Goal: Book appointment/travel/reservation

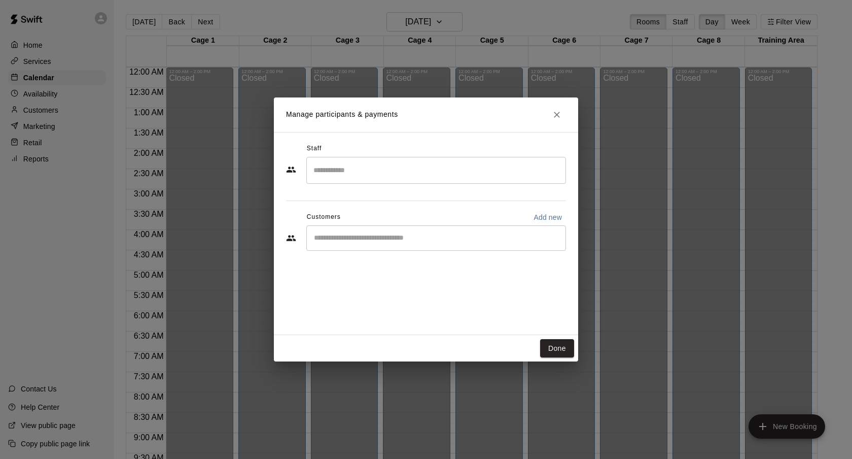
scroll to position [497, 0]
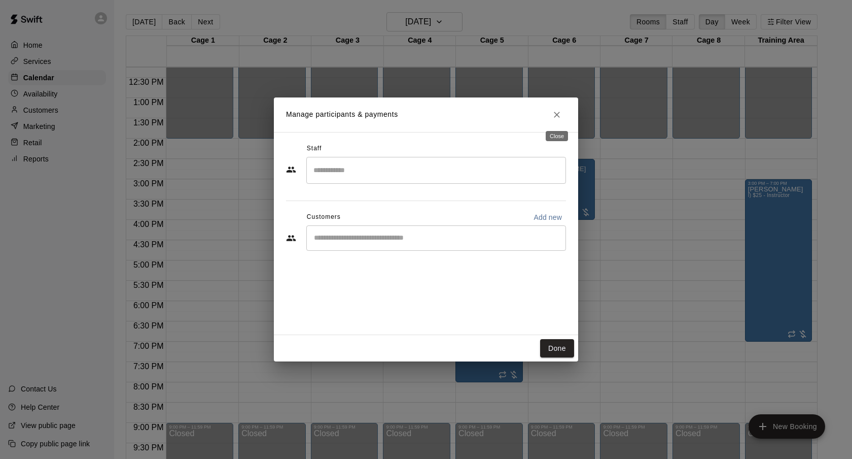
click at [560, 114] on icon "Close" at bounding box center [557, 115] width 10 height 10
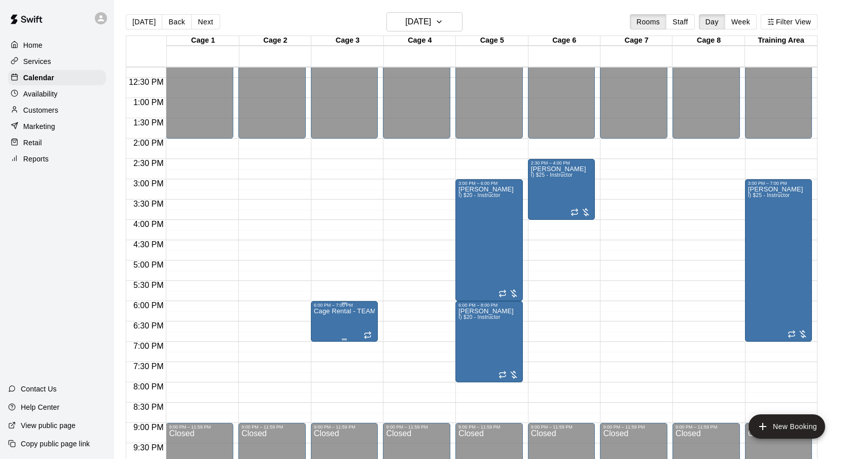
click at [320, 345] on img "edit" at bounding box center [325, 343] width 12 height 12
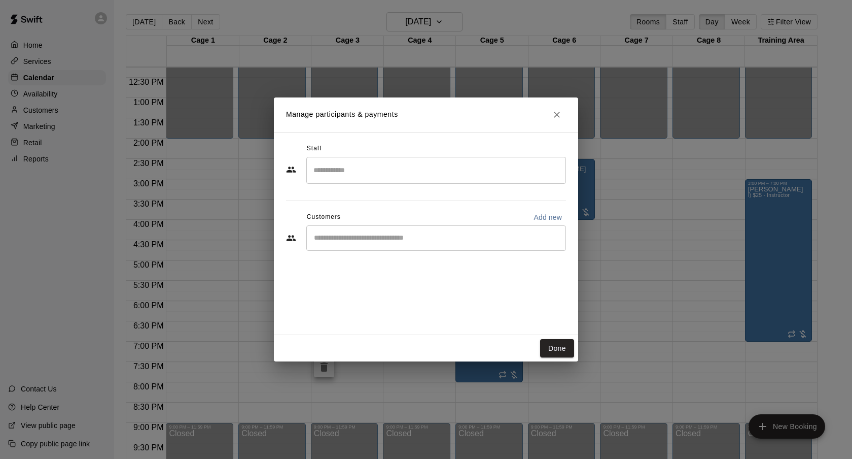
click at [360, 246] on div "​" at bounding box center [436, 237] width 260 height 25
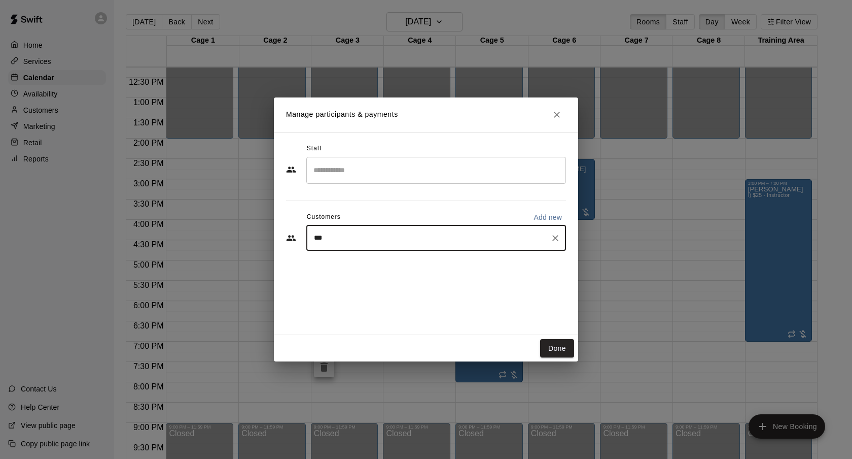
type input "****"
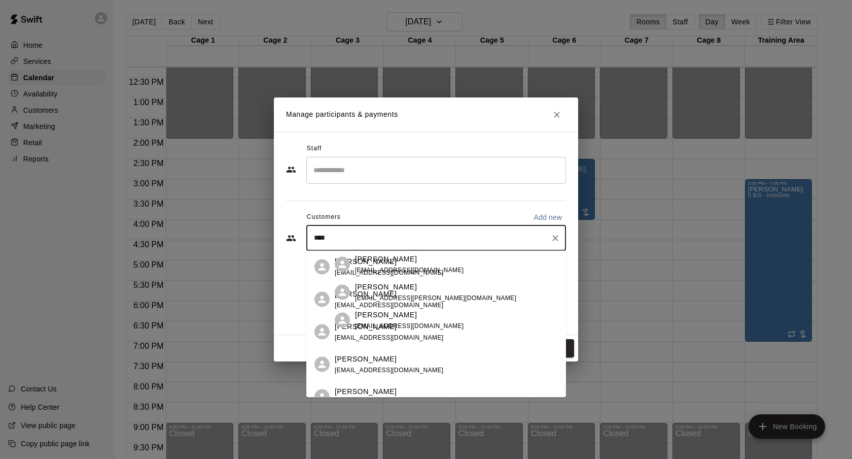
click at [397, 262] on div "[PERSON_NAME]" at bounding box center [389, 261] width 109 height 11
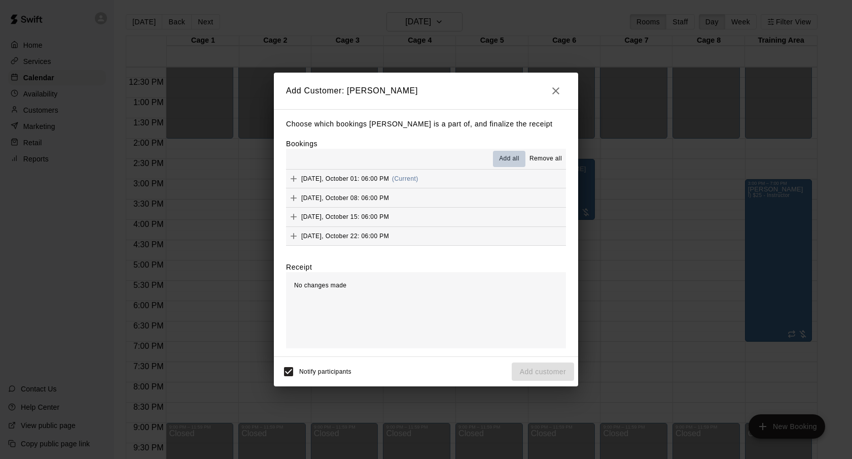
click at [496, 160] on button "Add all" at bounding box center [509, 159] width 32 height 16
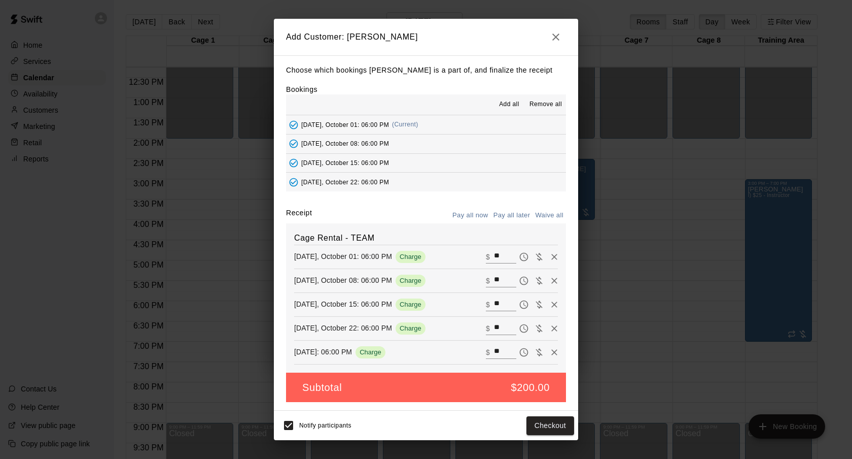
click at [512, 216] on button "Pay all later" at bounding box center [512, 215] width 42 height 16
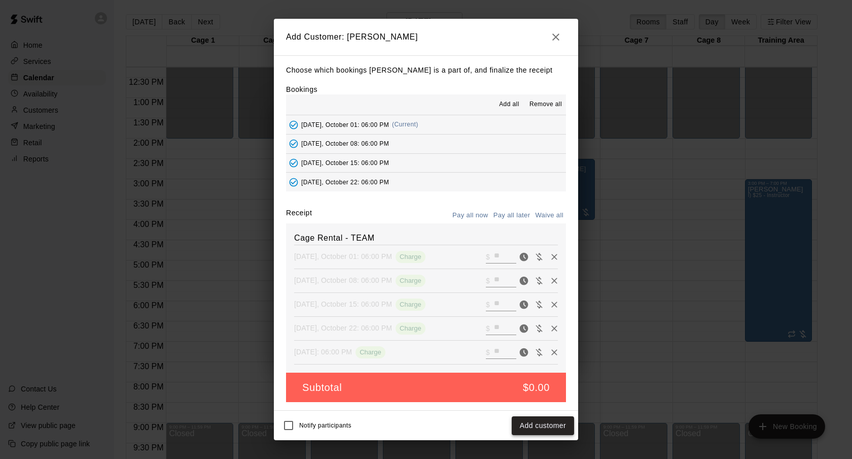
click at [561, 422] on button "Add customer" at bounding box center [543, 425] width 62 height 19
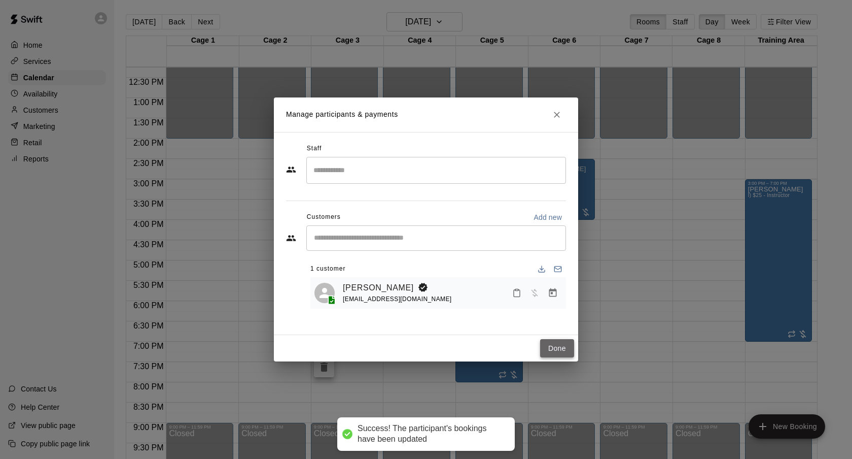
click at [560, 349] on button "Done" at bounding box center [557, 348] width 34 height 19
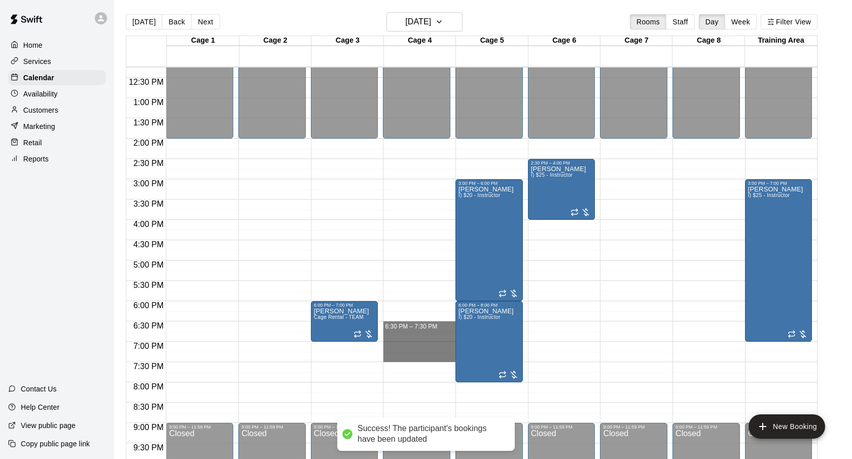
drag, startPoint x: 397, startPoint y: 322, endPoint x: 398, endPoint y: 352, distance: 29.4
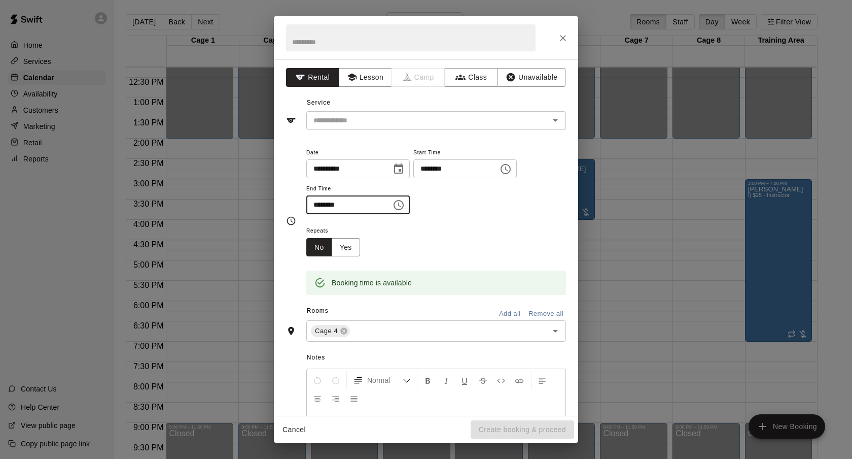
click at [328, 207] on input "********" at bounding box center [345, 204] width 78 height 19
type input "********"
click at [354, 118] on input "text" at bounding box center [421, 120] width 224 height 13
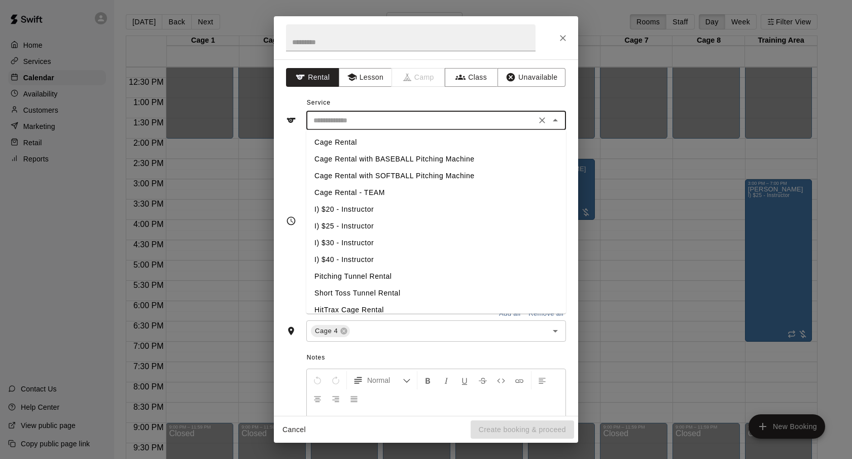
click at [358, 197] on li "Cage Rental - TEAM" at bounding box center [436, 192] width 260 height 17
type input "**********"
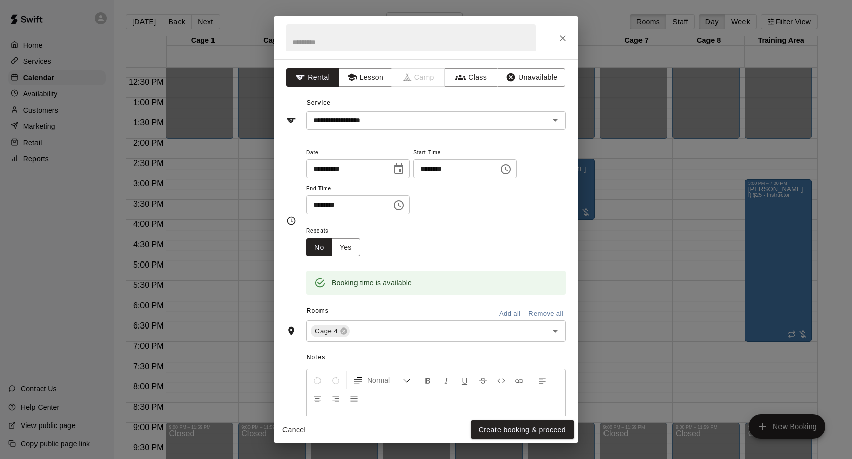
click at [345, 236] on span "Repeats" at bounding box center [337, 231] width 62 height 14
click at [353, 243] on button "Yes" at bounding box center [346, 247] width 28 height 19
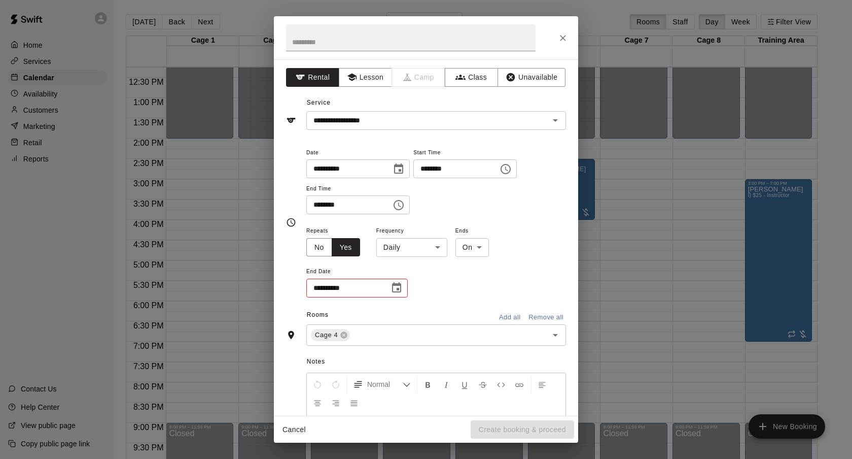
click at [430, 249] on body "Home Services Calendar Availability Customers Marketing Retail Reports Contact …" at bounding box center [426, 237] width 852 height 475
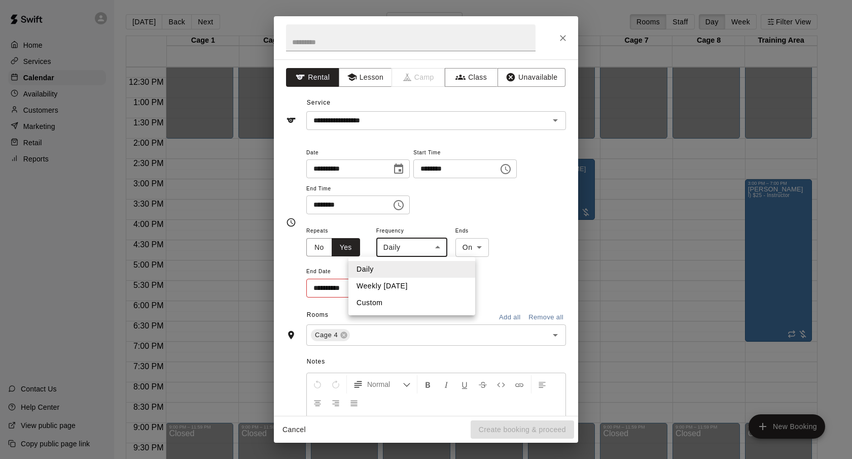
click at [417, 282] on li "Weekly on Wednesday" at bounding box center [411, 285] width 127 height 17
type input "******"
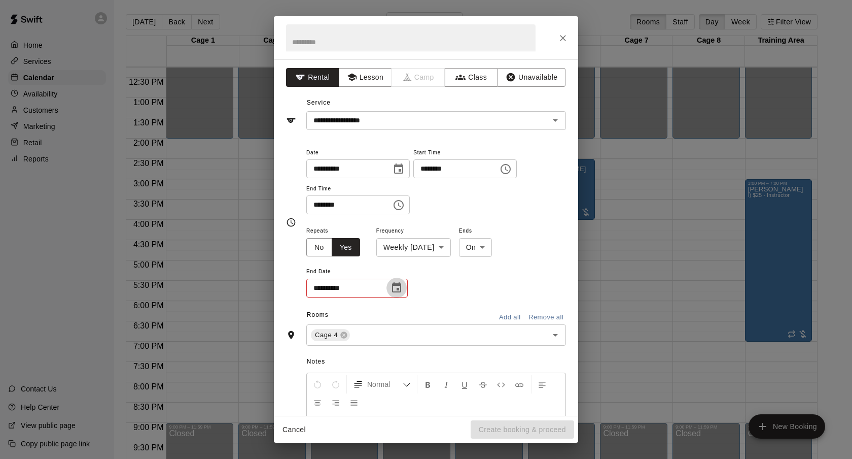
click at [397, 284] on icon "Choose date" at bounding box center [396, 287] width 9 height 10
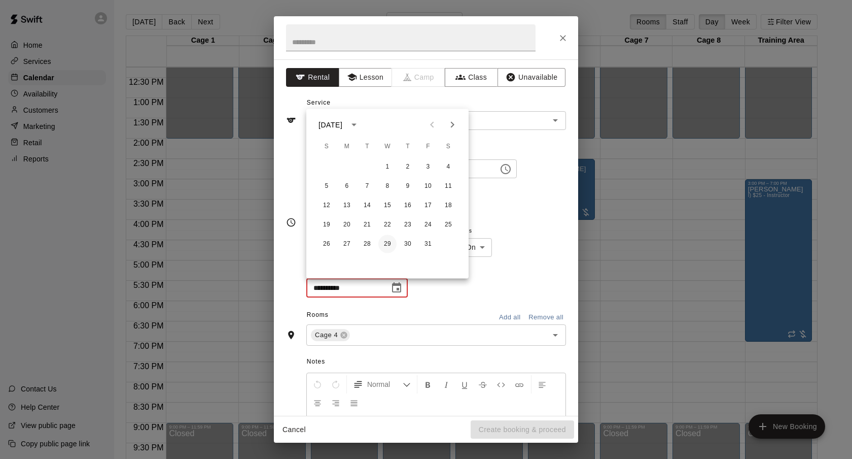
click at [389, 239] on button "29" at bounding box center [387, 244] width 18 height 18
type input "**********"
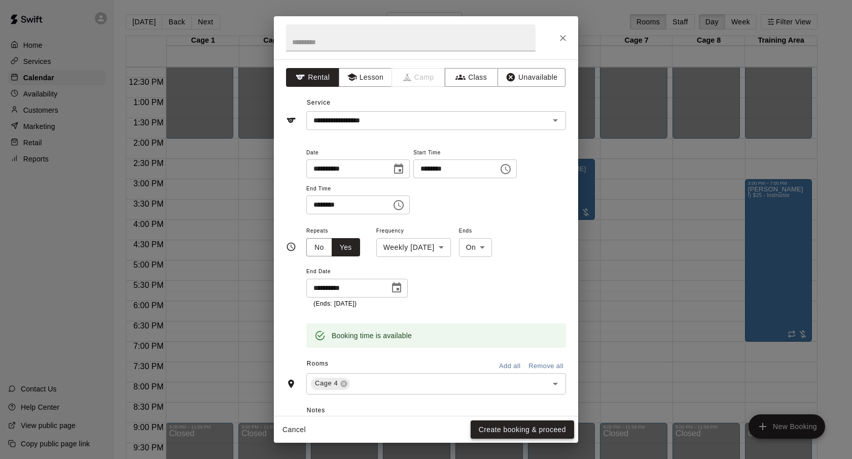
click at [533, 425] on button "Create booking & proceed" at bounding box center [522, 429] width 103 height 19
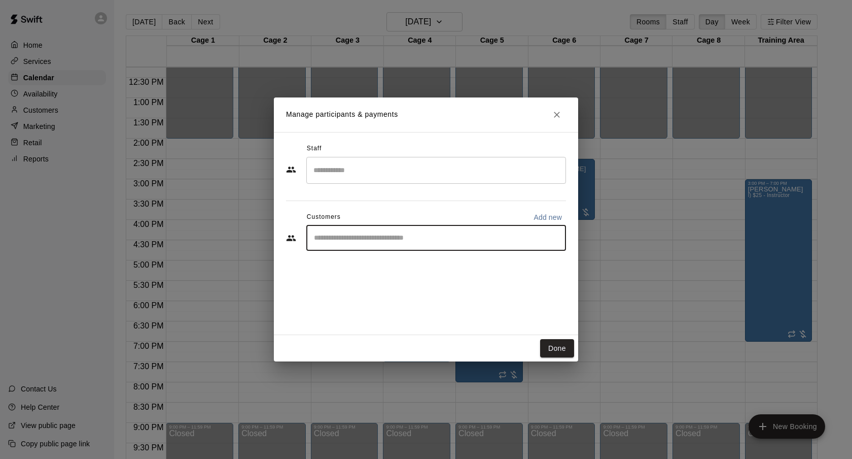
click at [430, 239] on input "Start typing to search customers..." at bounding box center [436, 238] width 251 height 10
type input "******"
click at [400, 262] on div "[PERSON_NAME]" at bounding box center [389, 261] width 109 height 11
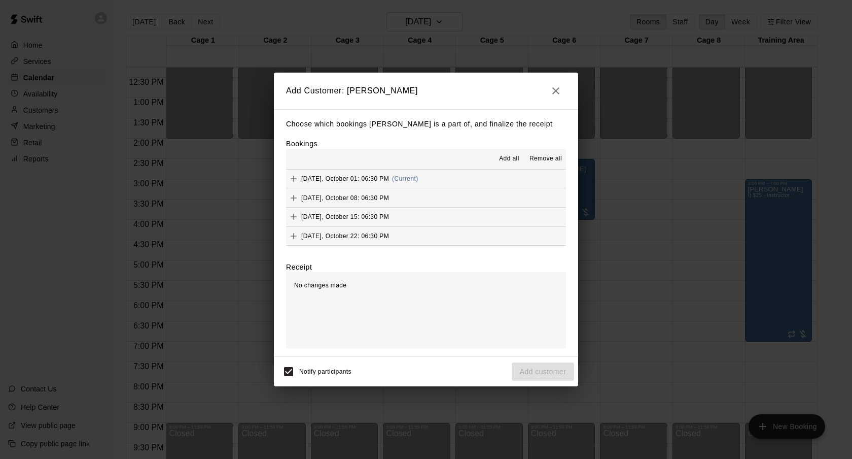
click at [503, 150] on div "Add all Remove all" at bounding box center [426, 159] width 280 height 20
click at [504, 159] on span "Add all" at bounding box center [509, 159] width 20 height 10
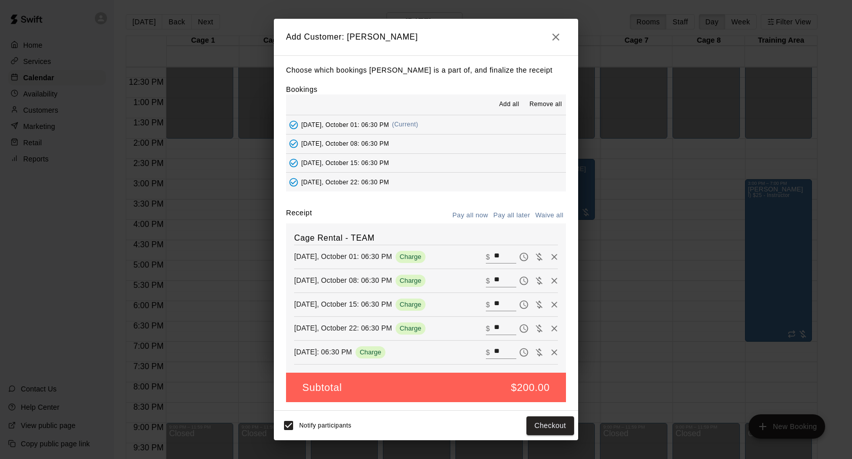
click at [516, 218] on button "Pay all later" at bounding box center [512, 215] width 42 height 16
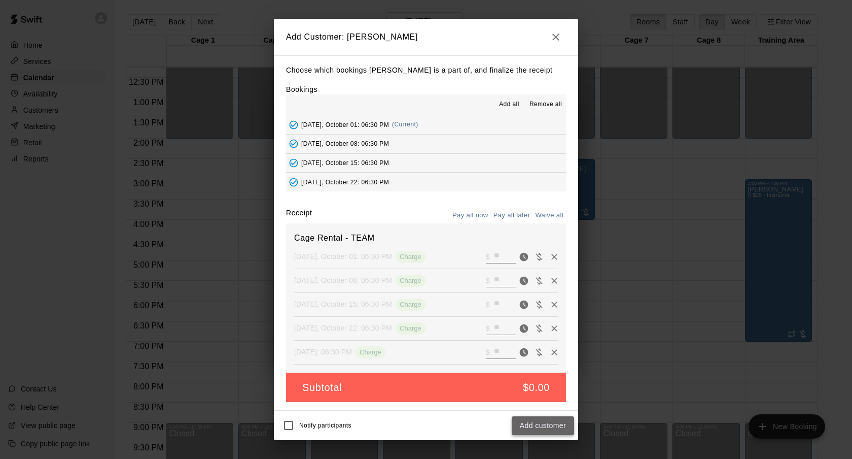
click at [566, 428] on button "Add customer" at bounding box center [543, 425] width 62 height 19
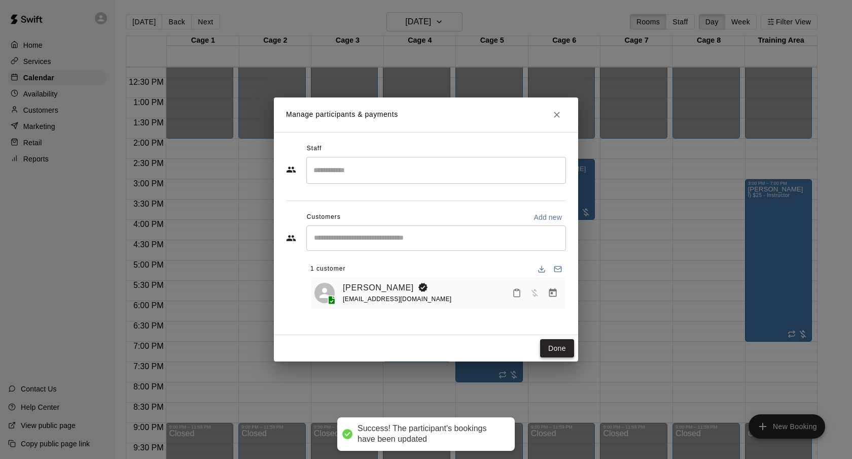
click at [567, 347] on button "Done" at bounding box center [557, 348] width 34 height 19
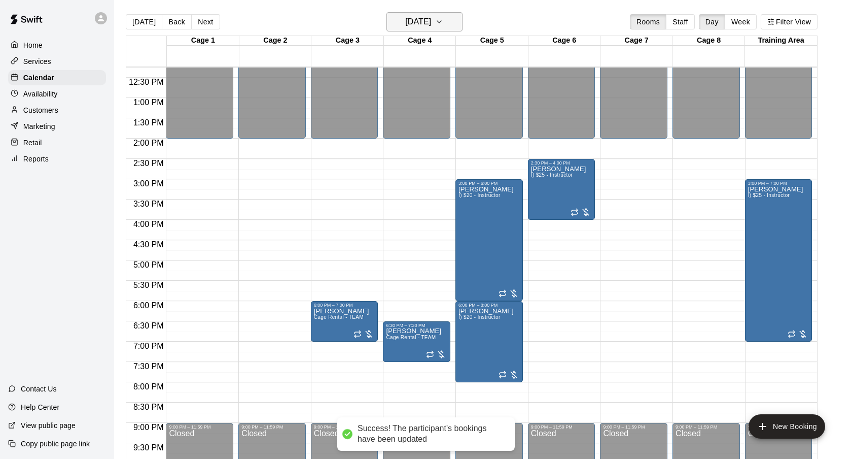
click at [463, 26] on button "Wednesday Oct 01" at bounding box center [425, 21] width 76 height 19
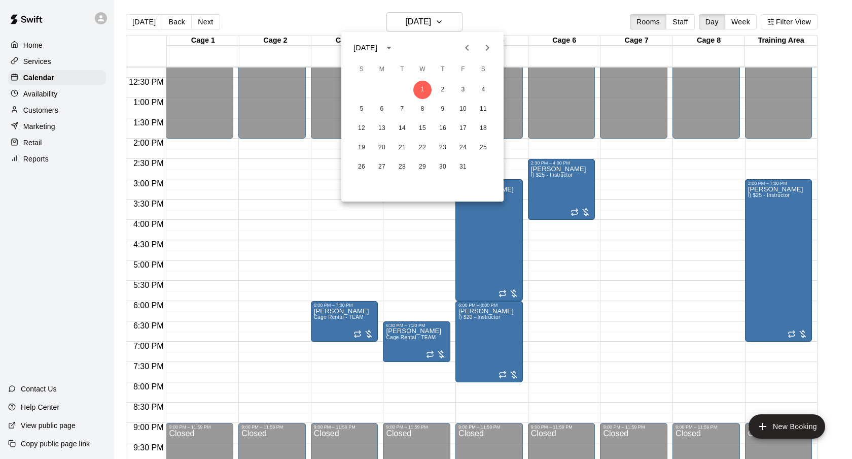
click at [471, 53] on icon "Previous month" at bounding box center [467, 48] width 12 height 12
click at [436, 128] on button "18" at bounding box center [443, 128] width 18 height 18
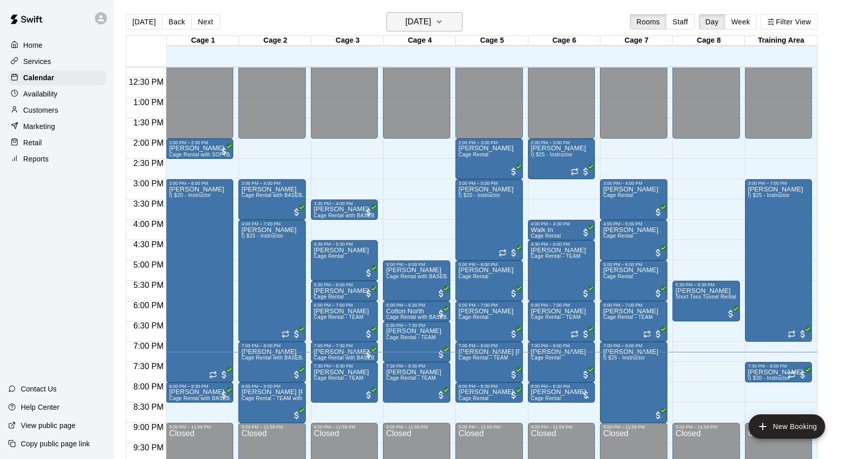
click at [450, 16] on button "[DATE]" at bounding box center [425, 21] width 76 height 19
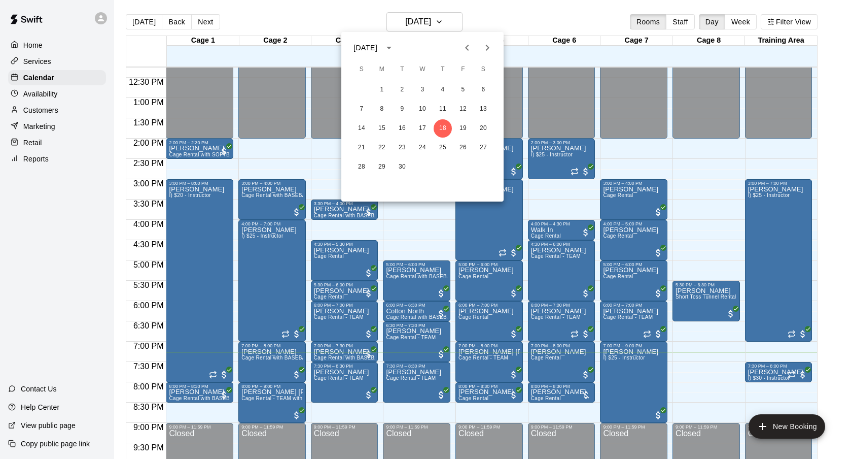
click at [485, 51] on icon "Next month" at bounding box center [487, 48] width 12 height 12
click at [418, 91] on button "1" at bounding box center [422, 90] width 18 height 18
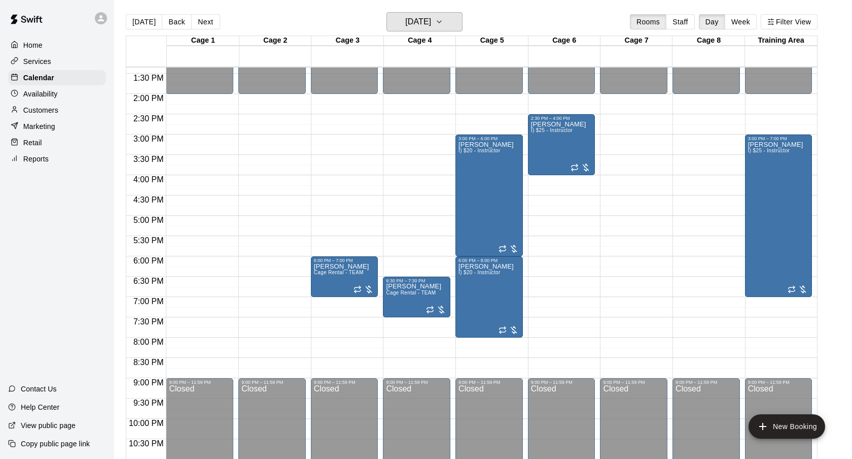
scroll to position [543, 0]
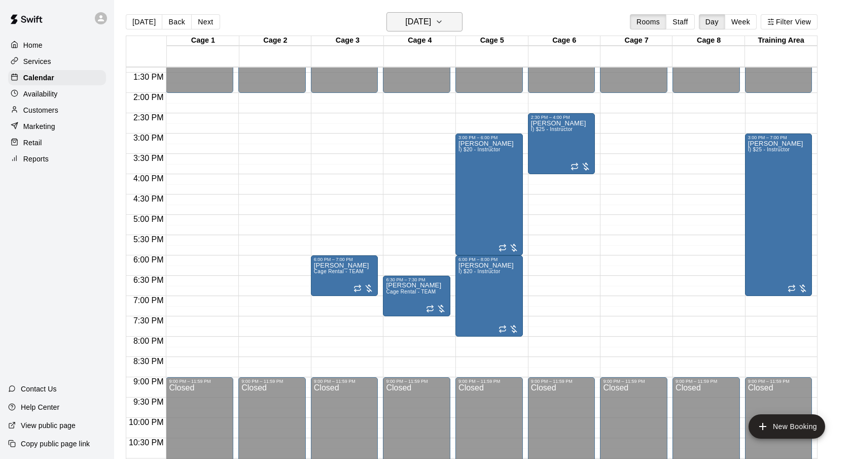
click at [431, 20] on h6 "Wednesday Oct 01" at bounding box center [418, 22] width 26 height 14
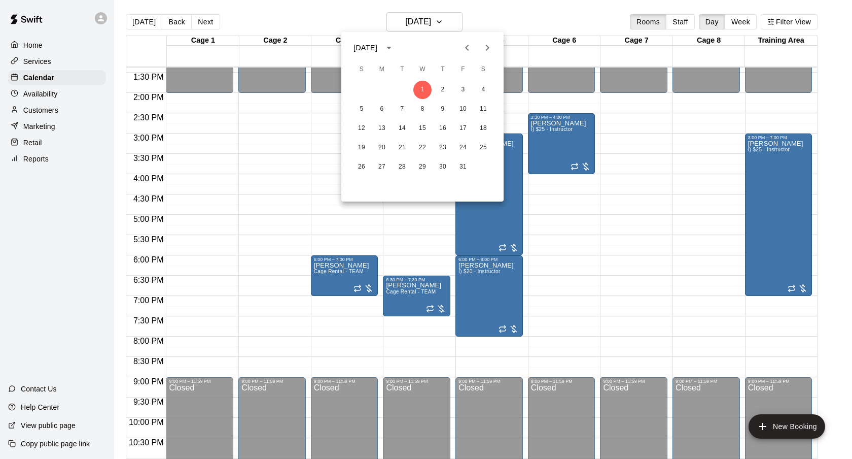
click at [484, 43] on icon "Next month" at bounding box center [487, 48] width 12 height 12
click at [465, 48] on icon "Previous month" at bounding box center [467, 48] width 12 height 12
click at [427, 87] on button "1" at bounding box center [422, 90] width 18 height 18
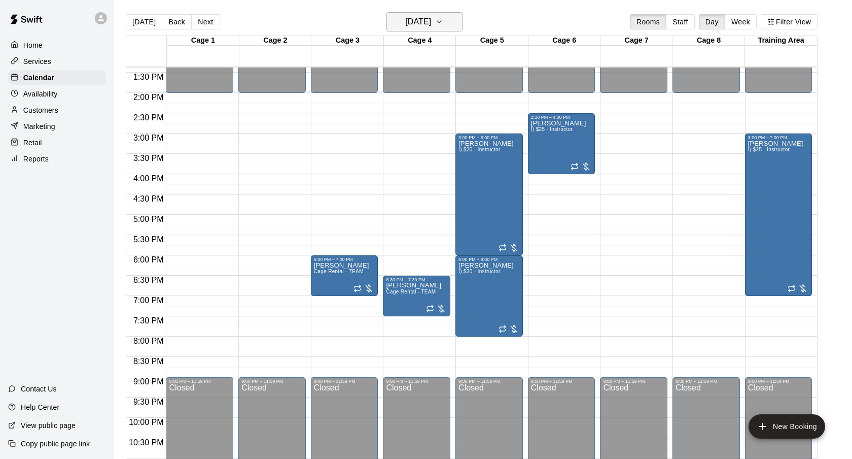
click at [453, 23] on button "Wednesday Oct 01" at bounding box center [425, 21] width 76 height 19
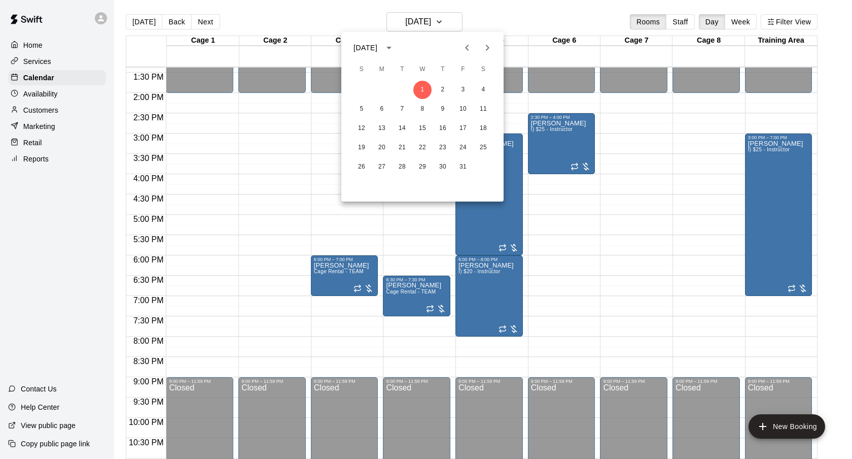
click at [466, 44] on icon "Previous month" at bounding box center [467, 48] width 12 height 12
click at [382, 145] on button "22" at bounding box center [382, 147] width 18 height 18
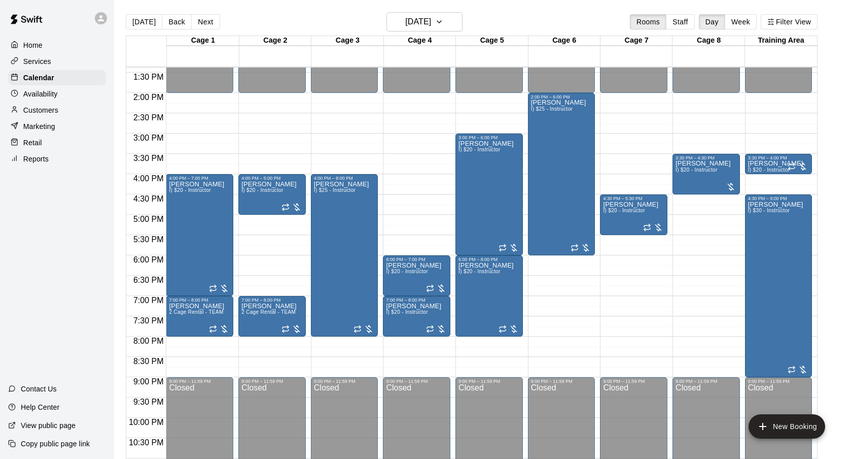
click at [434, 32] on div "Today Back Next Monday Sep 22 Rooms Staff Day Week Filter View" at bounding box center [472, 23] width 692 height 23
click at [431, 26] on h6 "Monday Sep 22" at bounding box center [418, 22] width 26 height 14
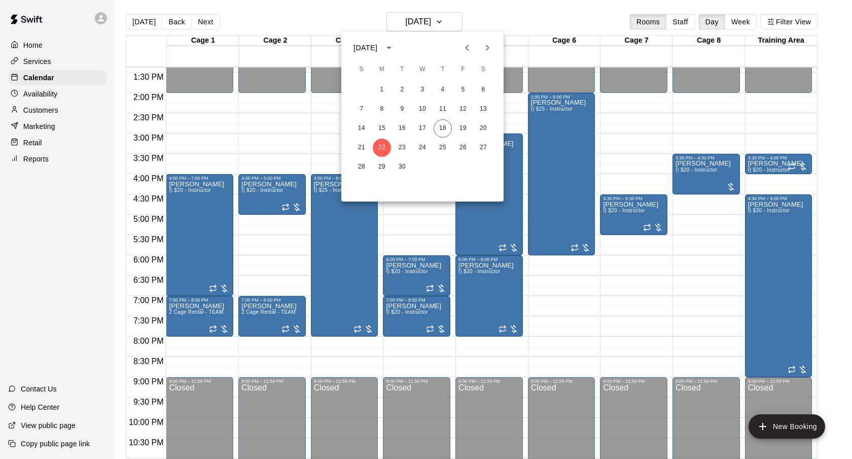
click at [487, 44] on icon "Next month" at bounding box center [487, 48] width 12 height 12
click at [460, 50] on button "Previous month" at bounding box center [467, 48] width 20 height 20
click at [502, 17] on div at bounding box center [426, 229] width 852 height 459
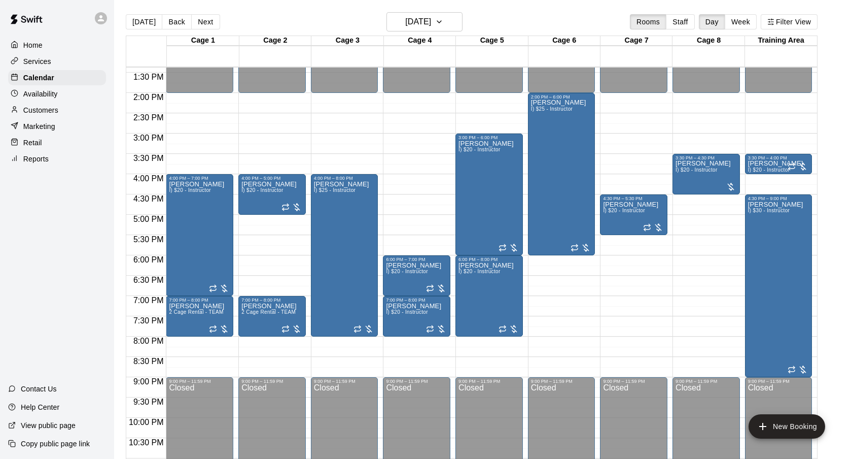
click at [485, 17] on div "Today Back Next Monday Sep 22 Rooms Staff Day Week Filter View" at bounding box center [472, 23] width 692 height 23
click at [458, 16] on button "Monday Sep 22" at bounding box center [425, 21] width 76 height 19
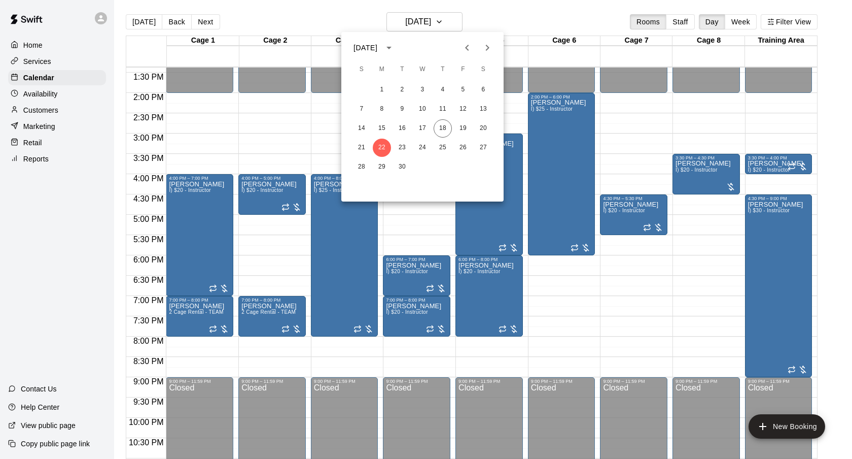
click at [487, 17] on div at bounding box center [426, 229] width 852 height 459
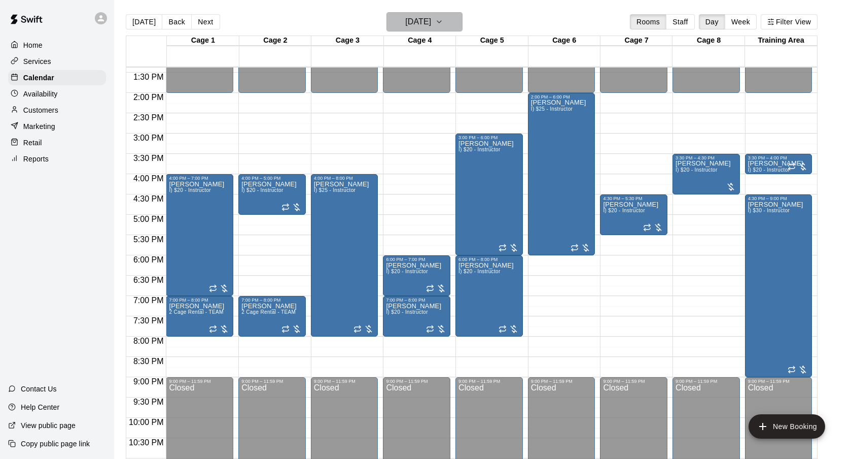
click at [431, 23] on h6 "Monday Sep 22" at bounding box center [418, 22] width 26 height 14
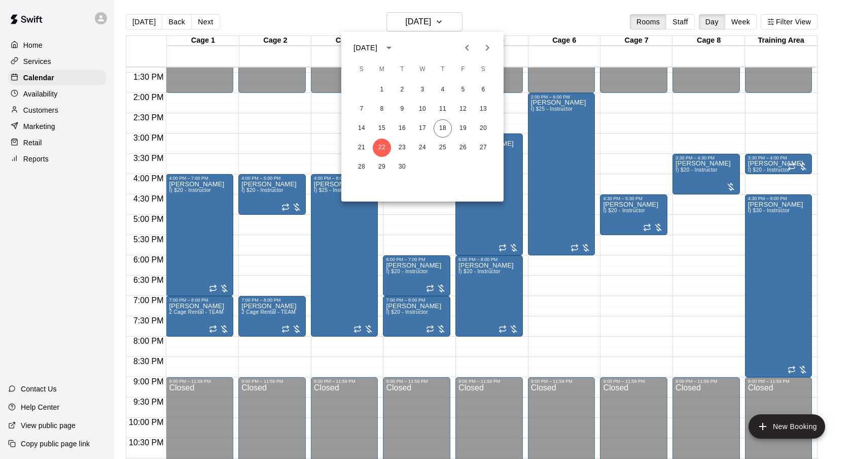
click at [490, 42] on icon "Next month" at bounding box center [487, 48] width 12 height 12
click at [467, 46] on icon "Previous month" at bounding box center [467, 48] width 4 height 6
click at [486, 18] on div at bounding box center [426, 229] width 852 height 459
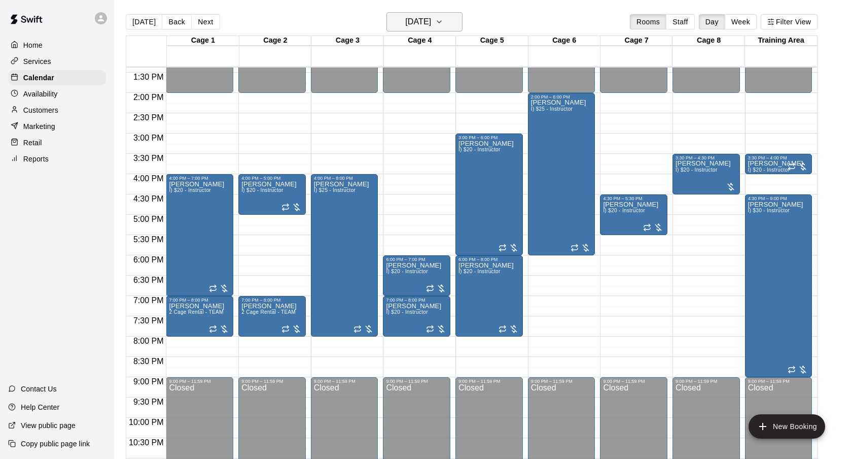
click at [443, 20] on icon "button" at bounding box center [439, 22] width 8 height 12
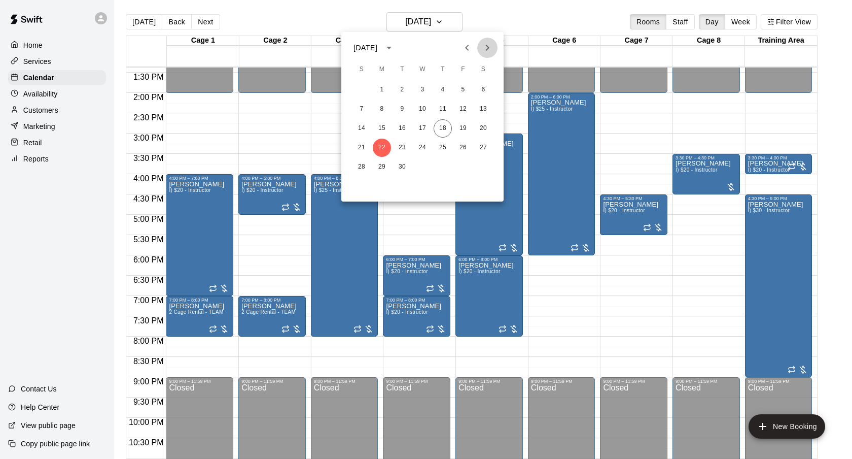
click at [484, 41] on button "Next month" at bounding box center [487, 48] width 20 height 20
click at [482, 29] on div at bounding box center [426, 229] width 852 height 459
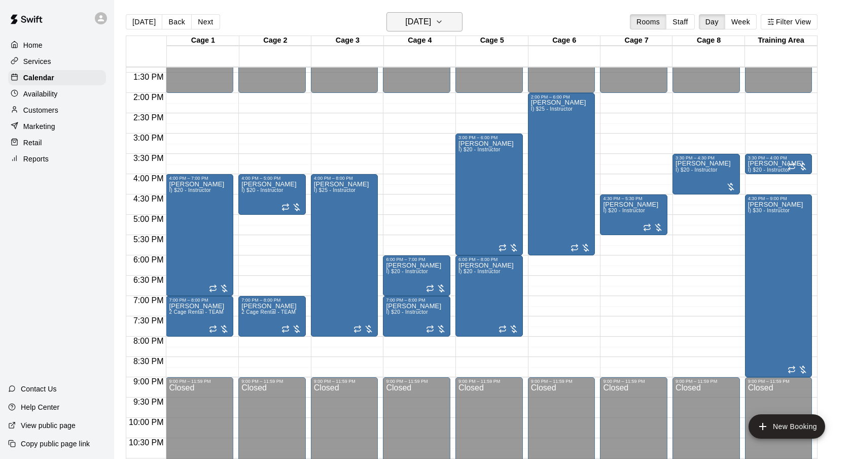
click at [449, 21] on button "Monday Sep 22" at bounding box center [425, 21] width 76 height 19
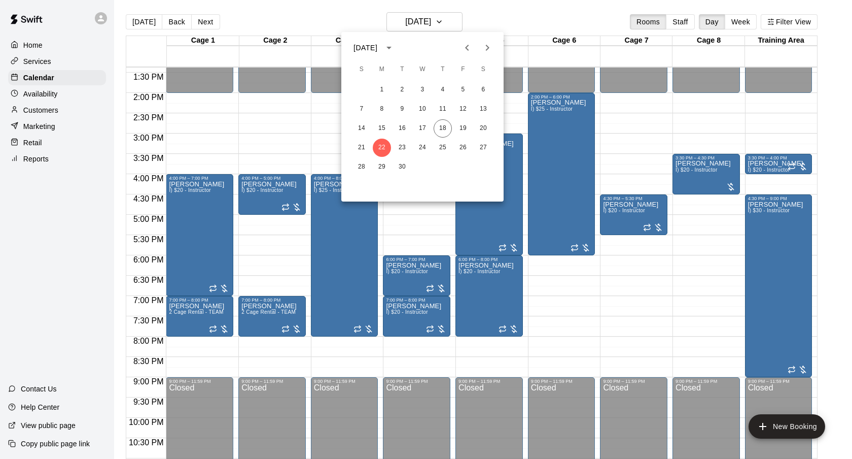
click at [499, 17] on div at bounding box center [426, 229] width 852 height 459
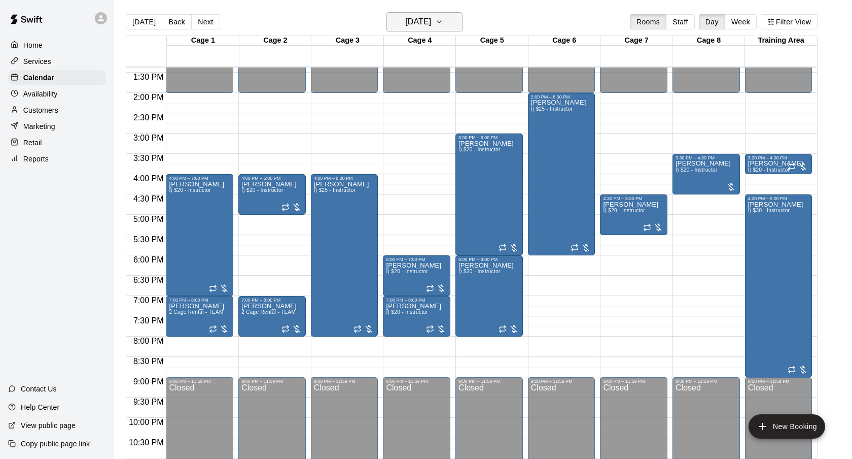
click at [447, 20] on button "Monday Sep 22" at bounding box center [425, 21] width 76 height 19
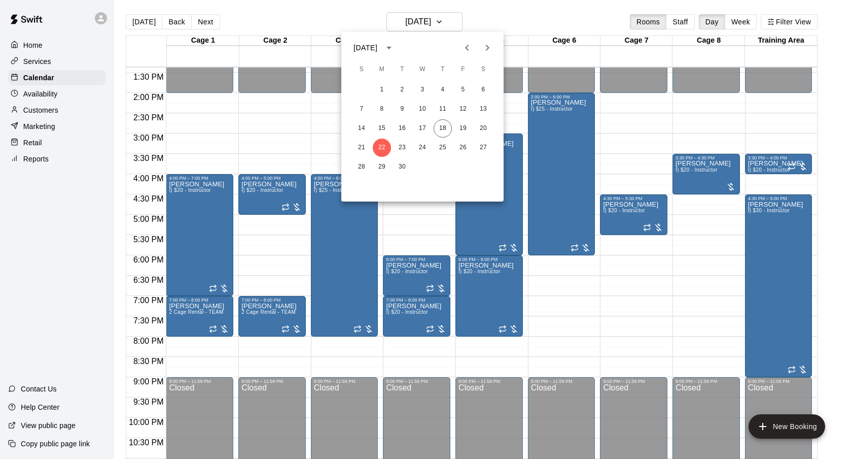
click at [494, 47] on button "Next month" at bounding box center [487, 48] width 20 height 20
click at [466, 52] on icon "Previous month" at bounding box center [467, 48] width 12 height 12
click at [505, 25] on div at bounding box center [426, 229] width 852 height 459
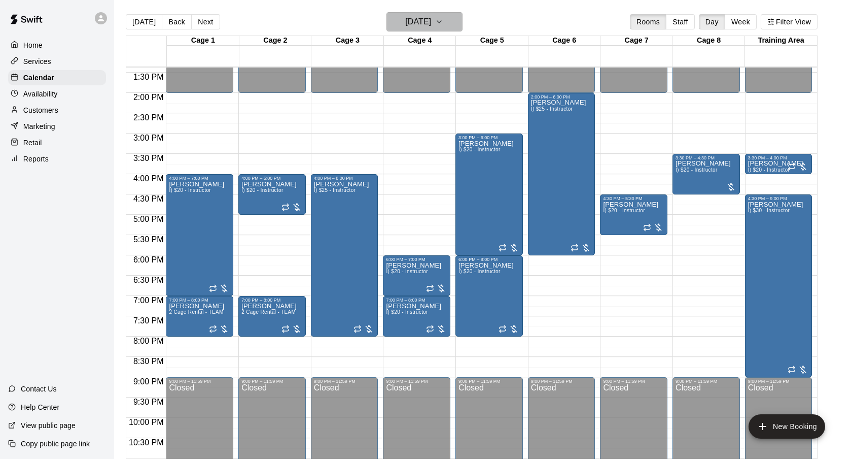
click at [443, 19] on icon "button" at bounding box center [439, 22] width 8 height 12
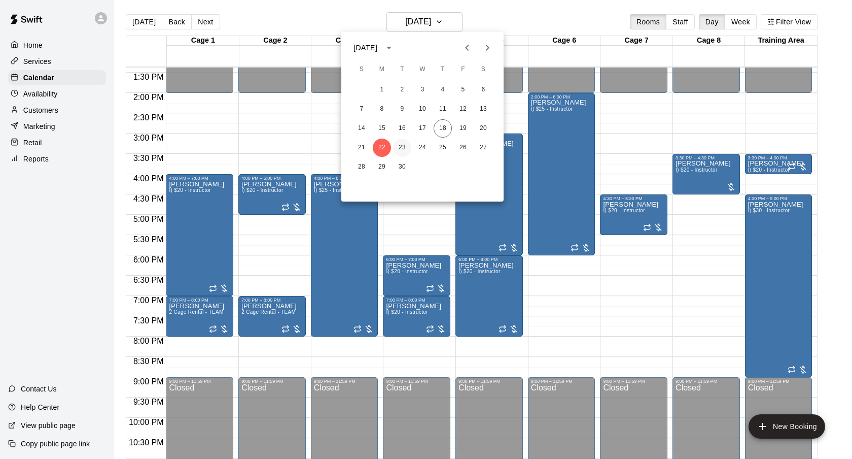
click at [402, 148] on button "23" at bounding box center [402, 147] width 18 height 18
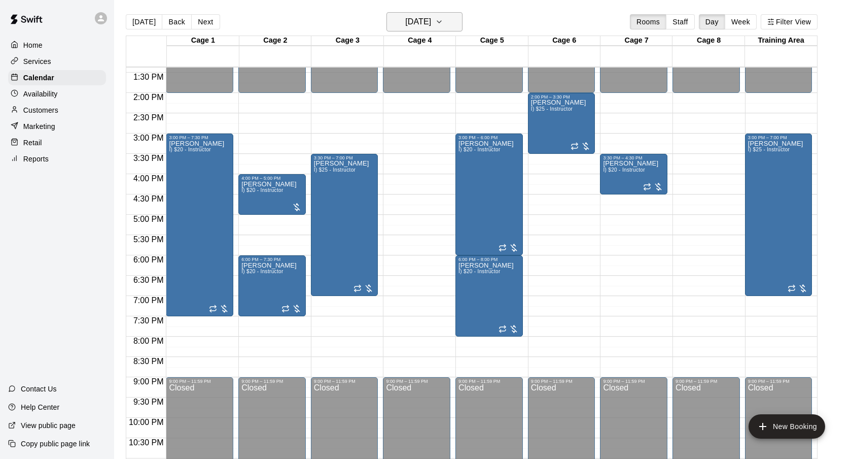
click at [417, 22] on h6 "Tuesday Sep 23" at bounding box center [418, 22] width 26 height 14
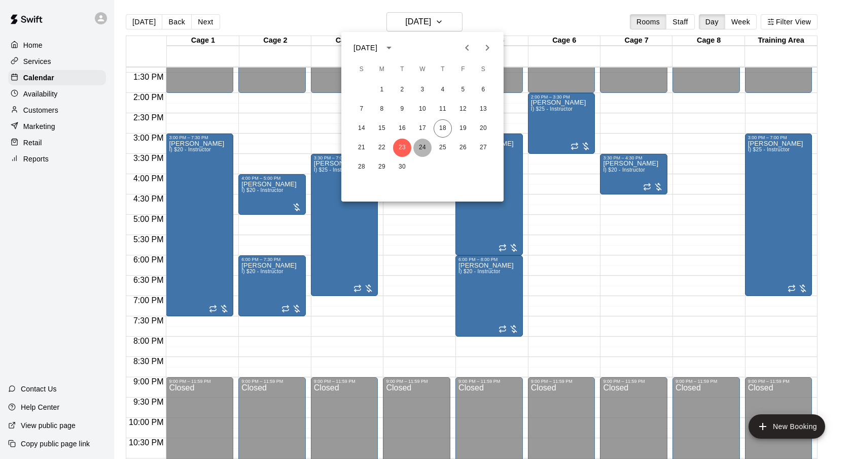
click at [425, 150] on button "24" at bounding box center [422, 147] width 18 height 18
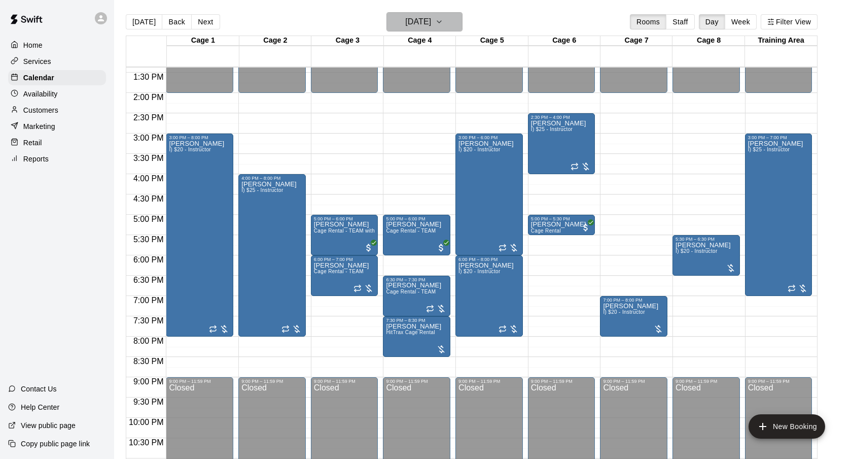
click at [451, 31] on button "Wednesday Sep 24" at bounding box center [425, 21] width 76 height 19
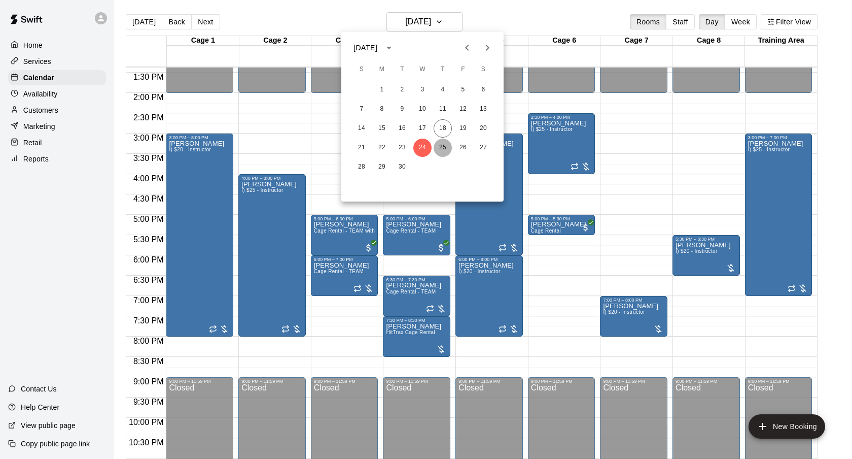
click at [441, 146] on button "25" at bounding box center [443, 147] width 18 height 18
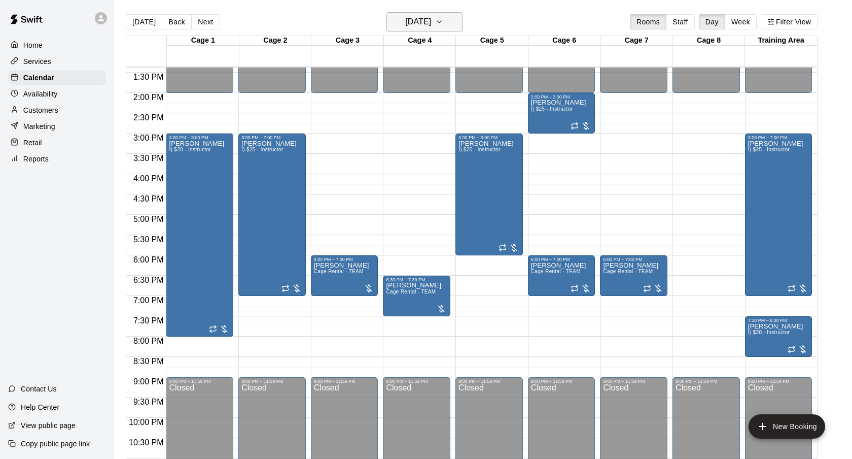
click at [431, 25] on h6 "Thursday Sep 25" at bounding box center [418, 22] width 26 height 14
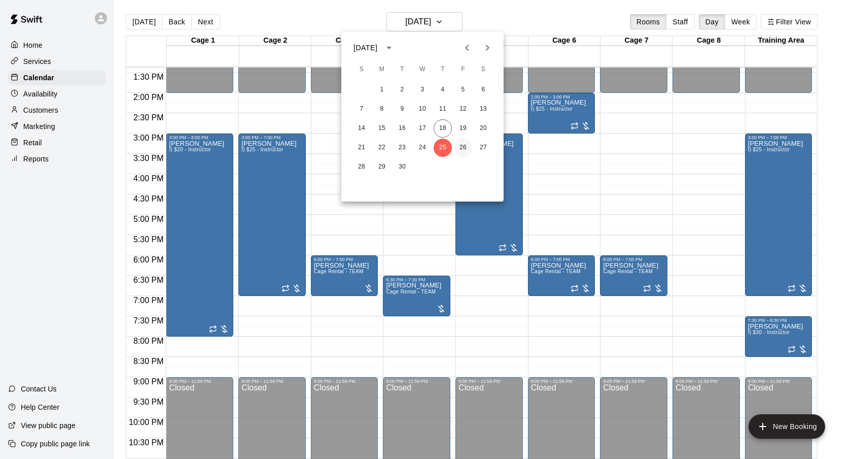
click at [465, 144] on button "26" at bounding box center [463, 147] width 18 height 18
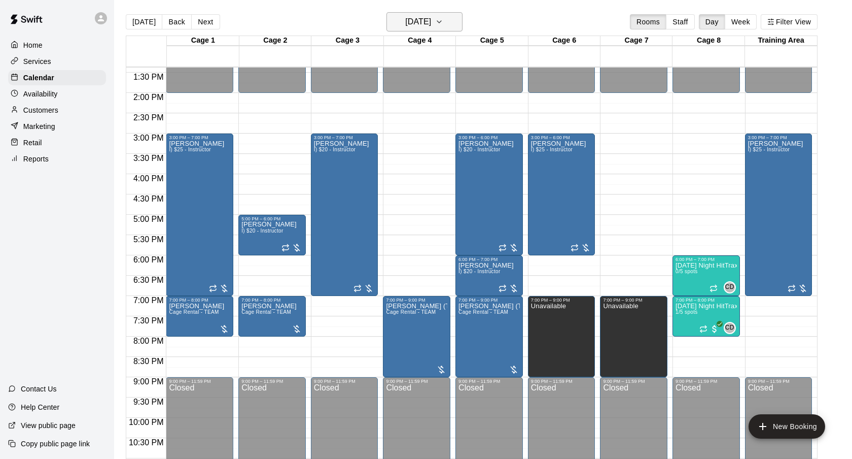
click at [418, 23] on h6 "Friday Sep 26" at bounding box center [418, 22] width 26 height 14
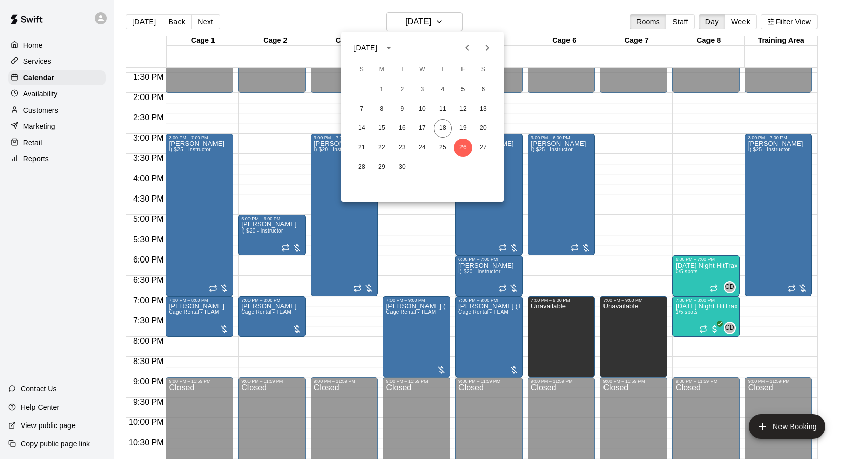
click at [488, 49] on icon "Next month" at bounding box center [487, 48] width 12 height 12
click at [420, 89] on button "1" at bounding box center [422, 90] width 18 height 18
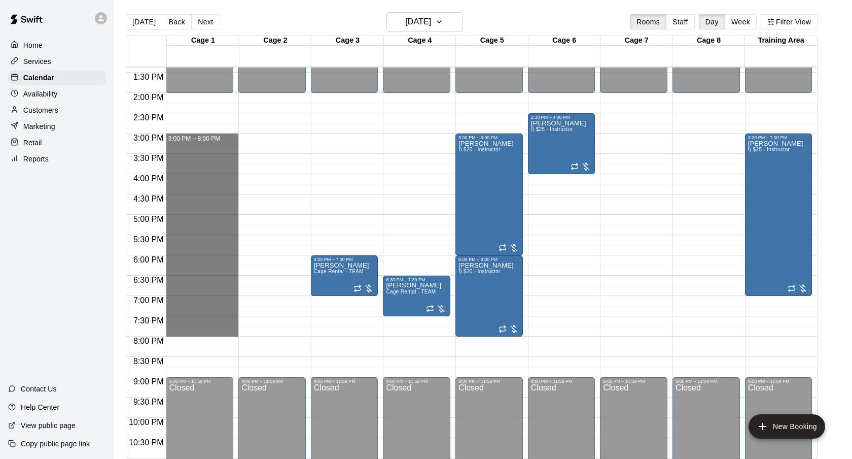
drag, startPoint x: 212, startPoint y: 139, endPoint x: 196, endPoint y: 329, distance: 190.8
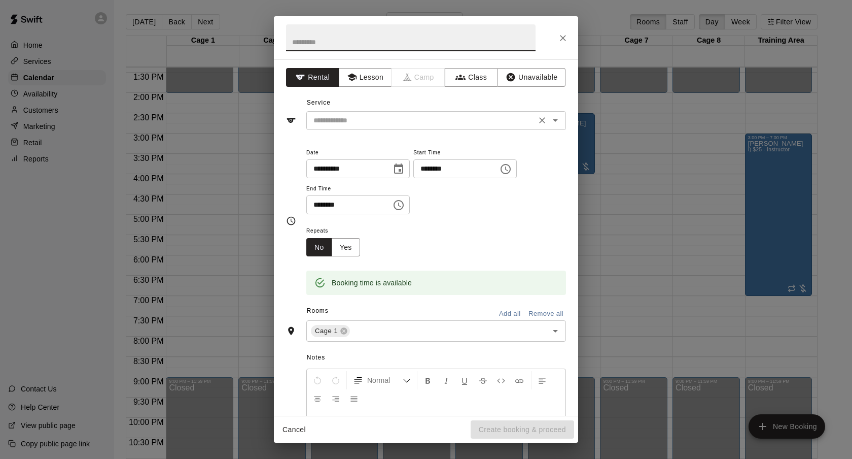
click at [426, 128] on div "​" at bounding box center [436, 120] width 260 height 19
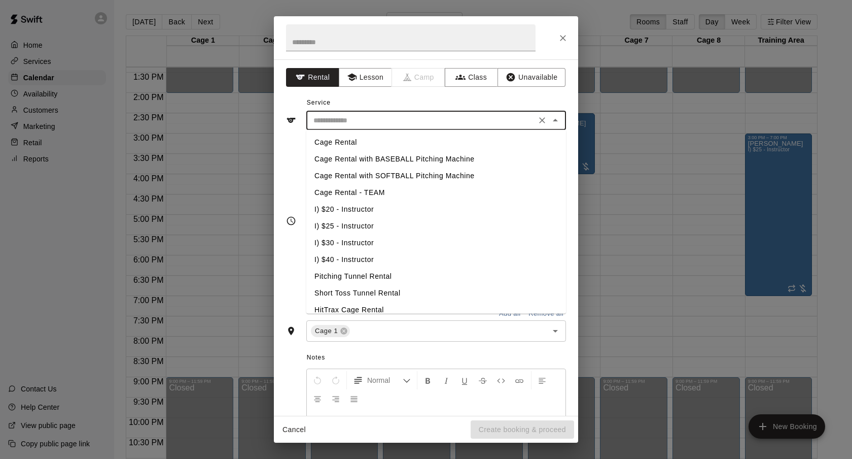
click at [358, 206] on li "I) $20 - Instructor" at bounding box center [436, 209] width 260 height 17
type input "**********"
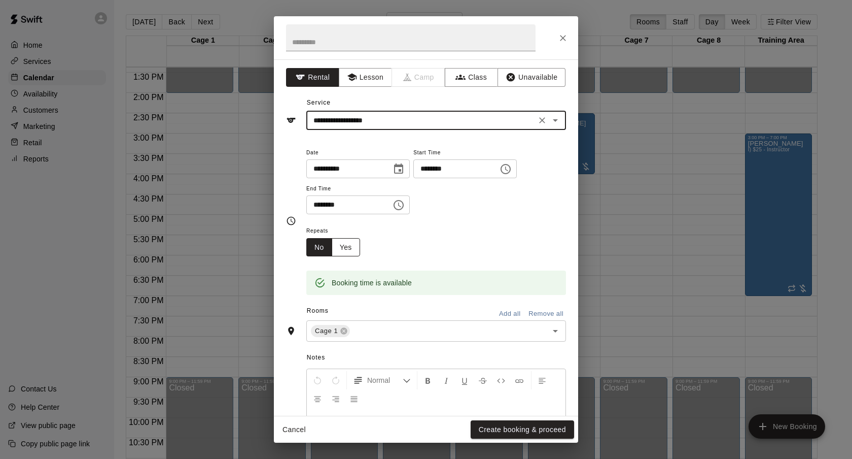
click at [346, 245] on button "Yes" at bounding box center [346, 247] width 28 height 19
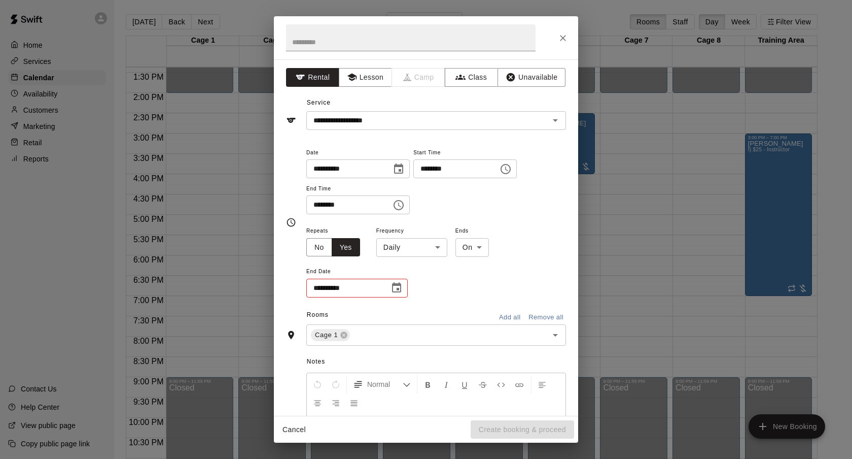
click at [399, 239] on body "Home Services Calendar Availability Customers Marketing Retail Reports Contact …" at bounding box center [426, 237] width 852 height 475
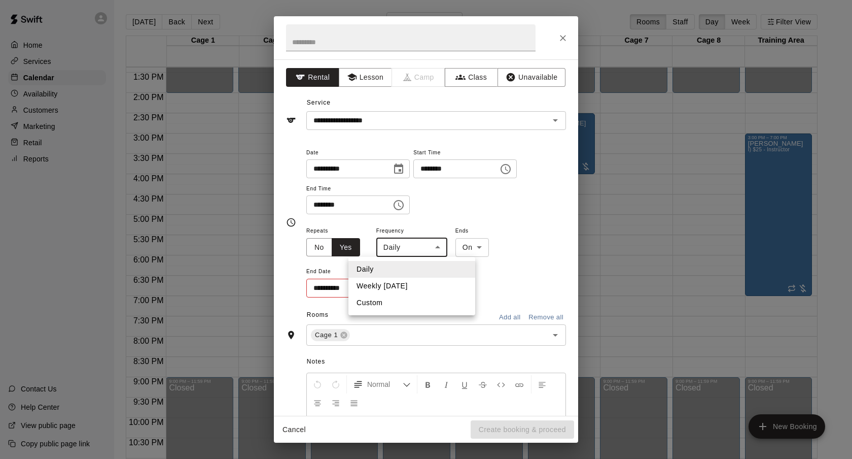
click at [399, 287] on li "Weekly on Wednesday" at bounding box center [411, 285] width 127 height 17
type input "******"
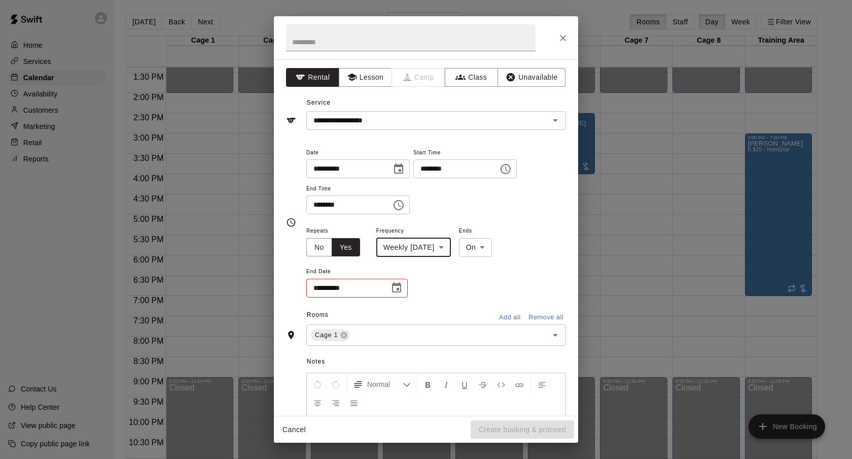
click at [399, 287] on icon "Choose date" at bounding box center [397, 288] width 12 height 12
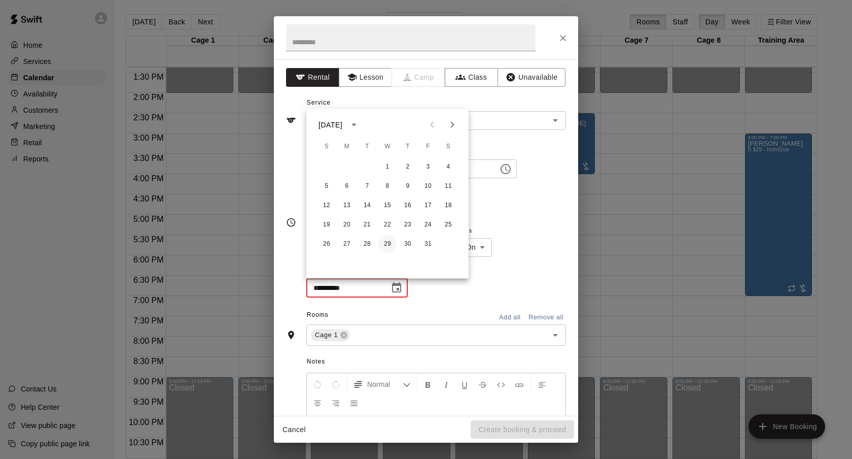
click at [390, 243] on button "29" at bounding box center [387, 244] width 18 height 18
type input "**********"
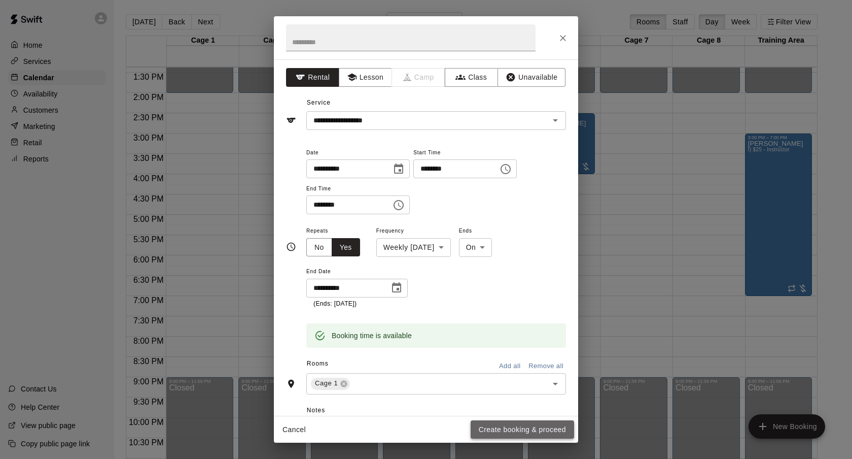
click at [519, 431] on button "Create booking & proceed" at bounding box center [522, 429] width 103 height 19
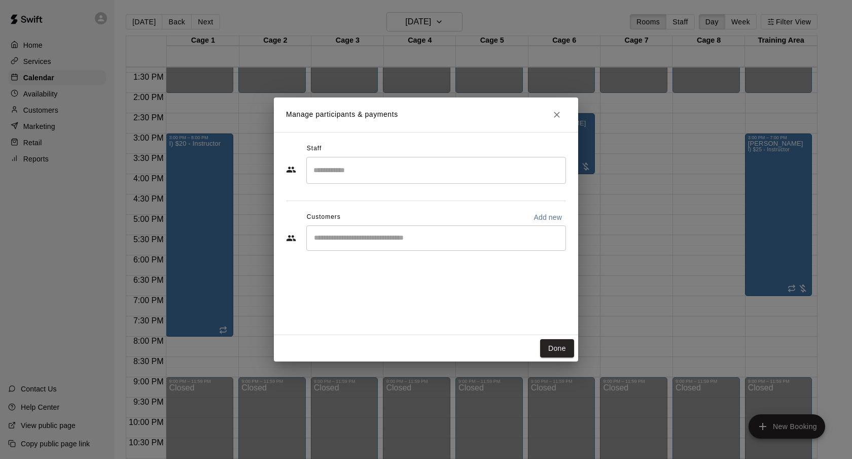
click at [369, 244] on div "​" at bounding box center [436, 237] width 260 height 25
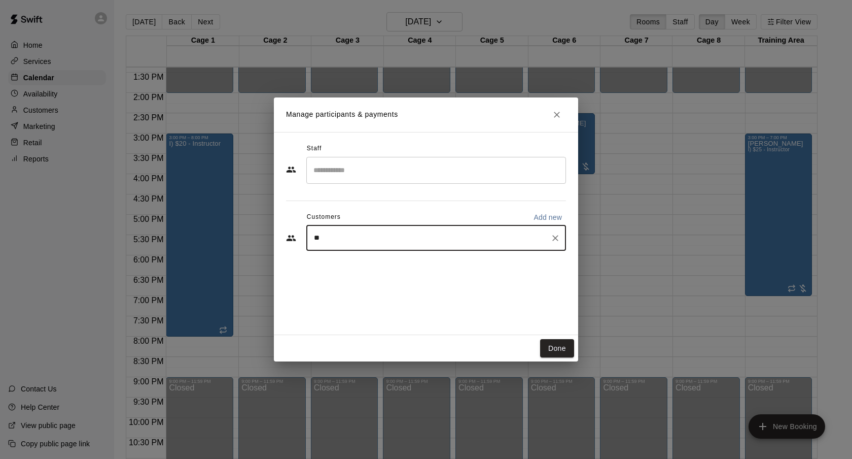
type input "*"
type input "******"
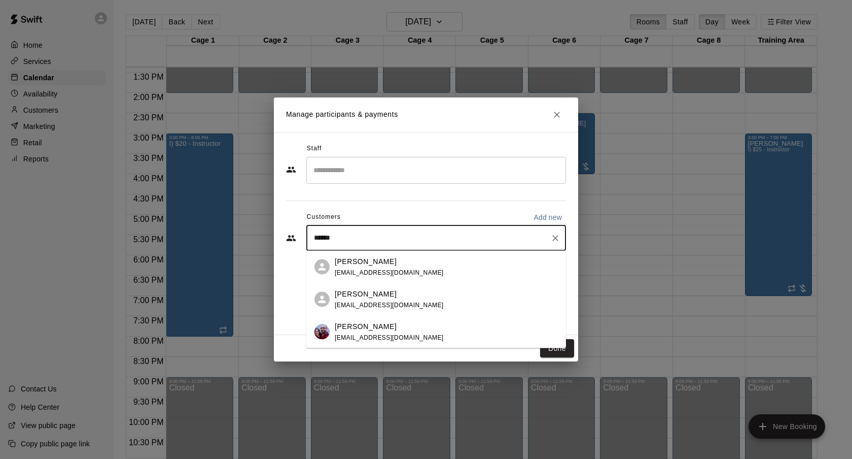
click at [374, 334] on span "crespdd@gmail.com" at bounding box center [389, 336] width 109 height 7
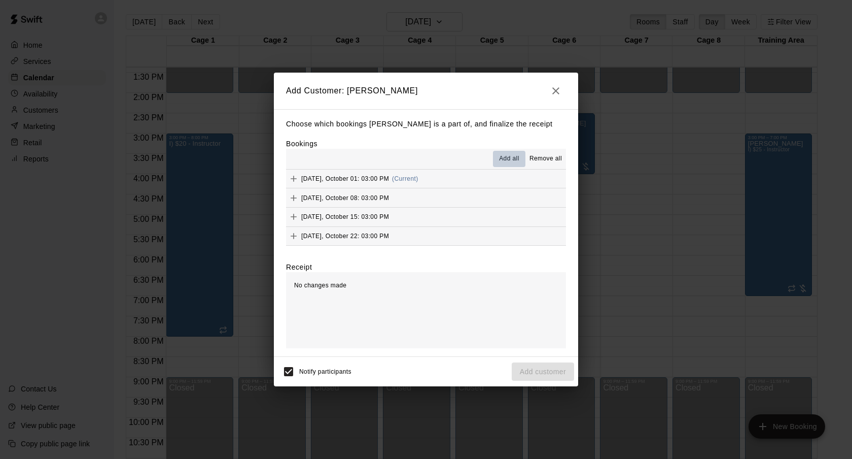
click at [515, 160] on span "Add all" at bounding box center [509, 159] width 20 height 10
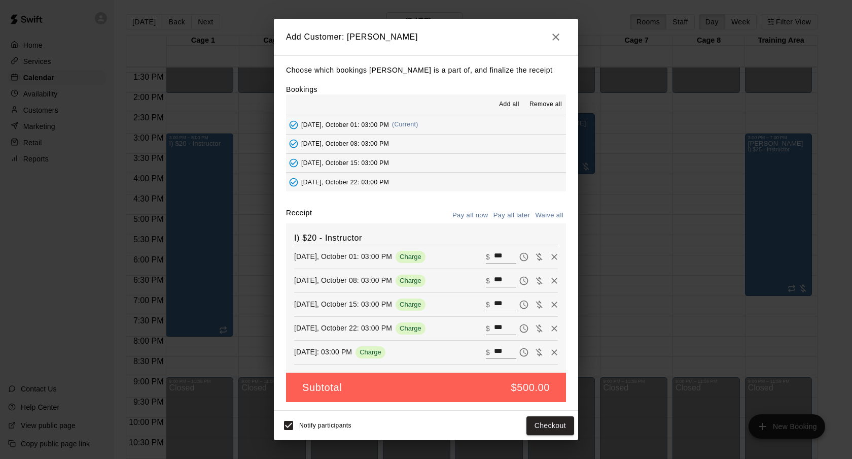
click at [515, 210] on button "Pay all later" at bounding box center [512, 215] width 42 height 16
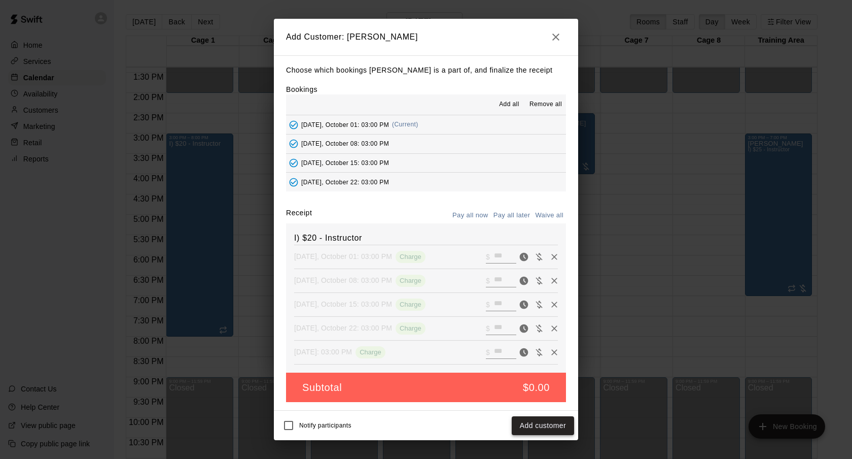
click at [549, 426] on button "Add customer" at bounding box center [543, 425] width 62 height 19
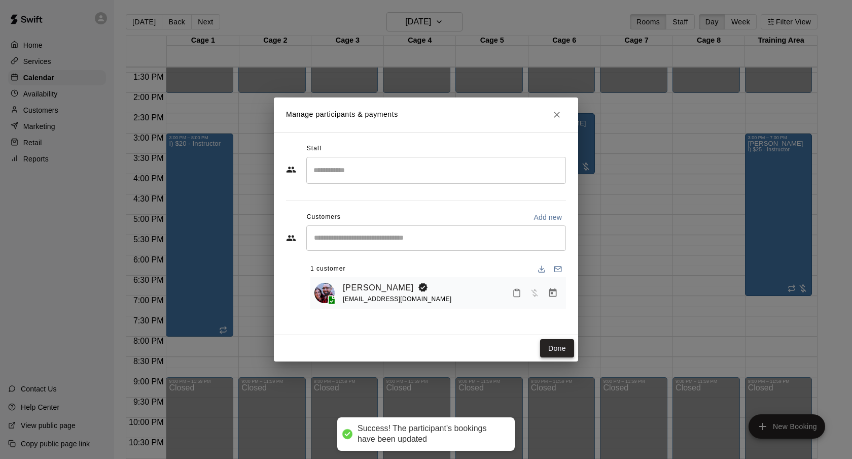
click at [561, 349] on button "Done" at bounding box center [557, 348] width 34 height 19
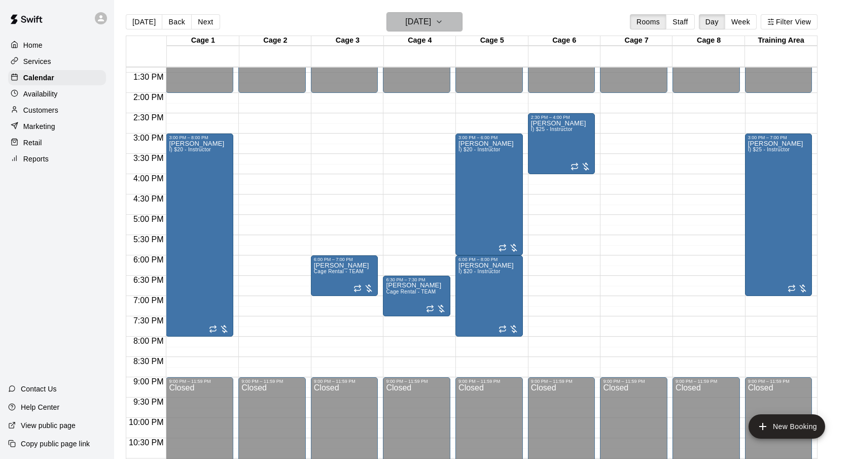
click at [448, 30] on button "Wednesday Oct 01" at bounding box center [425, 21] width 76 height 19
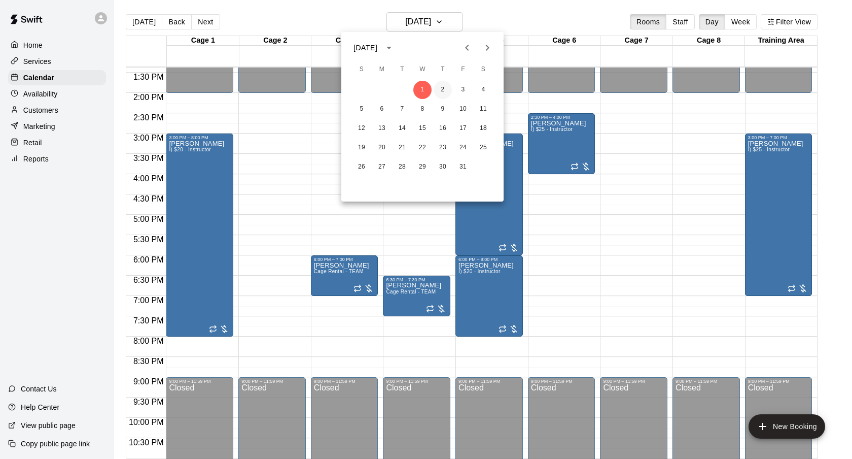
click at [444, 90] on button "2" at bounding box center [443, 90] width 18 height 18
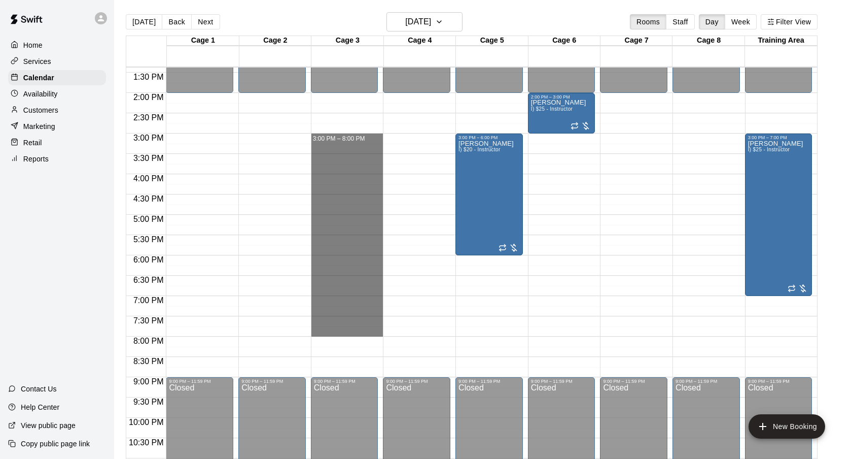
drag, startPoint x: 320, startPoint y: 137, endPoint x: 324, endPoint y: 327, distance: 190.3
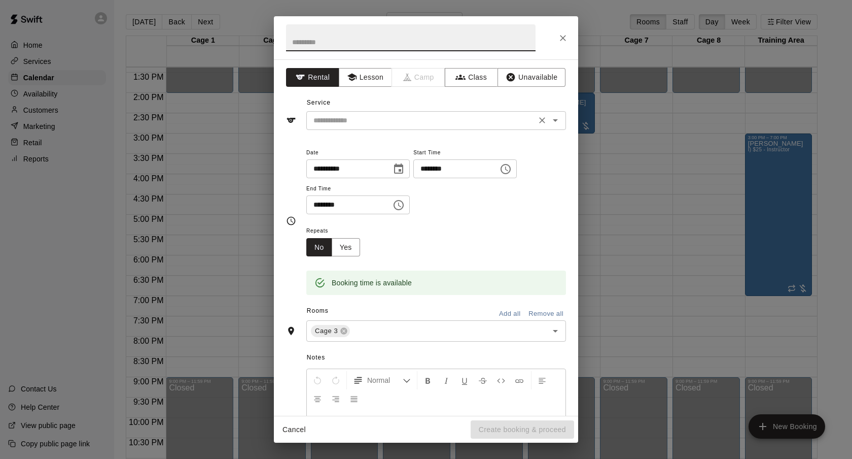
click at [374, 120] on input "text" at bounding box center [421, 120] width 224 height 13
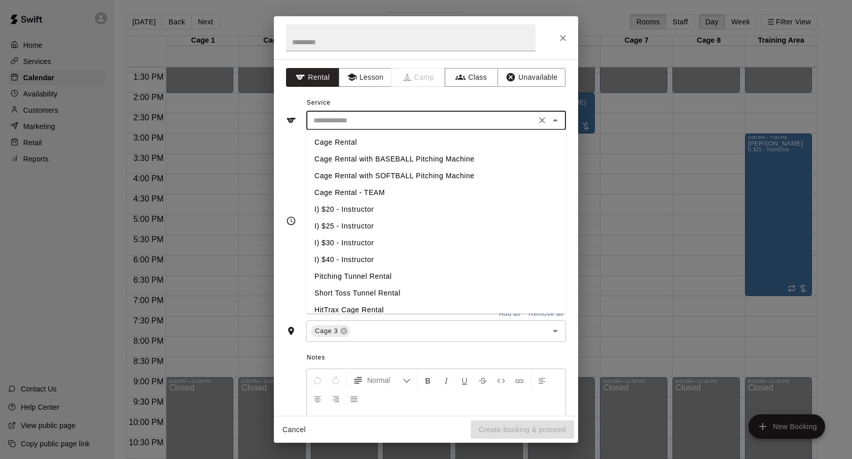
click at [352, 210] on li "I) $20 - Instructor" at bounding box center [436, 209] width 260 height 17
type input "**********"
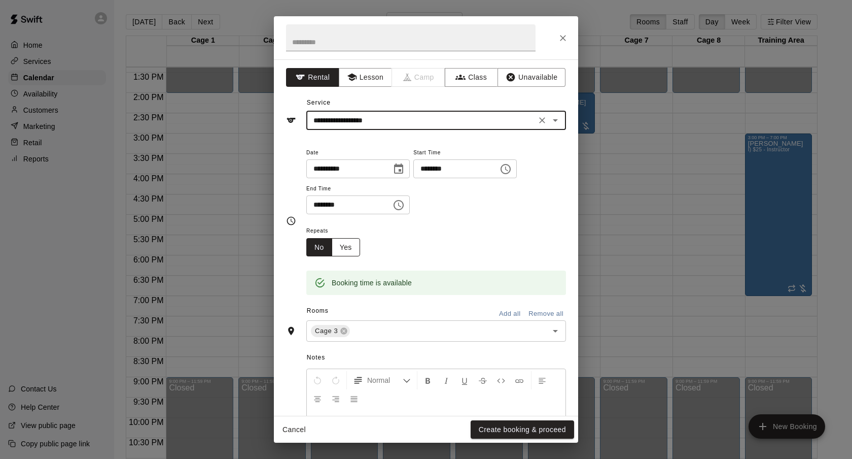
click at [348, 239] on button "Yes" at bounding box center [346, 247] width 28 height 19
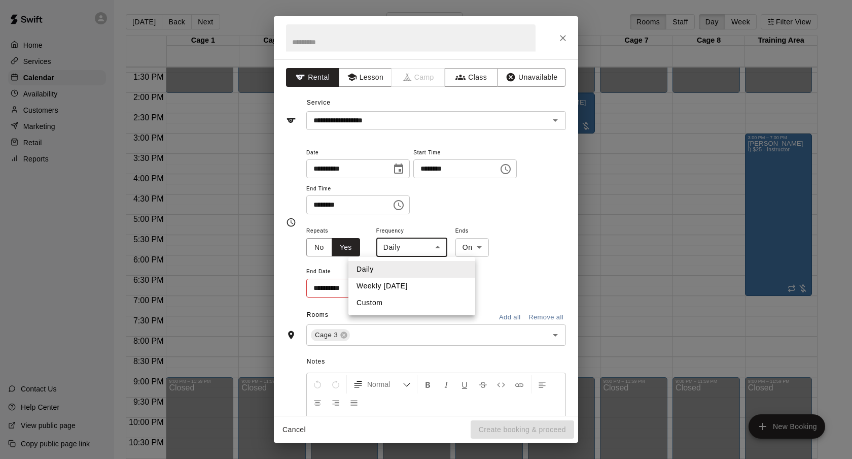
click at [390, 242] on body "Home Services Calendar Availability Customers Marketing Retail Reports Contact …" at bounding box center [426, 237] width 852 height 475
click at [406, 293] on li "Weekly on Thursday" at bounding box center [411, 285] width 127 height 17
type input "******"
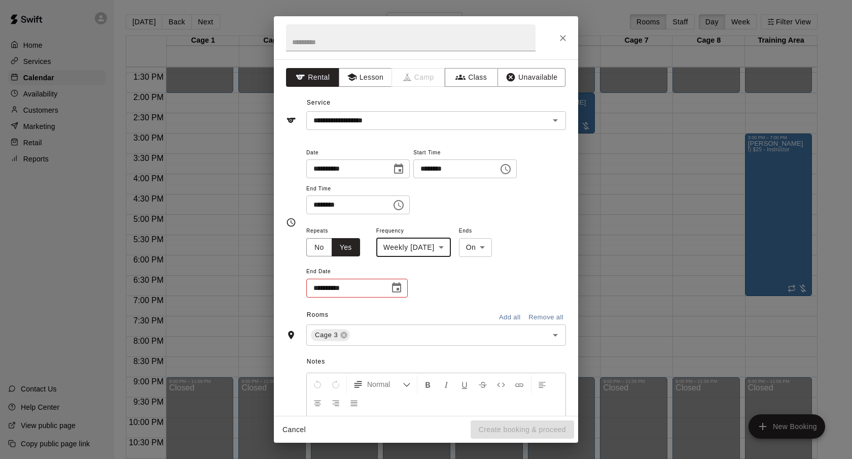
click at [396, 291] on icon "Choose date" at bounding box center [397, 288] width 12 height 12
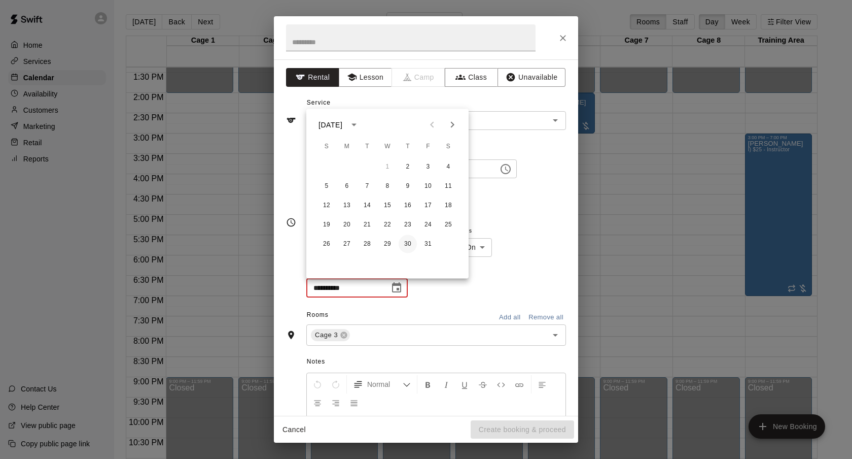
click at [407, 250] on button "30" at bounding box center [408, 244] width 18 height 18
type input "**********"
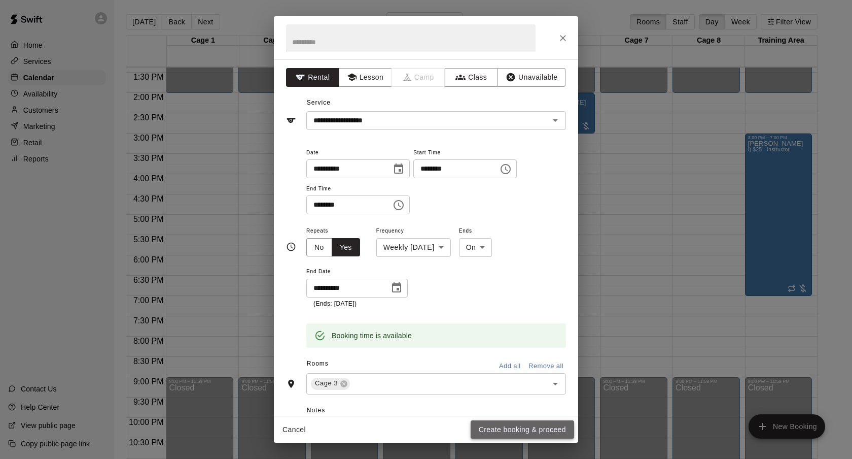
click at [491, 427] on button "Create booking & proceed" at bounding box center [522, 429] width 103 height 19
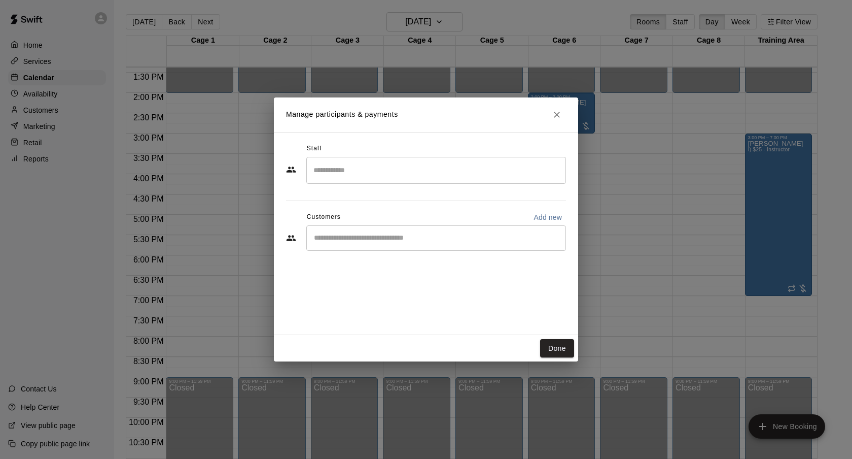
click at [379, 234] on input "Start typing to search customers..." at bounding box center [436, 238] width 251 height 10
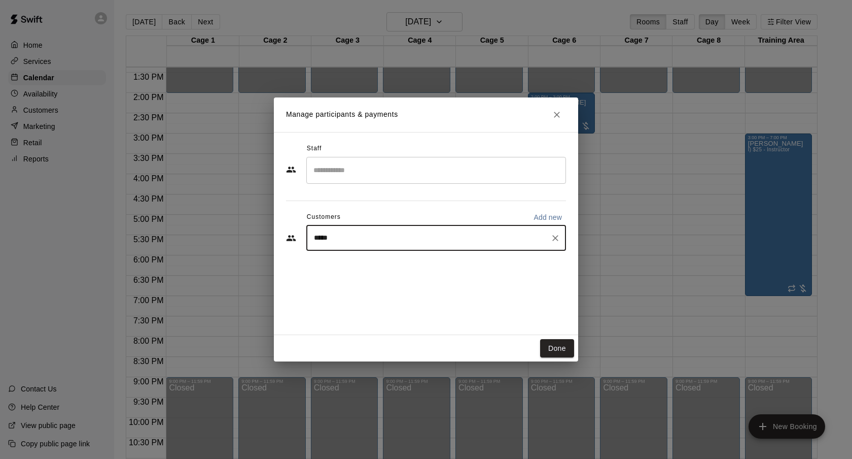
type input "******"
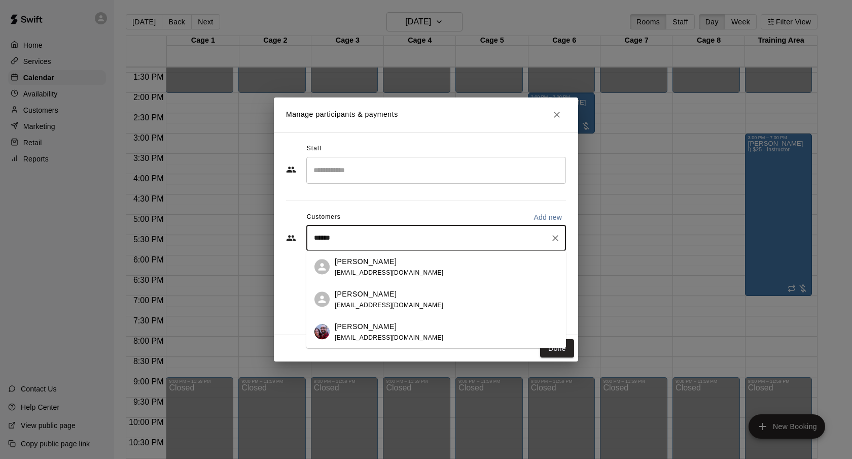
click at [369, 334] on span "crespdd@gmail.com" at bounding box center [389, 336] width 109 height 7
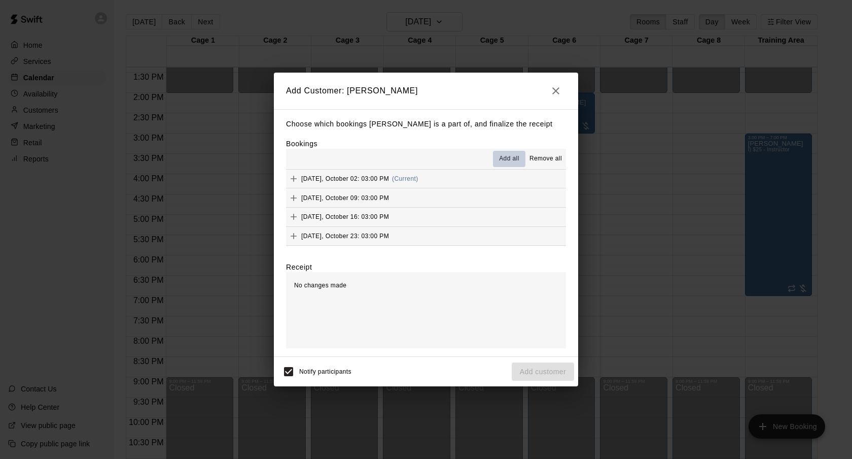
click at [511, 159] on span "Add all" at bounding box center [509, 159] width 20 height 10
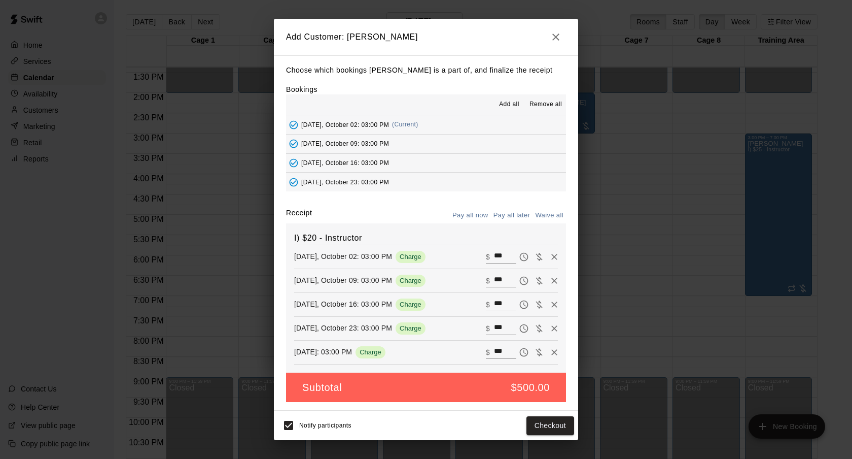
click at [519, 209] on button "Pay all later" at bounding box center [512, 215] width 42 height 16
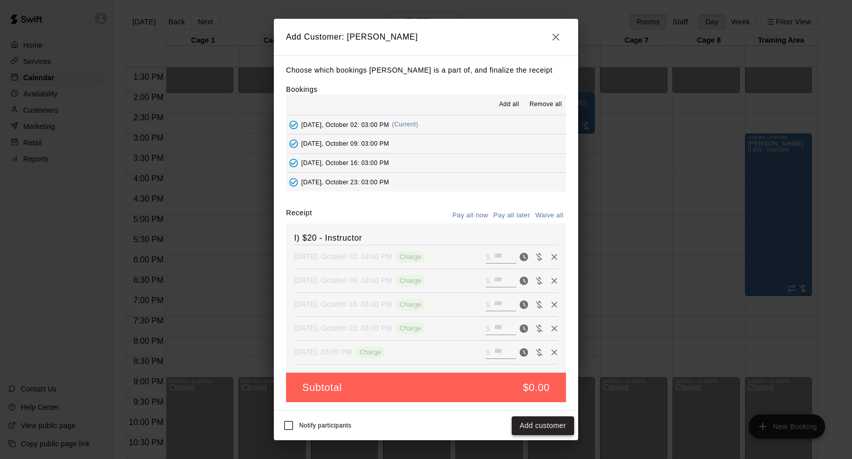
click at [529, 428] on button "Add customer" at bounding box center [543, 425] width 62 height 19
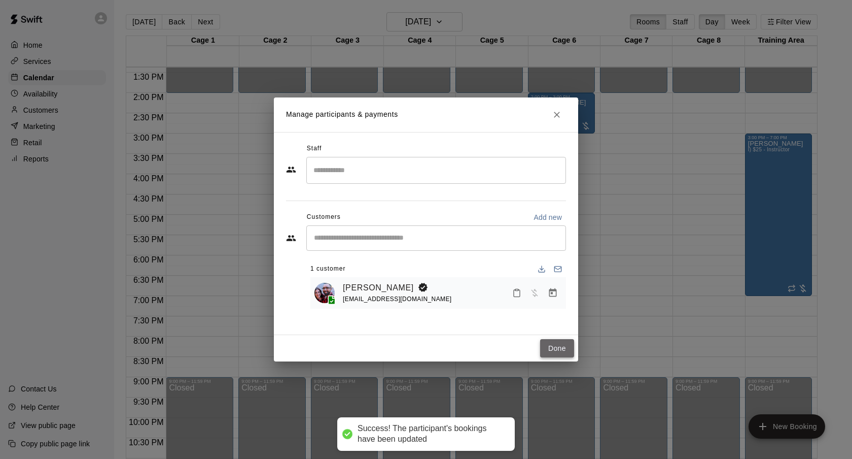
click at [558, 350] on button "Done" at bounding box center [557, 348] width 34 height 19
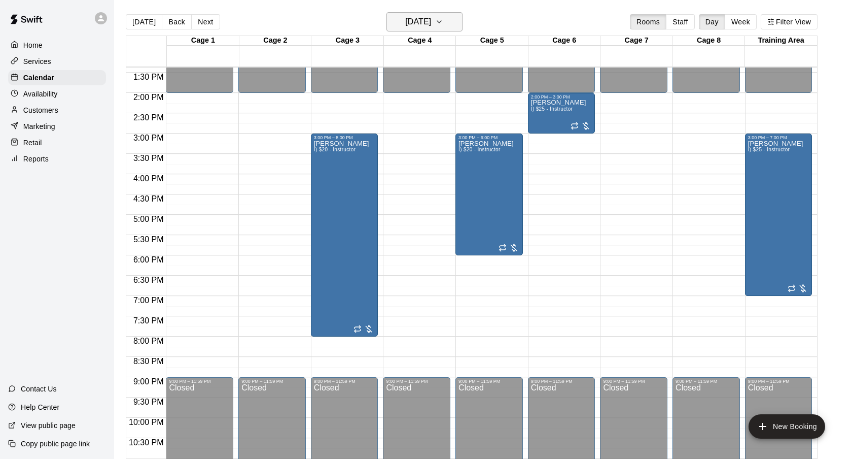
click at [424, 31] on button "Thursday Oct 02" at bounding box center [425, 21] width 76 height 19
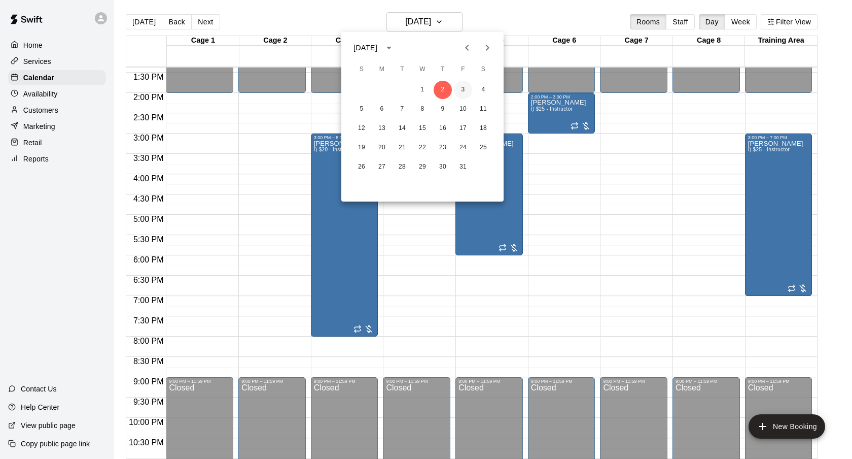
click at [460, 86] on button "3" at bounding box center [463, 90] width 18 height 18
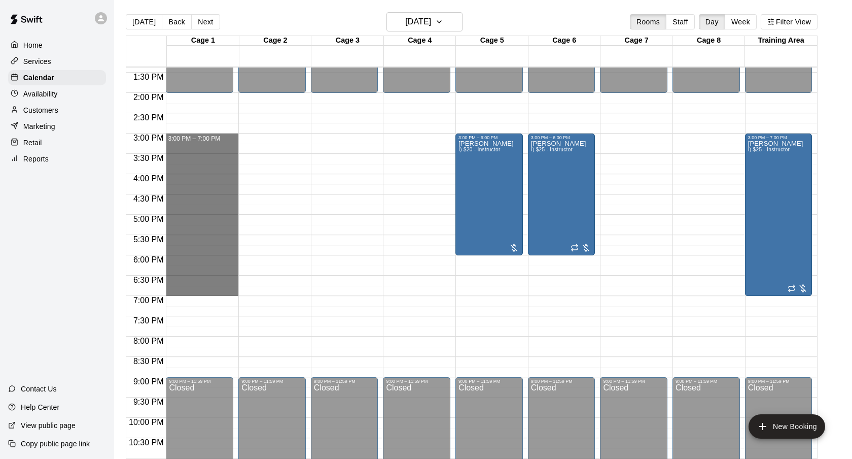
drag, startPoint x: 212, startPoint y: 136, endPoint x: 197, endPoint y: 291, distance: 155.4
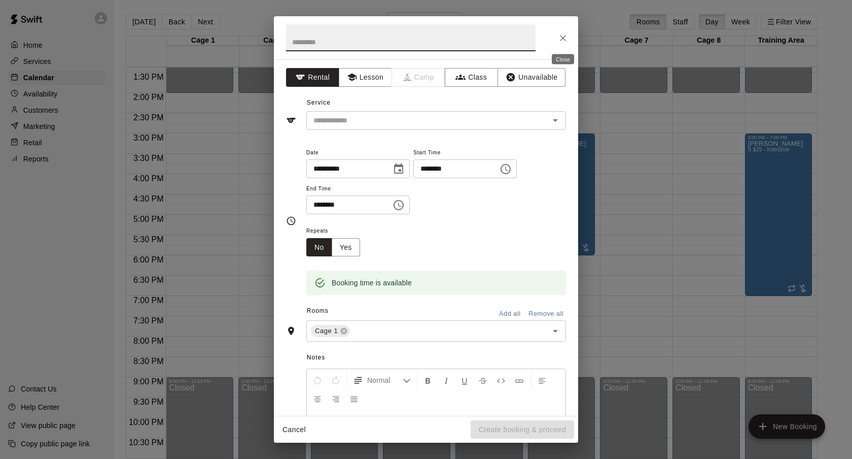
click at [569, 36] on button "Close" at bounding box center [563, 38] width 18 height 18
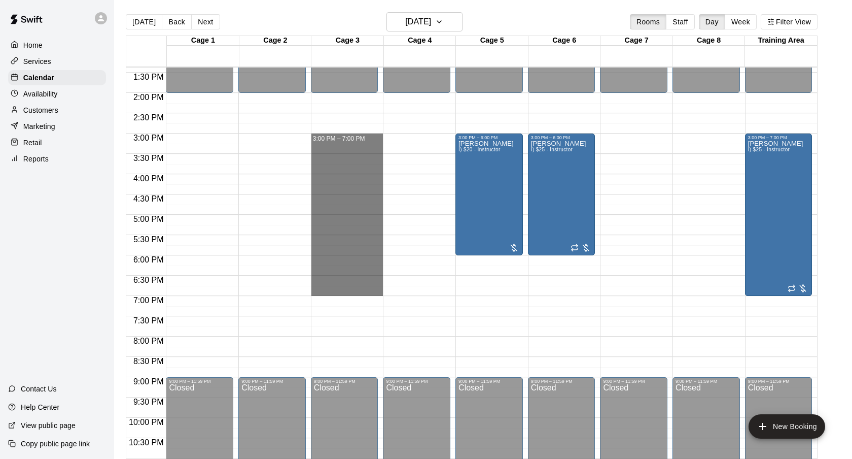
drag, startPoint x: 356, startPoint y: 136, endPoint x: 359, endPoint y: 289, distance: 152.2
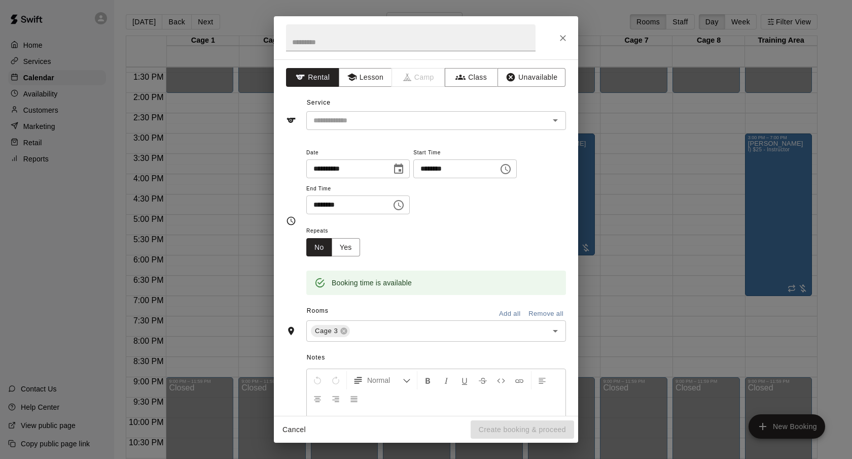
click at [406, 133] on div "**********" at bounding box center [426, 237] width 304 height 356
click at [404, 125] on input "text" at bounding box center [421, 120] width 224 height 13
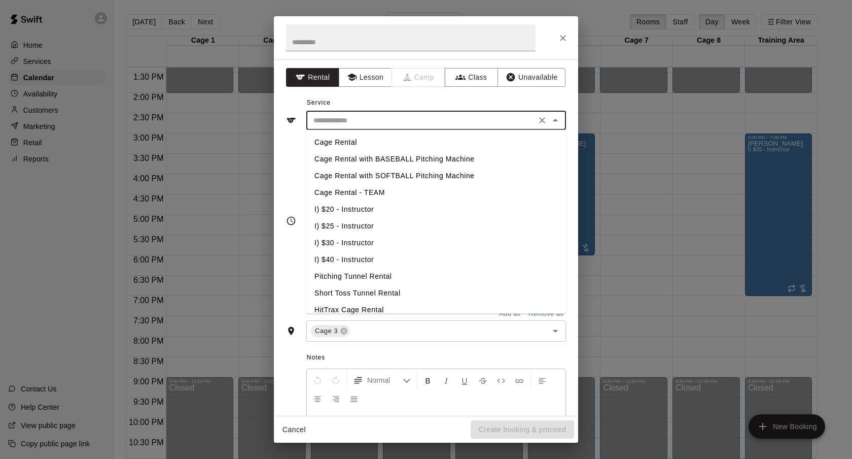
click at [346, 202] on li "I) $20 - Instructor" at bounding box center [436, 209] width 260 height 17
type input "**********"
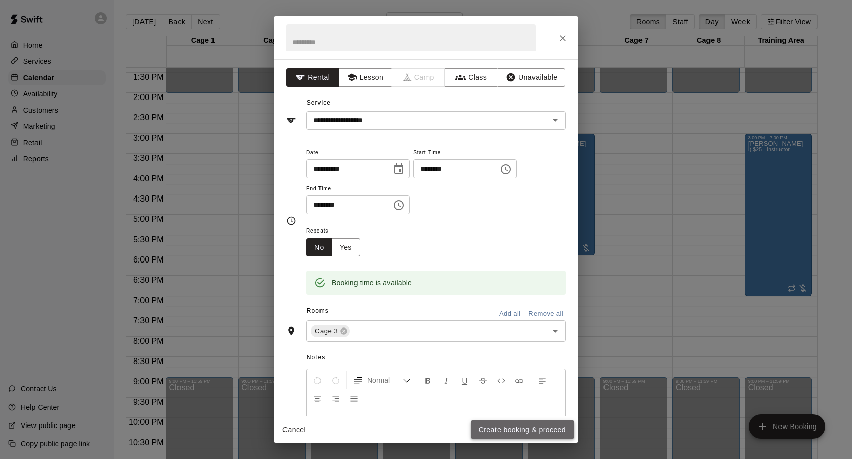
click at [494, 426] on button "Create booking & proceed" at bounding box center [522, 429] width 103 height 19
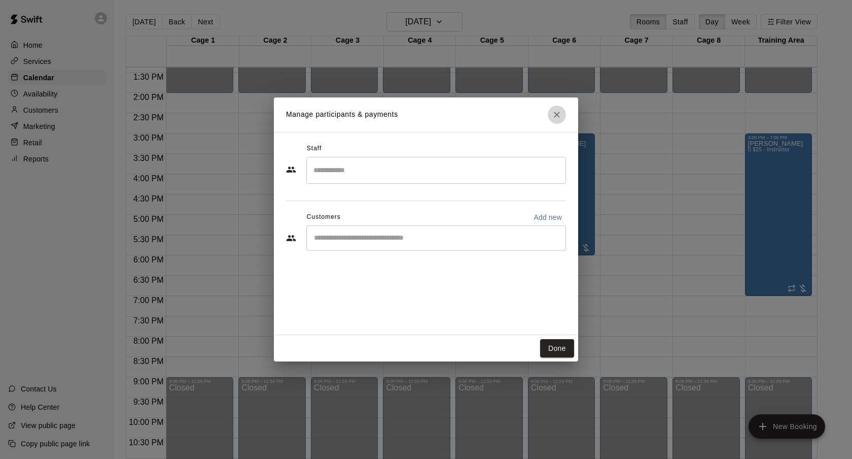
click at [557, 118] on icon "Close" at bounding box center [557, 115] width 10 height 10
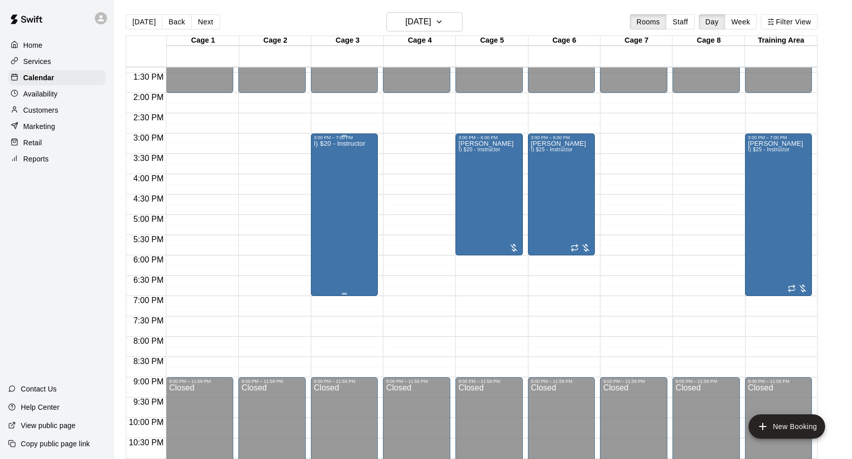
click at [326, 204] on div "I) $20 - Instructor" at bounding box center [340, 369] width 52 height 459
click at [324, 178] on img "edit" at bounding box center [325, 175] width 12 height 12
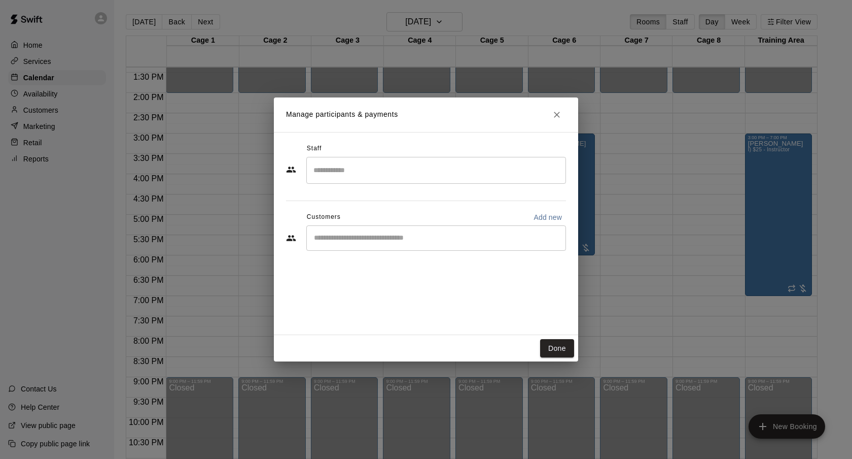
click at [553, 116] on icon "Close" at bounding box center [557, 115] width 10 height 10
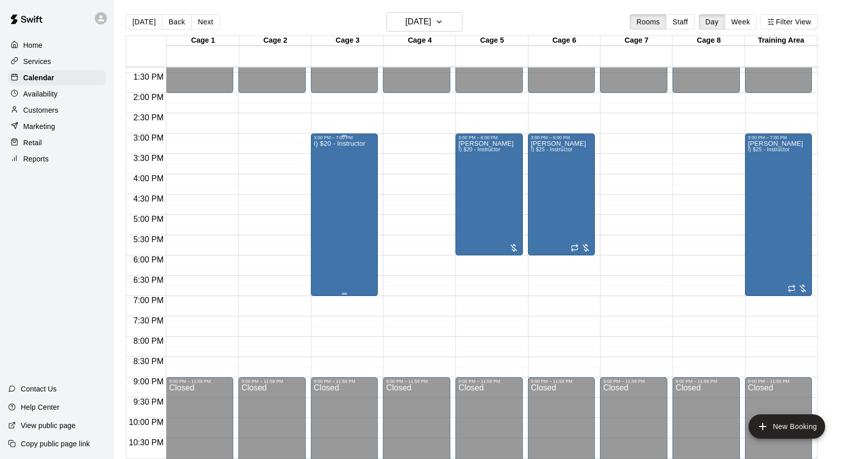
click at [333, 185] on div "I) $20 - Instructor" at bounding box center [340, 369] width 52 height 459
click at [326, 152] on icon "edit" at bounding box center [324, 151] width 12 height 12
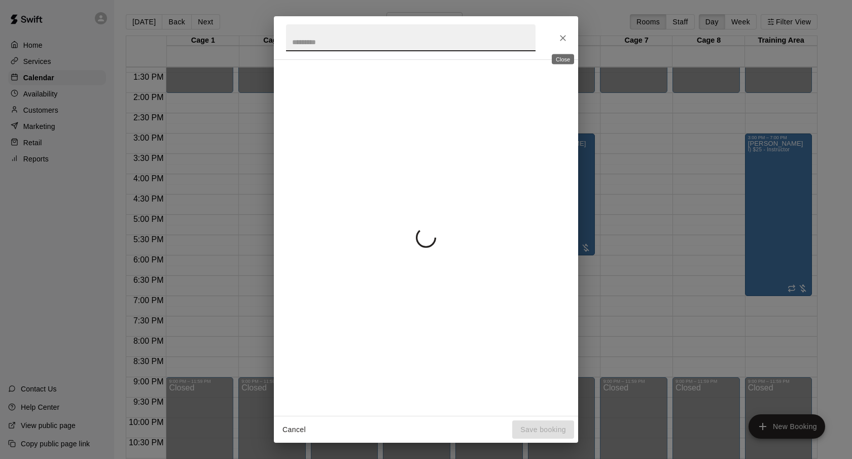
click at [567, 38] on icon "Close" at bounding box center [563, 38] width 10 height 10
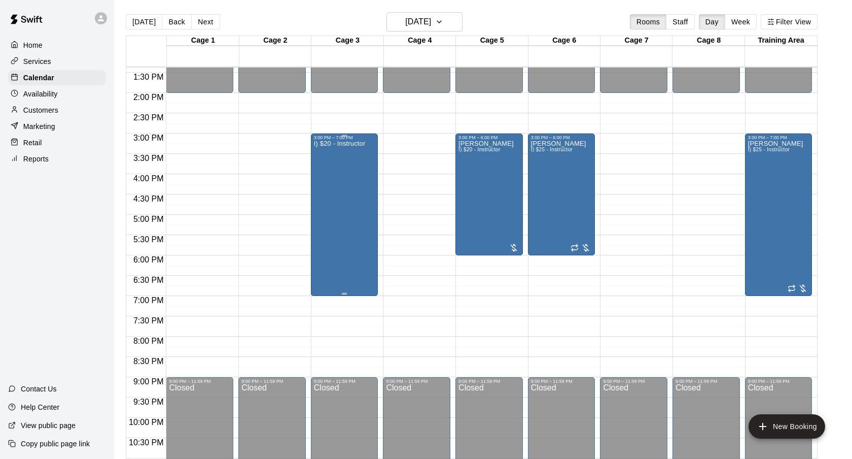
click at [359, 182] on div "I) $20 - Instructor" at bounding box center [340, 369] width 52 height 459
click at [325, 207] on button "delete" at bounding box center [324, 199] width 20 height 20
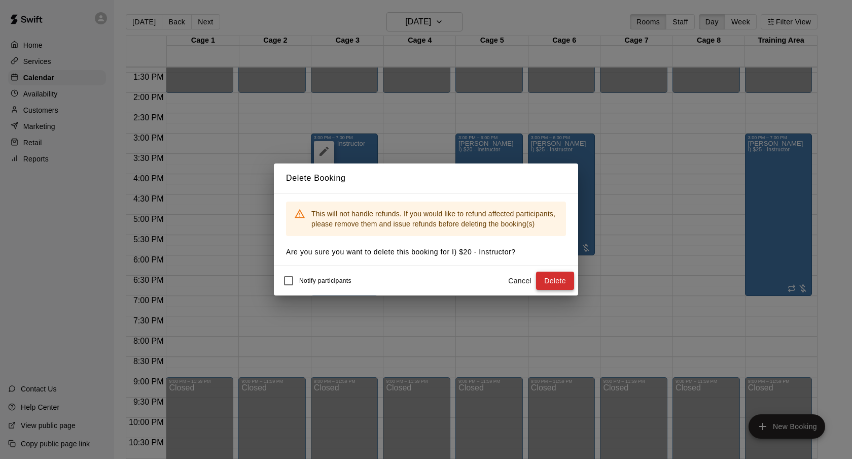
click at [553, 275] on button "Delete" at bounding box center [555, 280] width 38 height 19
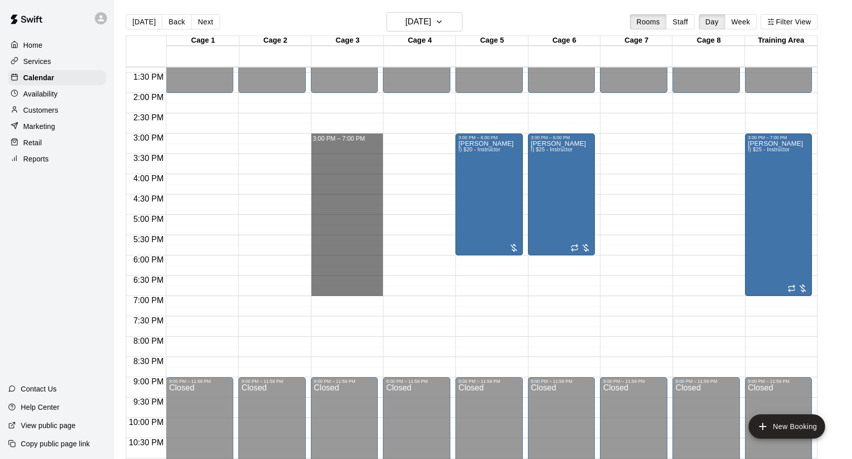
drag, startPoint x: 337, startPoint y: 134, endPoint x: 347, endPoint y: 289, distance: 154.5
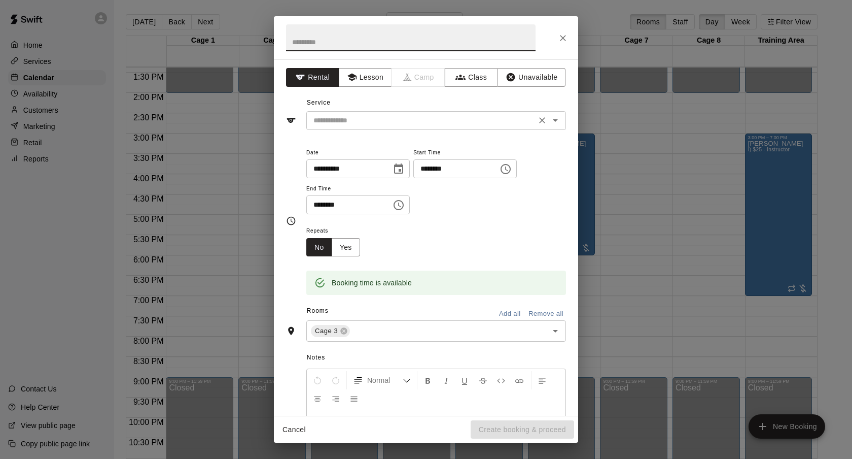
click at [352, 127] on div "​" at bounding box center [436, 120] width 260 height 19
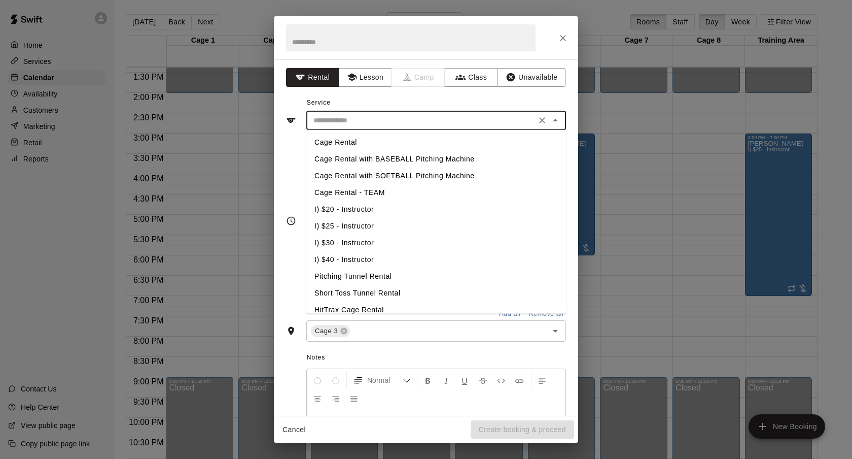
click at [351, 207] on li "I) $20 - Instructor" at bounding box center [436, 209] width 260 height 17
type input "**********"
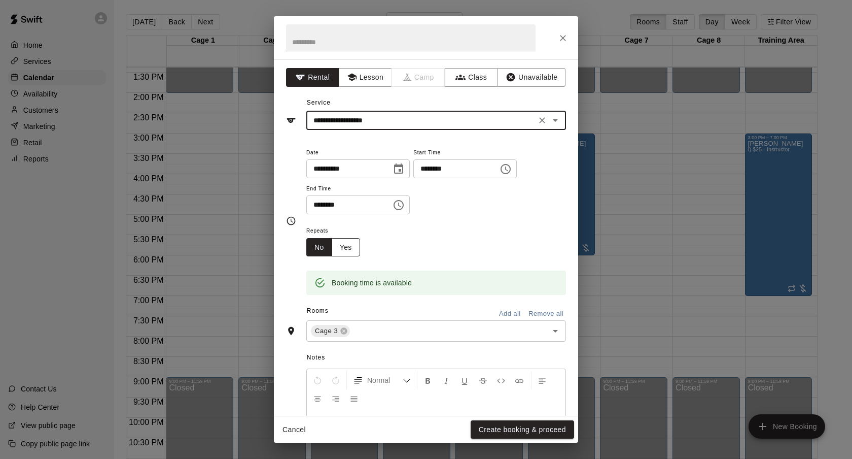
click at [343, 247] on button "Yes" at bounding box center [346, 247] width 28 height 19
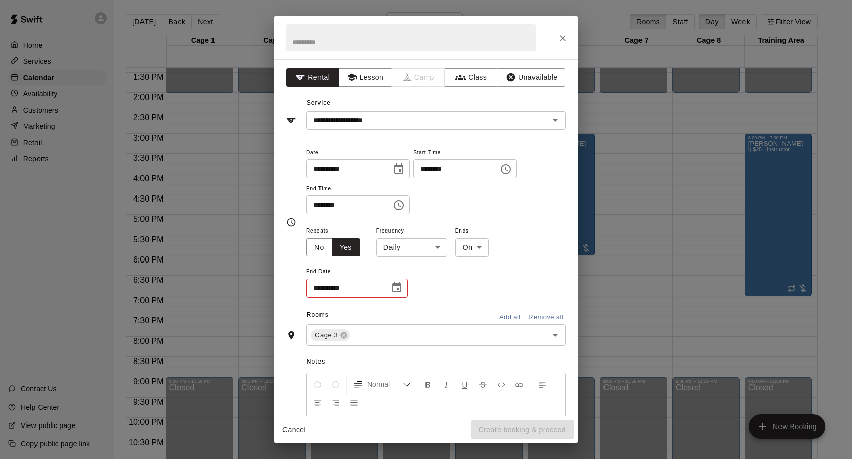
click at [381, 244] on body "Home Services Calendar Availability Customers Marketing Retail Reports Contact …" at bounding box center [426, 237] width 852 height 475
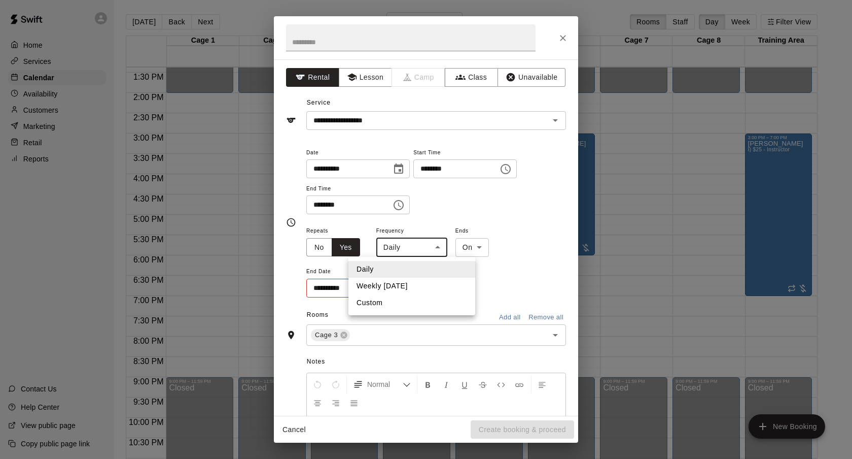
click at [387, 283] on li "Weekly on Friday" at bounding box center [411, 285] width 127 height 17
type input "******"
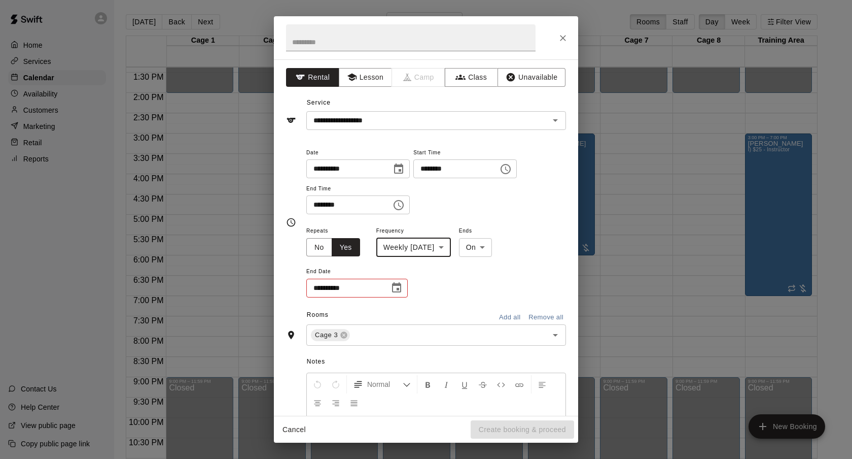
click at [387, 283] on div "**********" at bounding box center [356, 287] width 101 height 19
click at [392, 286] on icon "Choose date" at bounding box center [397, 288] width 12 height 12
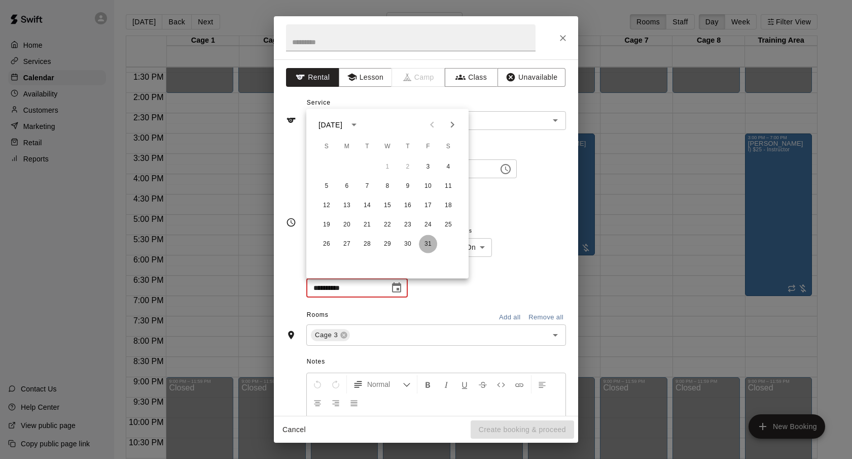
click at [425, 244] on button "31" at bounding box center [428, 244] width 18 height 18
type input "**********"
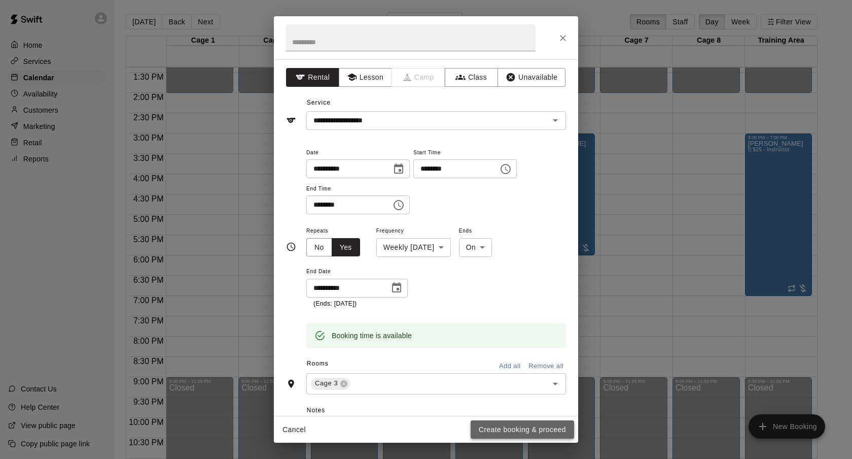
click at [513, 426] on button "Create booking & proceed" at bounding box center [522, 429] width 103 height 19
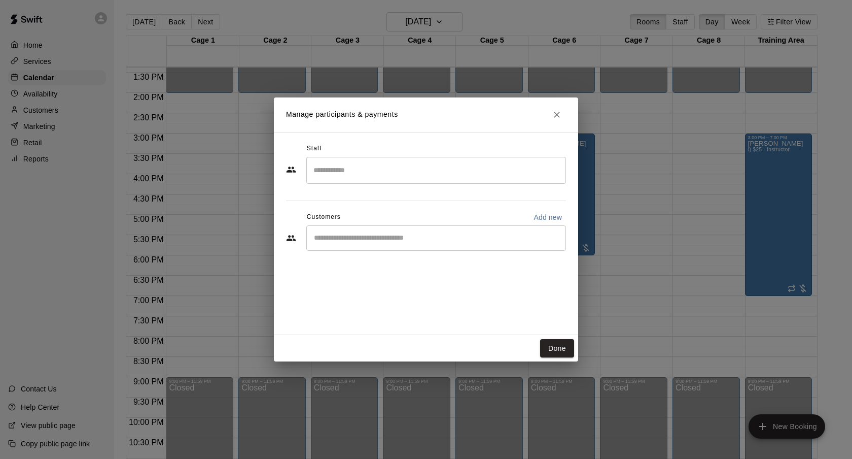
click at [383, 231] on div "​" at bounding box center [436, 237] width 260 height 25
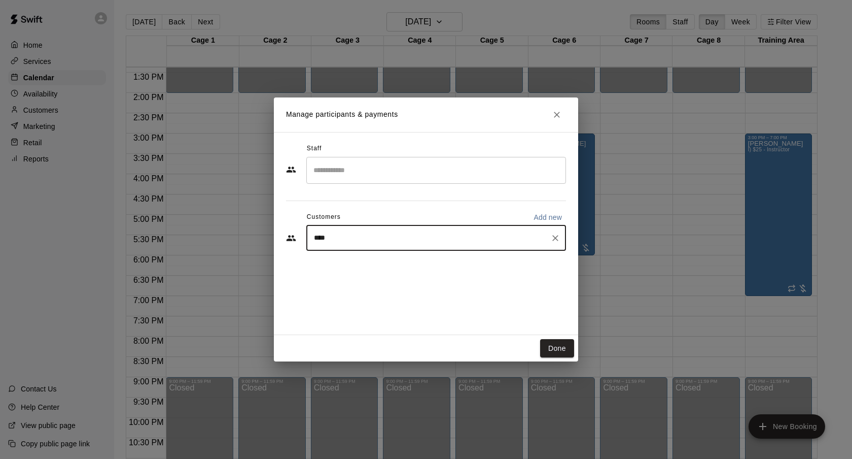
type input "*****"
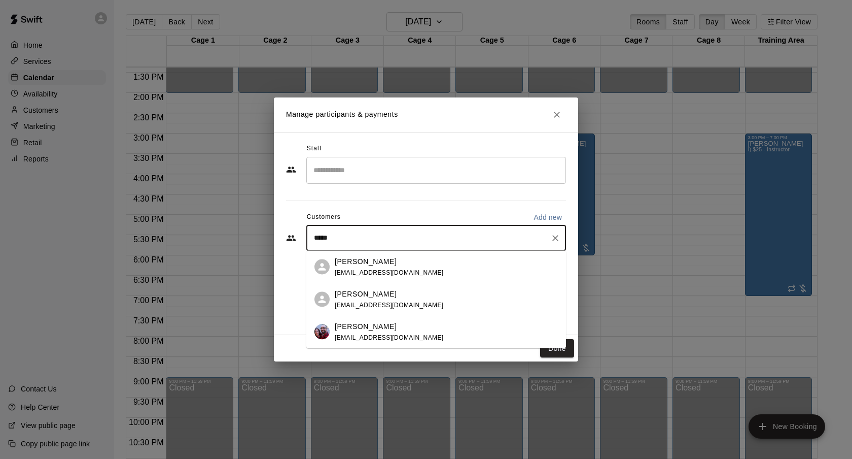
click at [387, 332] on div "Dustin Crespo crespdd@gmail.com" at bounding box center [389, 332] width 109 height 22
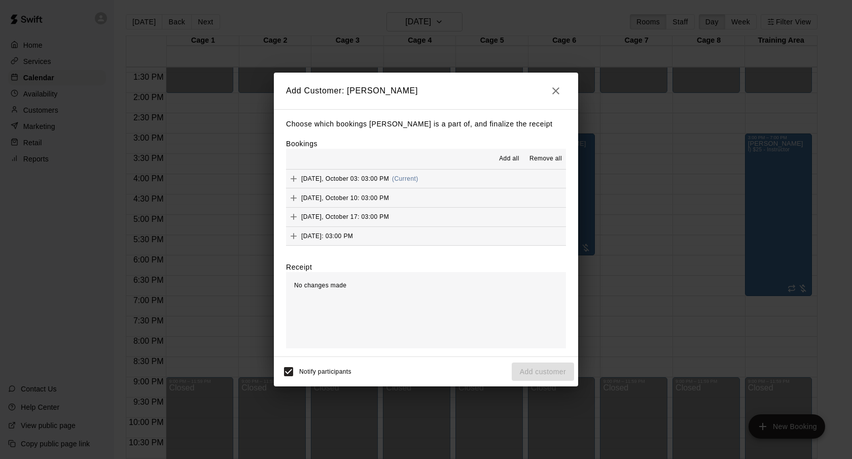
click at [515, 157] on span "Add all" at bounding box center [509, 159] width 20 height 10
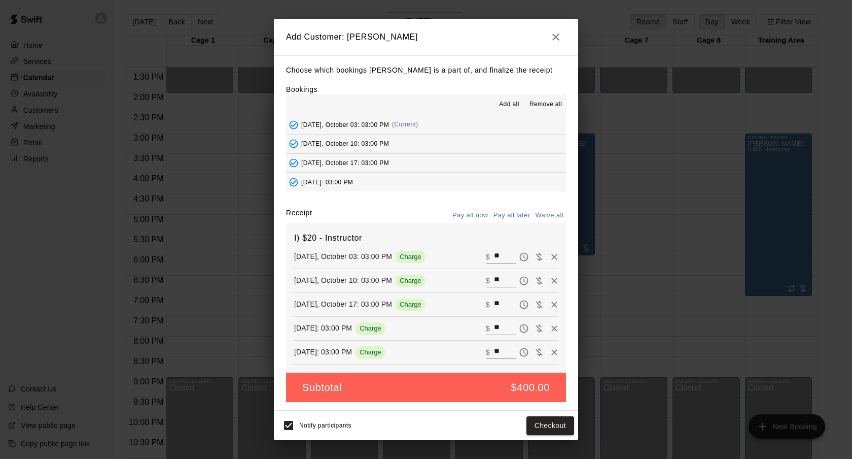
click at [516, 213] on button "Pay all later" at bounding box center [512, 215] width 42 height 16
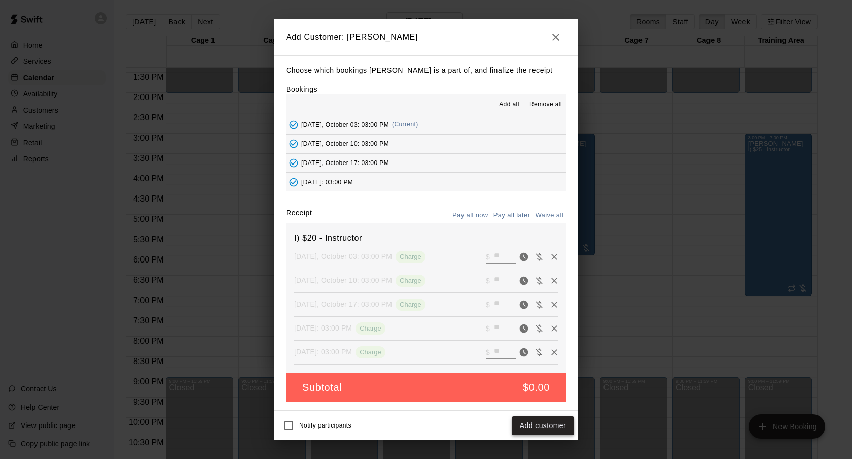
click at [554, 419] on button "Add customer" at bounding box center [543, 425] width 62 height 19
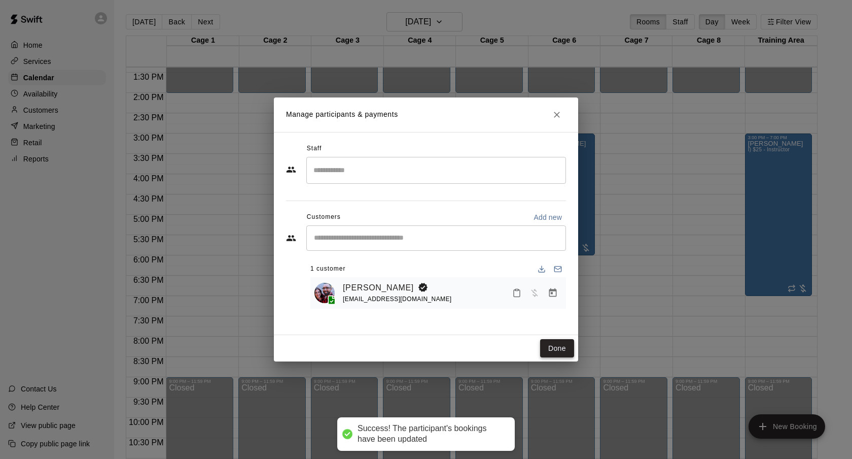
click at [557, 344] on button "Done" at bounding box center [557, 348] width 34 height 19
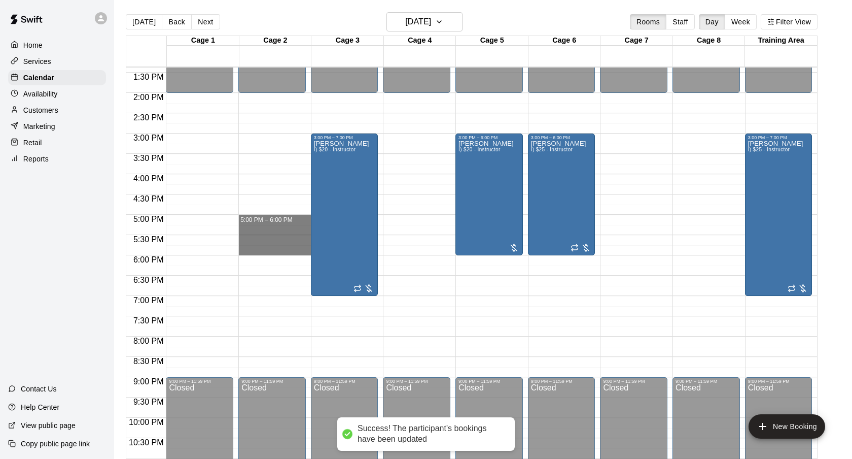
drag, startPoint x: 279, startPoint y: 218, endPoint x: 280, endPoint y: 253, distance: 34.5
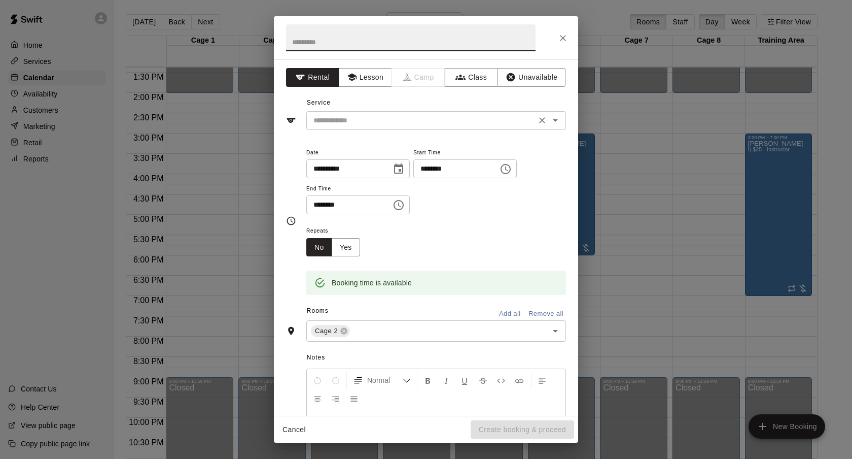
click at [395, 122] on input "text" at bounding box center [421, 120] width 224 height 13
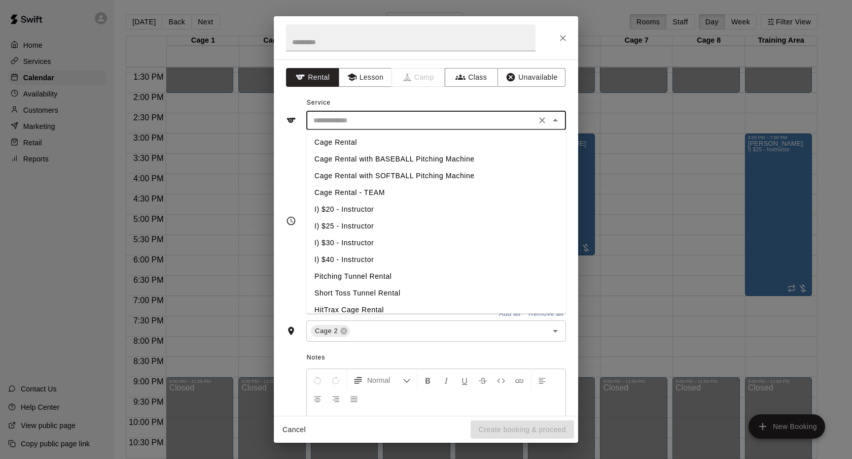
click at [367, 213] on li "I) $20 - Instructor" at bounding box center [436, 209] width 260 height 17
type input "**********"
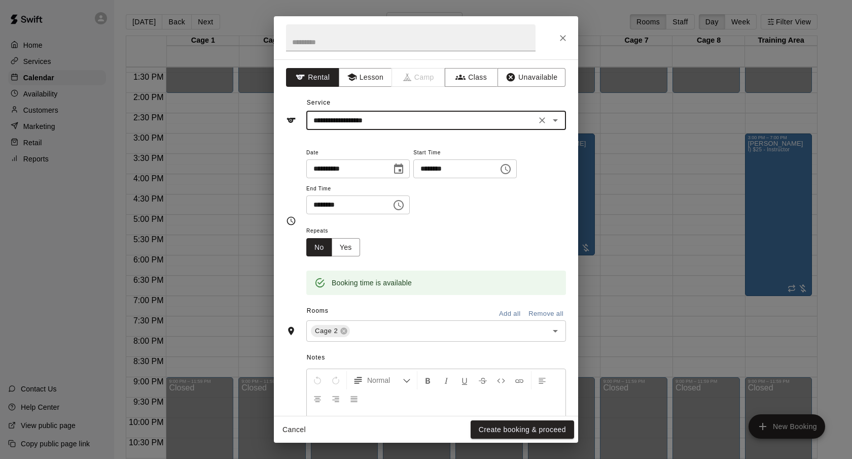
click at [338, 259] on div "Booking time is available" at bounding box center [436, 275] width 260 height 39
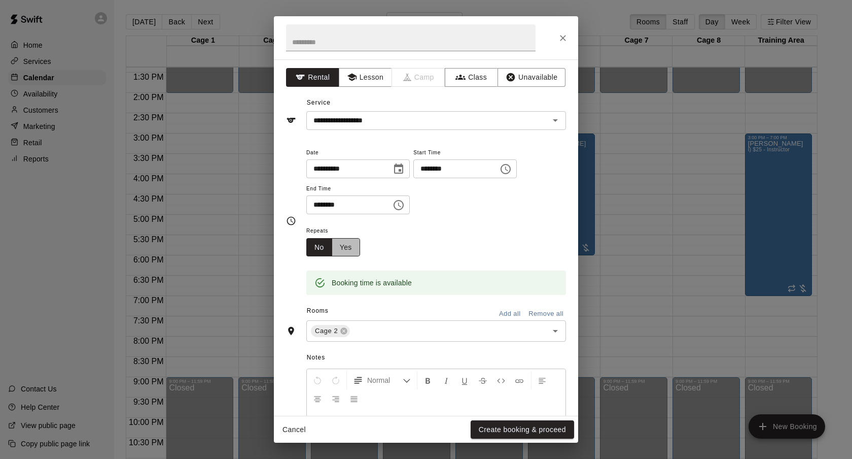
click at [344, 253] on button "Yes" at bounding box center [346, 247] width 28 height 19
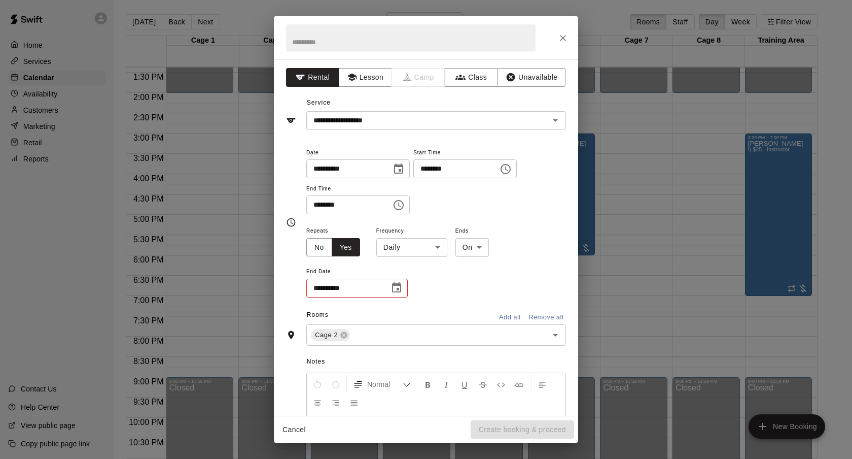
click at [443, 247] on body "Home Services Calendar Availability Customers Marketing Retail Reports Contact …" at bounding box center [426, 237] width 852 height 475
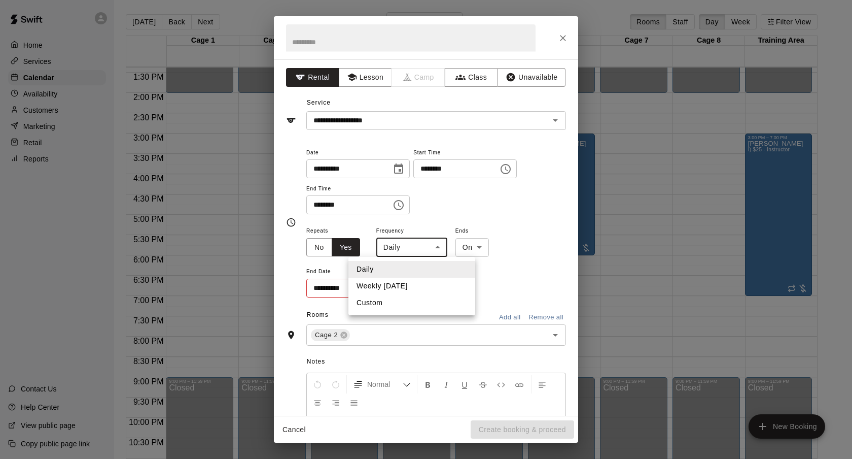
click at [427, 284] on li "Weekly on Friday" at bounding box center [411, 285] width 127 height 17
type input "******"
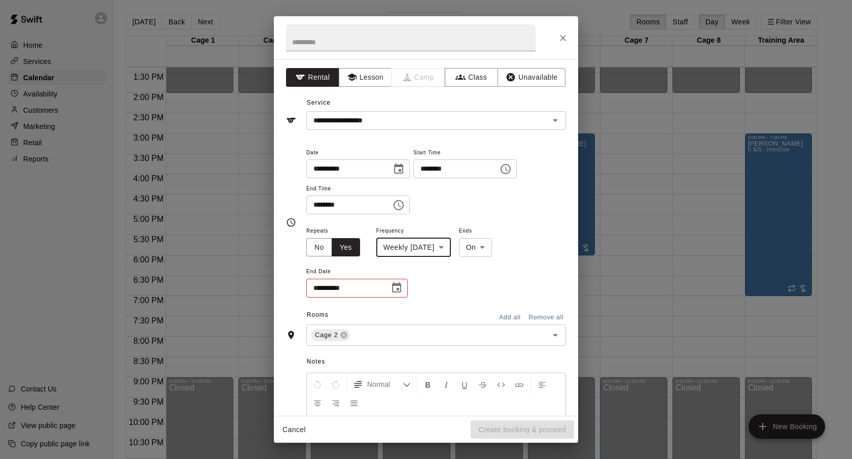
click at [400, 289] on icon "Choose date" at bounding box center [397, 288] width 12 height 12
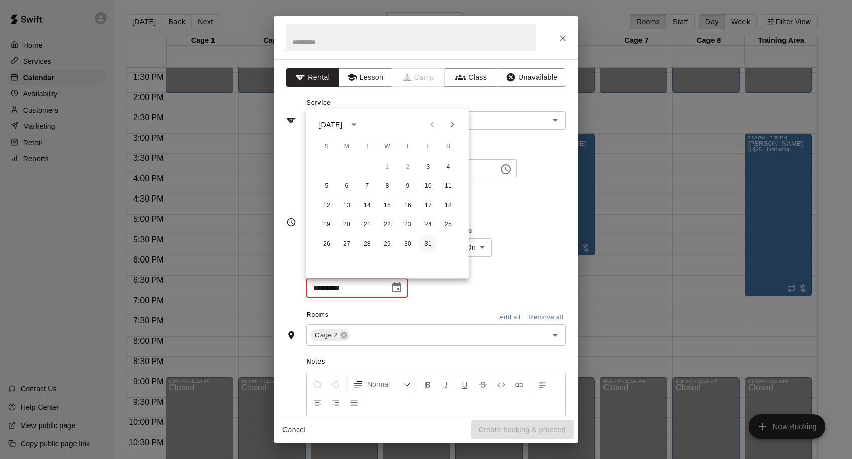
click at [422, 248] on button "31" at bounding box center [428, 244] width 18 height 18
type input "**********"
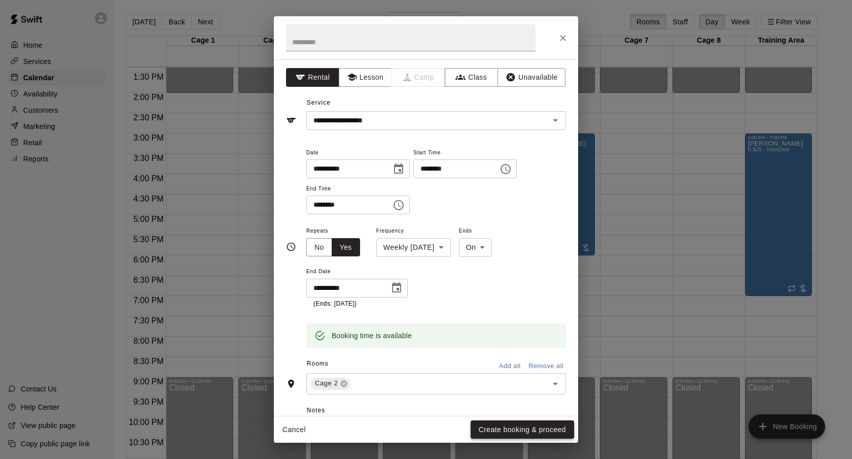
click at [487, 423] on button "Create booking & proceed" at bounding box center [522, 429] width 103 height 19
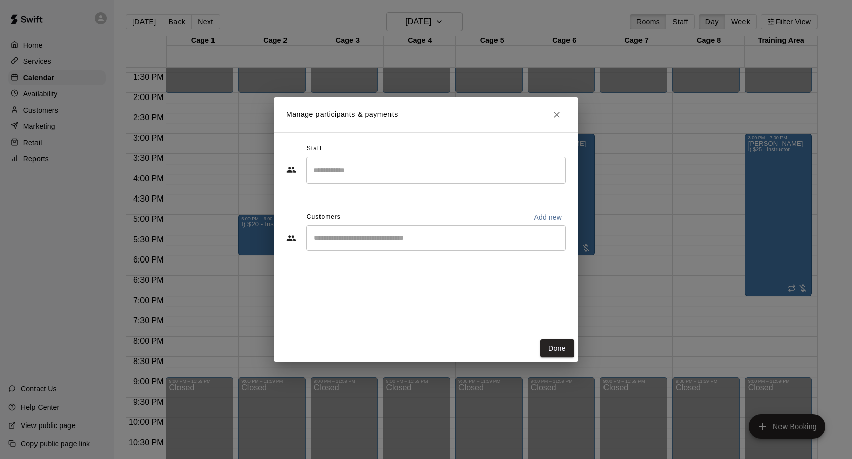
click at [401, 241] on input "Start typing to search customers..." at bounding box center [436, 238] width 251 height 10
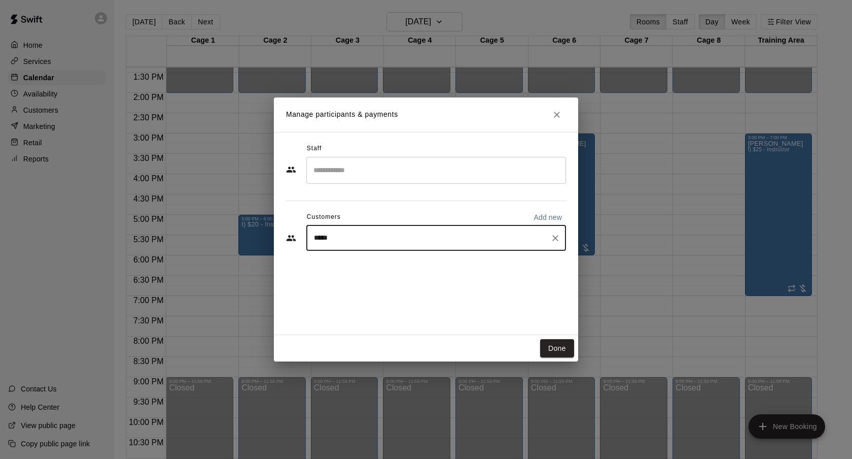
type input "******"
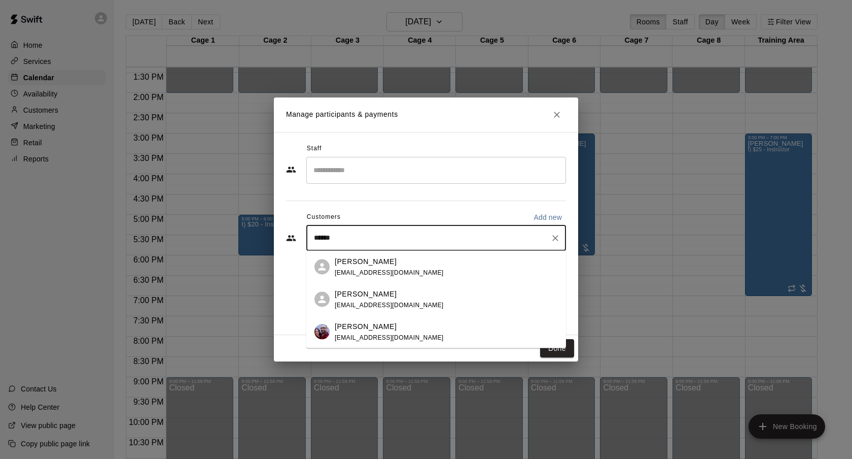
click at [389, 327] on div "[PERSON_NAME]" at bounding box center [389, 326] width 109 height 11
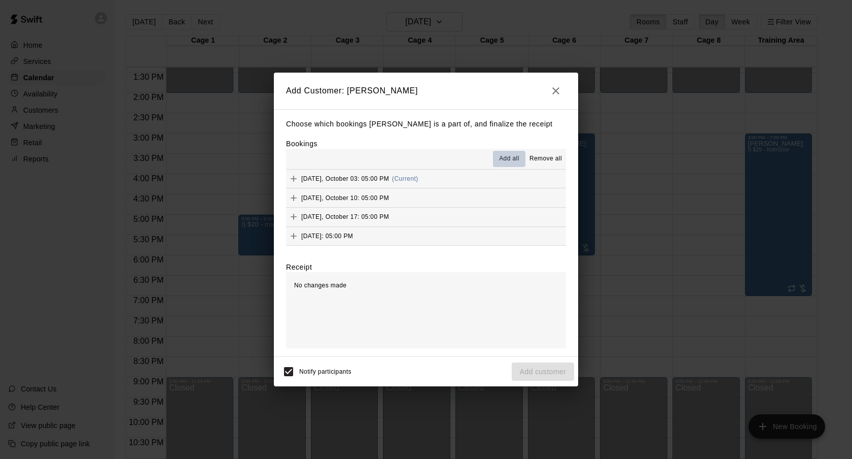
click at [508, 160] on span "Add all" at bounding box center [509, 159] width 20 height 10
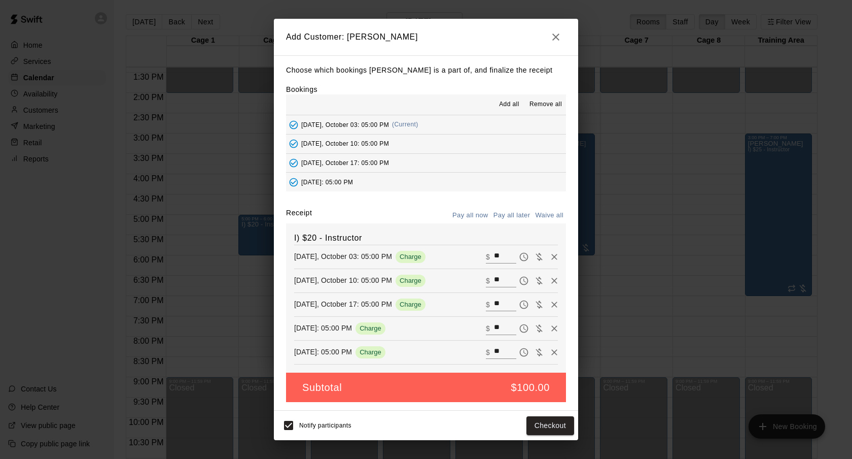
click at [511, 213] on button "Pay all later" at bounding box center [512, 215] width 42 height 16
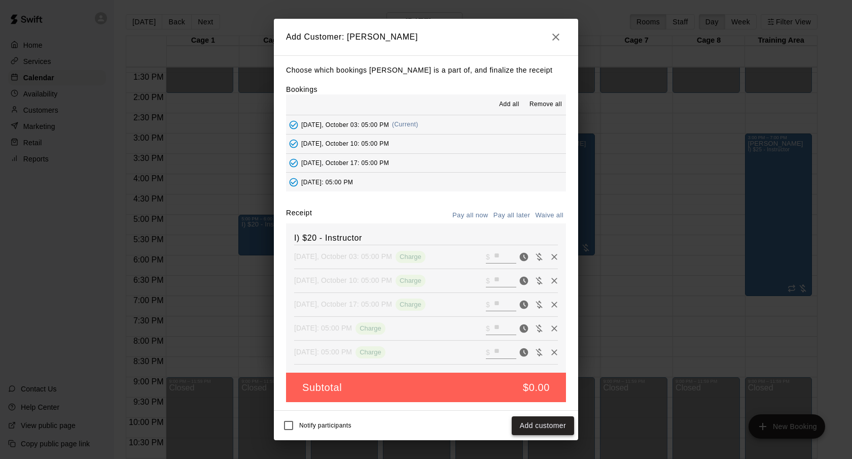
click at [533, 434] on button "Add customer" at bounding box center [543, 425] width 62 height 19
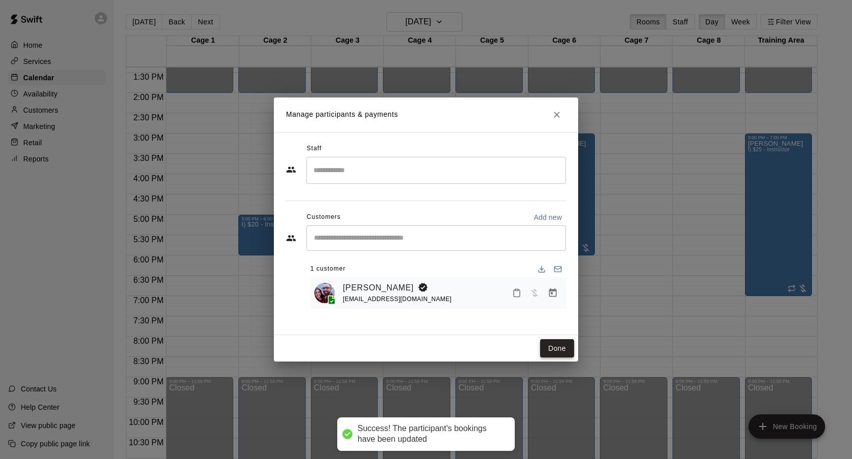
click at [550, 347] on button "Done" at bounding box center [557, 348] width 34 height 19
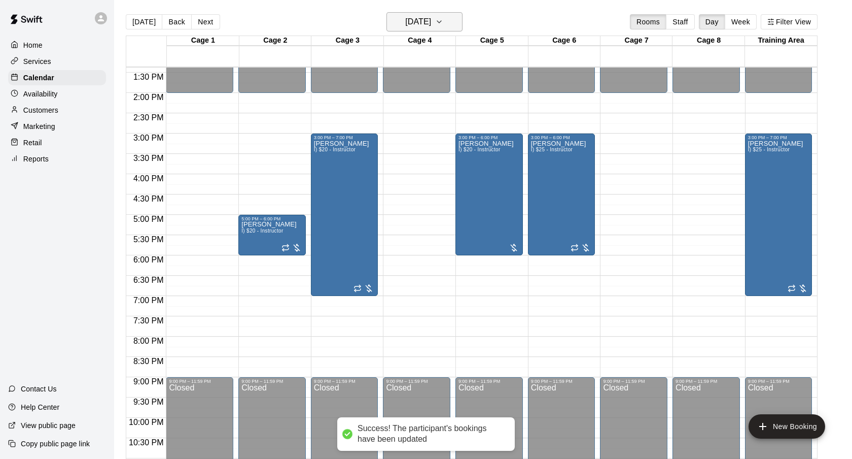
click at [411, 28] on h6 "Friday Oct 03" at bounding box center [418, 22] width 26 height 14
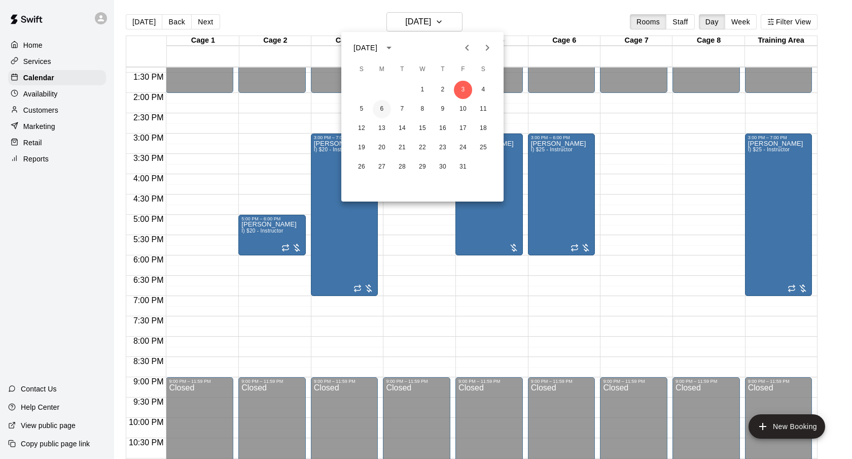
click at [376, 109] on button "6" at bounding box center [382, 109] width 18 height 18
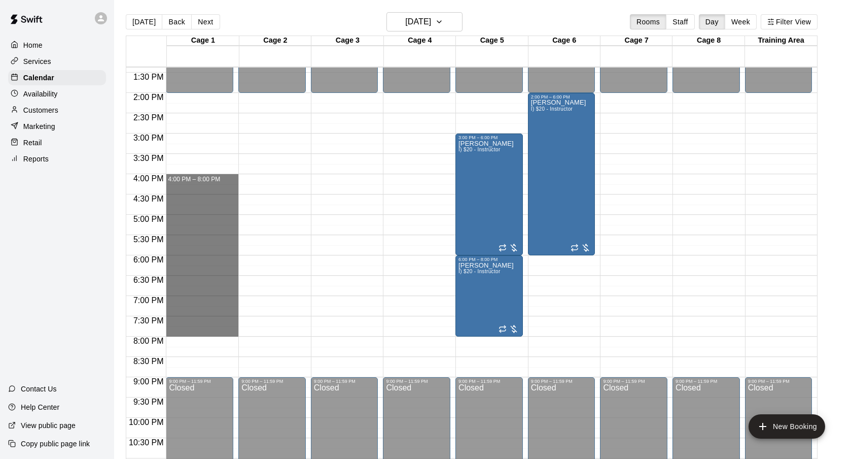
drag, startPoint x: 185, startPoint y: 178, endPoint x: 186, endPoint y: 326, distance: 147.6
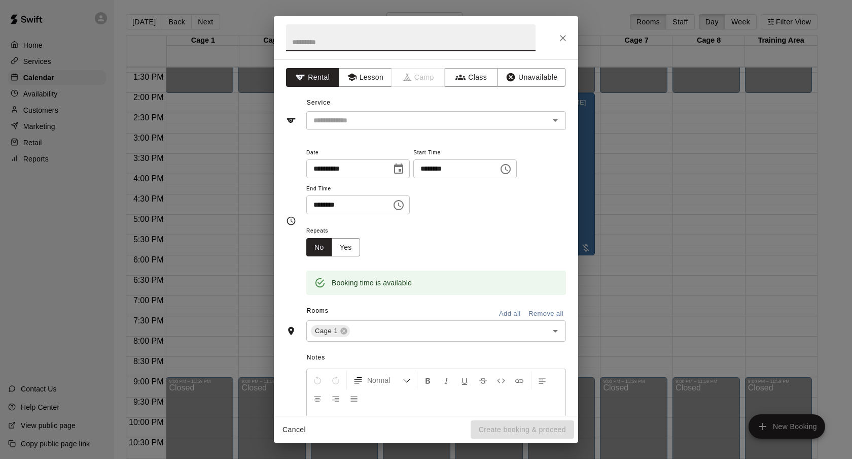
click at [413, 130] on div "**********" at bounding box center [426, 237] width 304 height 356
click at [405, 127] on div "​" at bounding box center [436, 120] width 260 height 19
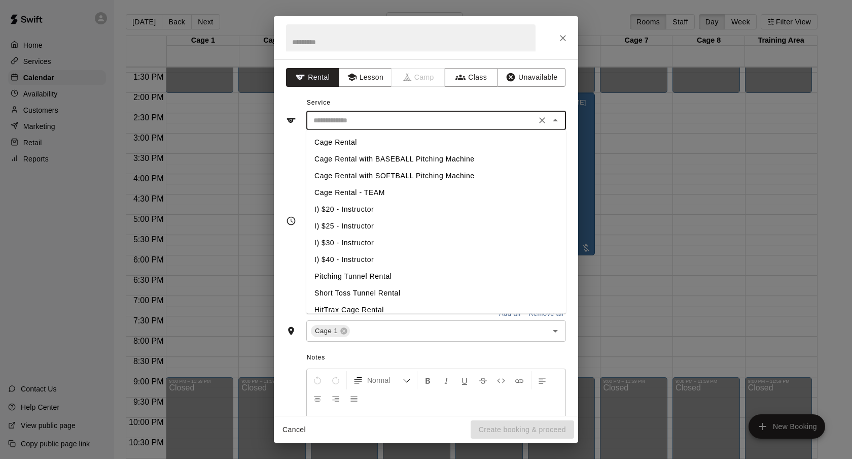
click at [359, 207] on li "I) $20 - Instructor" at bounding box center [436, 209] width 260 height 17
type input "**********"
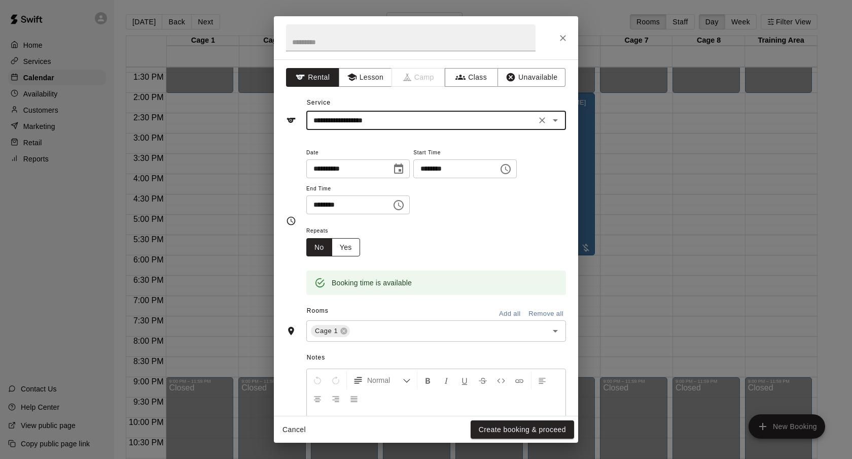
click at [345, 241] on button "Yes" at bounding box center [346, 247] width 28 height 19
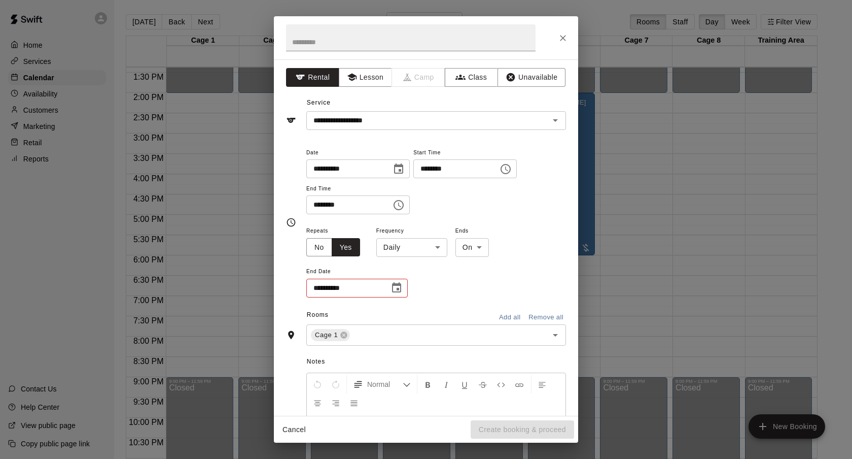
click at [390, 238] on body "Home Services Calendar Availability Customers Marketing Retail Reports Contact …" at bounding box center [426, 237] width 852 height 475
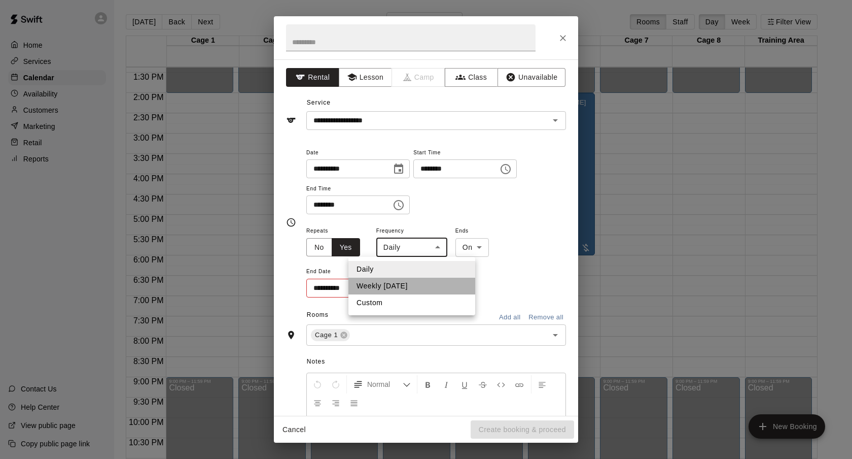
click at [394, 284] on li "Weekly on Monday" at bounding box center [411, 285] width 127 height 17
type input "******"
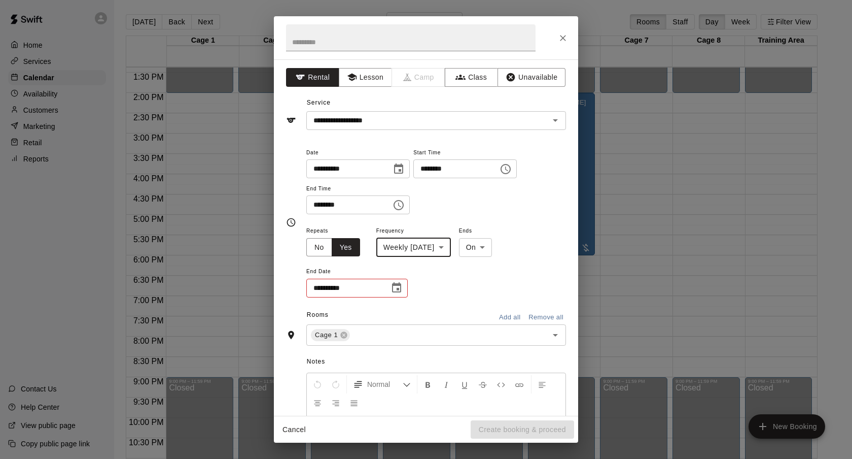
click at [394, 285] on icon "Choose date" at bounding box center [396, 287] width 9 height 10
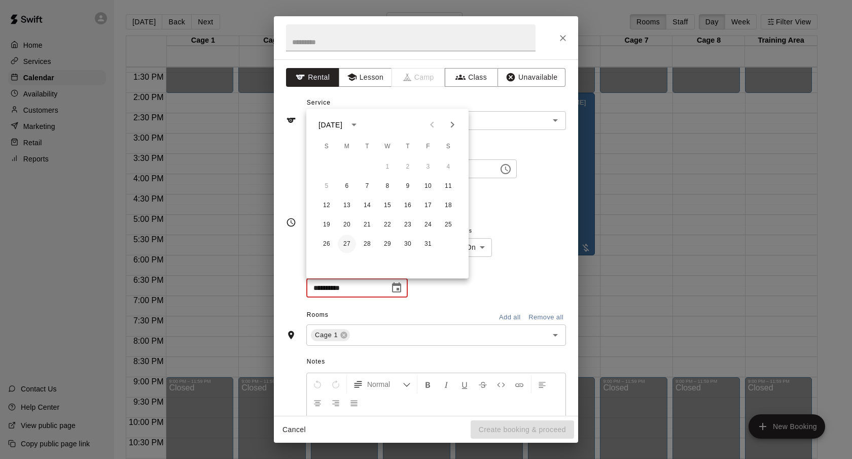
click at [344, 247] on button "27" at bounding box center [347, 244] width 18 height 18
type input "**********"
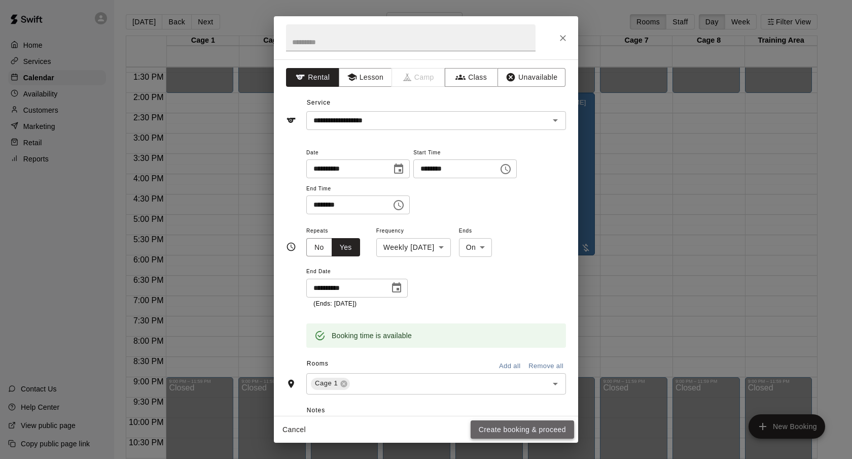
click at [524, 432] on button "Create booking & proceed" at bounding box center [522, 429] width 103 height 19
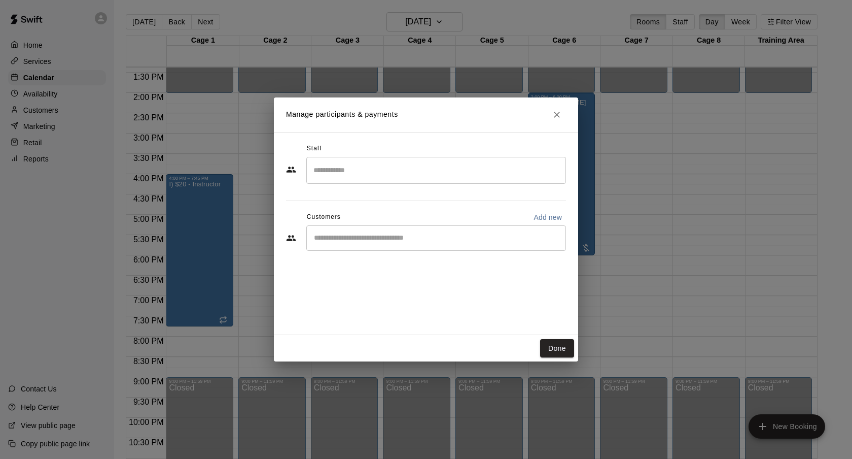
click at [414, 247] on div "​" at bounding box center [436, 237] width 260 height 25
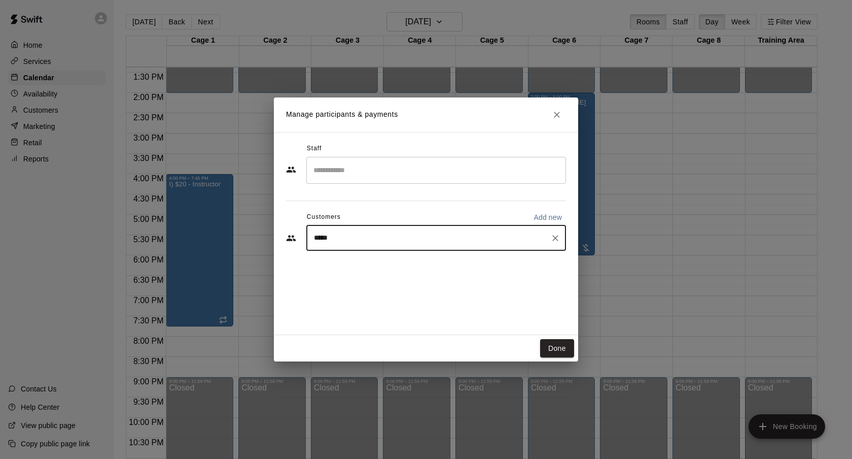
type input "******"
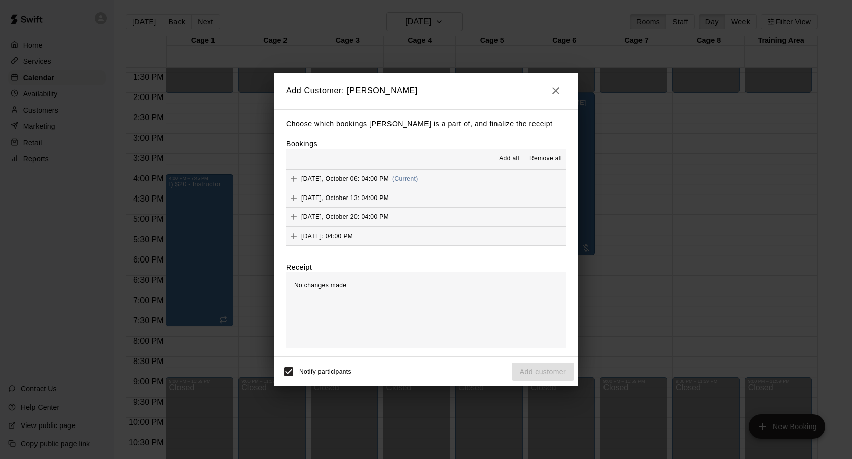
click at [508, 160] on span "Add all" at bounding box center [509, 159] width 20 height 10
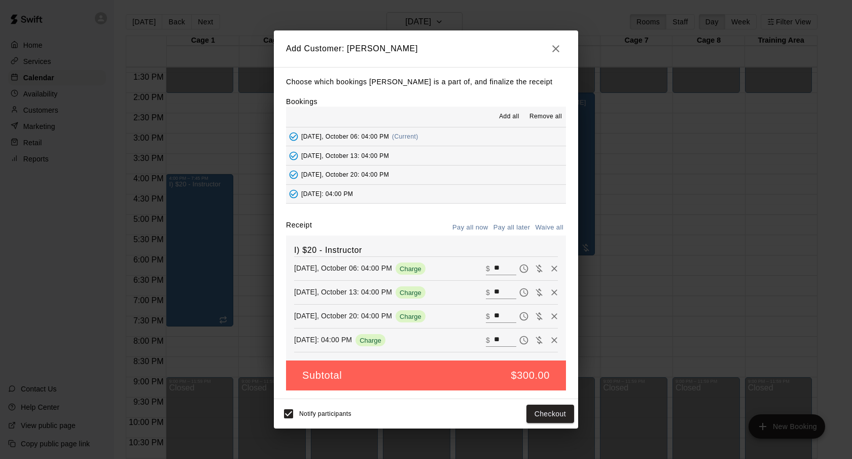
click at [499, 238] on div "I) $20 - Instructor Monday, October 06: 04:00 PM Charge ​ $ ** Monday, October …" at bounding box center [426, 297] width 280 height 125
click at [499, 229] on button "Pay all later" at bounding box center [512, 228] width 42 height 16
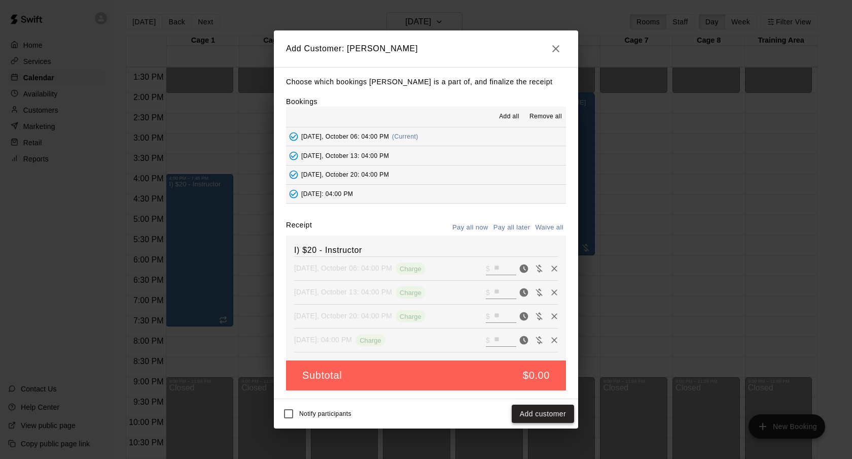
click at [532, 412] on button "Add customer" at bounding box center [543, 413] width 62 height 19
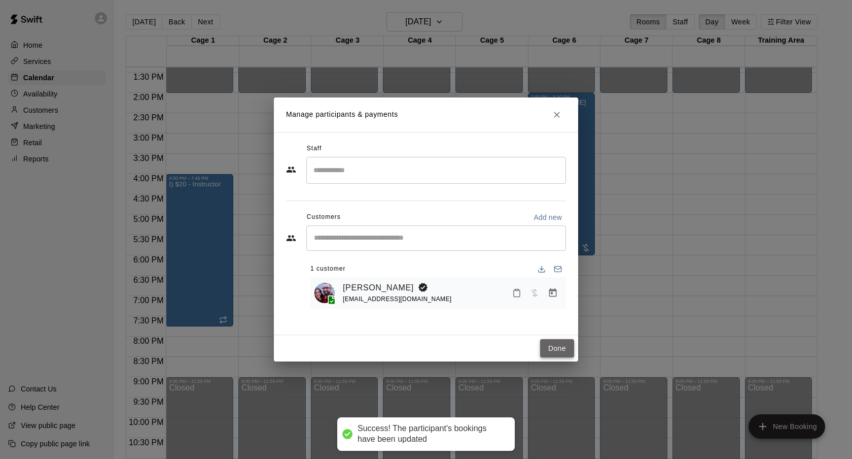
click at [564, 346] on button "Done" at bounding box center [557, 348] width 34 height 19
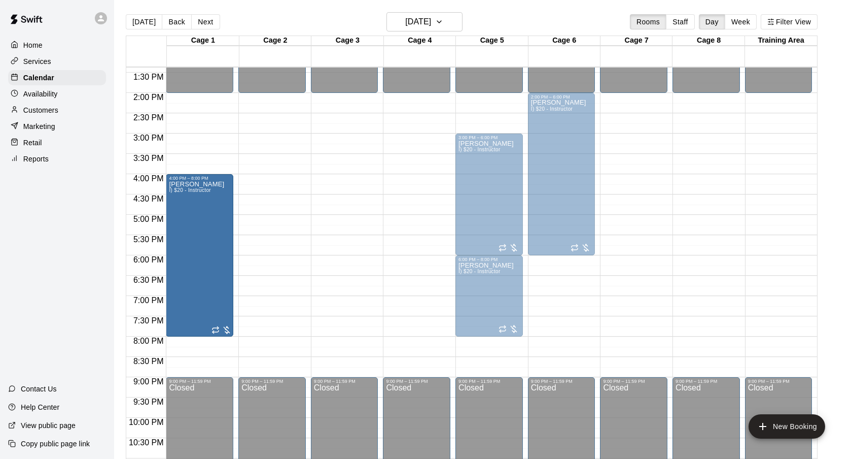
drag, startPoint x: 199, startPoint y: 324, endPoint x: 198, endPoint y: 340, distance: 16.3
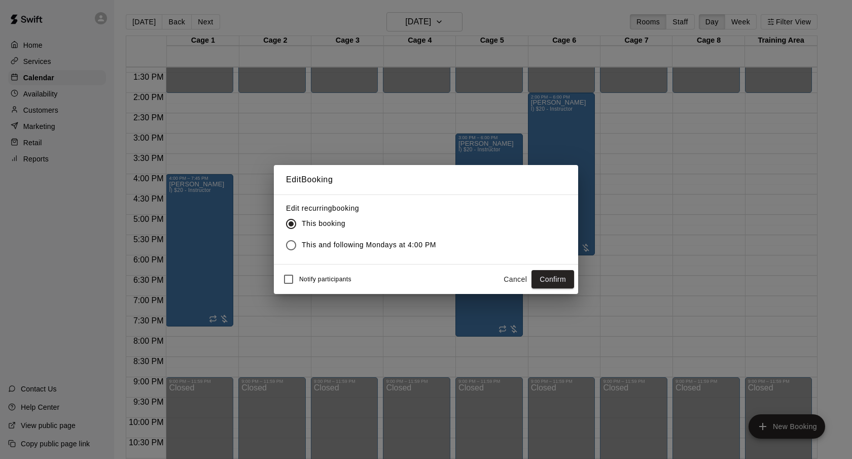
click at [316, 242] on span "This and following Mondays at 4:00 PM" at bounding box center [369, 244] width 134 height 11
click at [551, 287] on button "Confirm" at bounding box center [553, 279] width 43 height 19
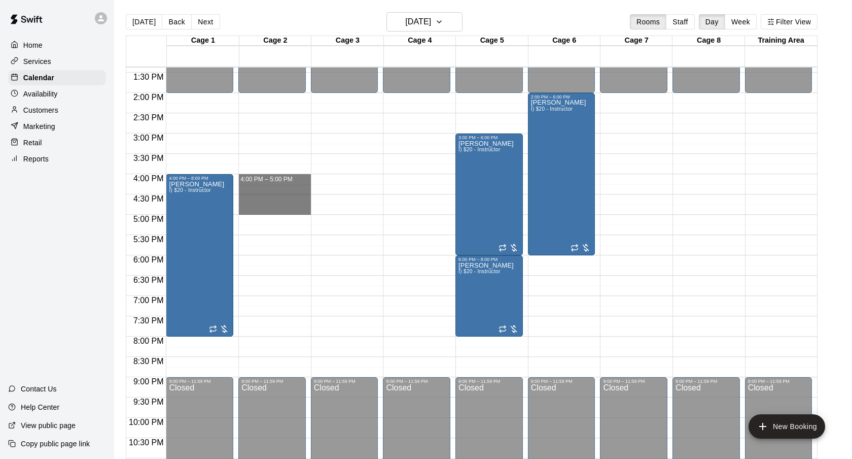
drag, startPoint x: 254, startPoint y: 177, endPoint x: 256, endPoint y: 206, distance: 29.0
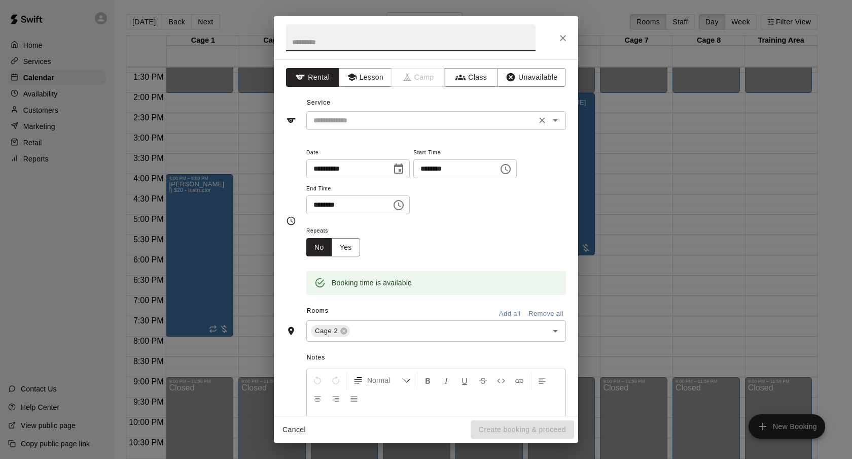
click at [439, 120] on input "text" at bounding box center [421, 120] width 224 height 13
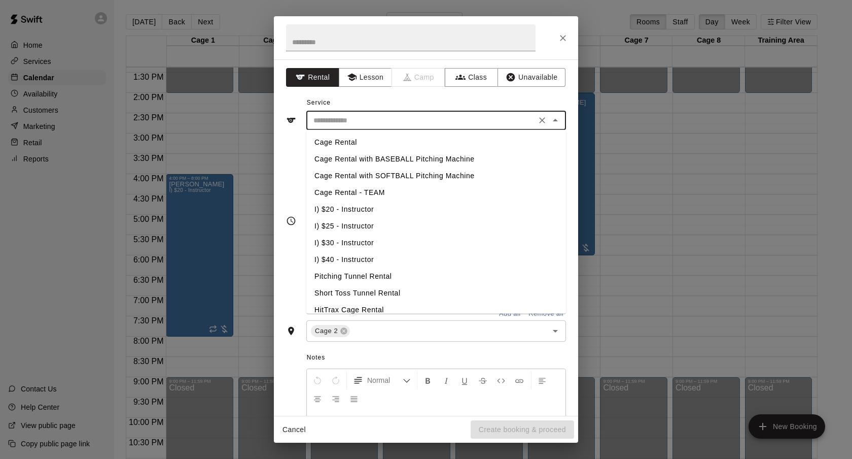
click at [329, 217] on li "I) $20 - Instructor" at bounding box center [436, 209] width 260 height 17
type input "**********"
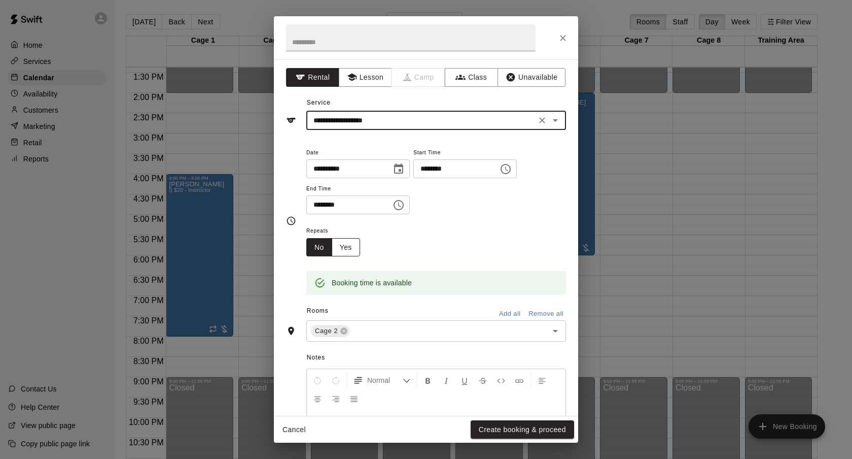
click at [342, 249] on button "Yes" at bounding box center [346, 247] width 28 height 19
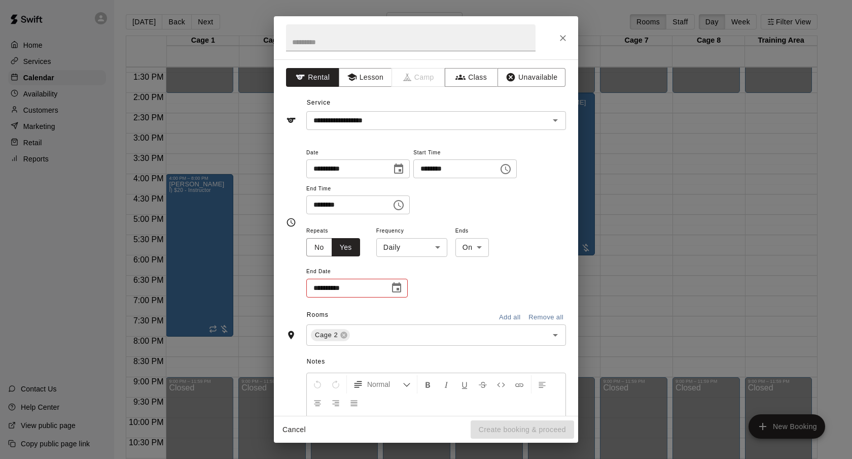
click at [403, 248] on body "Home Services Calendar Availability Customers Marketing Retail Reports Contact …" at bounding box center [426, 237] width 852 height 475
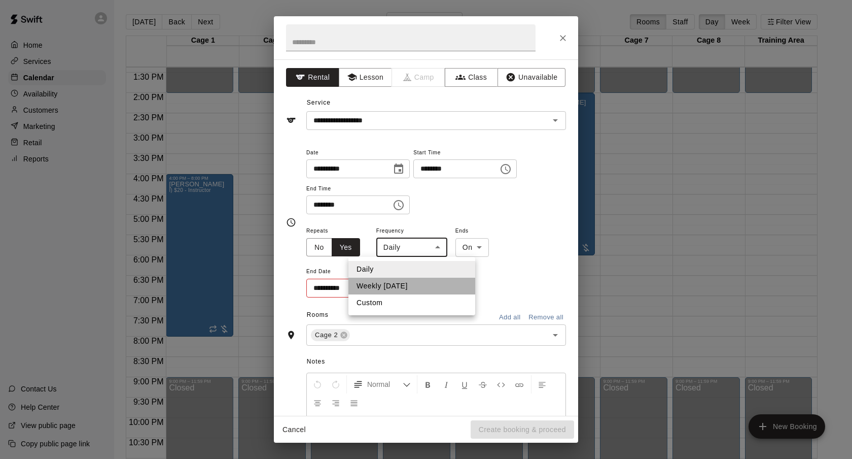
click at [399, 285] on li "Weekly on Monday" at bounding box center [411, 285] width 127 height 17
type input "******"
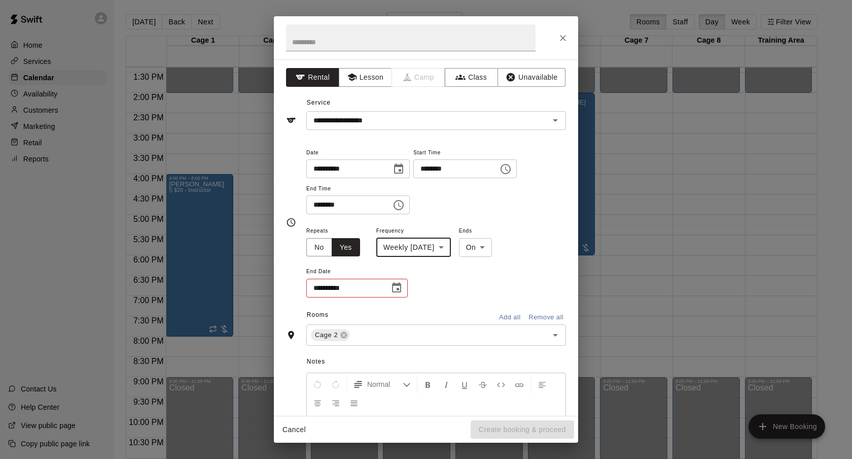
click at [399, 286] on icon "Choose date" at bounding box center [397, 288] width 12 height 12
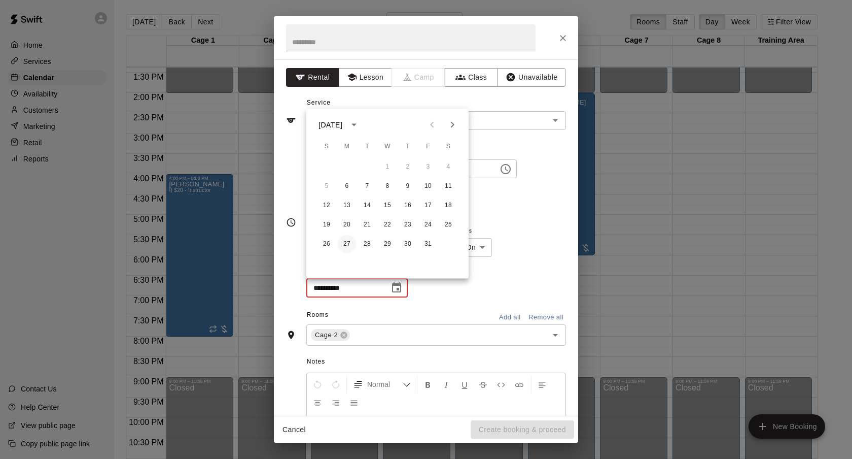
click at [353, 238] on button "27" at bounding box center [347, 244] width 18 height 18
type input "**********"
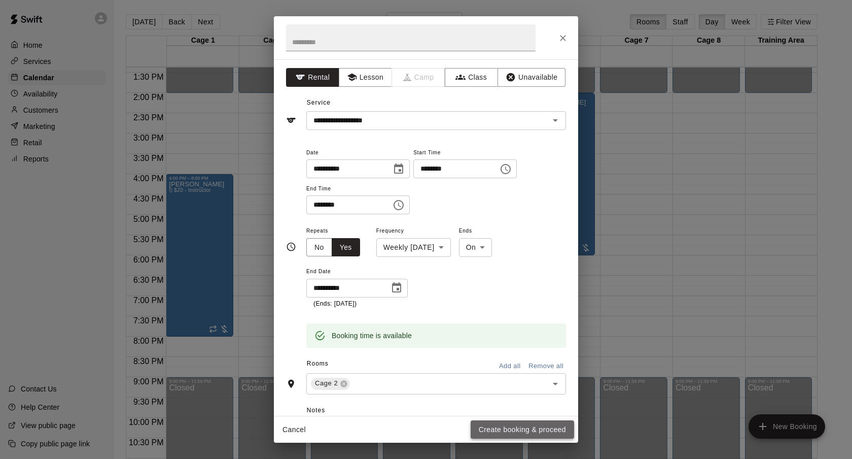
click at [528, 424] on button "Create booking & proceed" at bounding box center [522, 429] width 103 height 19
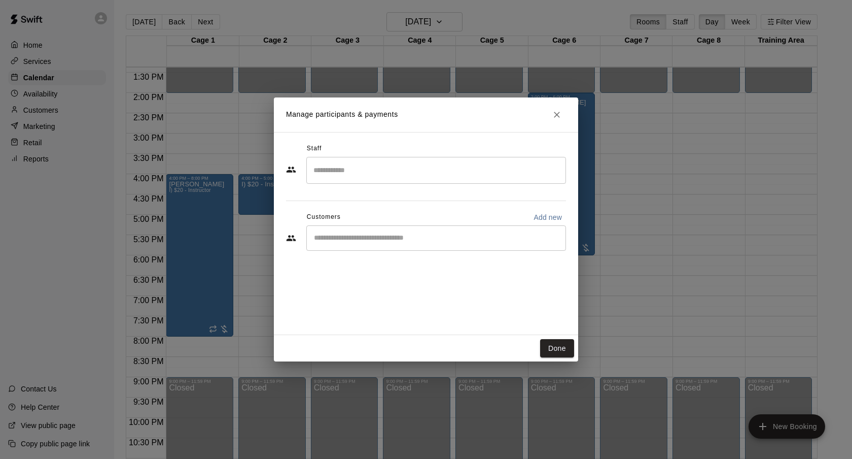
click at [408, 248] on div "​" at bounding box center [436, 237] width 260 height 25
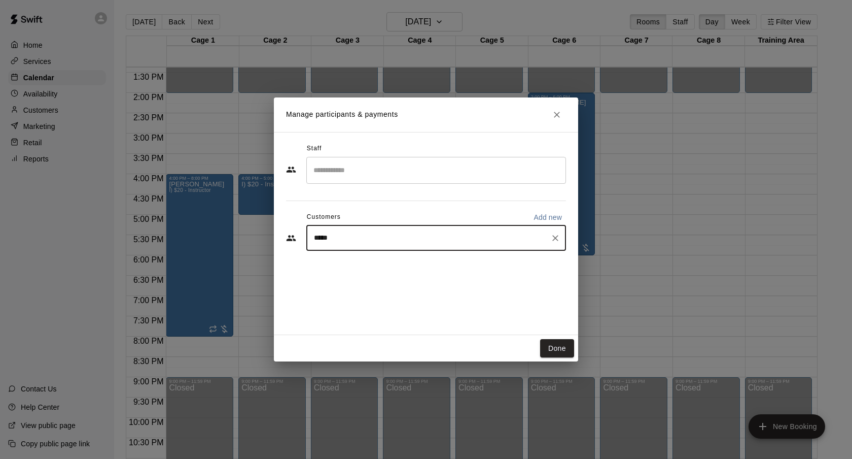
type input "******"
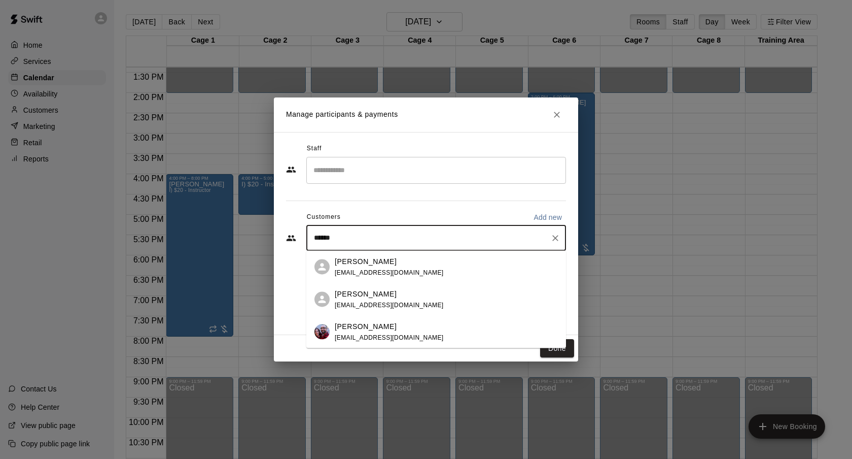
click at [389, 334] on span "crespdd@gmail.com" at bounding box center [389, 336] width 109 height 7
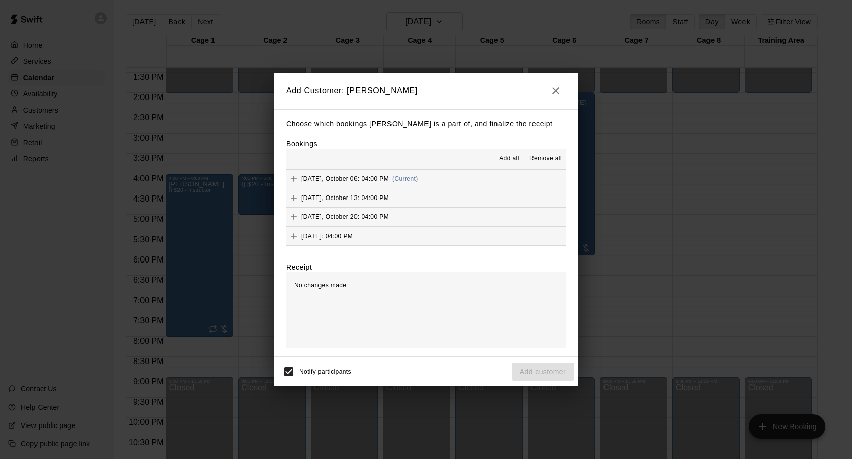
click at [512, 159] on span "Add all" at bounding box center [509, 159] width 20 height 10
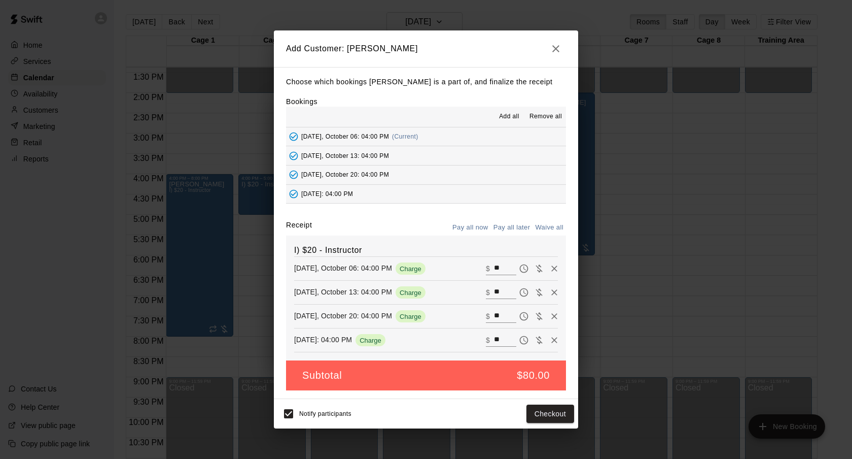
click at [509, 226] on button "Pay all later" at bounding box center [512, 228] width 42 height 16
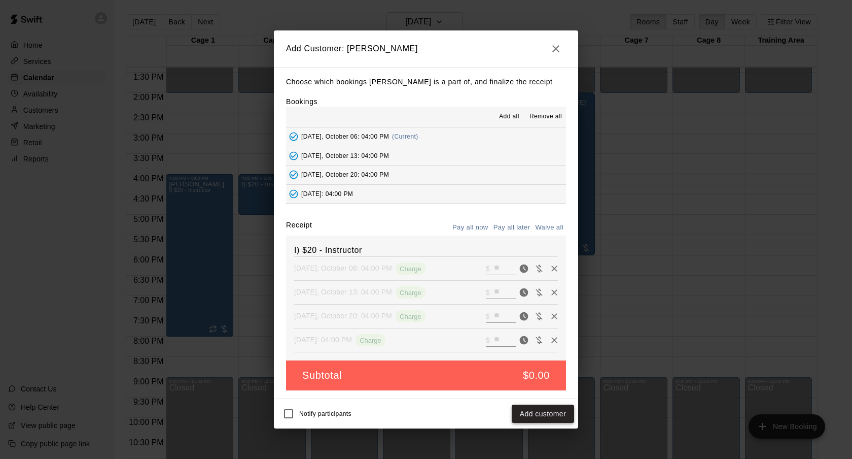
click at [524, 414] on button "Add customer" at bounding box center [543, 413] width 62 height 19
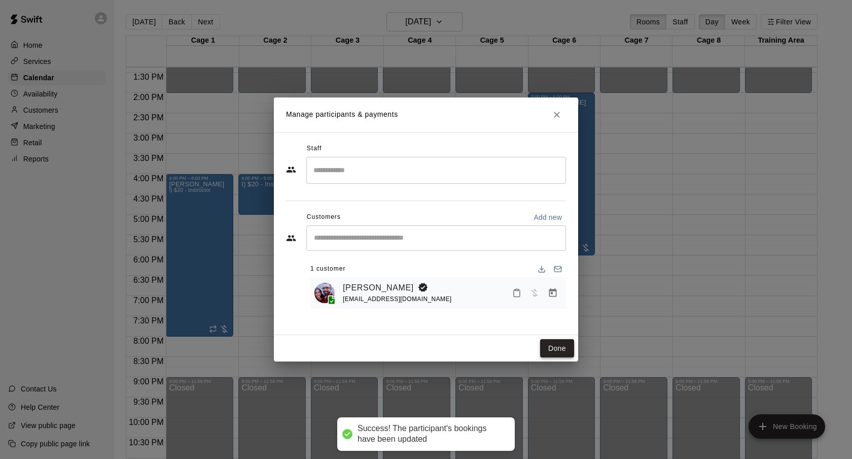
click at [553, 356] on button "Done" at bounding box center [557, 348] width 34 height 19
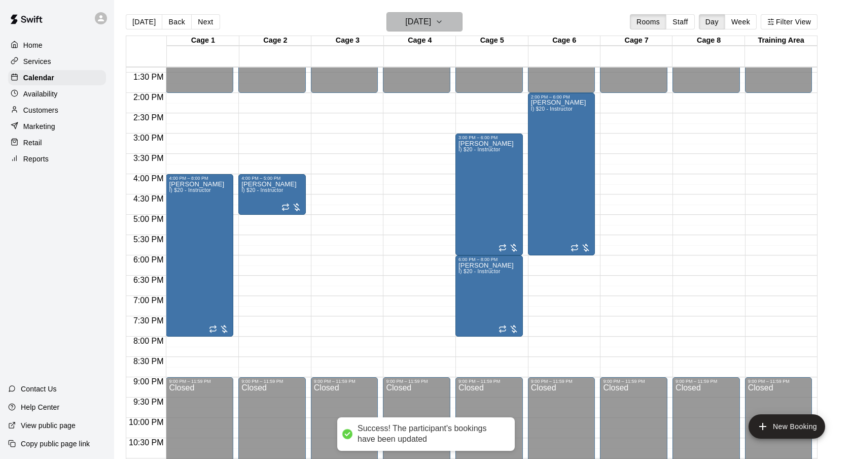
click at [431, 25] on h6 "Monday Oct 06" at bounding box center [418, 22] width 26 height 14
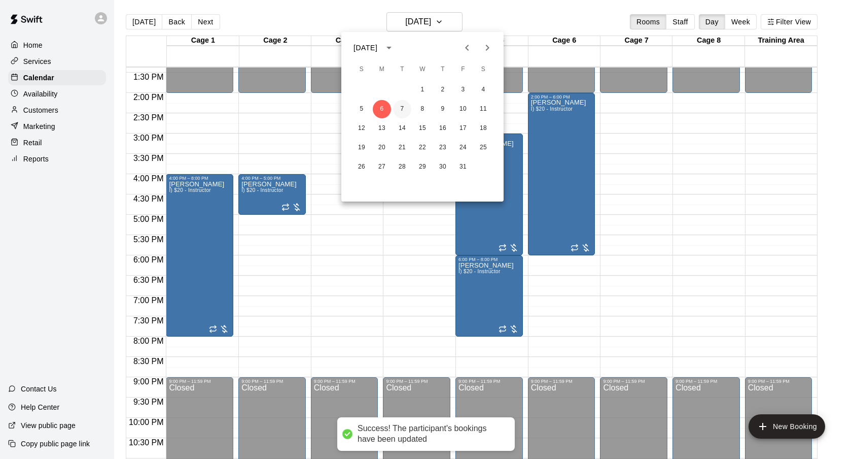
click at [400, 112] on button "7" at bounding box center [402, 109] width 18 height 18
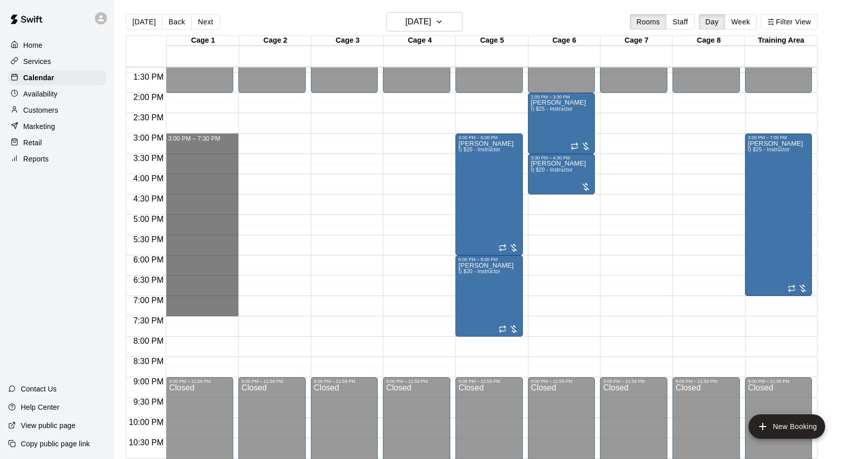
drag, startPoint x: 207, startPoint y: 135, endPoint x: 199, endPoint y: 313, distance: 178.2
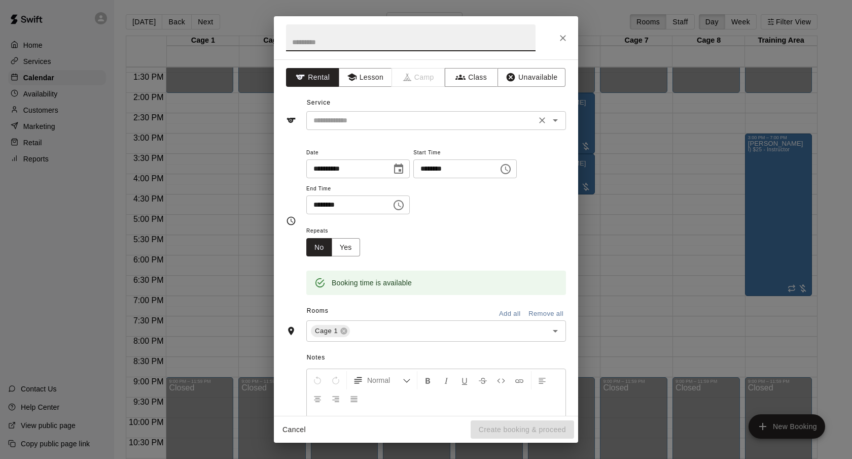
click at [381, 122] on input "text" at bounding box center [421, 120] width 224 height 13
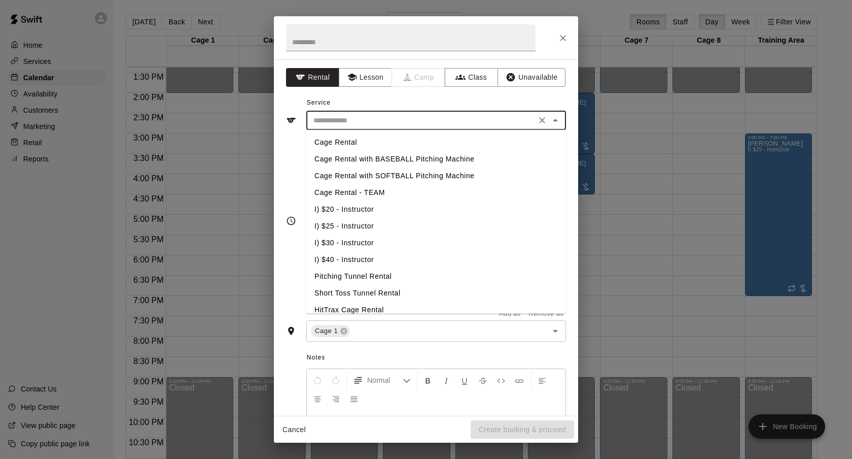
click at [348, 209] on li "I) $20 - Instructor" at bounding box center [436, 209] width 260 height 17
type input "**********"
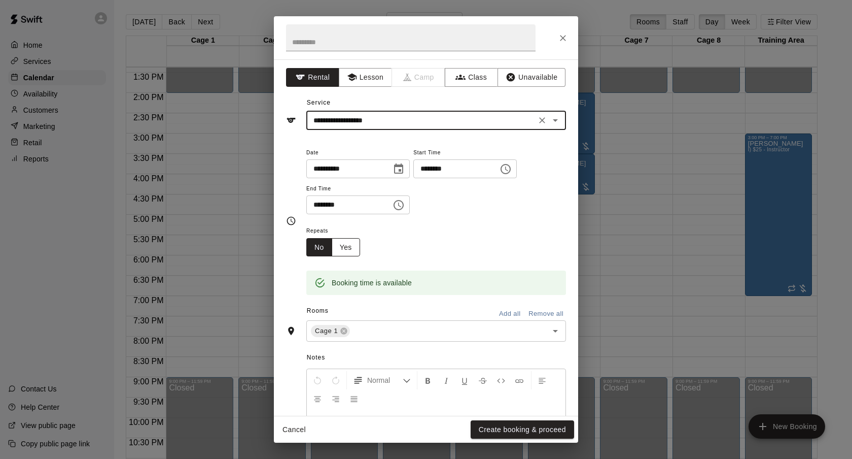
click at [343, 247] on button "Yes" at bounding box center [346, 247] width 28 height 19
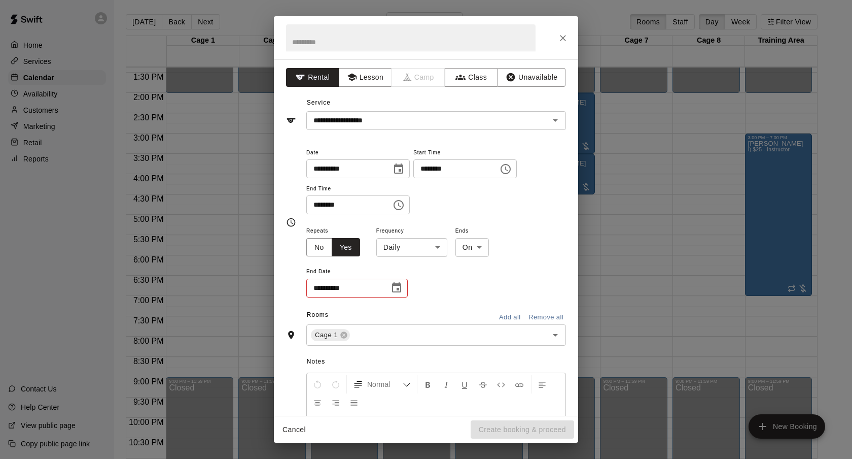
click at [377, 247] on body "Home Services Calendar Availability Customers Marketing Retail Reports Contact …" at bounding box center [426, 237] width 852 height 475
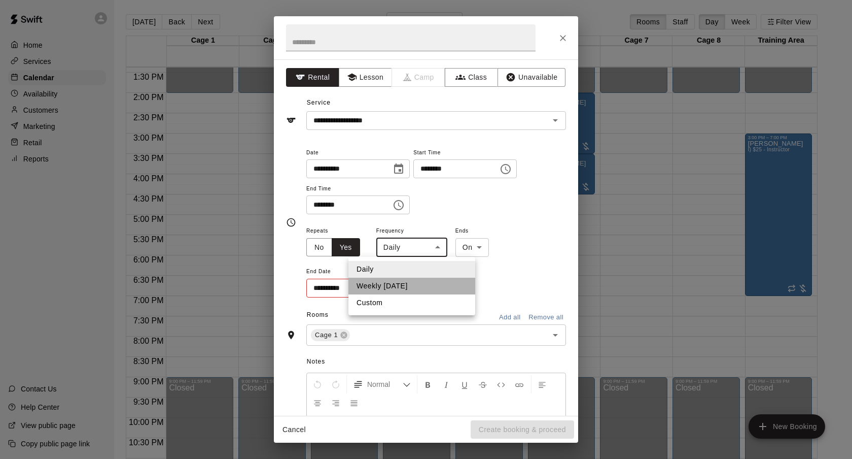
click at [389, 293] on li "Weekly on Tuesday" at bounding box center [411, 285] width 127 height 17
type input "******"
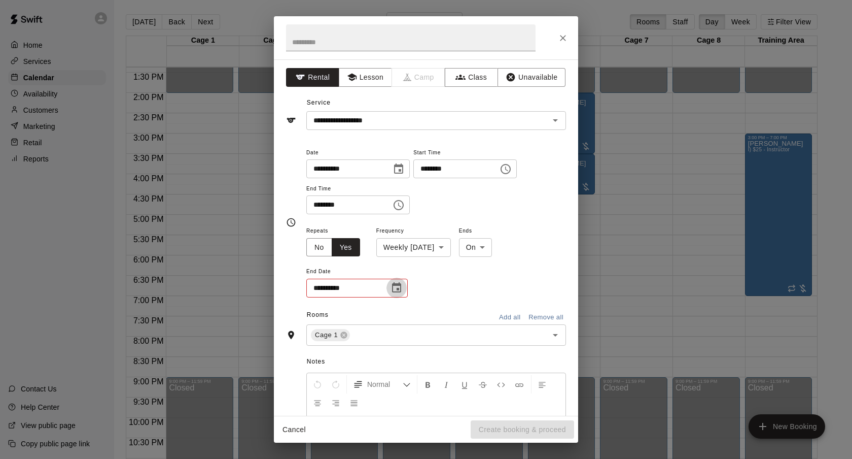
click at [397, 287] on icon "Choose date" at bounding box center [397, 288] width 12 height 12
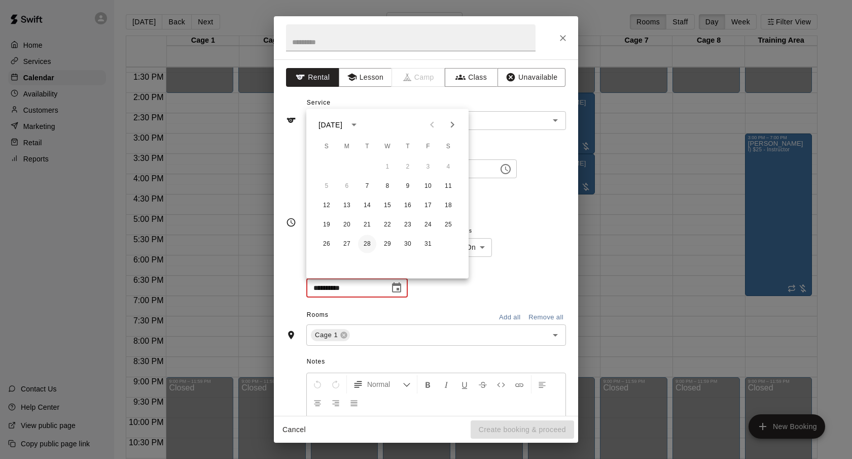
click at [366, 242] on button "28" at bounding box center [367, 244] width 18 height 18
type input "**********"
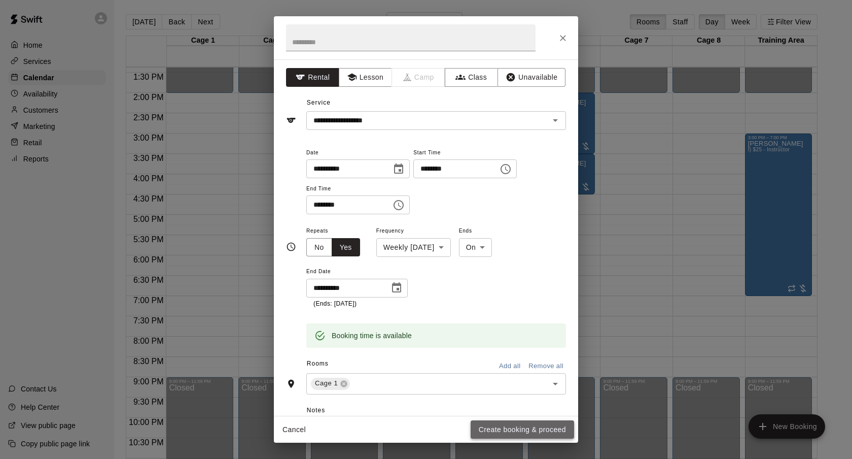
click at [507, 428] on button "Create booking & proceed" at bounding box center [522, 429] width 103 height 19
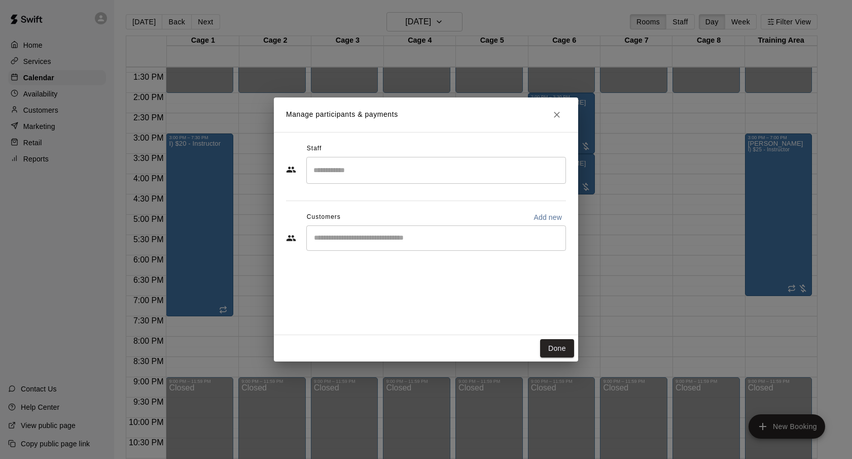
click at [415, 229] on div "​" at bounding box center [436, 237] width 260 height 25
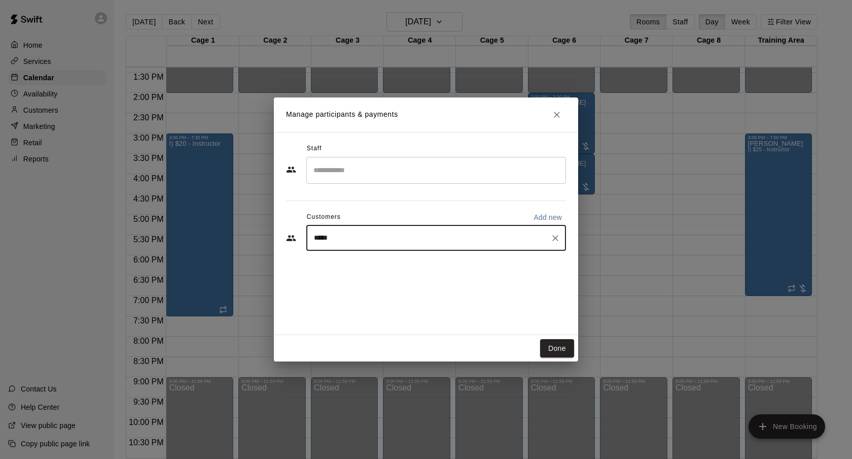
type input "******"
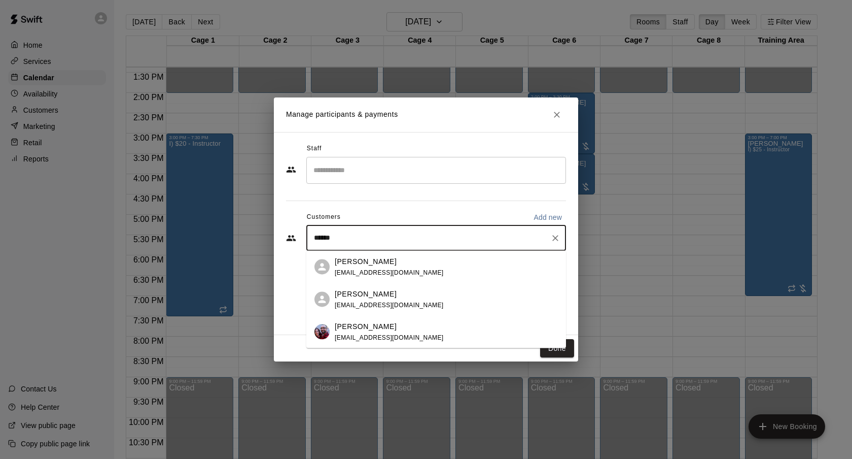
click at [403, 328] on div "Dustin Crespo crespdd@gmail.com" at bounding box center [446, 332] width 223 height 22
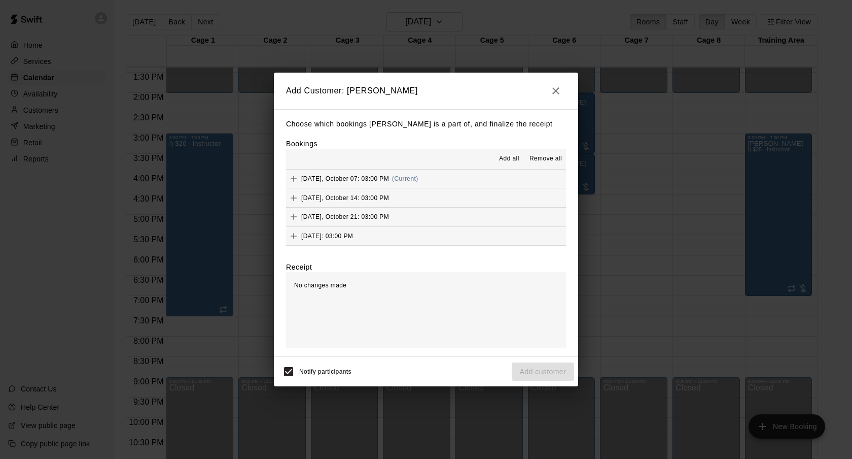
click at [506, 162] on span "Add all" at bounding box center [509, 159] width 20 height 10
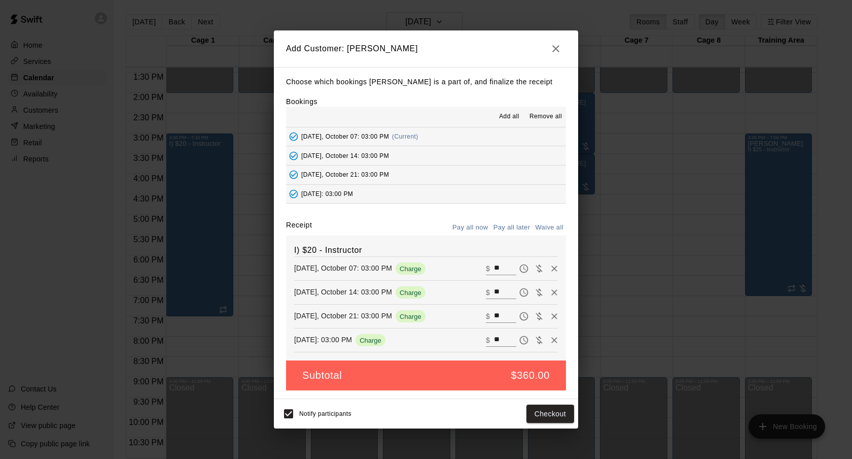
click at [510, 221] on button "Pay all later" at bounding box center [512, 228] width 42 height 16
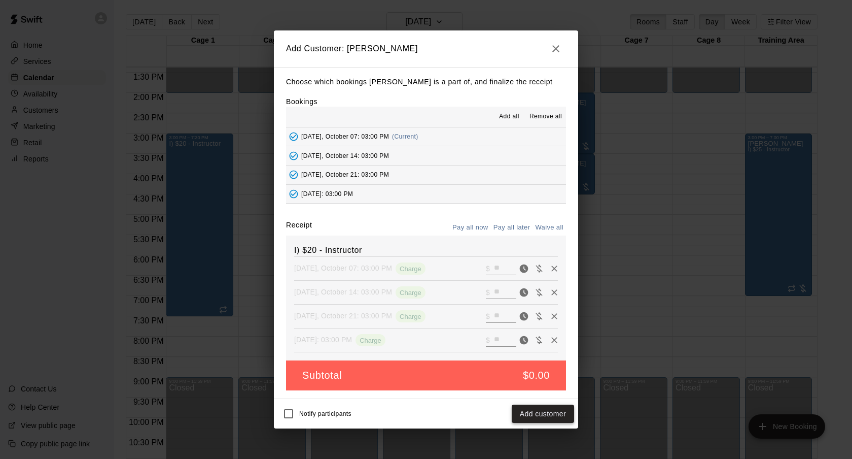
click at [548, 409] on button "Add customer" at bounding box center [543, 413] width 62 height 19
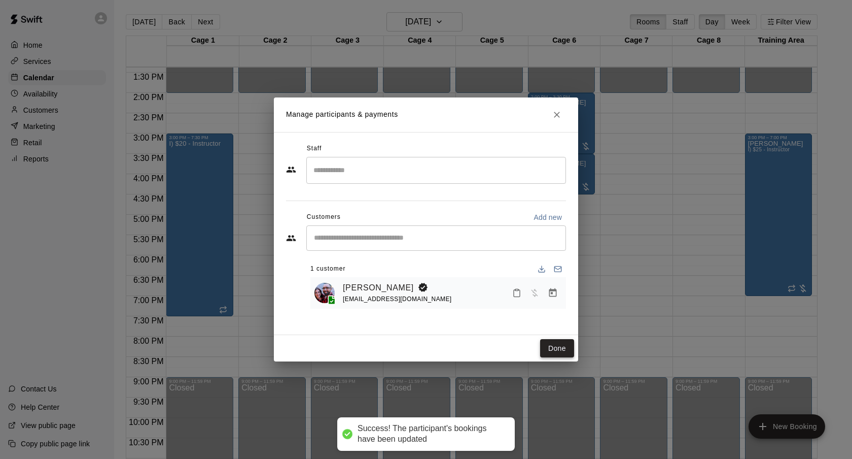
click at [559, 348] on button "Done" at bounding box center [557, 348] width 34 height 19
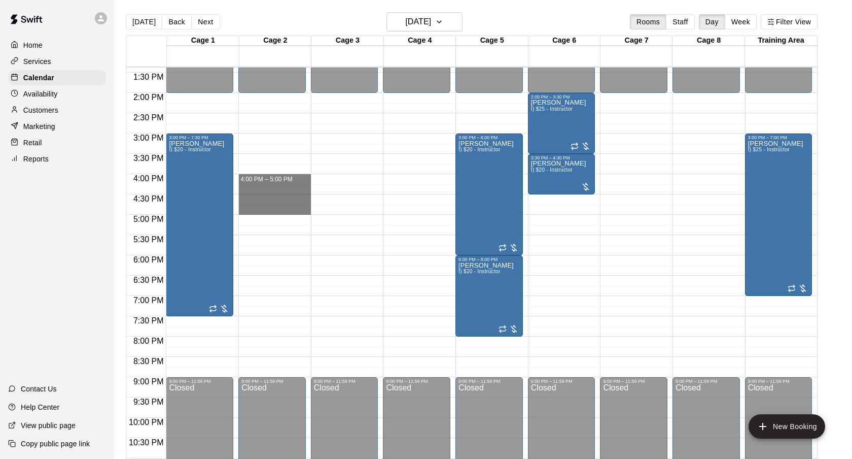
drag, startPoint x: 280, startPoint y: 177, endPoint x: 281, endPoint y: 206, distance: 29.9
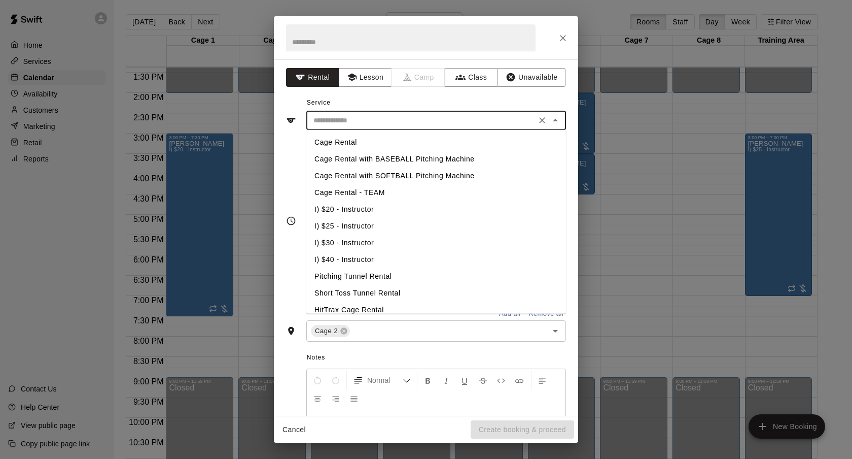
click at [459, 117] on input "text" at bounding box center [421, 120] width 224 height 13
click at [358, 216] on li "I) $20 - Instructor" at bounding box center [436, 209] width 260 height 17
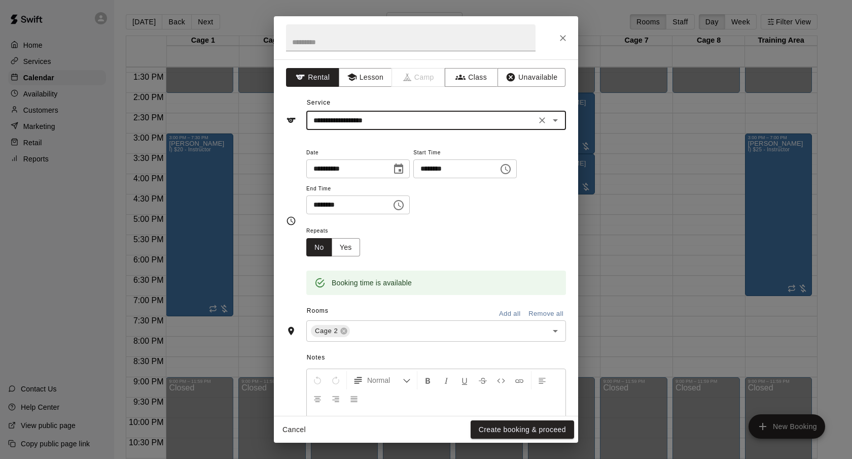
type input "**********"
click at [348, 237] on div "Repeats No Yes" at bounding box center [337, 240] width 62 height 32
click at [362, 246] on div "Repeats No Yes" at bounding box center [337, 240] width 62 height 32
click at [352, 245] on button "Yes" at bounding box center [346, 247] width 28 height 19
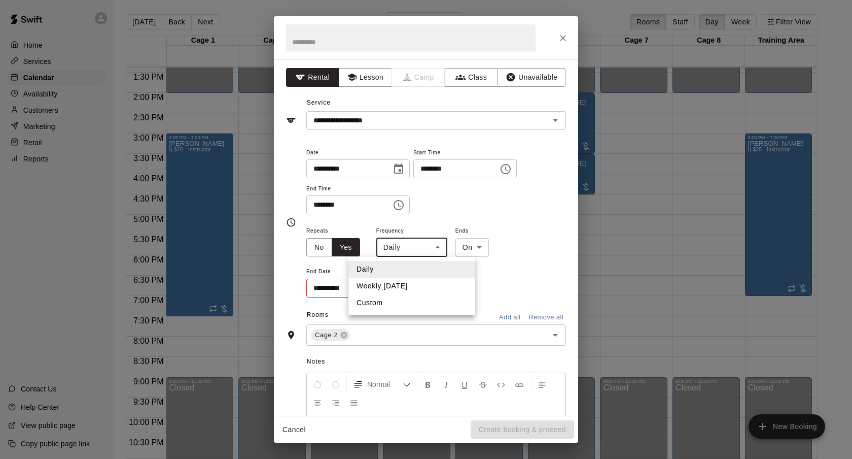
click at [404, 247] on body "Home Services Calendar Availability Customers Marketing Retail Reports Contact …" at bounding box center [426, 237] width 852 height 475
click at [396, 279] on li "Weekly on Tuesday" at bounding box center [411, 285] width 127 height 17
type input "******"
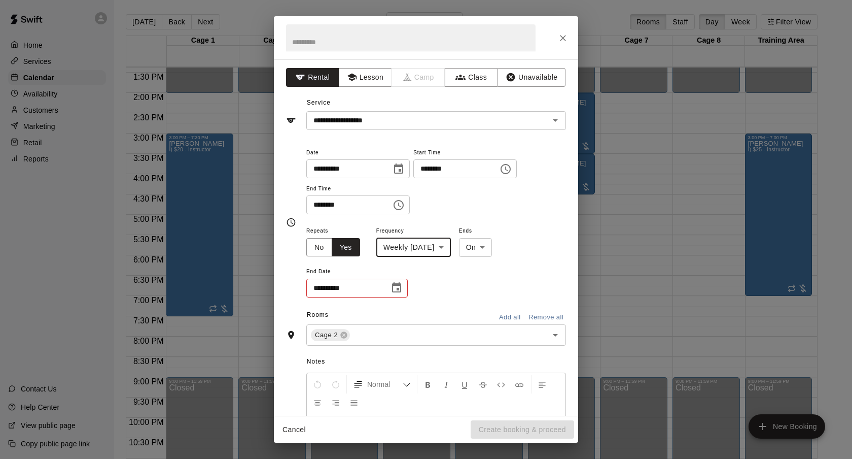
click at [396, 287] on icon "Choose date" at bounding box center [397, 288] width 12 height 12
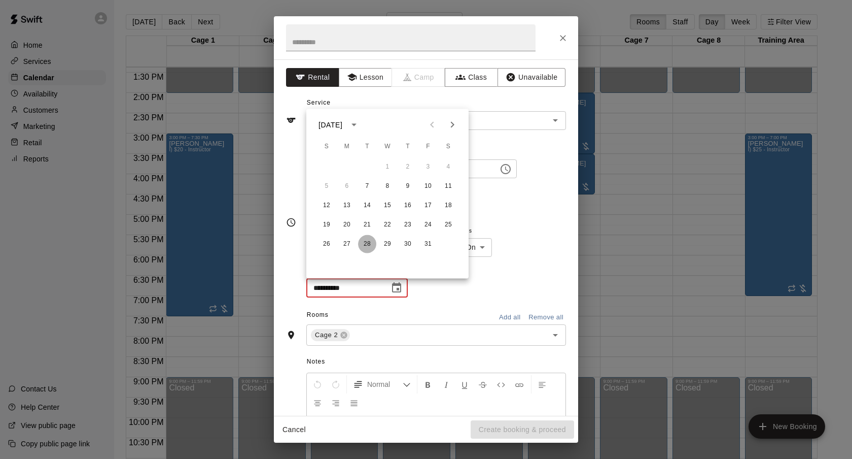
click at [366, 247] on button "28" at bounding box center [367, 244] width 18 height 18
type input "**********"
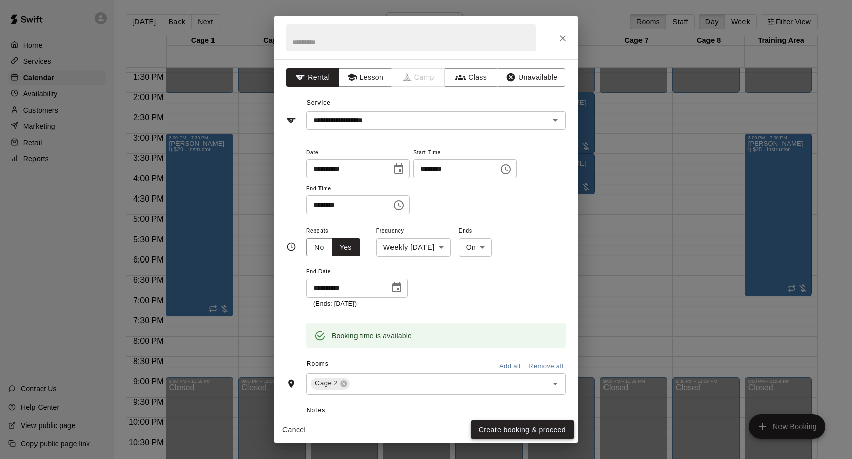
click at [488, 420] on button "Create booking & proceed" at bounding box center [522, 429] width 103 height 19
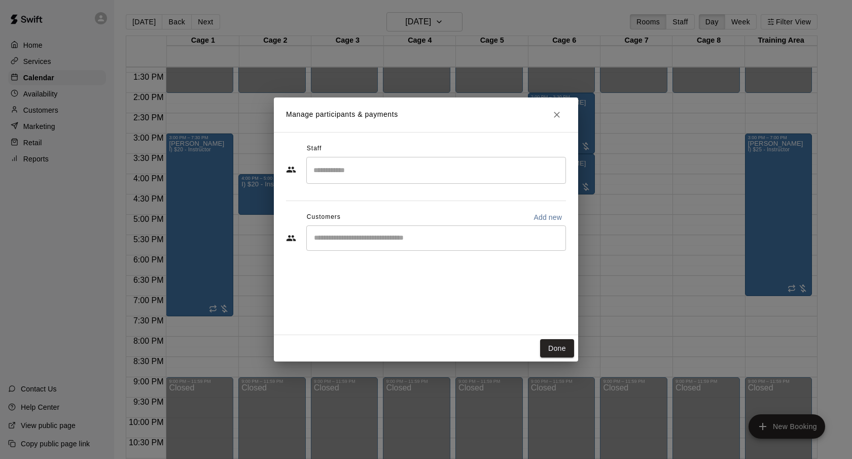
click at [408, 228] on div "​" at bounding box center [436, 237] width 260 height 25
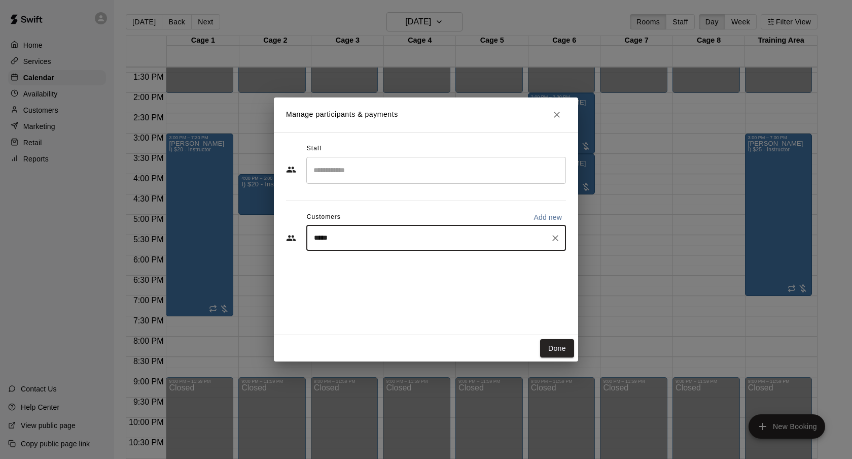
type input "******"
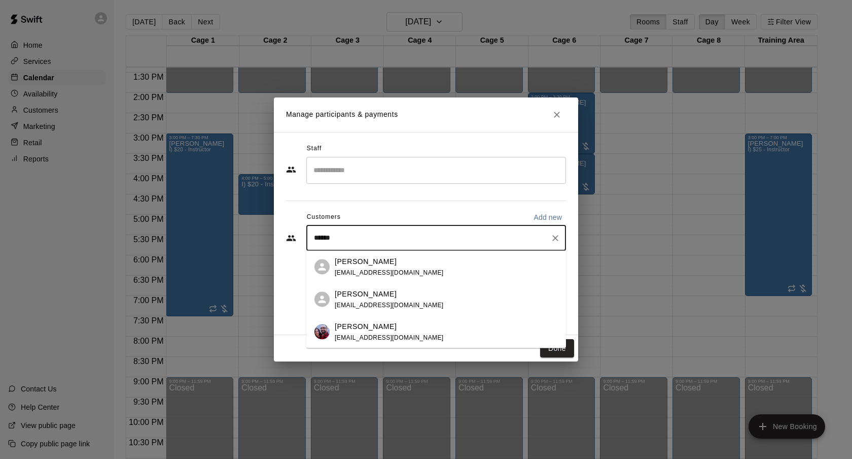
click at [377, 324] on p "[PERSON_NAME]" at bounding box center [366, 326] width 62 height 11
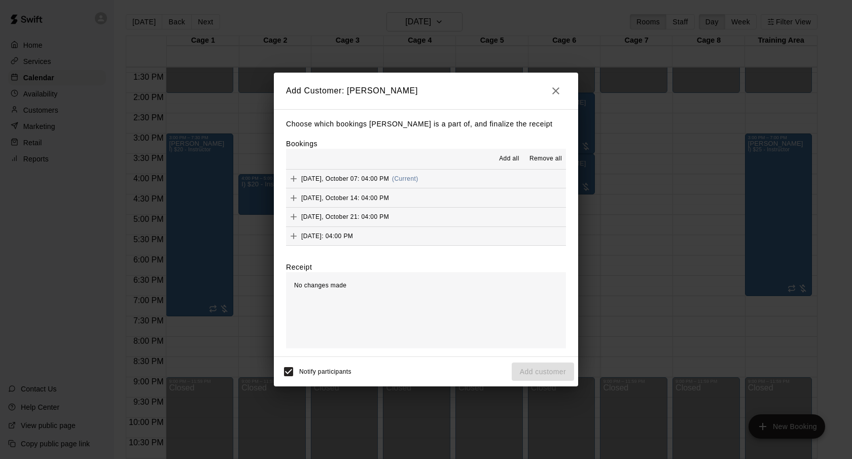
click at [514, 163] on span "Add all" at bounding box center [509, 159] width 20 height 10
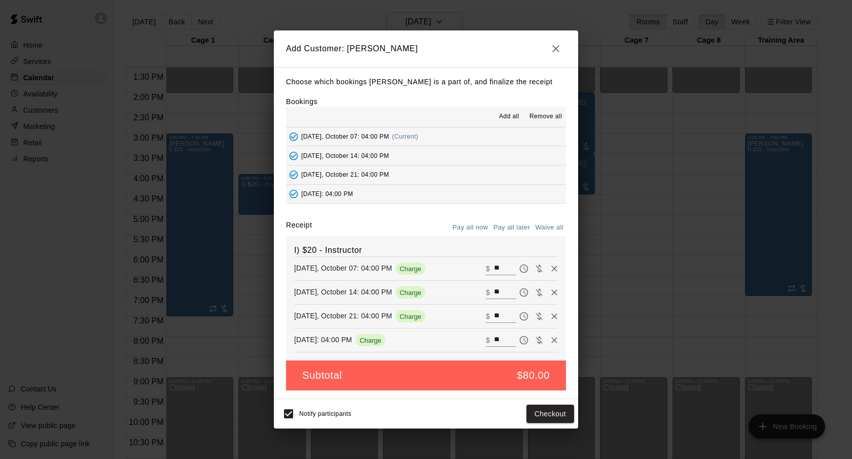
click at [513, 225] on button "Pay all later" at bounding box center [512, 228] width 42 height 16
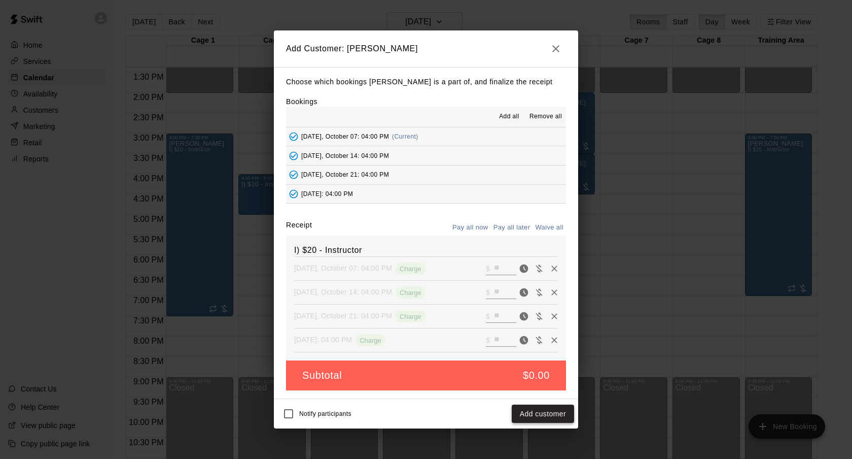
click at [550, 409] on button "Add customer" at bounding box center [543, 413] width 62 height 19
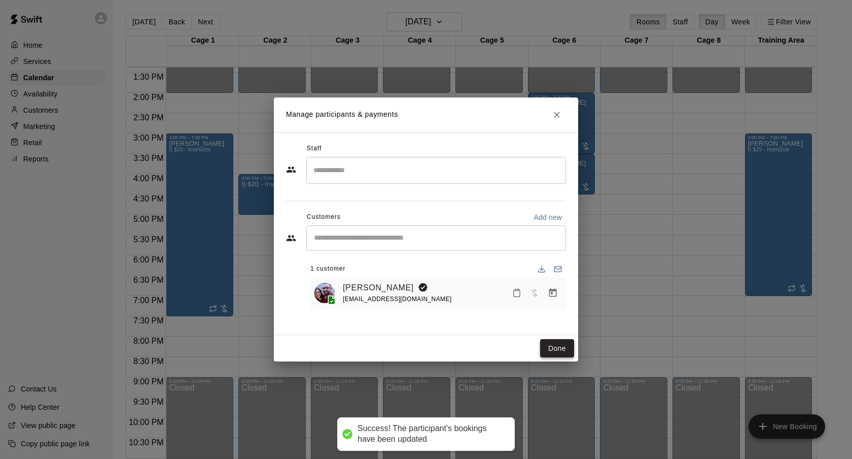
click at [550, 343] on button "Done" at bounding box center [557, 348] width 34 height 19
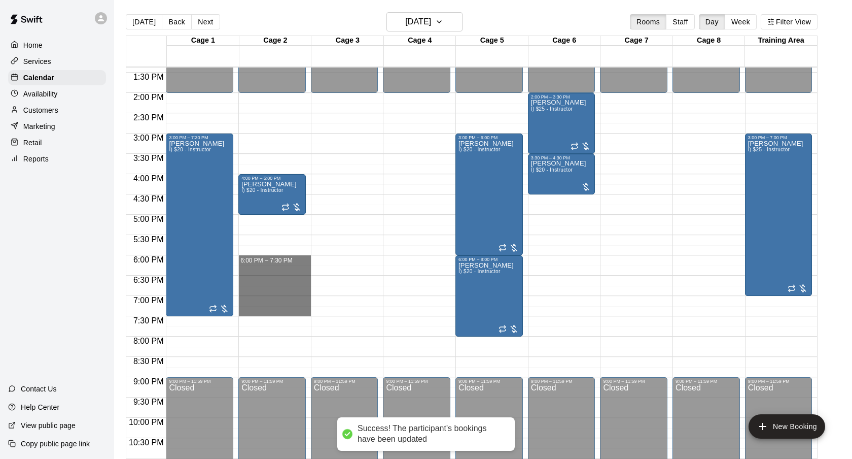
drag, startPoint x: 248, startPoint y: 259, endPoint x: 251, endPoint y: 311, distance: 52.8
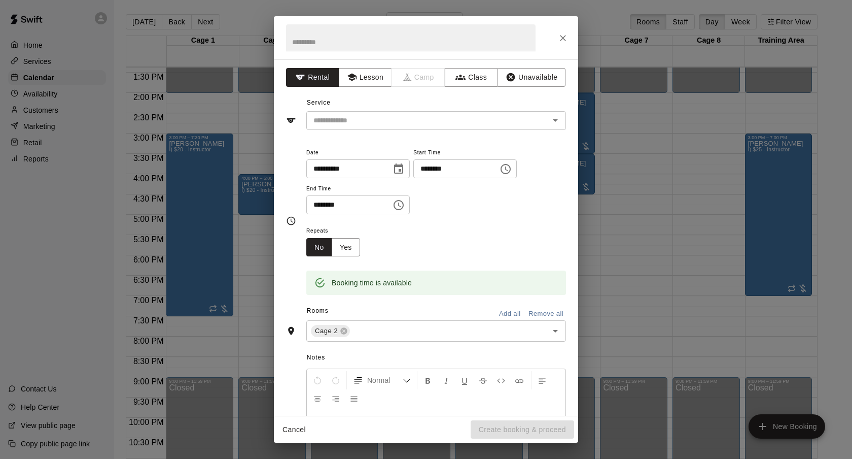
click at [347, 106] on div "Service ​" at bounding box center [426, 112] width 280 height 35
click at [344, 120] on input "text" at bounding box center [421, 120] width 224 height 13
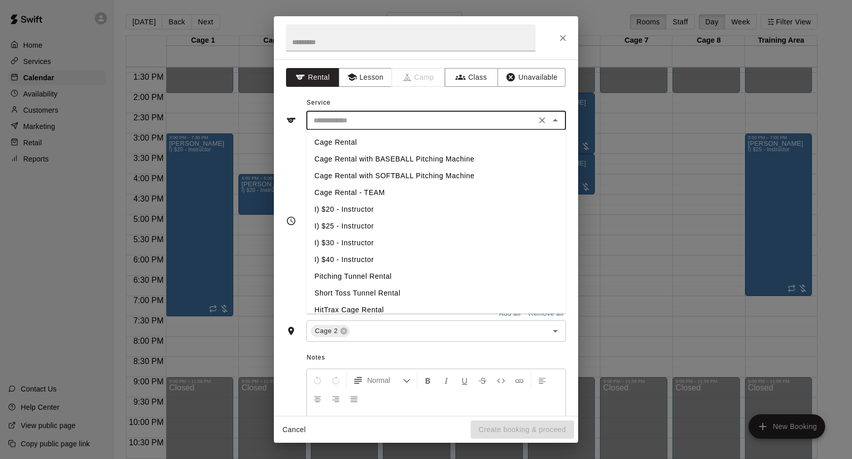
click at [352, 206] on li "I) $20 - Instructor" at bounding box center [436, 209] width 260 height 17
type input "**********"
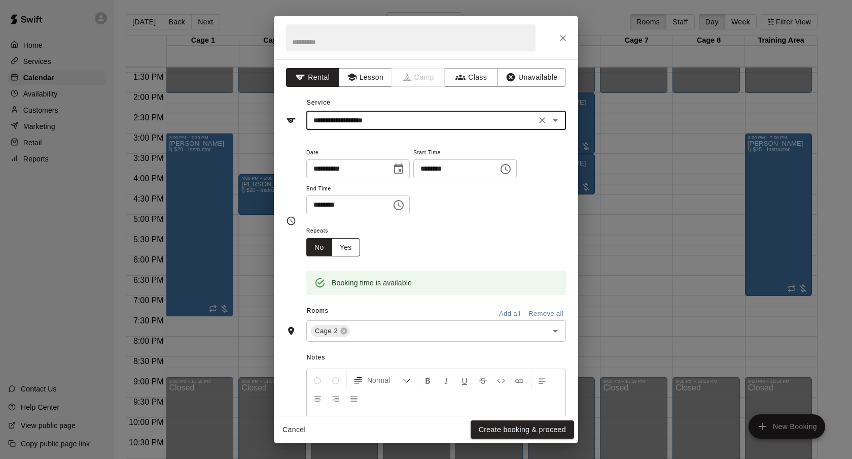
click at [351, 242] on button "Yes" at bounding box center [346, 247] width 28 height 19
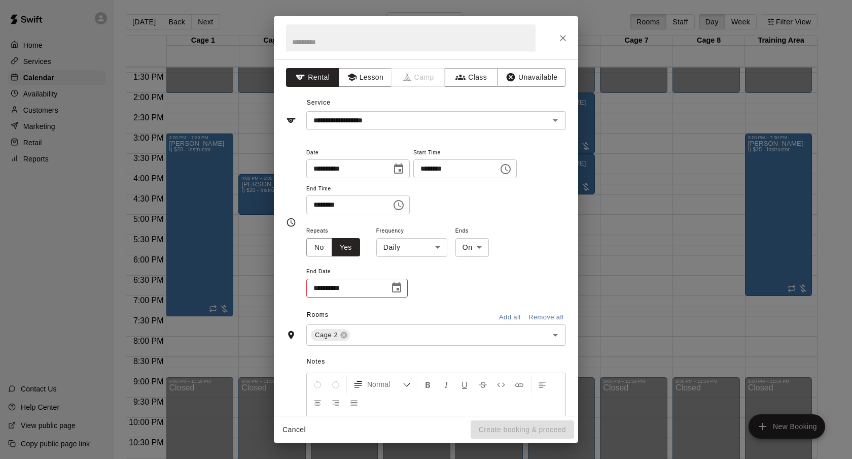
click at [389, 240] on body "Home Services Calendar Availability Customers Marketing Retail Reports Contact …" at bounding box center [426, 237] width 852 height 475
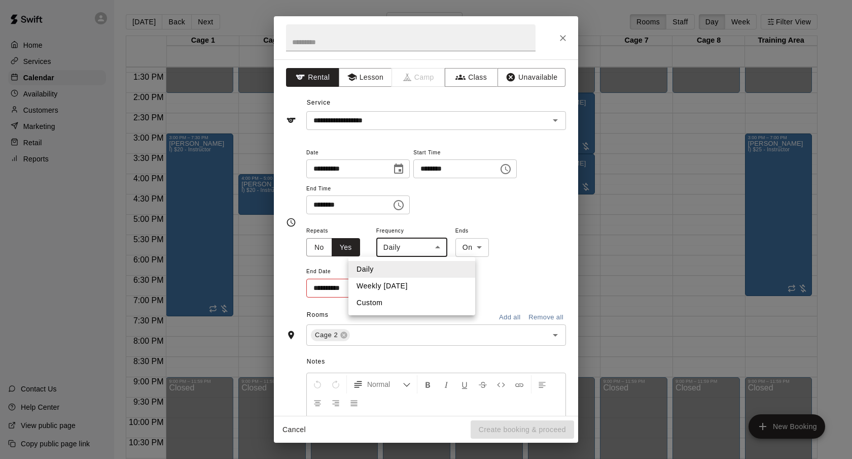
click at [393, 288] on li "Weekly on Tuesday" at bounding box center [411, 285] width 127 height 17
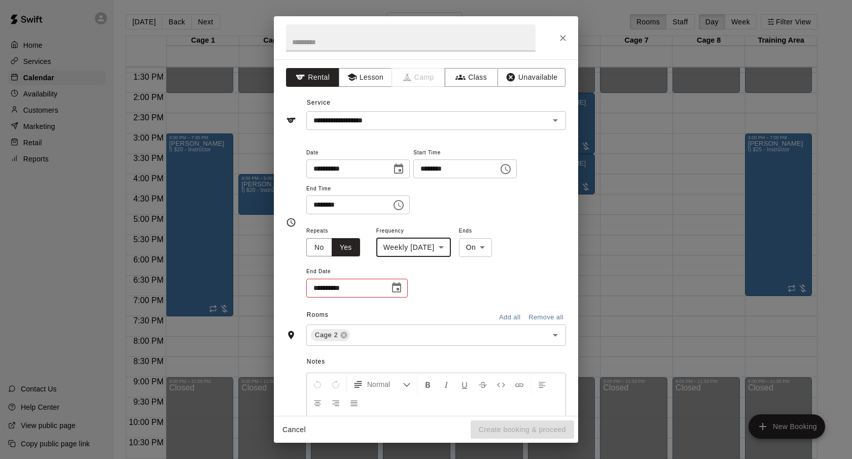
type input "******"
click at [403, 291] on button "Choose date" at bounding box center [397, 287] width 20 height 20
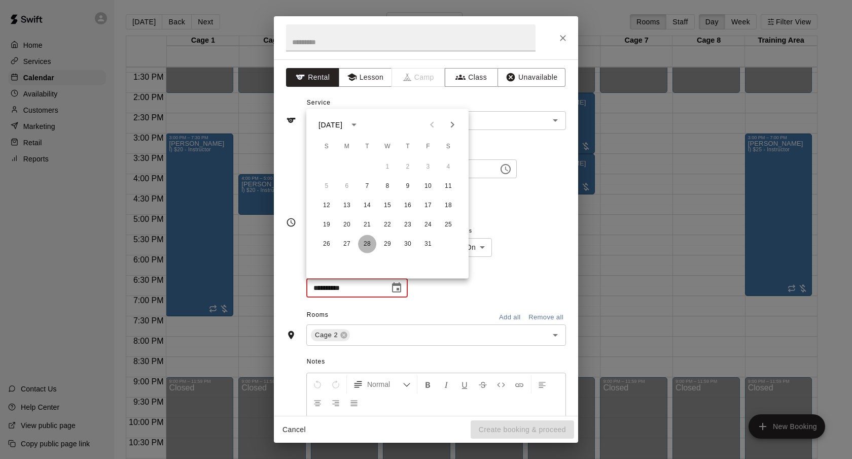
click at [361, 247] on button "28" at bounding box center [367, 244] width 18 height 18
type input "**********"
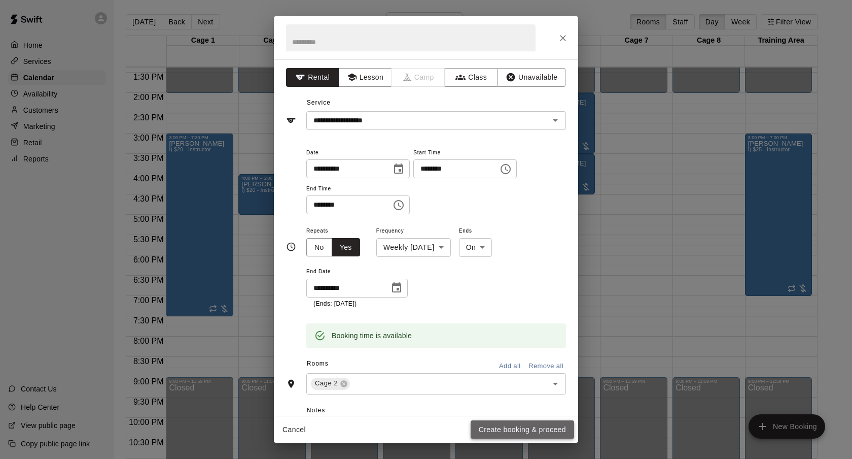
click at [510, 424] on button "Create booking & proceed" at bounding box center [522, 429] width 103 height 19
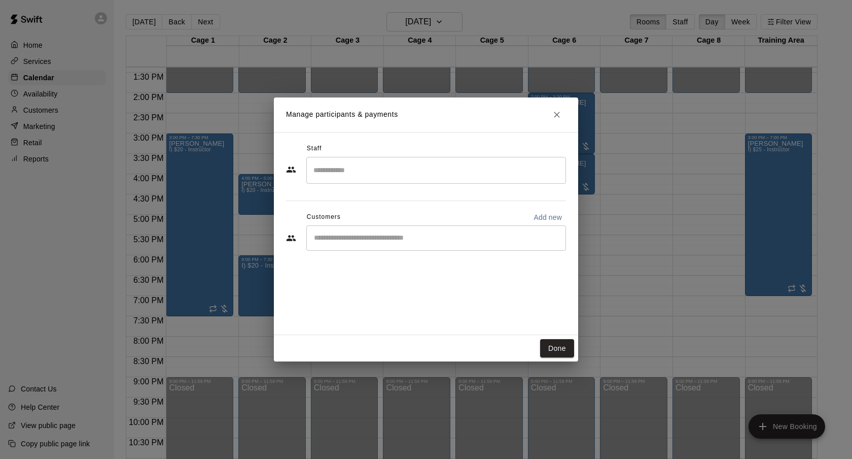
click at [491, 240] on input "Start typing to search customers..." at bounding box center [436, 238] width 251 height 10
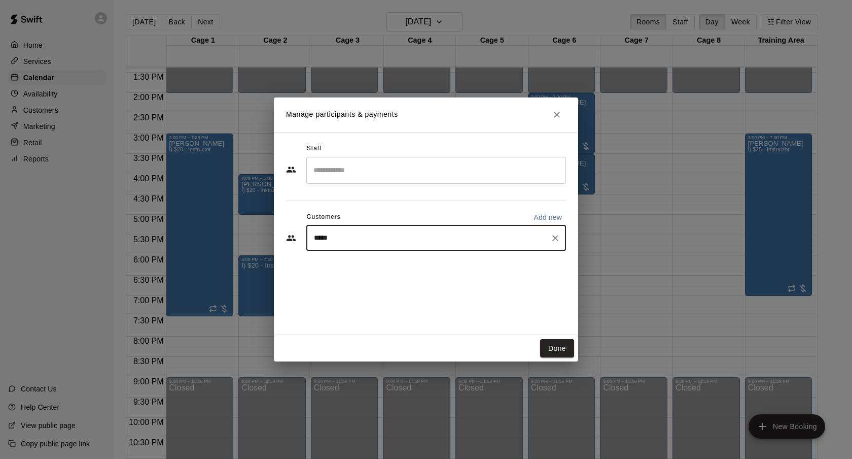
type input "******"
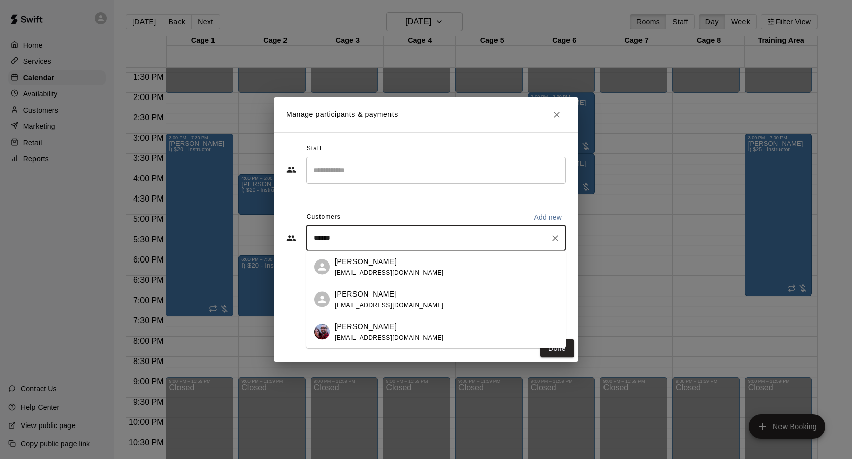
click at [406, 329] on div "Dustin Crespo crespdd@gmail.com" at bounding box center [446, 332] width 223 height 22
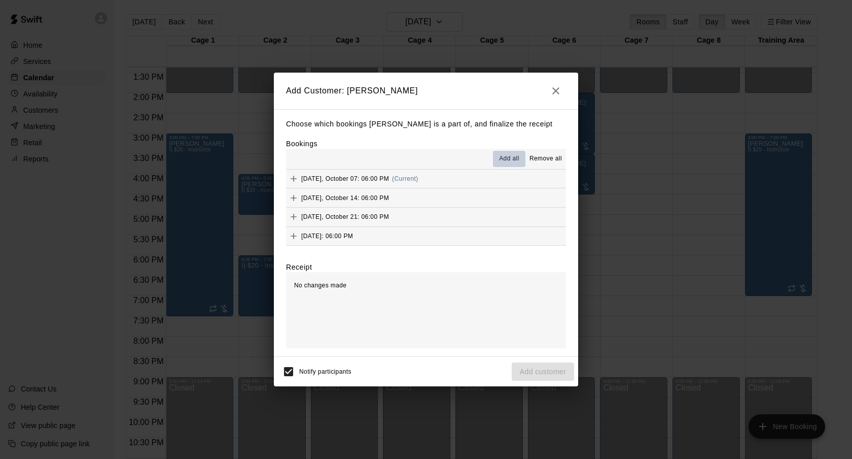
click at [511, 157] on span "Add all" at bounding box center [509, 159] width 20 height 10
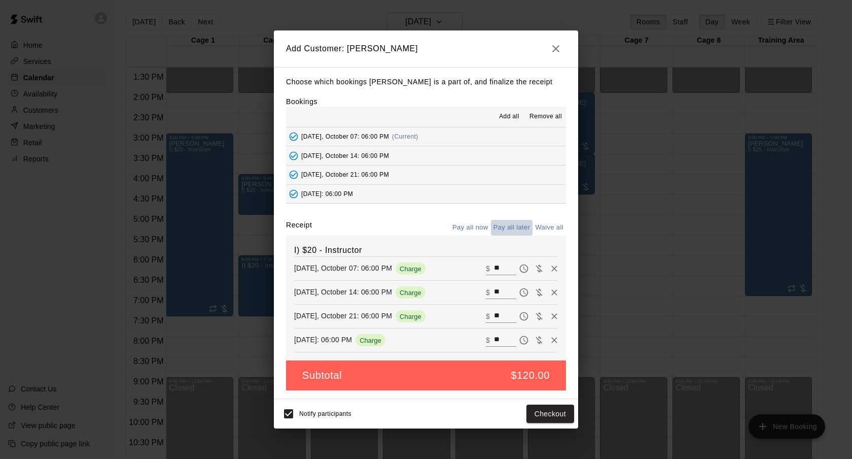
click at [518, 226] on button "Pay all later" at bounding box center [512, 228] width 42 height 16
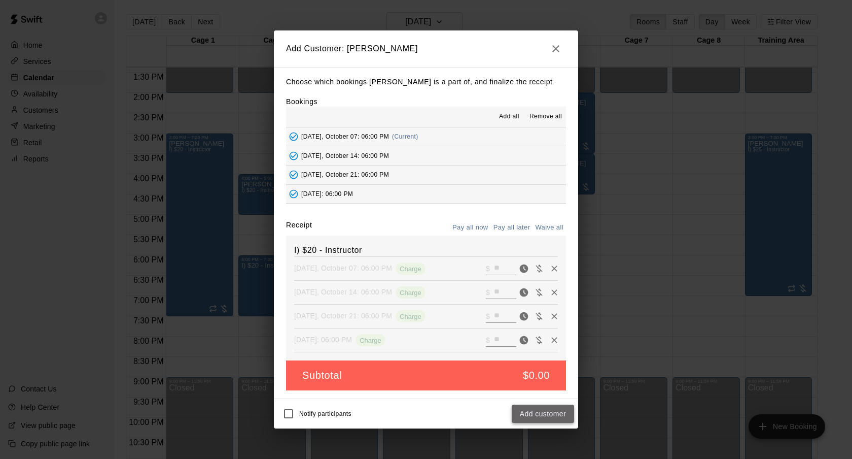
click at [524, 414] on button "Add customer" at bounding box center [543, 413] width 62 height 19
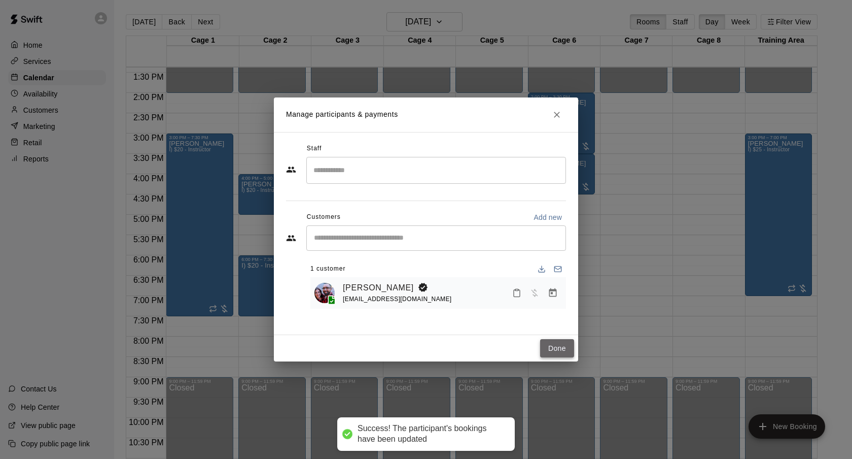
click at [552, 350] on button "Done" at bounding box center [557, 348] width 34 height 19
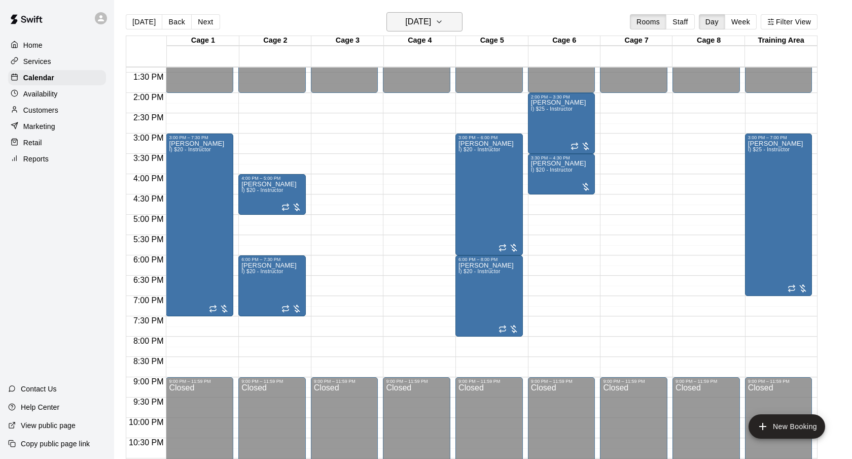
click at [443, 27] on icon "button" at bounding box center [439, 22] width 8 height 12
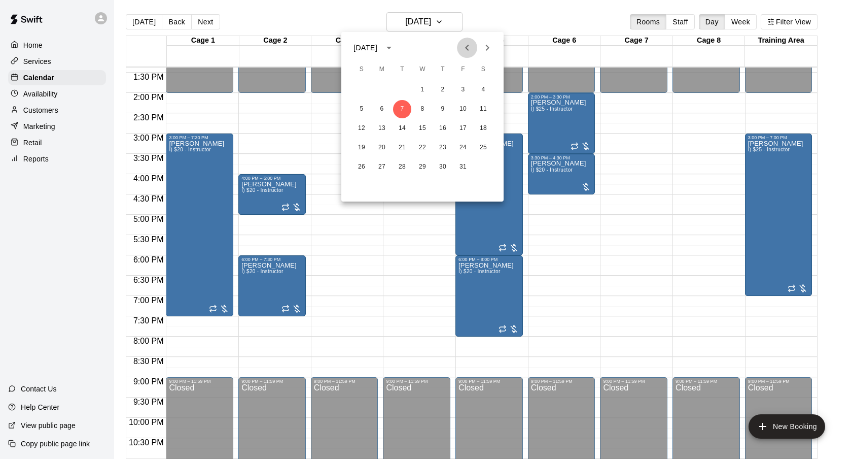
click at [471, 46] on icon "Previous month" at bounding box center [467, 48] width 12 height 12
click at [385, 146] on button "22" at bounding box center [382, 147] width 18 height 18
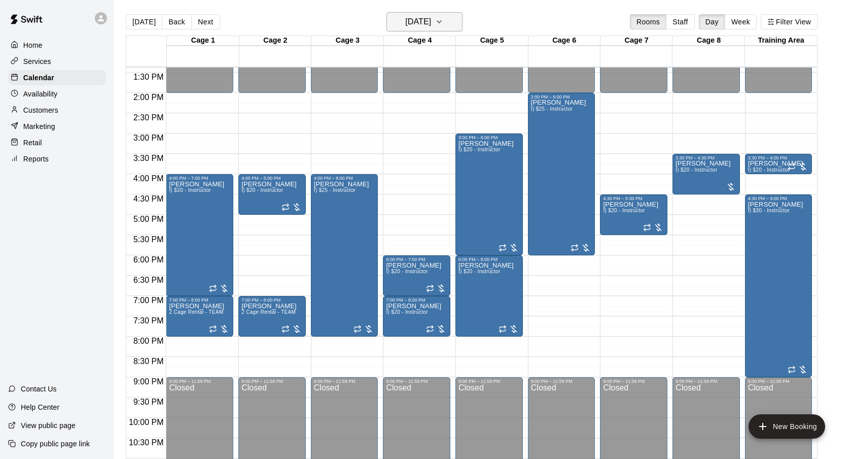
click at [431, 26] on h6 "Monday Sep 22" at bounding box center [418, 22] width 26 height 14
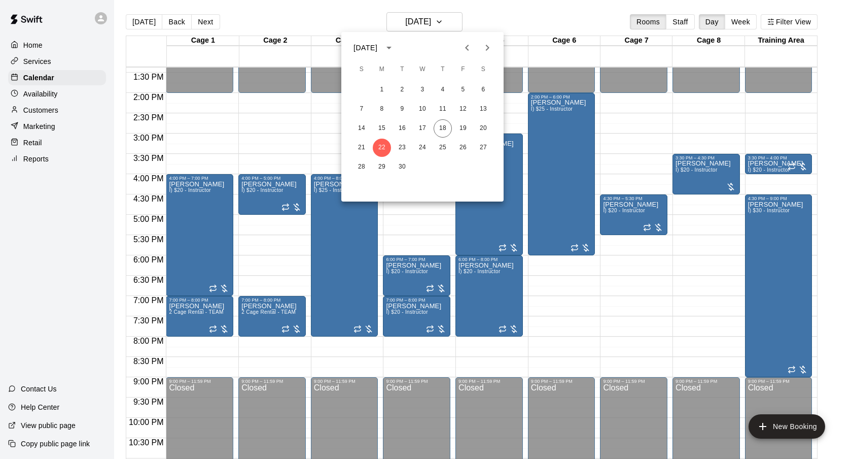
click at [487, 7] on div at bounding box center [426, 229] width 852 height 459
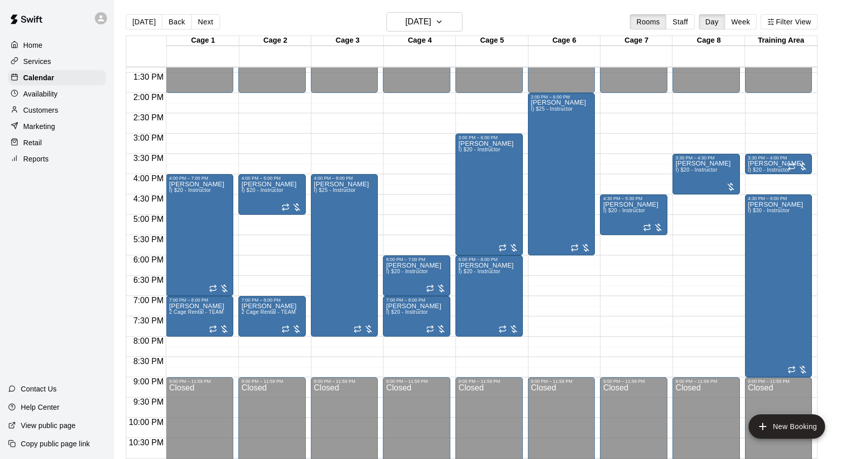
click at [423, 33] on div "Today Back Next Monday Sep 22 Rooms Staff Day Week Filter View" at bounding box center [472, 23] width 692 height 23
click at [431, 20] on h6 "Monday Sep 22" at bounding box center [418, 22] width 26 height 14
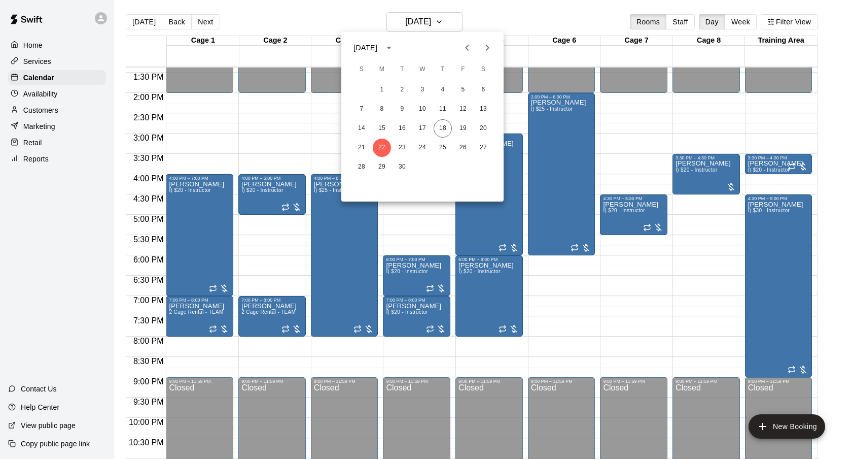
click at [484, 42] on icon "Next month" at bounding box center [487, 48] width 12 height 12
click at [478, 18] on div at bounding box center [426, 229] width 852 height 459
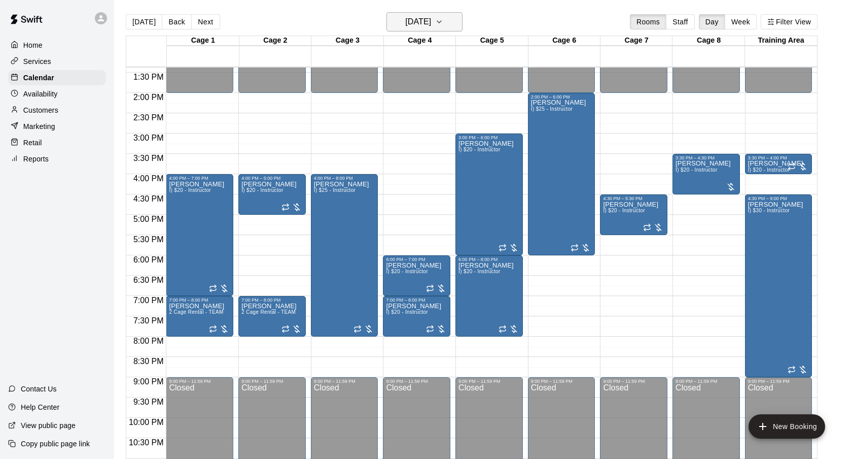
click at [431, 20] on h6 "Monday Sep 22" at bounding box center [418, 22] width 26 height 14
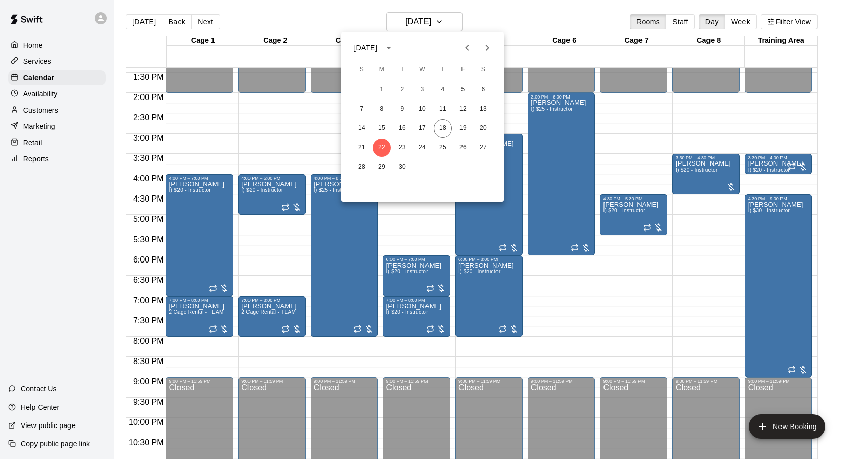
click at [485, 16] on div at bounding box center [426, 229] width 852 height 459
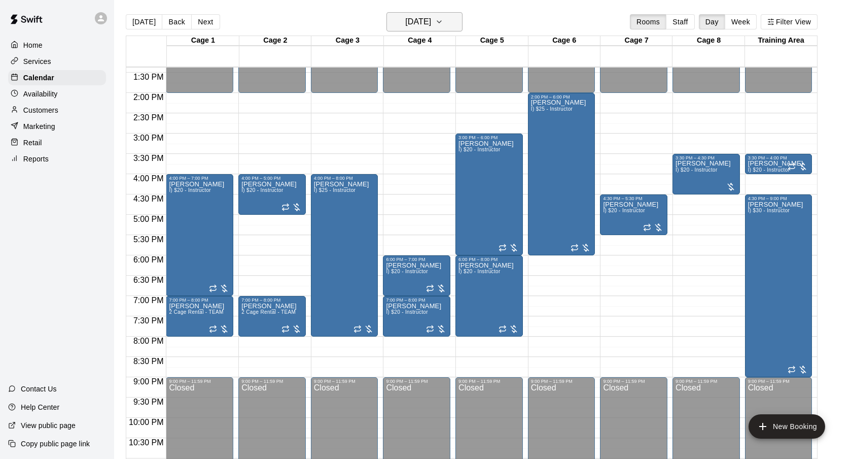
click at [431, 24] on h6 "Monday Sep 22" at bounding box center [418, 22] width 26 height 14
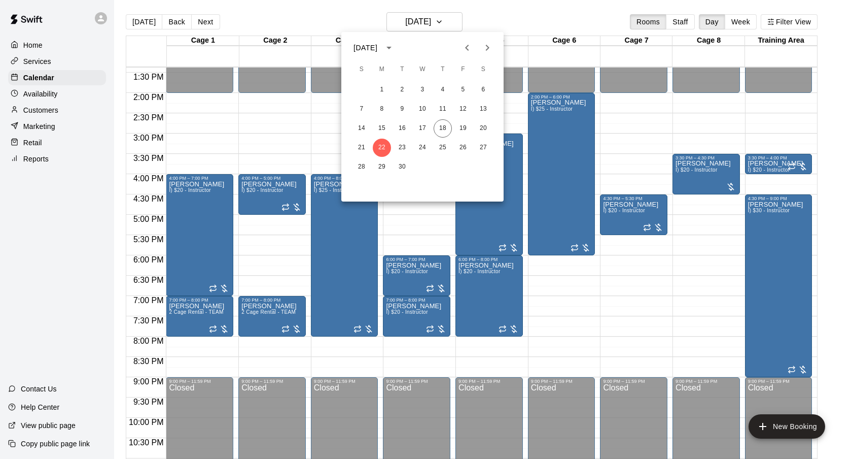
click at [474, 17] on div at bounding box center [426, 229] width 852 height 459
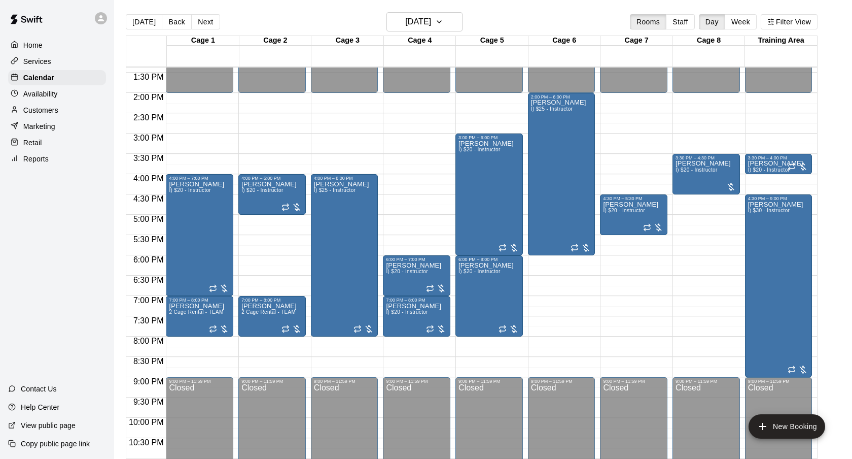
click at [472, 15] on div "Today Back Next Monday Sep 22 Rooms Staff Day Week Filter View" at bounding box center [472, 23] width 692 height 23
click at [443, 19] on icon "button" at bounding box center [439, 22] width 8 height 12
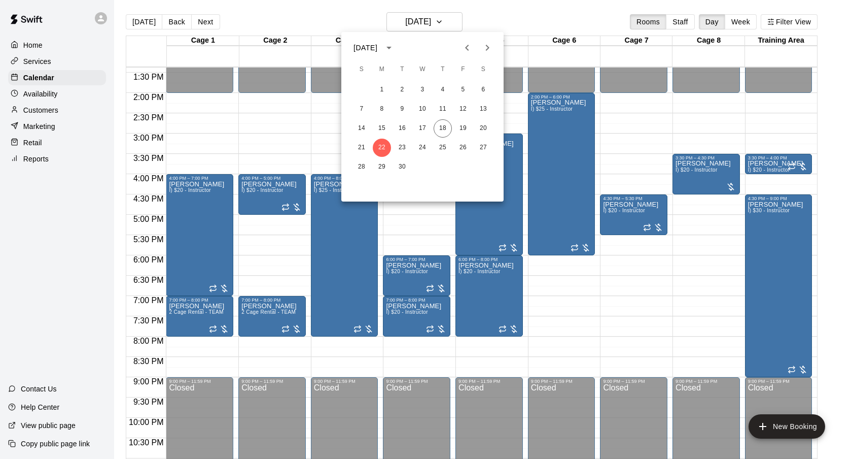
click at [491, 50] on icon "Next month" at bounding box center [487, 48] width 12 height 12
click at [493, 29] on div at bounding box center [426, 229] width 852 height 459
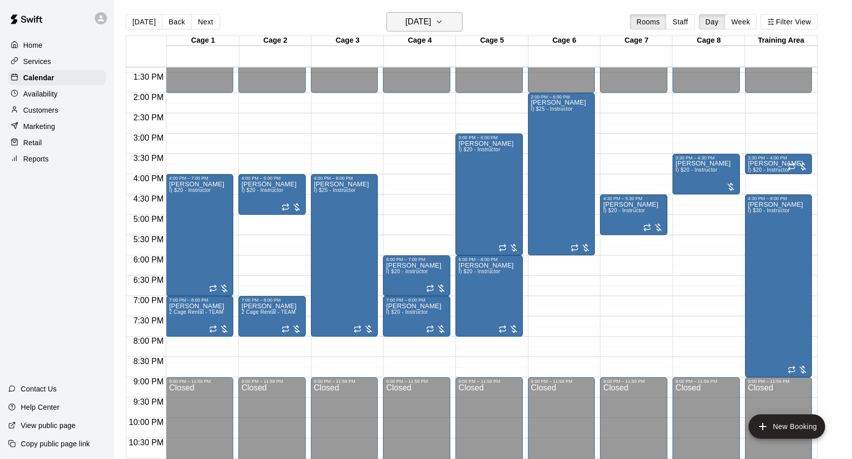
click at [417, 27] on h6 "Monday Sep 22" at bounding box center [418, 22] width 26 height 14
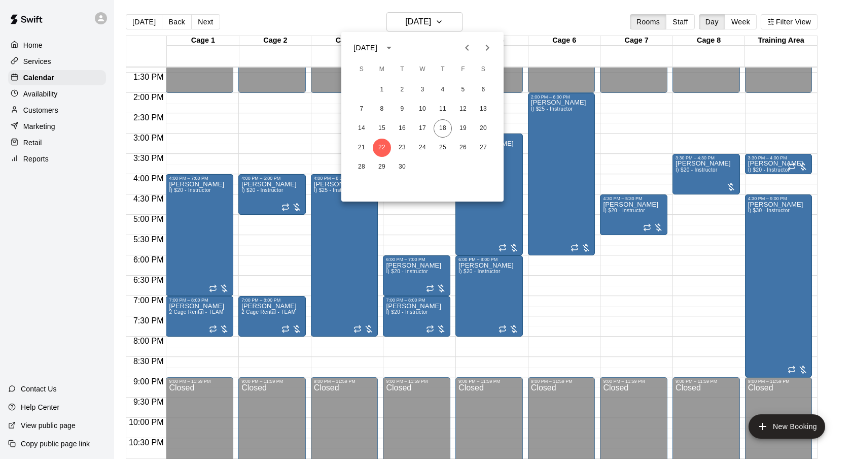
click at [497, 49] on button "Next month" at bounding box center [487, 48] width 20 height 20
click at [466, 47] on icon "Previous month" at bounding box center [467, 48] width 4 height 6
click at [399, 149] on button "23" at bounding box center [402, 147] width 18 height 18
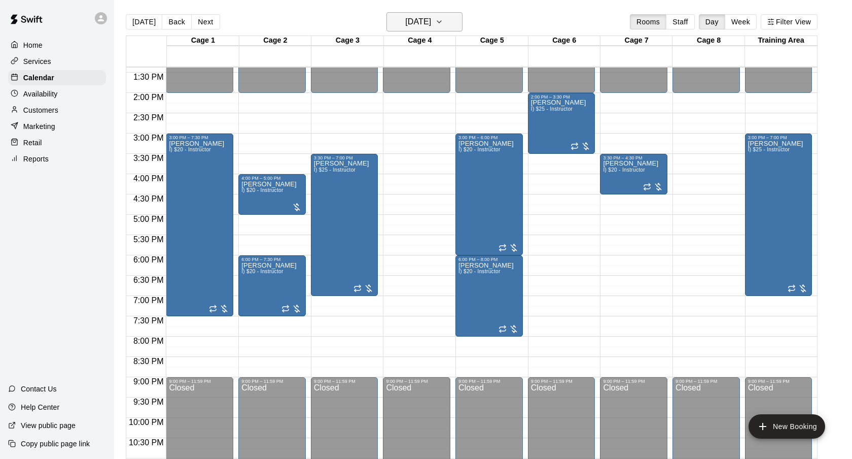
click at [421, 21] on h6 "Tuesday Sep 23" at bounding box center [418, 22] width 26 height 14
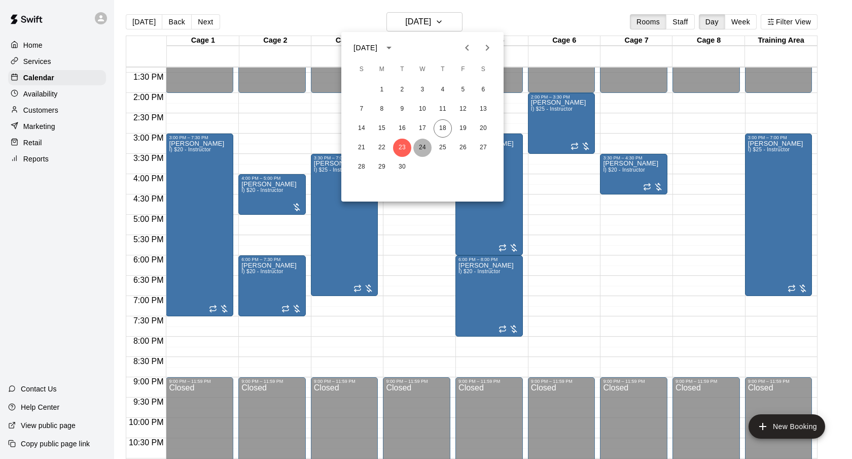
click at [426, 147] on button "24" at bounding box center [422, 147] width 18 height 18
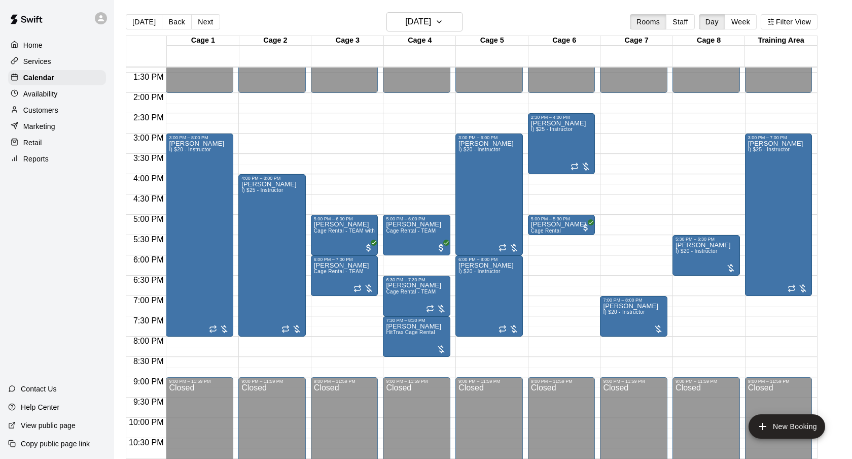
click at [426, 35] on div "Today Back Next Wednesday Sep 24 Rooms Staff Day Week Filter View" at bounding box center [472, 23] width 692 height 23
click at [426, 28] on h6 "Wednesday Sep 24" at bounding box center [418, 22] width 26 height 14
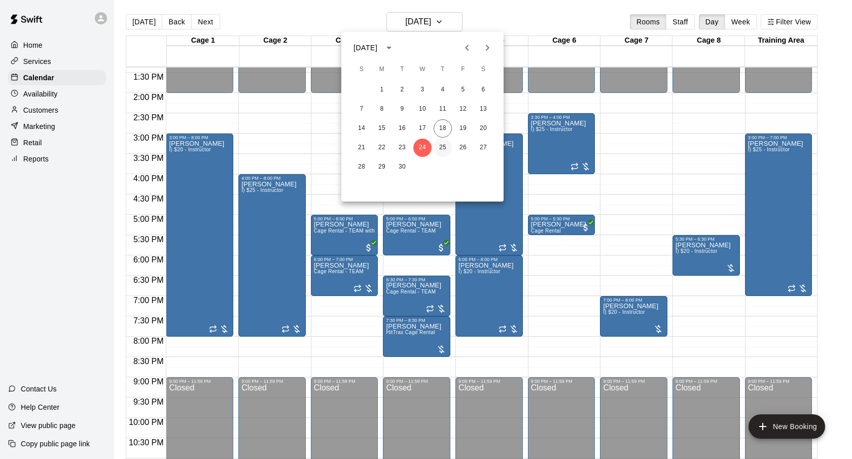
click at [444, 148] on button "25" at bounding box center [443, 147] width 18 height 18
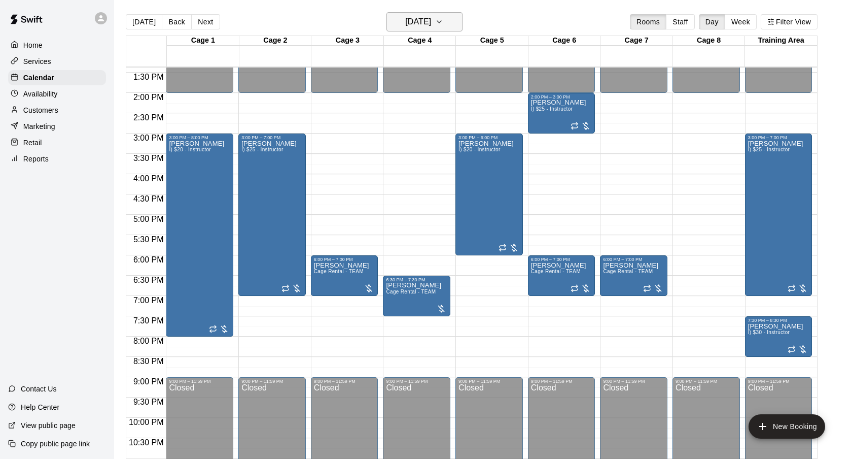
click at [431, 19] on h6 "Thursday Sep 25" at bounding box center [418, 22] width 26 height 14
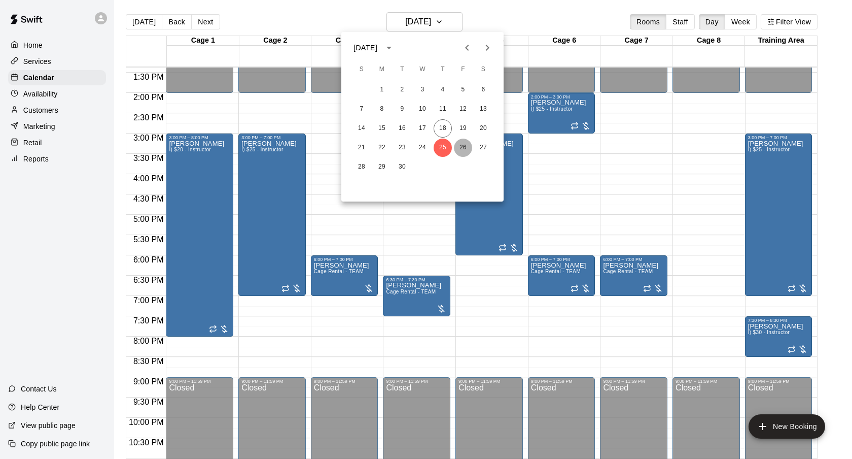
click at [465, 147] on button "26" at bounding box center [463, 147] width 18 height 18
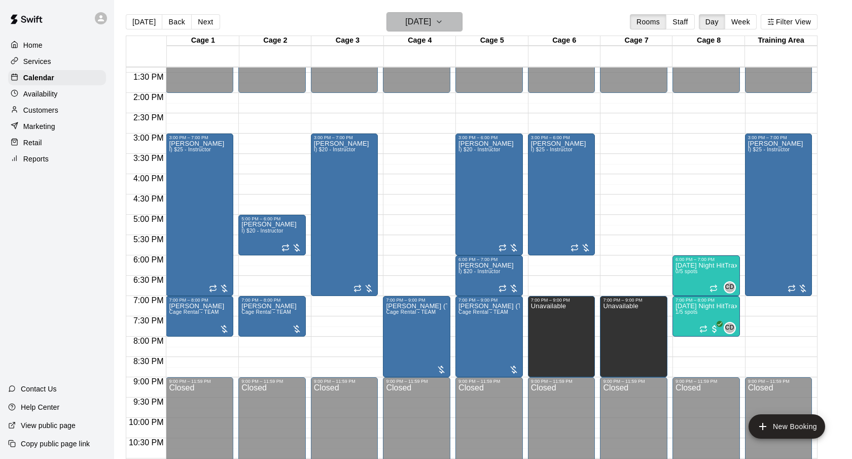
click at [443, 17] on icon "button" at bounding box center [439, 22] width 8 height 12
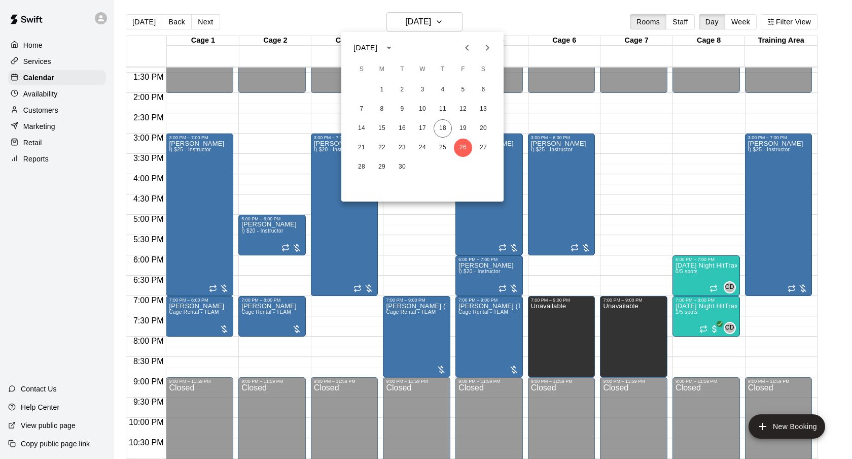
click at [497, 51] on button "Next month" at bounding box center [487, 48] width 20 height 20
click at [422, 91] on button "1" at bounding box center [422, 90] width 18 height 18
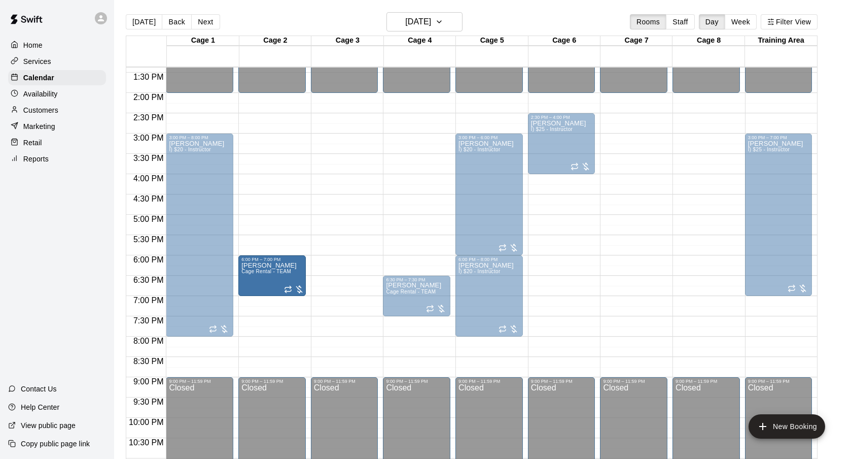
drag, startPoint x: 349, startPoint y: 267, endPoint x: 294, endPoint y: 272, distance: 55.5
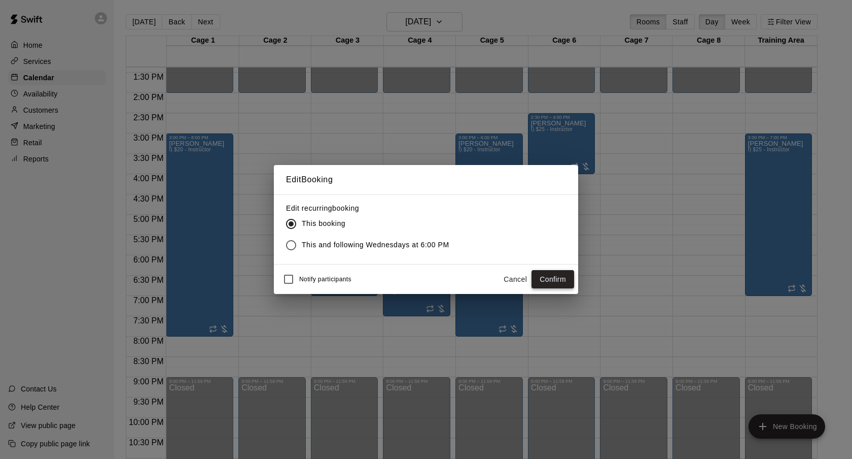
click at [557, 279] on button "Confirm" at bounding box center [553, 279] width 43 height 19
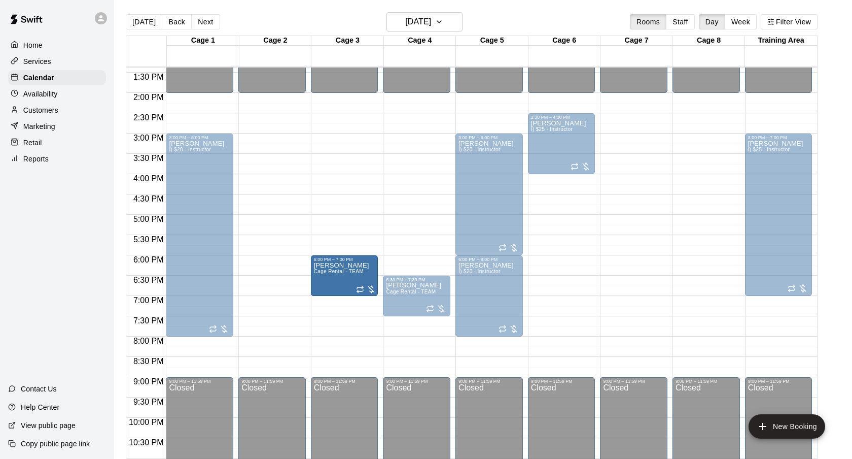
drag, startPoint x: 254, startPoint y: 279, endPoint x: 336, endPoint y: 279, distance: 81.7
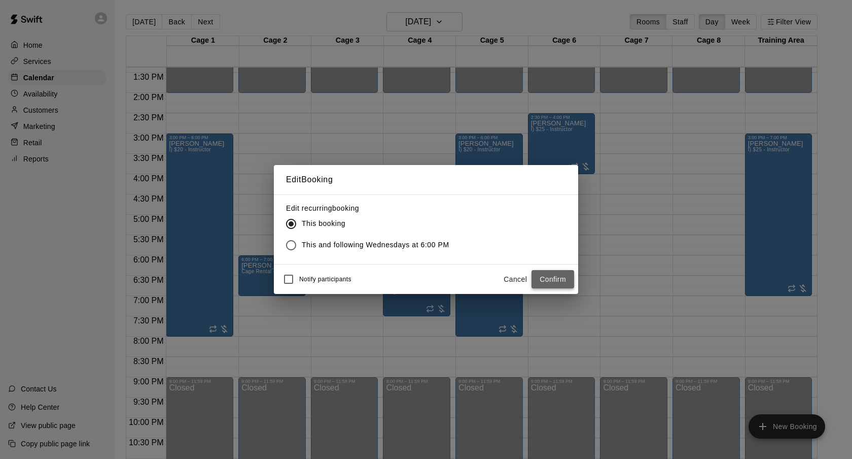
click at [543, 283] on button "Confirm" at bounding box center [553, 279] width 43 height 19
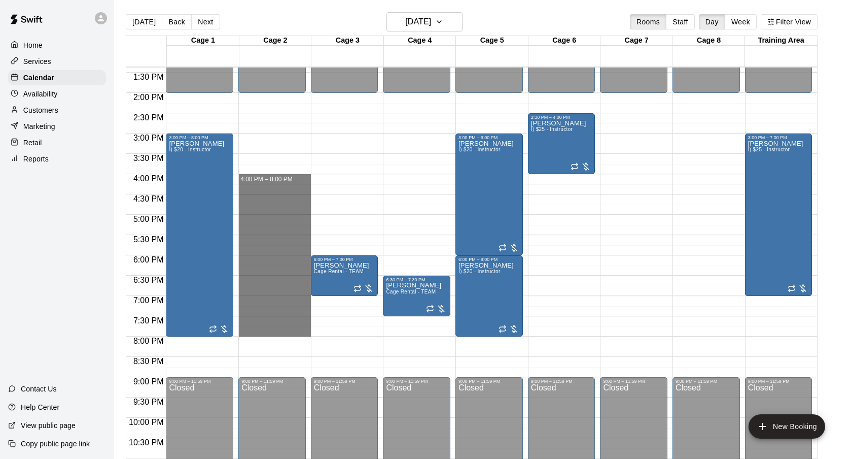
drag, startPoint x: 257, startPoint y: 177, endPoint x: 266, endPoint y: 330, distance: 153.4
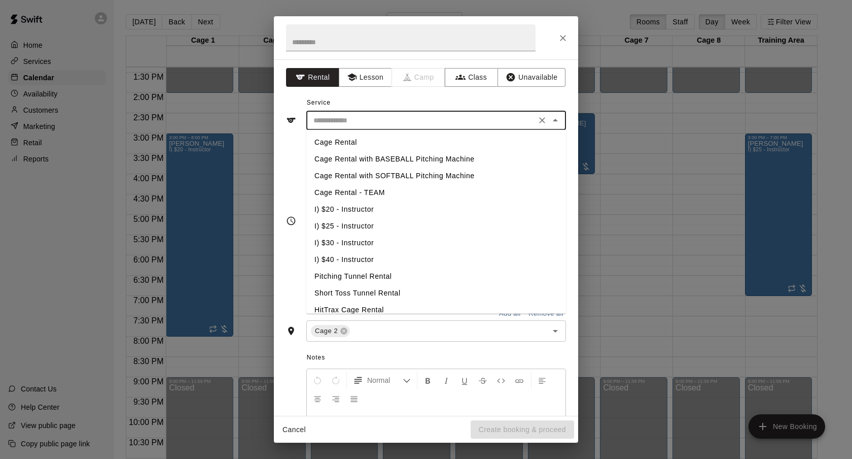
click at [338, 122] on input "text" at bounding box center [421, 120] width 224 height 13
click at [345, 221] on li "I) $25 - Instructor" at bounding box center [436, 226] width 260 height 17
type input "**********"
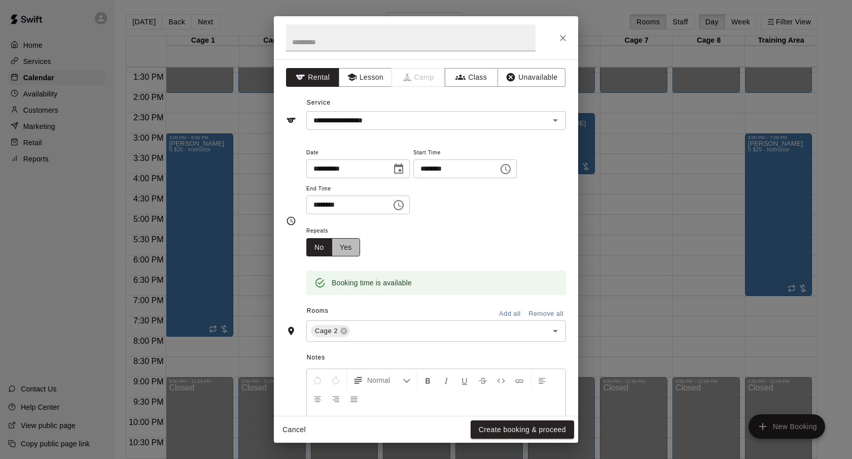
click at [347, 240] on button "Yes" at bounding box center [346, 247] width 28 height 19
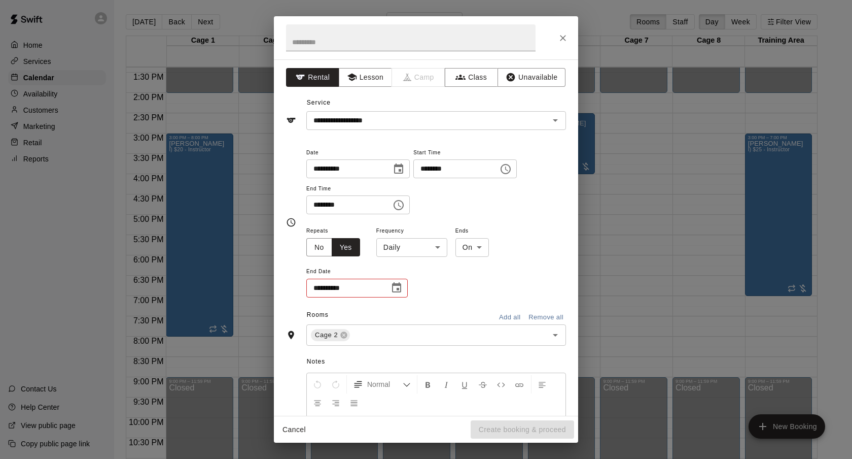
click at [395, 244] on body "Home Services Calendar Availability Customers Marketing Retail Reports Contact …" at bounding box center [426, 237] width 852 height 475
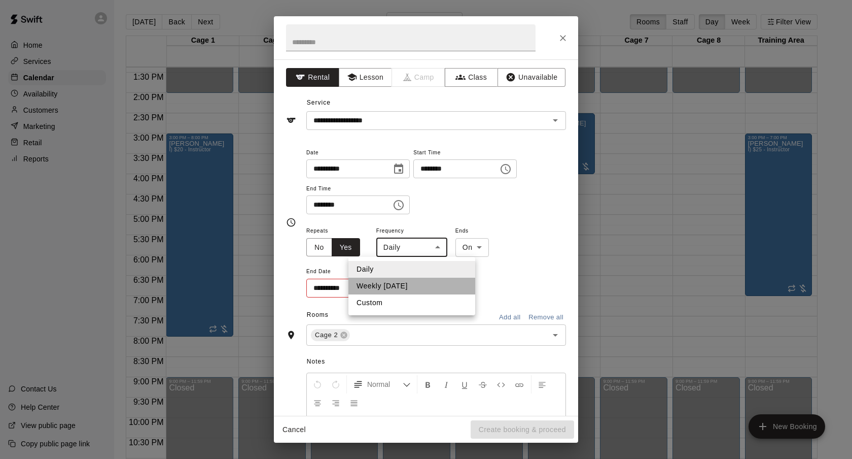
click at [404, 289] on li "Weekly on Wednesday" at bounding box center [411, 285] width 127 height 17
type input "******"
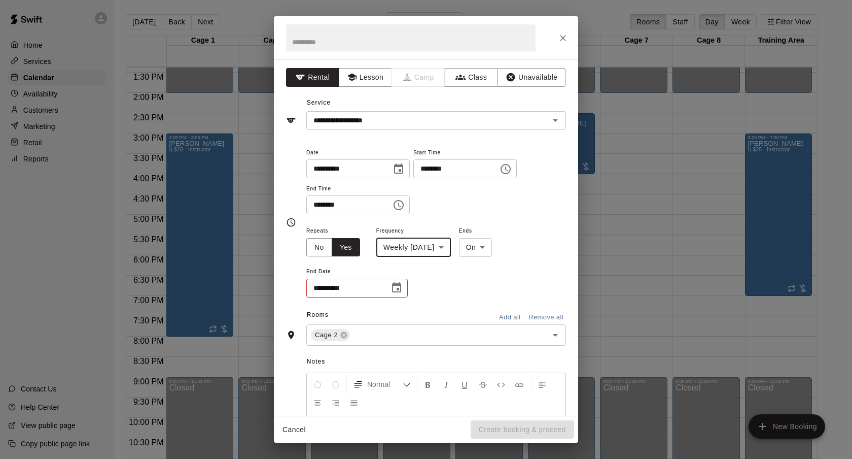
click at [394, 288] on icon "Choose date" at bounding box center [397, 288] width 12 height 12
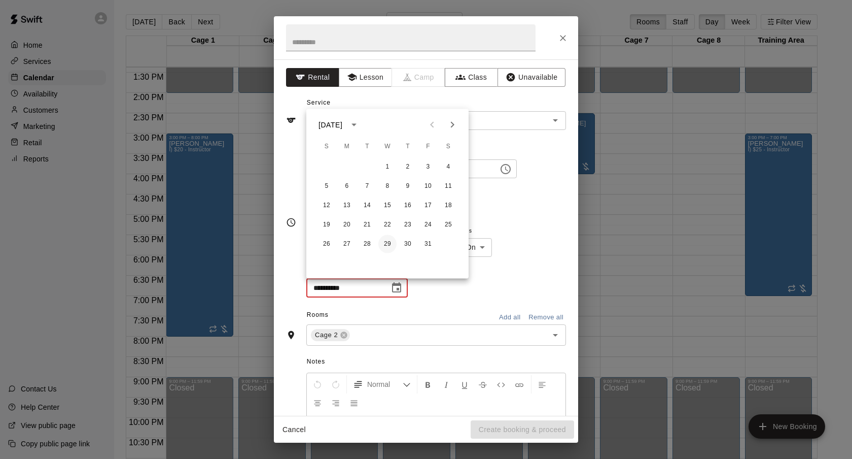
click at [389, 244] on button "29" at bounding box center [387, 244] width 18 height 18
type input "**********"
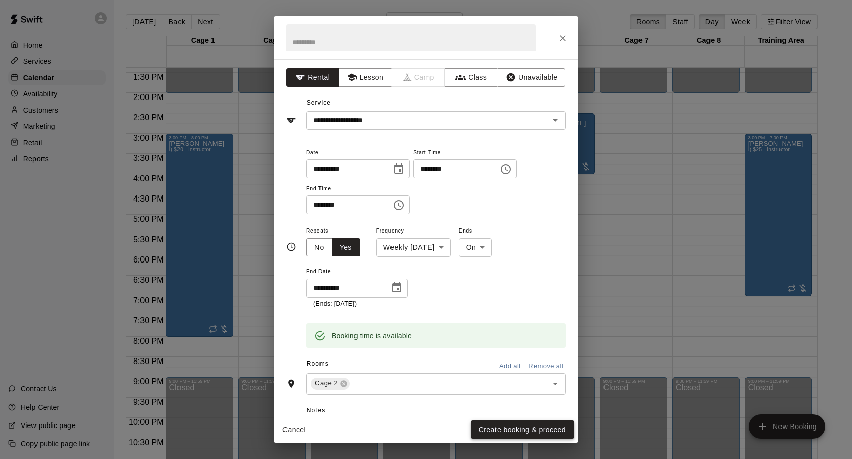
click at [502, 422] on button "Create booking & proceed" at bounding box center [522, 429] width 103 height 19
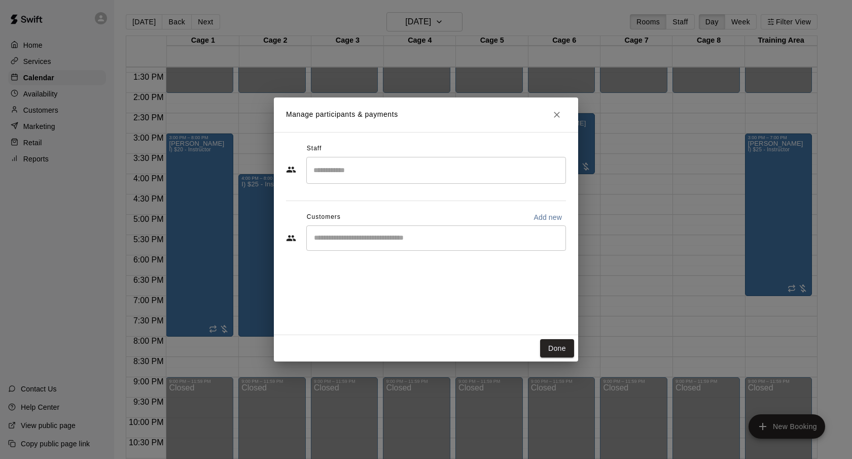
click at [422, 229] on div "​" at bounding box center [436, 237] width 260 height 25
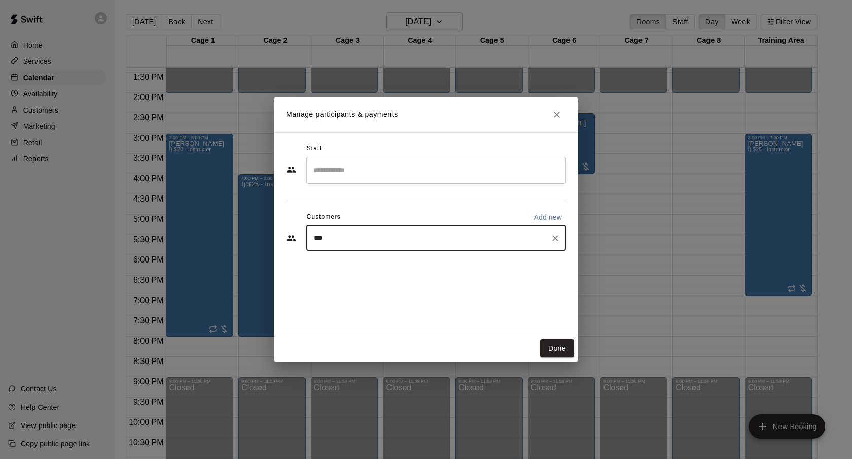
type input "****"
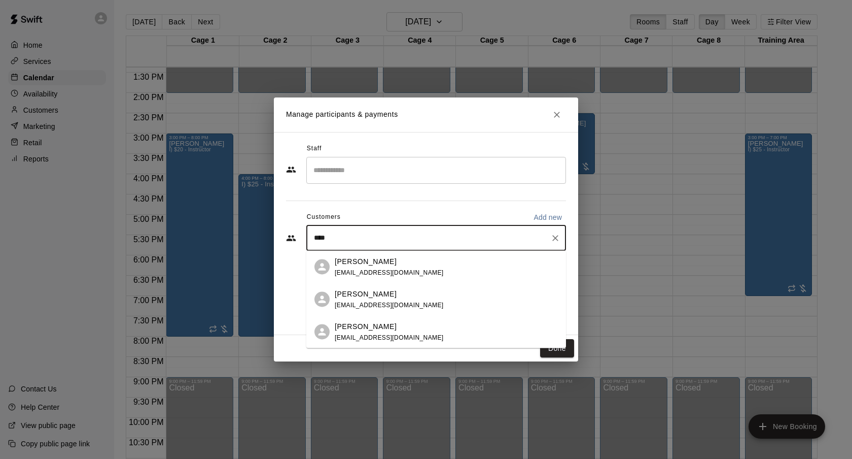
click at [408, 273] on div "Niko Decolati nikodecolati@gmail.com" at bounding box center [446, 267] width 223 height 22
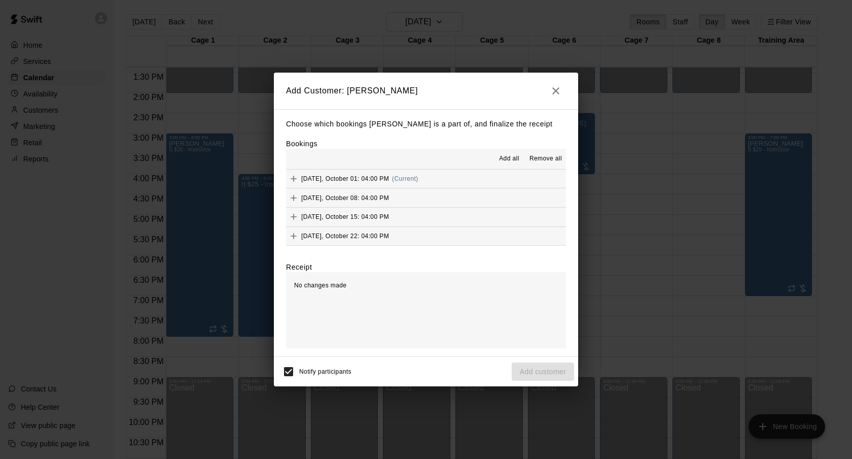
click at [503, 155] on span "Add all" at bounding box center [509, 159] width 20 height 10
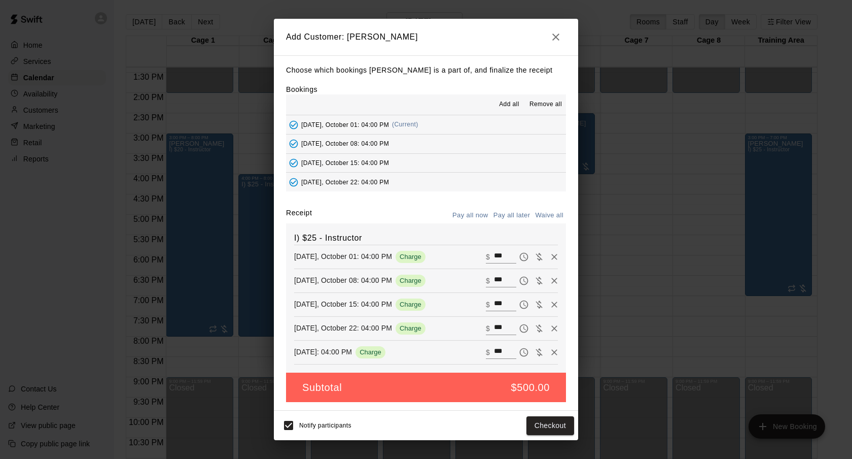
click at [507, 214] on button "Pay all later" at bounding box center [512, 215] width 42 height 16
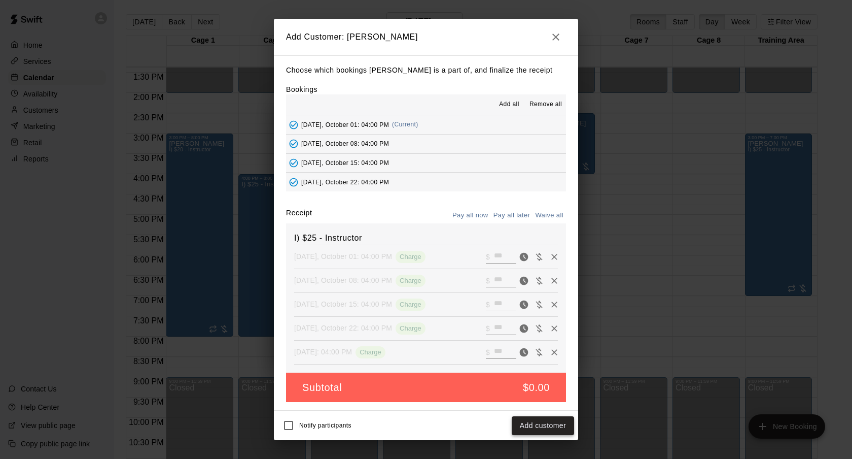
click at [513, 427] on button "Add customer" at bounding box center [543, 425] width 62 height 19
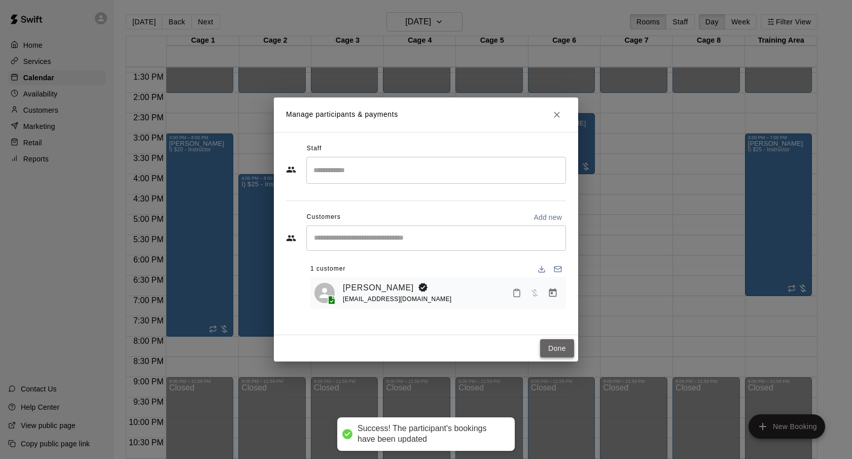
click at [567, 339] on button "Done" at bounding box center [557, 348] width 34 height 19
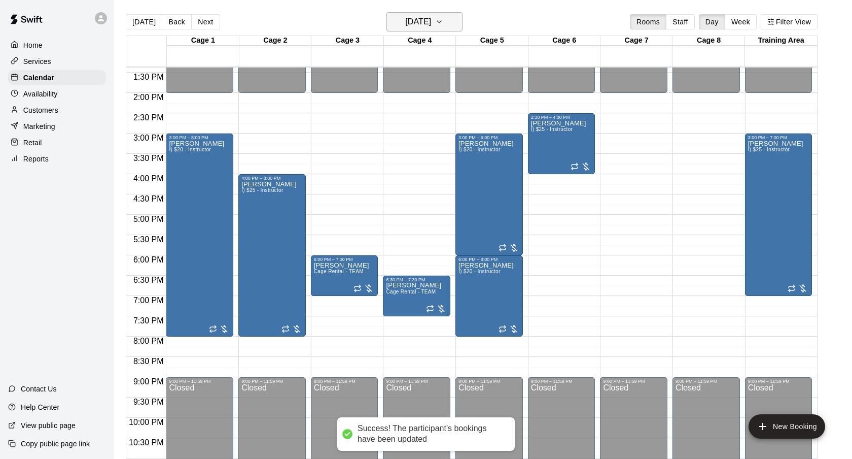
click at [417, 24] on h6 "Wednesday Oct 01" at bounding box center [418, 22] width 26 height 14
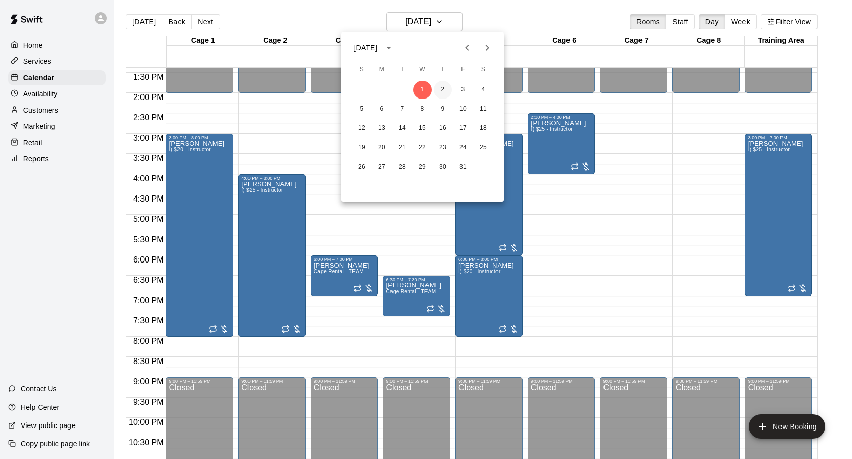
click at [443, 88] on button "2" at bounding box center [443, 90] width 18 height 18
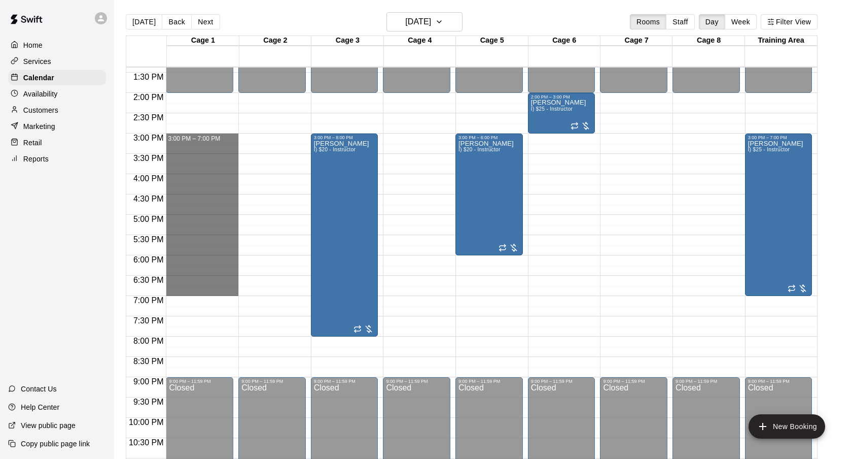
drag, startPoint x: 179, startPoint y: 137, endPoint x: 186, endPoint y: 293, distance: 155.9
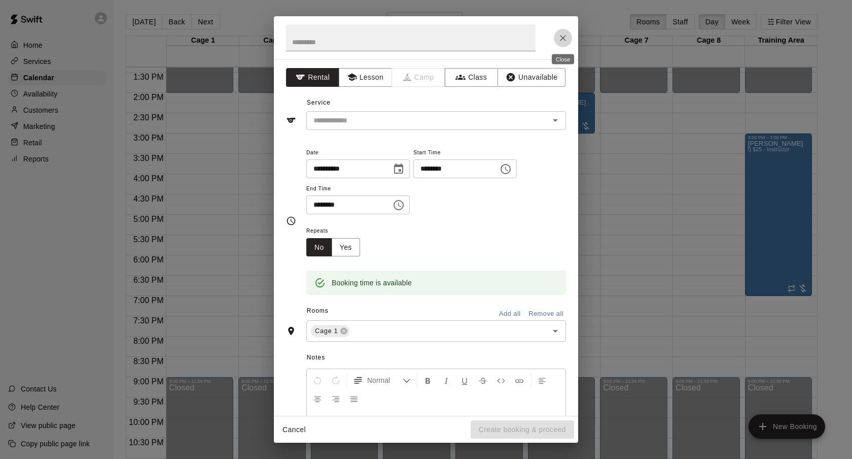
click at [560, 40] on icon "Close" at bounding box center [563, 38] width 6 height 6
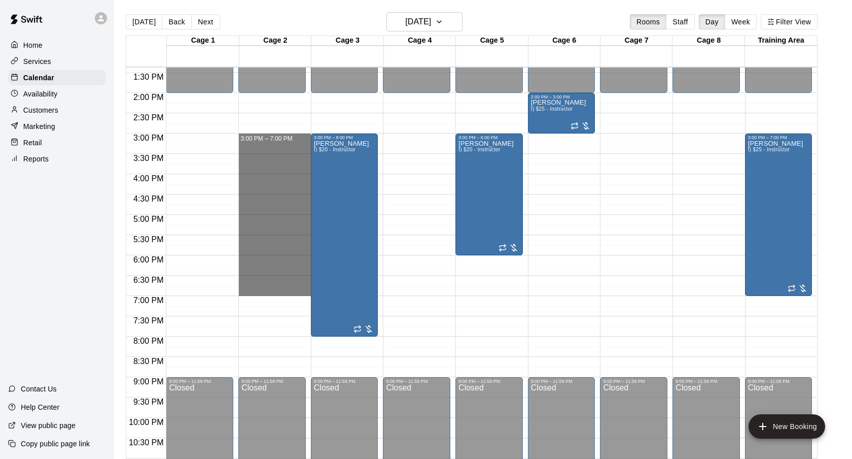
drag, startPoint x: 269, startPoint y: 136, endPoint x: 272, endPoint y: 288, distance: 151.7
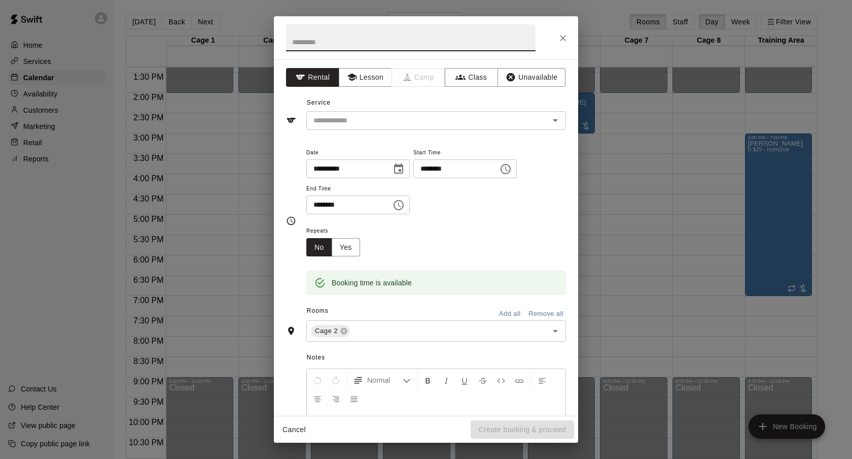
click at [355, 131] on div "**********" at bounding box center [426, 237] width 304 height 356
click at [353, 128] on div "​" at bounding box center [436, 120] width 260 height 19
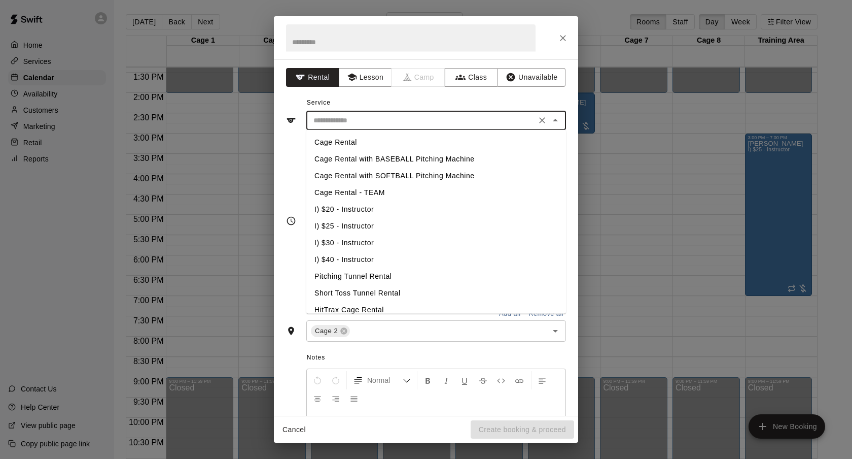
click at [344, 222] on li "I) $25 - Instructor" at bounding box center [436, 226] width 260 height 17
type input "**********"
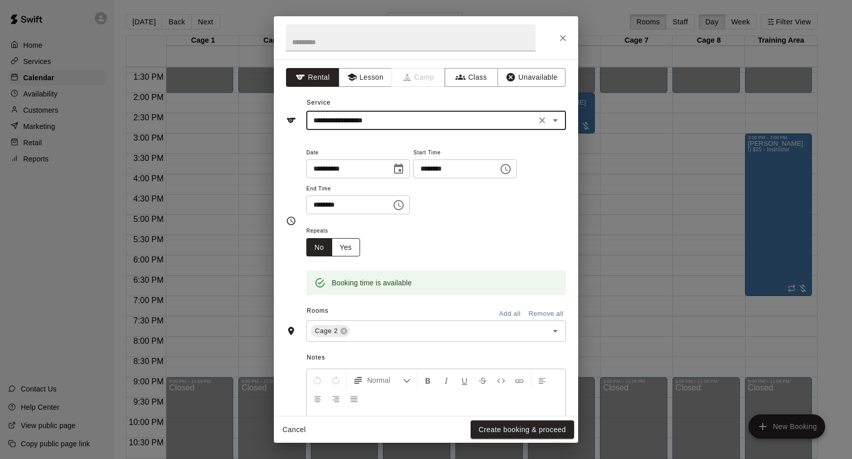
click at [348, 251] on button "Yes" at bounding box center [346, 247] width 28 height 19
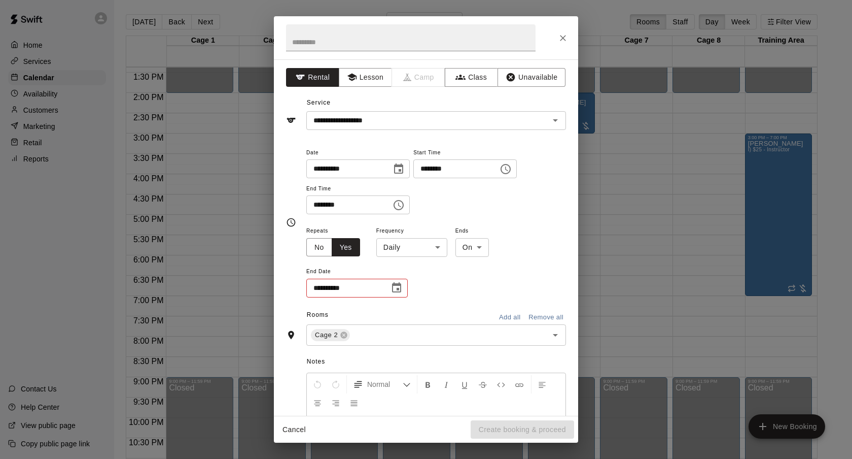
click at [389, 244] on body "Home Services Calendar Availability Customers Marketing Retail Reports Contact …" at bounding box center [426, 237] width 852 height 475
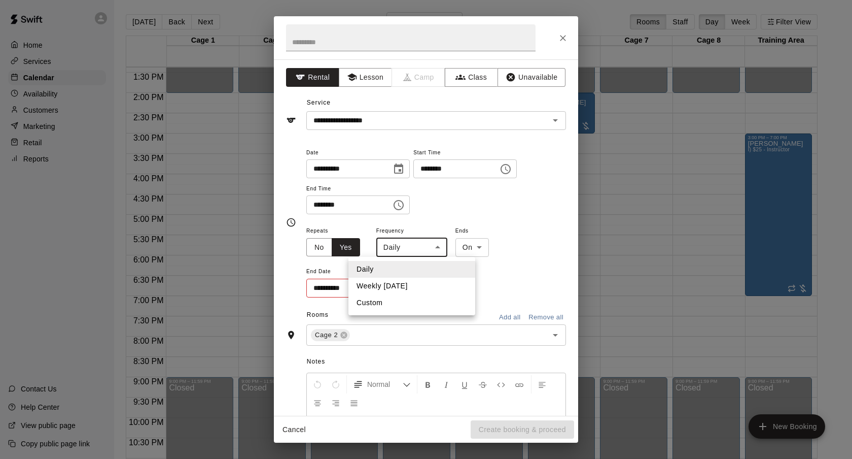
click at [397, 286] on li "Weekly on Thursday" at bounding box center [411, 285] width 127 height 17
type input "******"
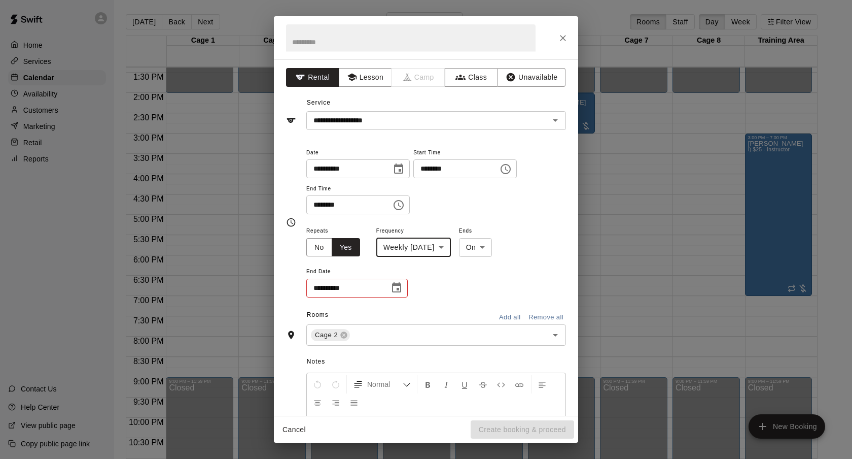
click at [404, 288] on button "Choose date" at bounding box center [397, 287] width 20 height 20
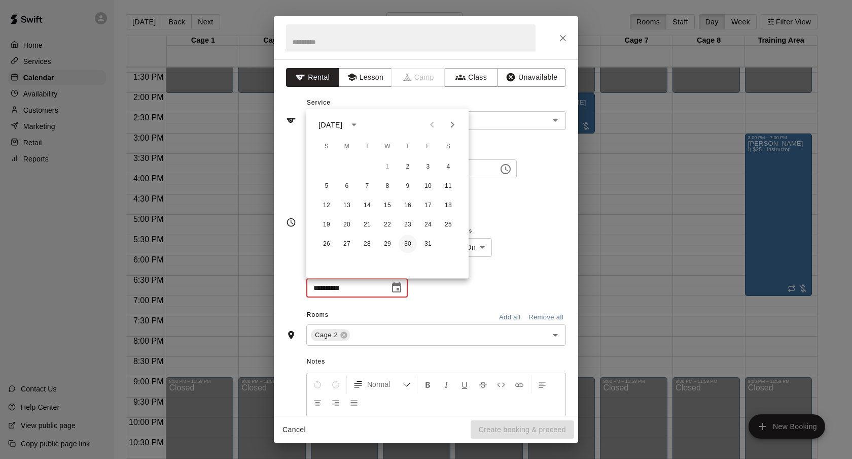
click at [410, 243] on button "30" at bounding box center [408, 244] width 18 height 18
type input "**********"
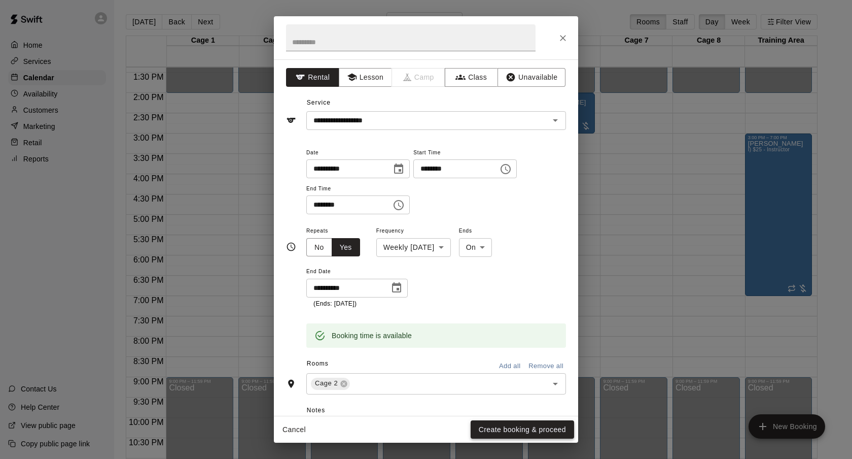
click at [510, 424] on button "Create booking & proceed" at bounding box center [522, 429] width 103 height 19
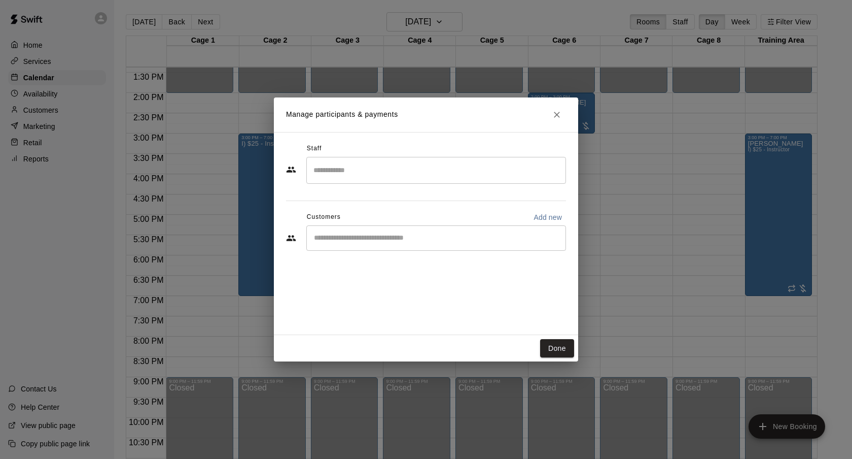
click at [384, 227] on div "​" at bounding box center [436, 237] width 260 height 25
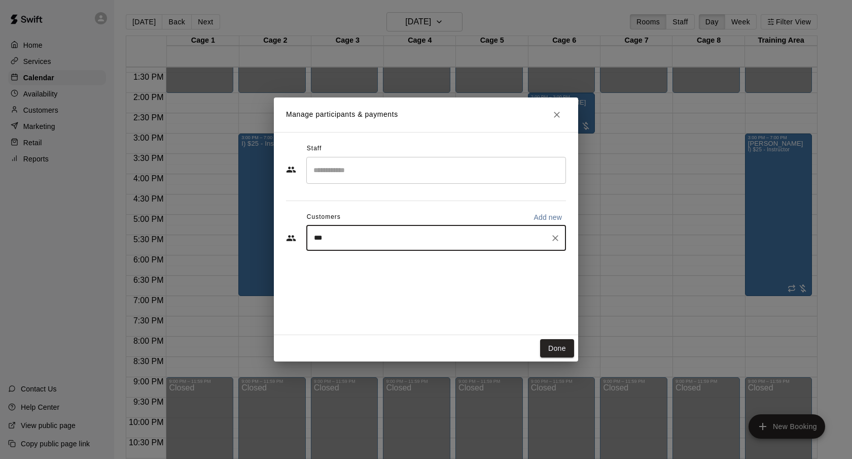
type input "****"
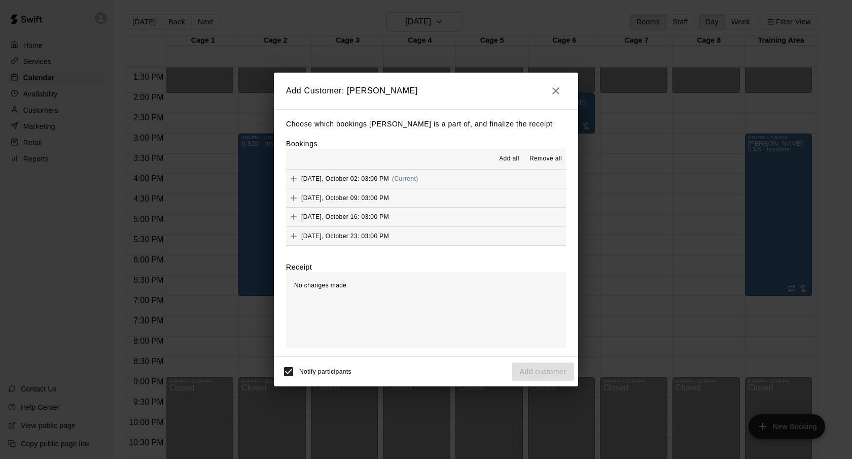
click at [445, 175] on button "Thursday, October 02: 03:00 PM (Current)" at bounding box center [426, 178] width 280 height 19
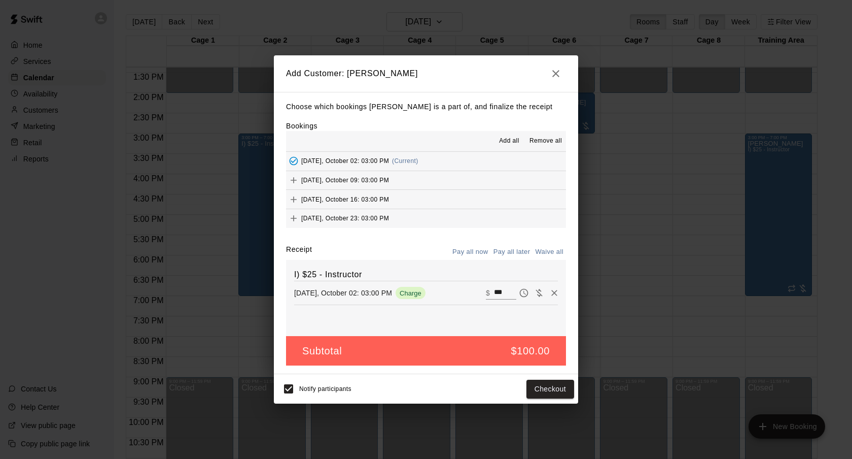
click at [512, 144] on span "Add all" at bounding box center [509, 141] width 20 height 10
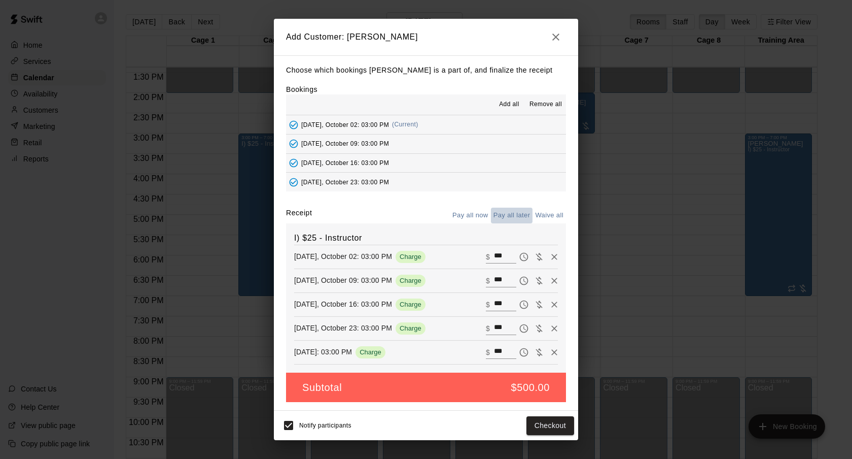
click at [505, 219] on button "Pay all later" at bounding box center [512, 215] width 42 height 16
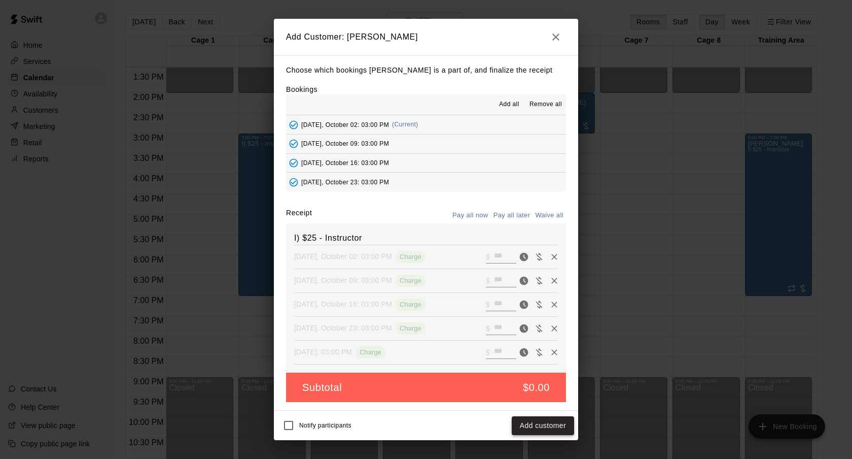
click at [532, 425] on button "Add customer" at bounding box center [543, 425] width 62 height 19
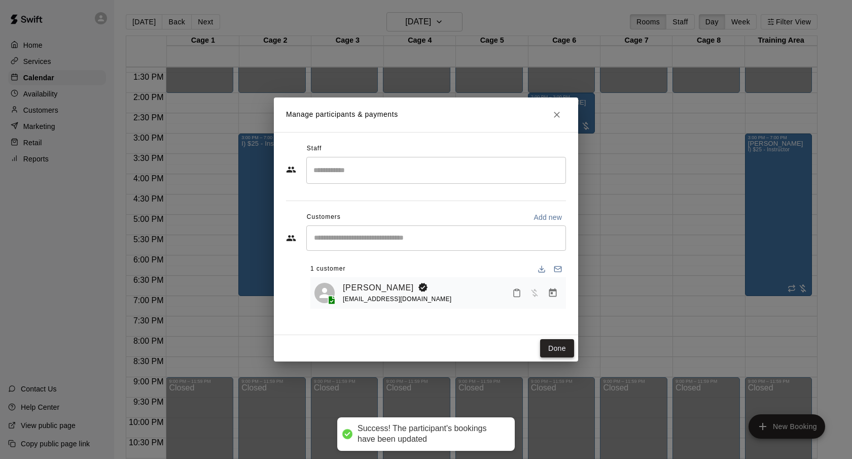
click at [561, 344] on button "Done" at bounding box center [557, 348] width 34 height 19
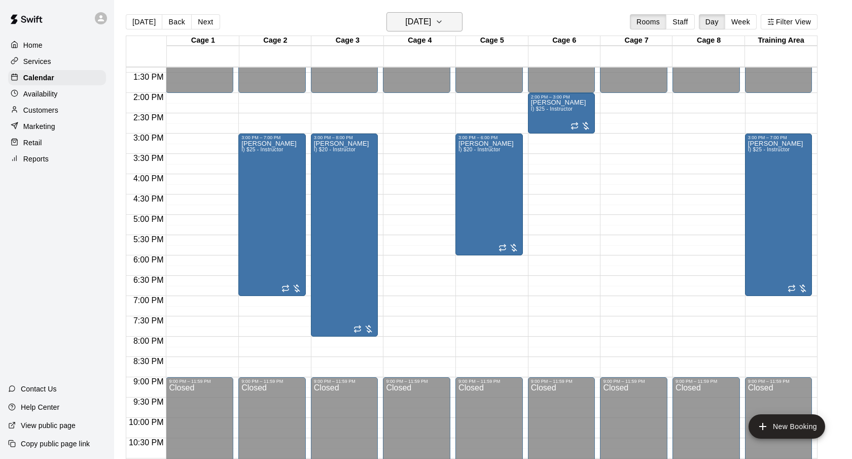
click at [454, 30] on button "Thursday Oct 02" at bounding box center [425, 21] width 76 height 19
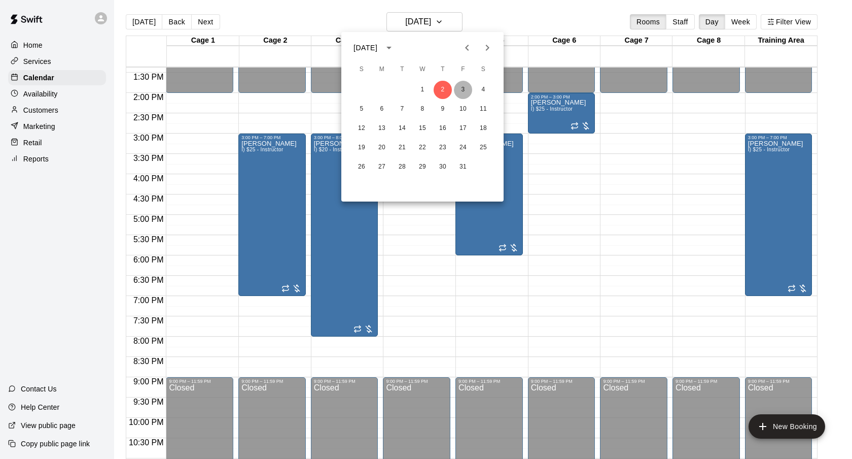
click at [455, 91] on button "3" at bounding box center [463, 90] width 18 height 18
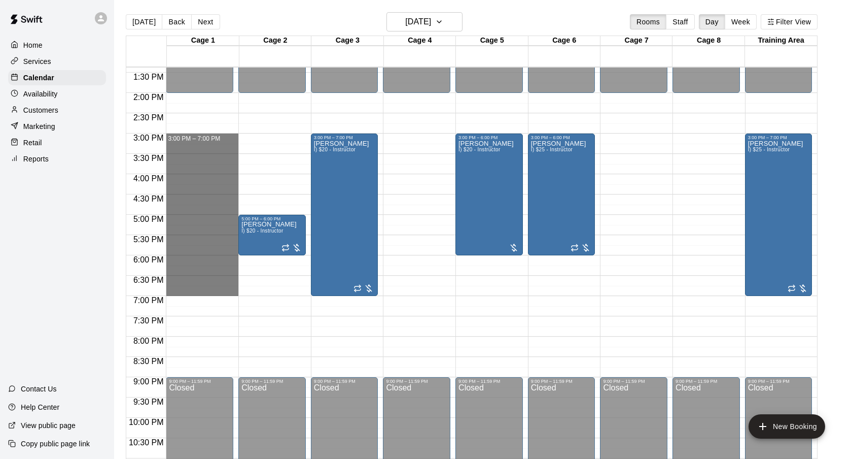
drag, startPoint x: 178, startPoint y: 136, endPoint x: 181, endPoint y: 287, distance: 150.7
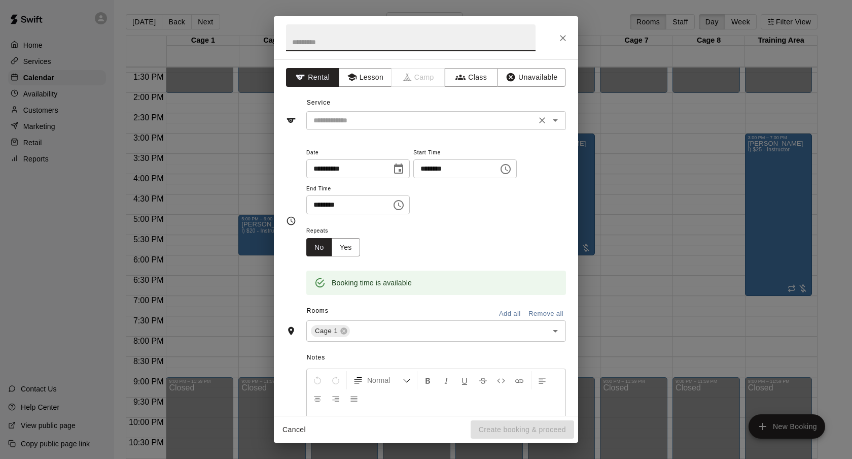
click at [441, 115] on input "text" at bounding box center [421, 120] width 224 height 13
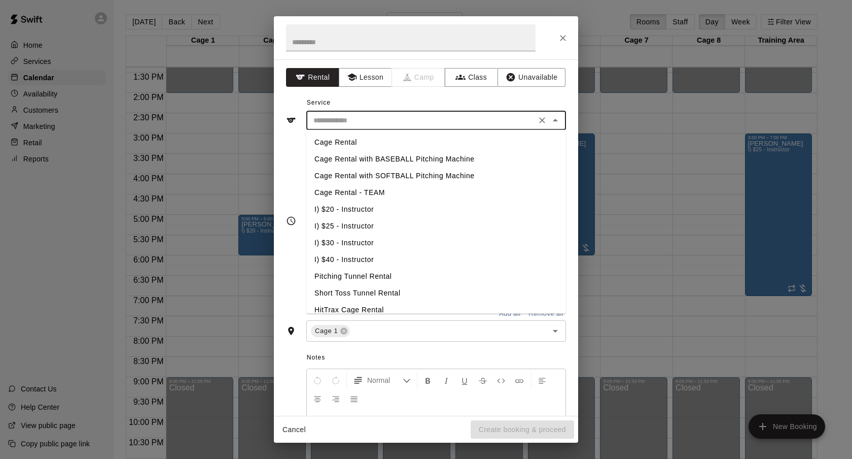
click at [358, 225] on li "I) $25 - Instructor" at bounding box center [436, 226] width 260 height 17
type input "**********"
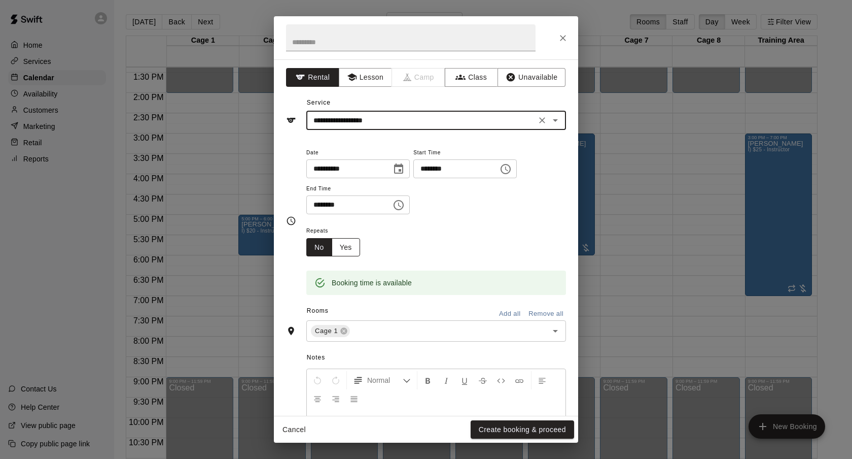
click at [351, 242] on button "Yes" at bounding box center [346, 247] width 28 height 19
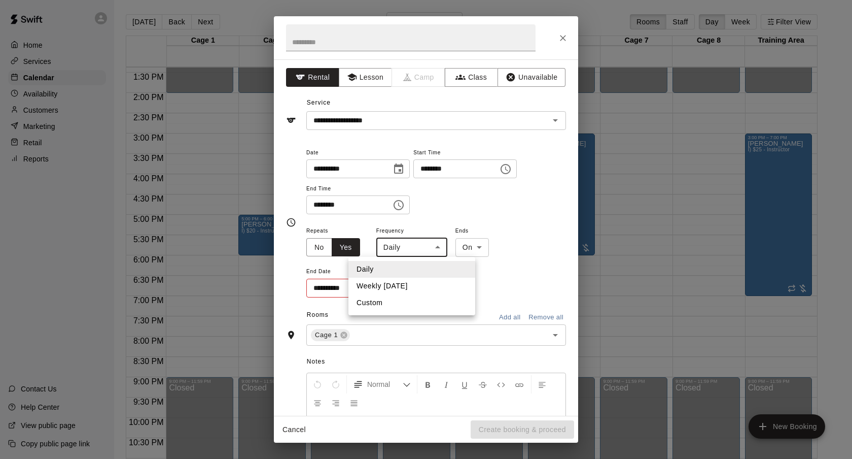
click at [408, 243] on body "Home Services Calendar Availability Customers Marketing Retail Reports Contact …" at bounding box center [426, 237] width 852 height 475
click at [407, 282] on li "Weekly on Friday" at bounding box center [411, 285] width 127 height 17
type input "******"
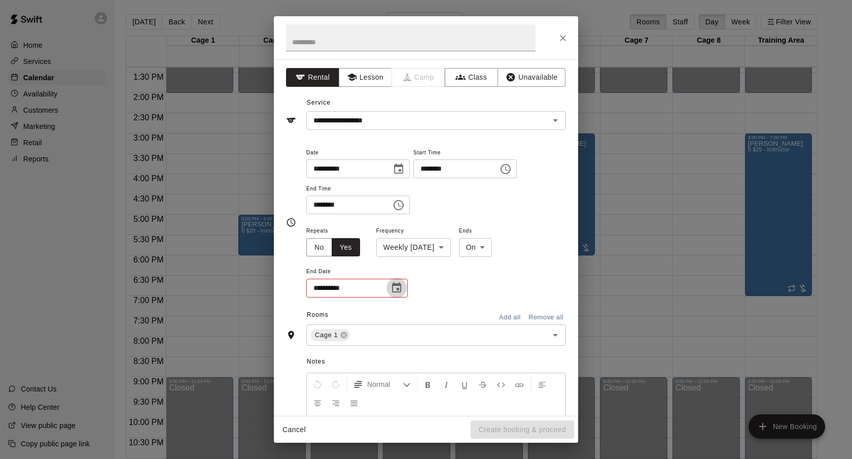
click at [397, 288] on icon "Choose date" at bounding box center [396, 287] width 9 height 10
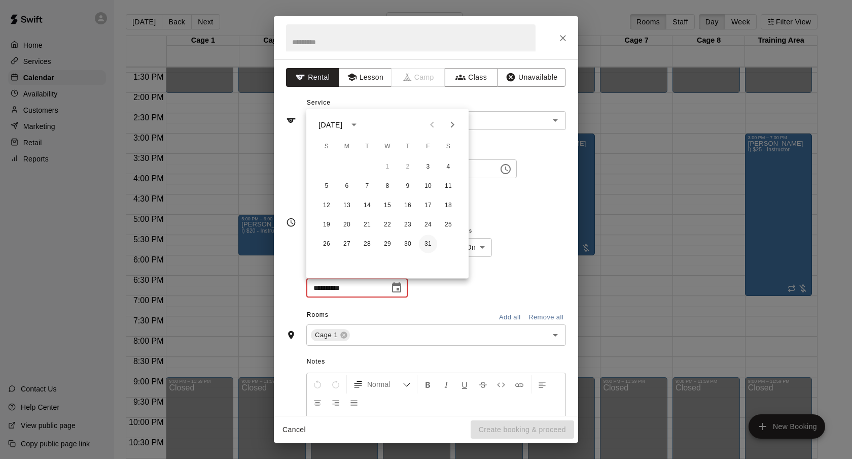
click at [432, 244] on button "31" at bounding box center [428, 244] width 18 height 18
type input "**********"
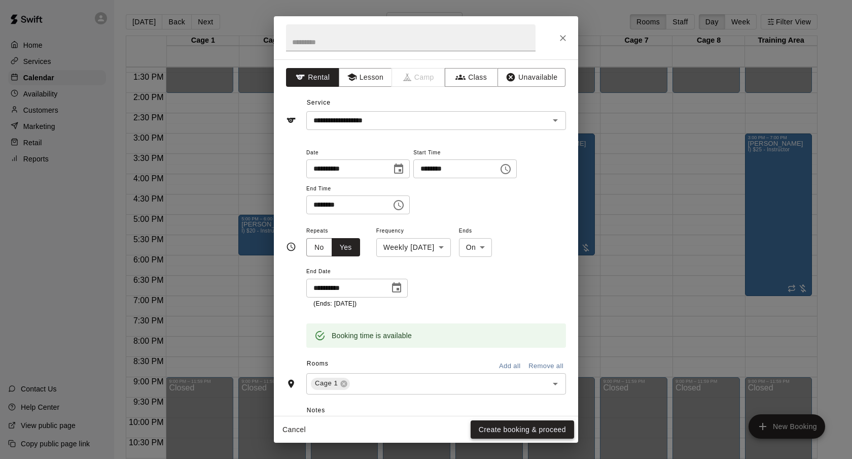
click at [539, 425] on button "Create booking & proceed" at bounding box center [522, 429] width 103 height 19
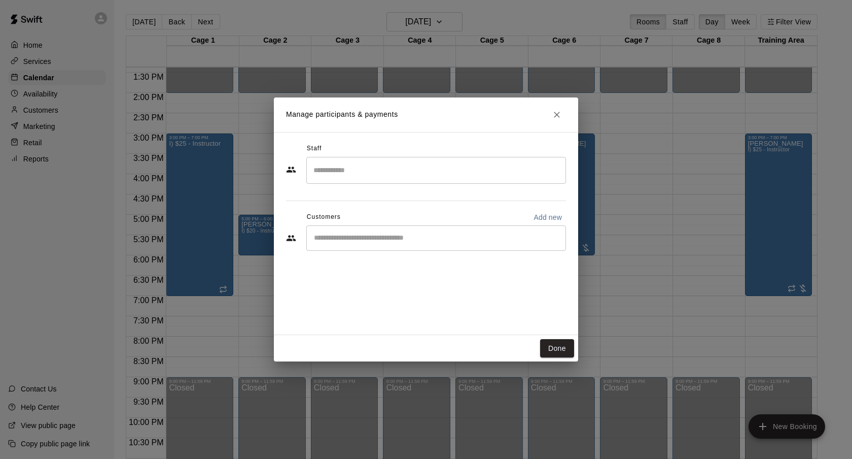
click at [377, 234] on input "Start typing to search customers..." at bounding box center [436, 238] width 251 height 10
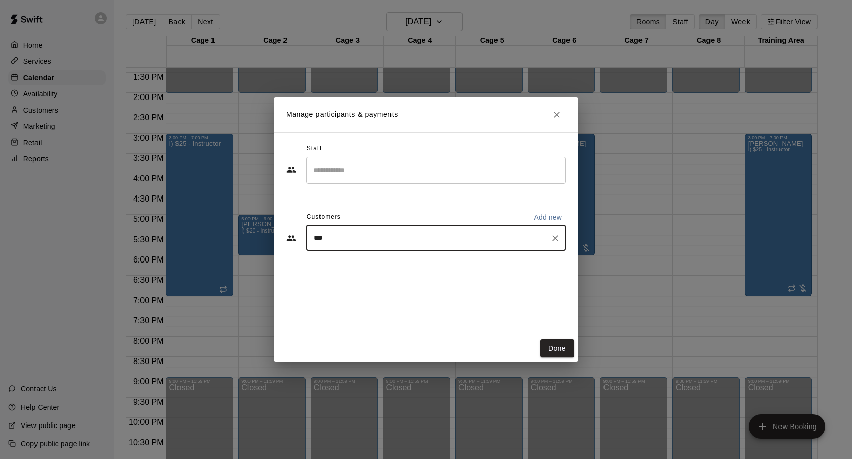
type input "****"
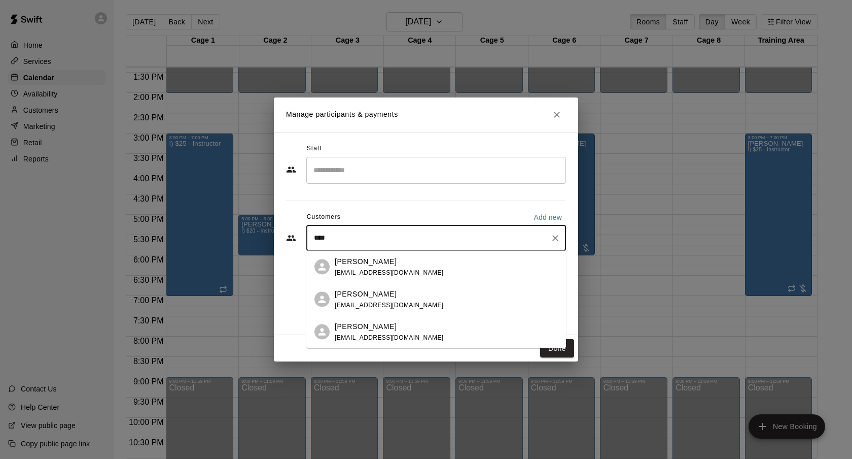
click at [394, 259] on div "[PERSON_NAME]" at bounding box center [389, 261] width 109 height 11
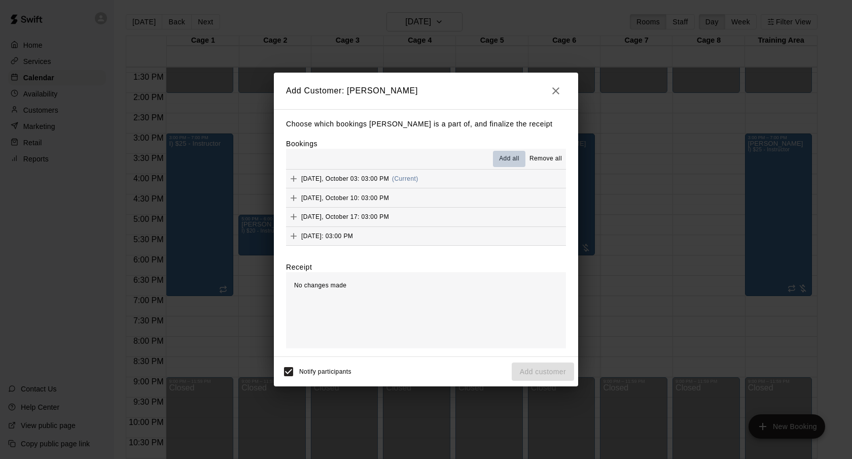
click at [503, 164] on button "Add all" at bounding box center [509, 159] width 32 height 16
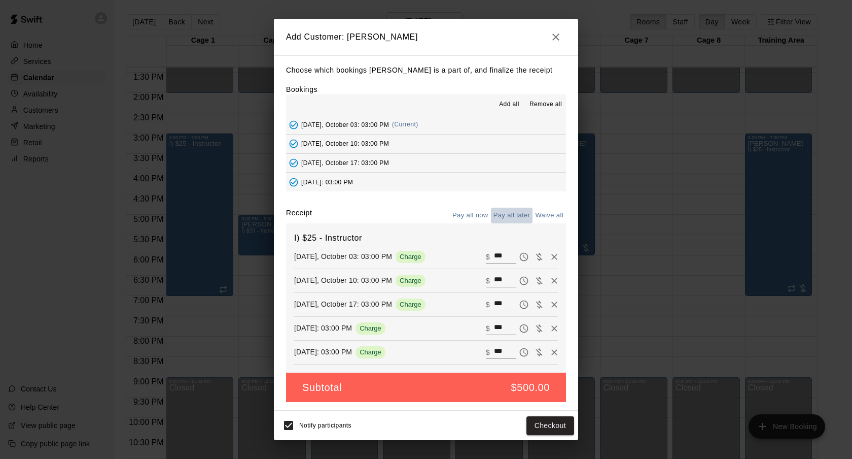
click at [513, 215] on button "Pay all later" at bounding box center [512, 215] width 42 height 16
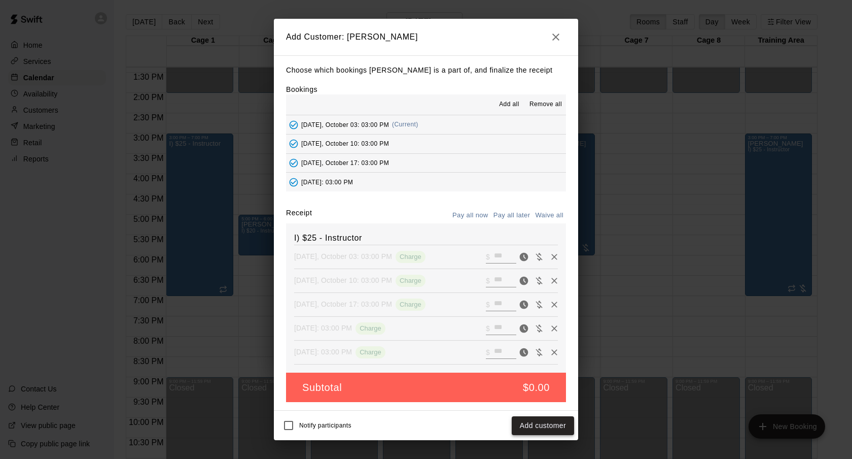
click at [545, 426] on button "Add customer" at bounding box center [543, 425] width 62 height 19
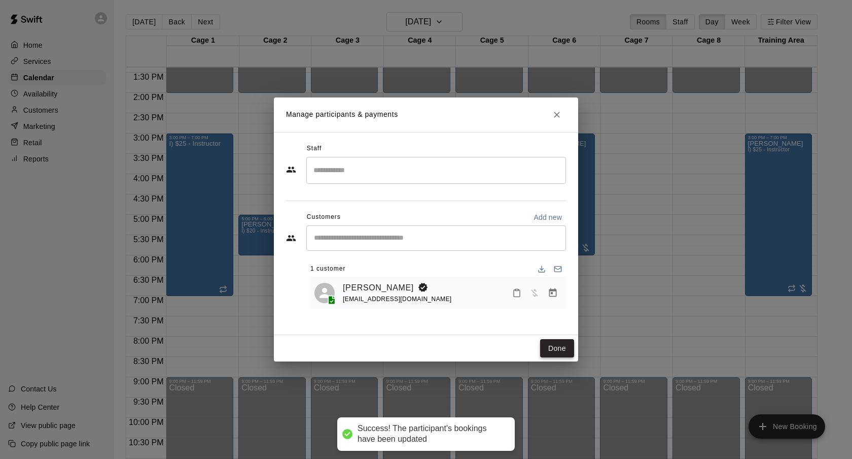
click at [561, 353] on button "Done" at bounding box center [557, 348] width 34 height 19
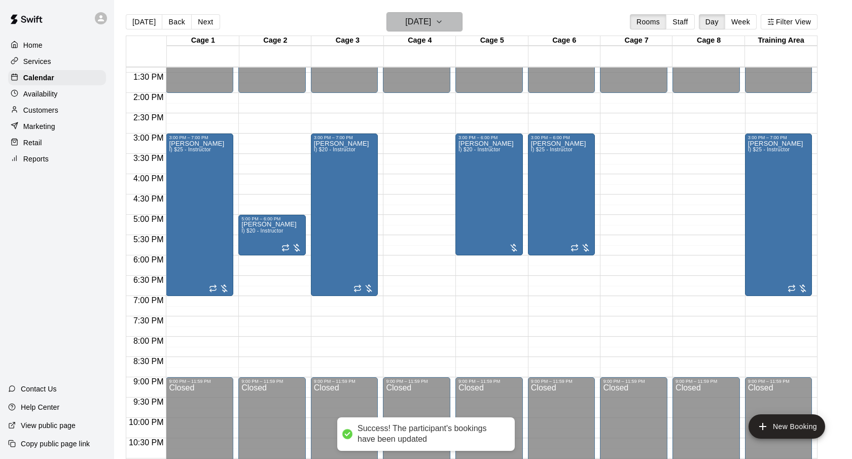
click at [443, 19] on icon "button" at bounding box center [439, 22] width 8 height 12
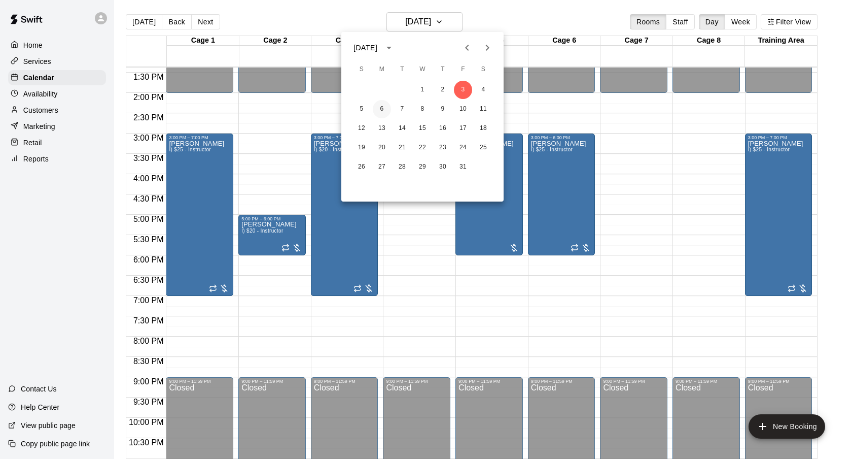
click at [379, 108] on button "6" at bounding box center [382, 109] width 18 height 18
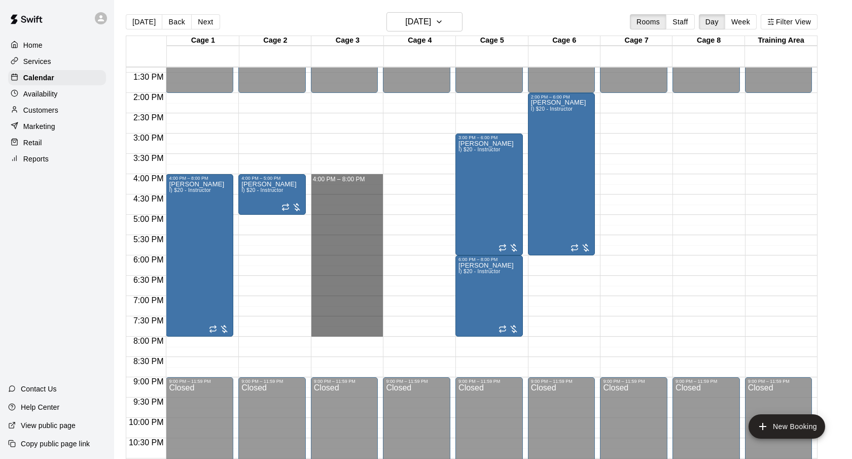
drag, startPoint x: 340, startPoint y: 177, endPoint x: 346, endPoint y: 332, distance: 155.3
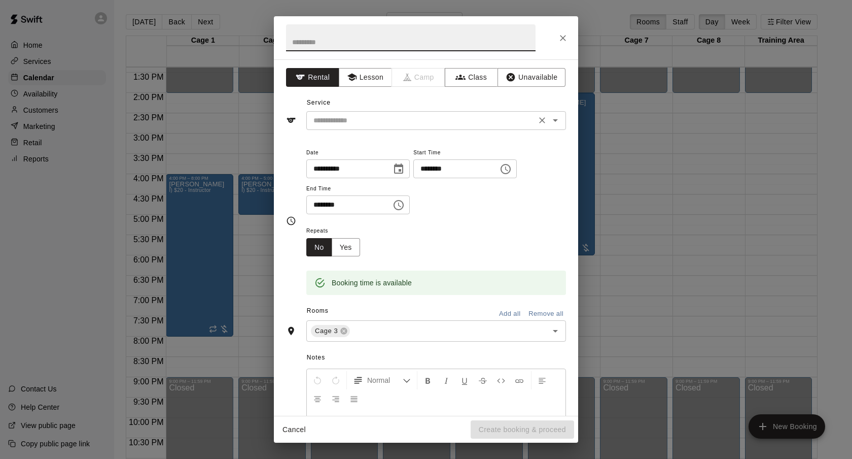
click at [397, 113] on div "​" at bounding box center [436, 120] width 260 height 19
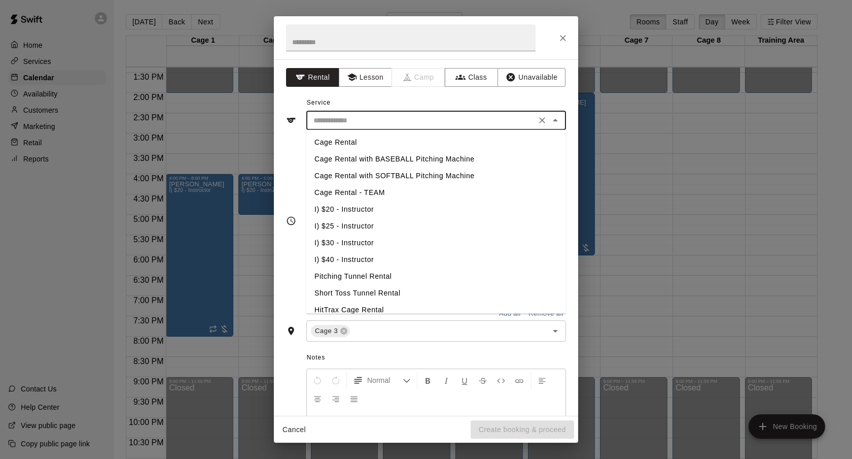
click at [333, 224] on li "I) $25 - Instructor" at bounding box center [436, 226] width 260 height 17
type input "**********"
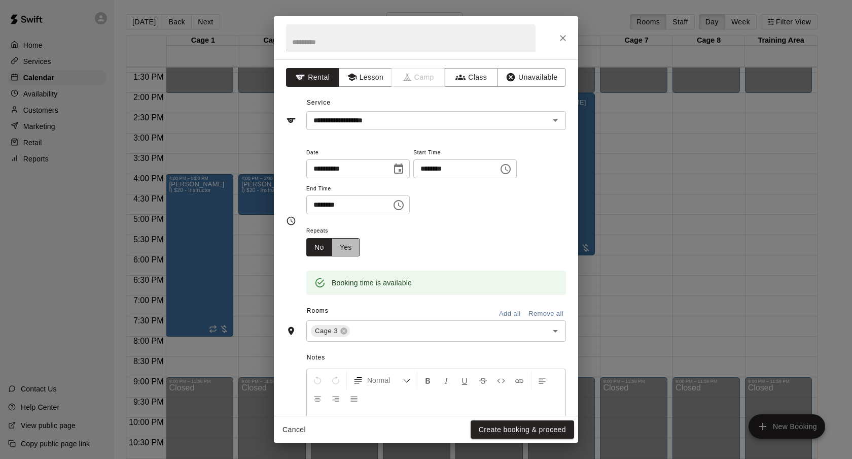
click at [352, 243] on button "Yes" at bounding box center [346, 247] width 28 height 19
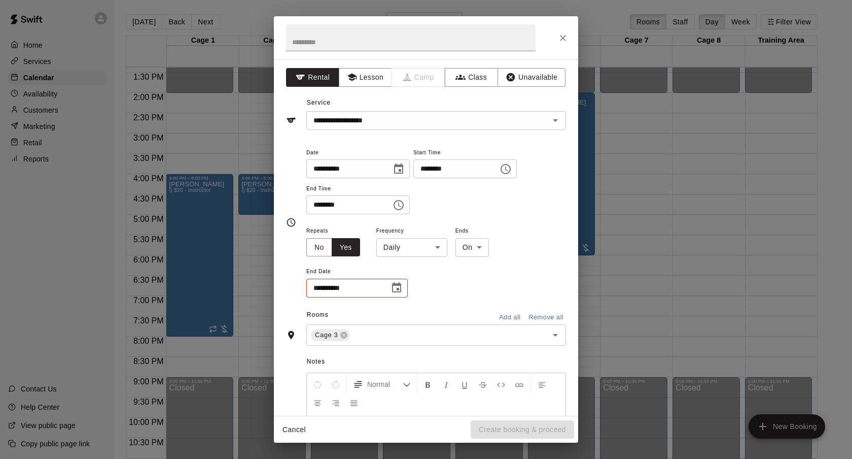
click at [389, 246] on body "Home Services Calendar Availability Customers Marketing Retail Reports Contact …" at bounding box center [426, 237] width 852 height 475
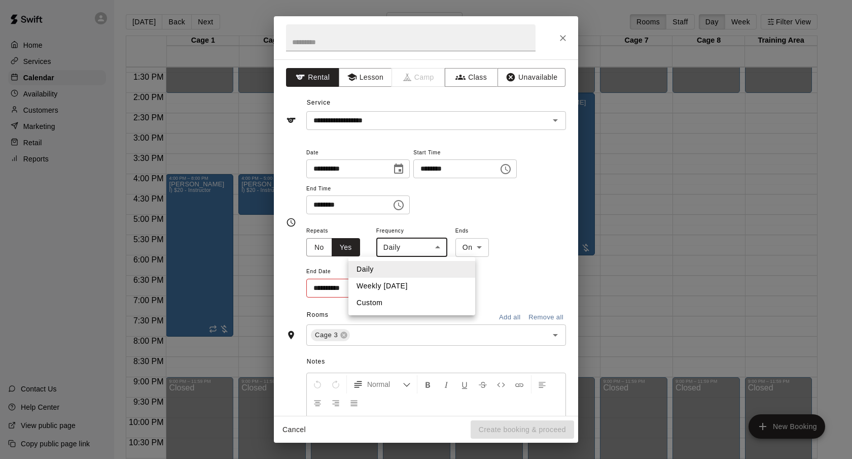
click at [393, 287] on li "Weekly on Monday" at bounding box center [411, 285] width 127 height 17
type input "******"
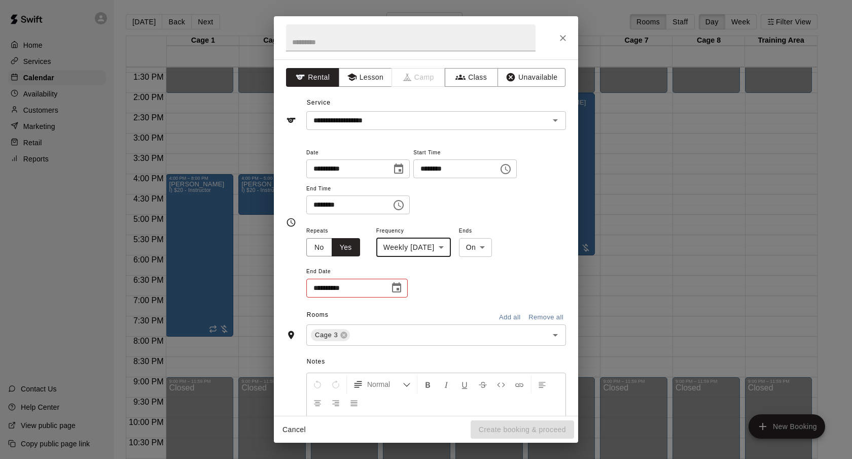
click at [393, 288] on icon "Choose date" at bounding box center [397, 288] width 12 height 12
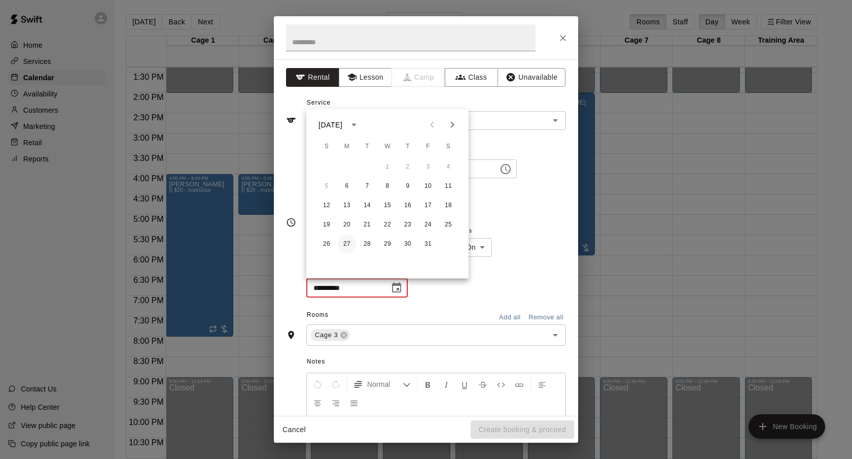
click at [346, 241] on button "27" at bounding box center [347, 244] width 18 height 18
type input "**********"
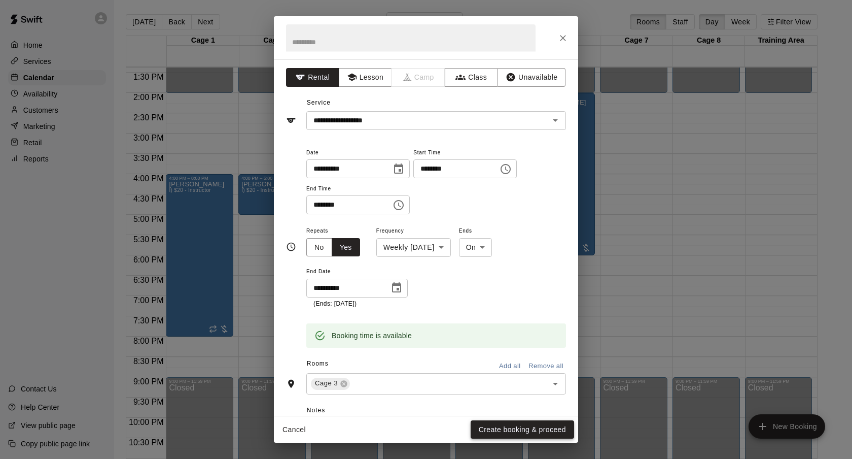
click at [552, 423] on button "Create booking & proceed" at bounding box center [522, 429] width 103 height 19
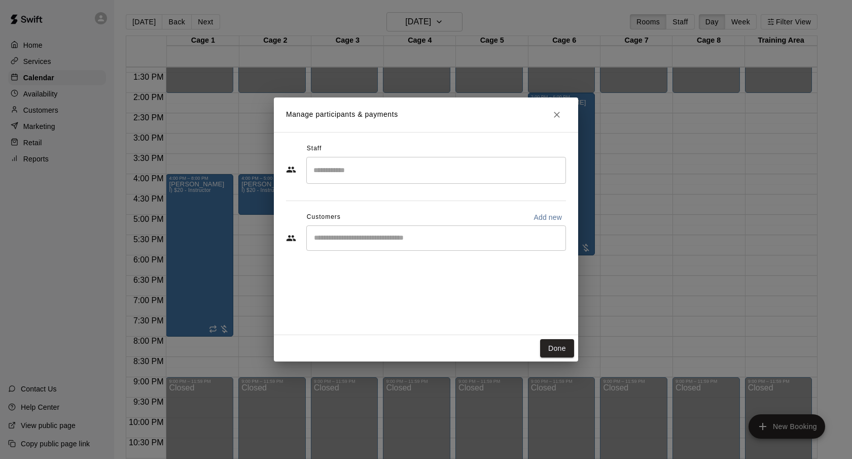
click at [438, 239] on input "Start typing to search customers..." at bounding box center [436, 238] width 251 height 10
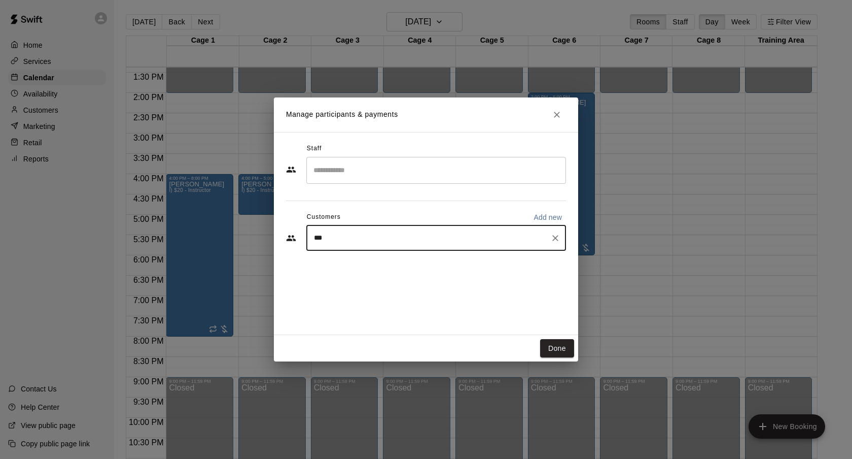
type input "****"
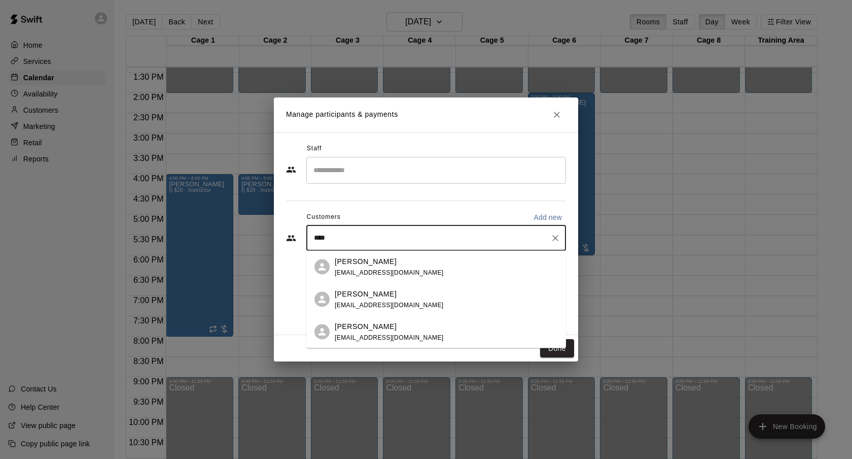
click at [443, 263] on div "Niko Decolati nikodecolati@gmail.com" at bounding box center [446, 267] width 223 height 22
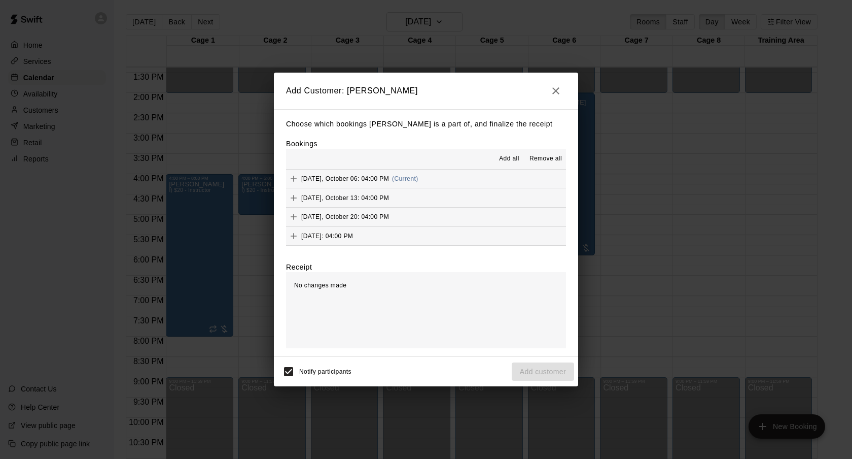
click at [502, 165] on button "Add all" at bounding box center [509, 159] width 32 height 16
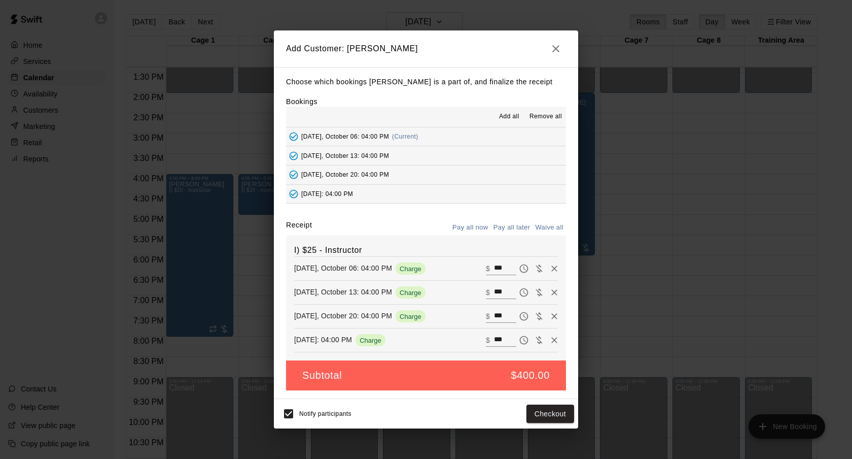
click at [505, 252] on h6 "I) $25 - Instructor" at bounding box center [426, 249] width 264 height 13
click at [503, 231] on button "Pay all later" at bounding box center [512, 228] width 42 height 16
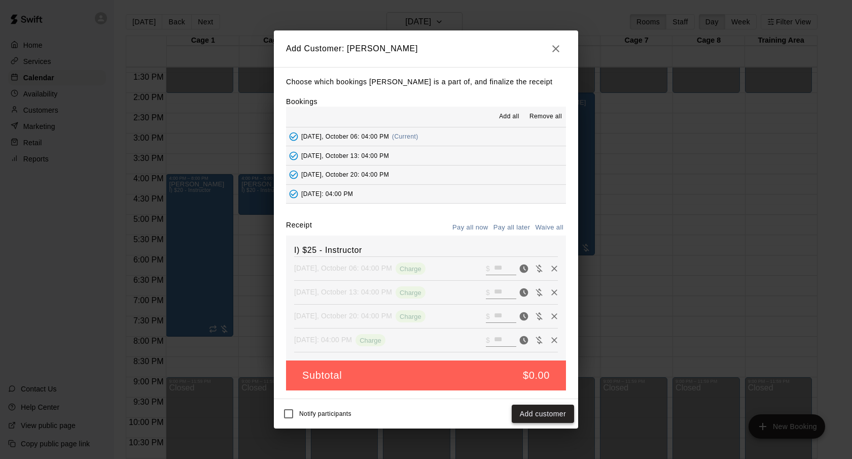
click at [526, 411] on button "Add customer" at bounding box center [543, 413] width 62 height 19
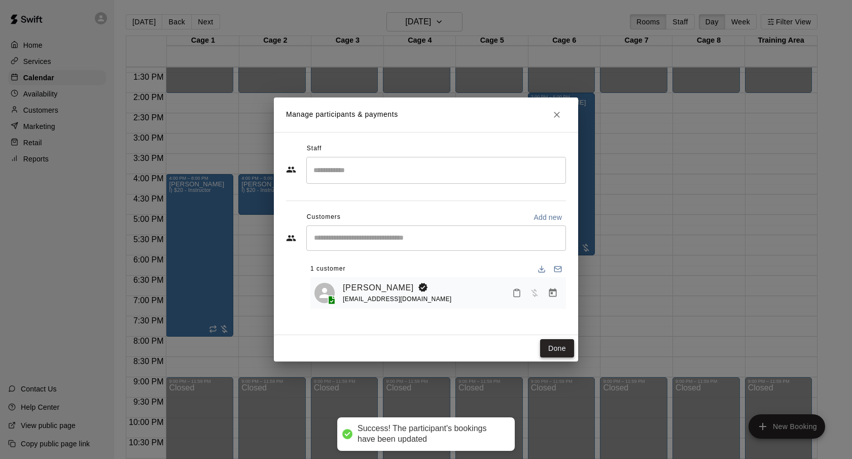
click at [562, 341] on button "Done" at bounding box center [557, 348] width 34 height 19
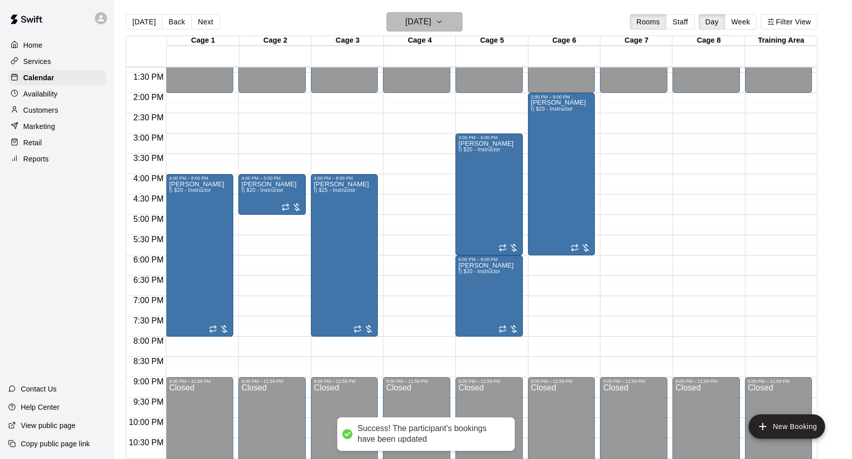
click at [430, 18] on h6 "Monday Oct 06" at bounding box center [418, 22] width 26 height 14
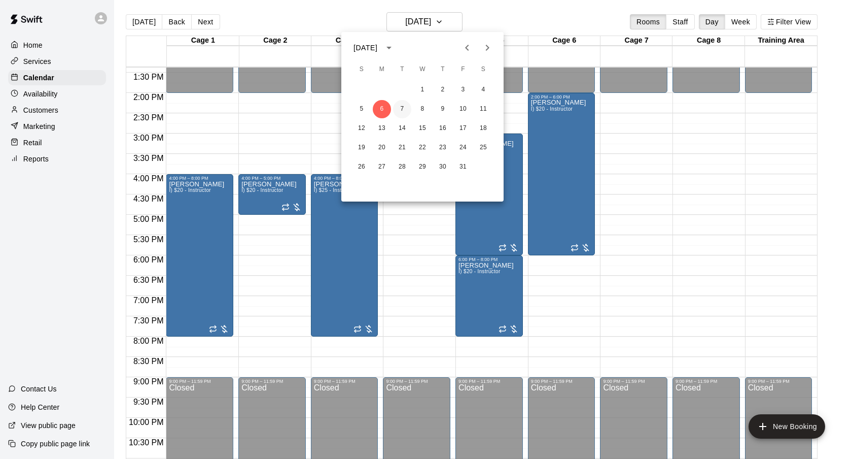
click at [400, 111] on button "7" at bounding box center [402, 109] width 18 height 18
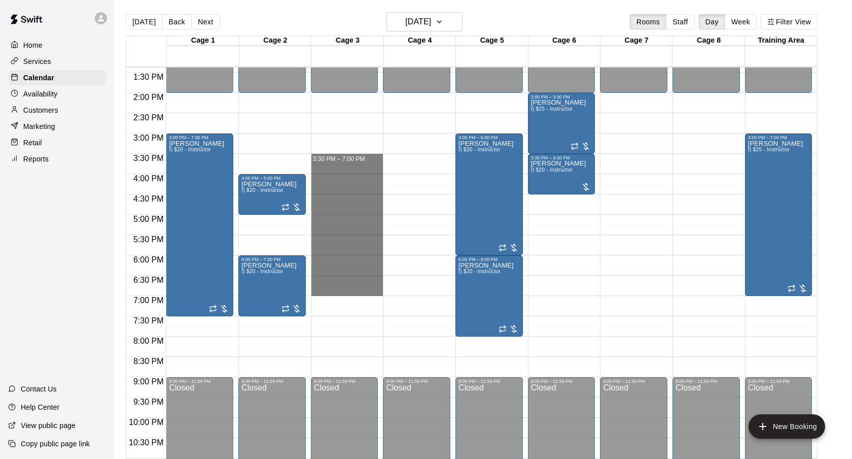
drag, startPoint x: 332, startPoint y: 157, endPoint x: 332, endPoint y: 296, distance: 138.5
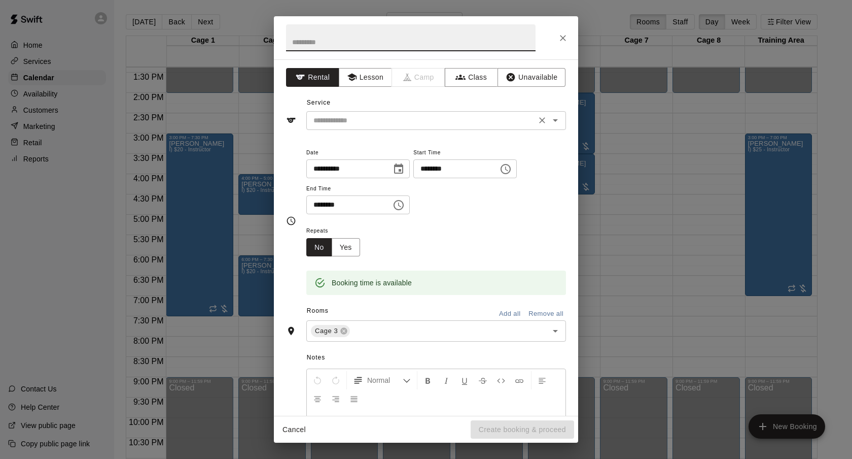
click at [437, 123] on input "text" at bounding box center [421, 120] width 224 height 13
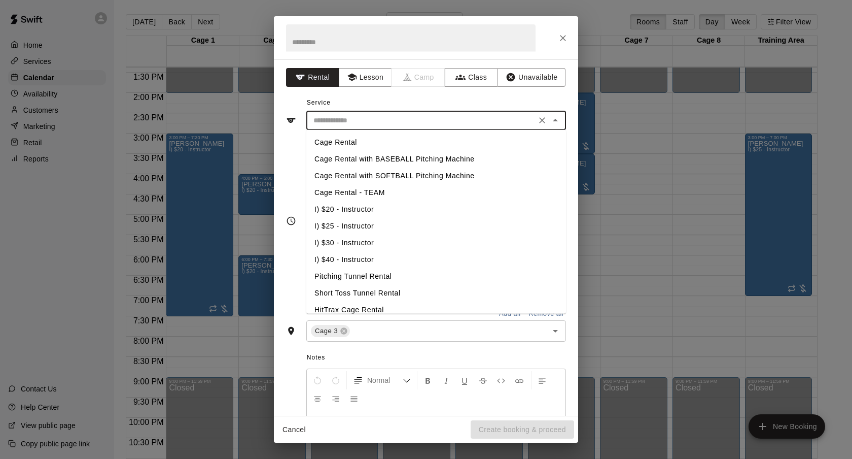
click at [357, 223] on li "I) $25 - Instructor" at bounding box center [436, 226] width 260 height 17
type input "**********"
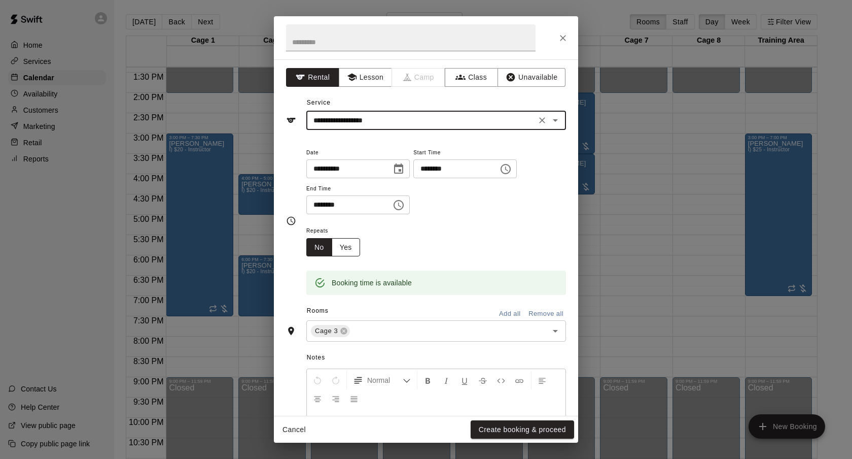
click at [344, 243] on button "Yes" at bounding box center [346, 247] width 28 height 19
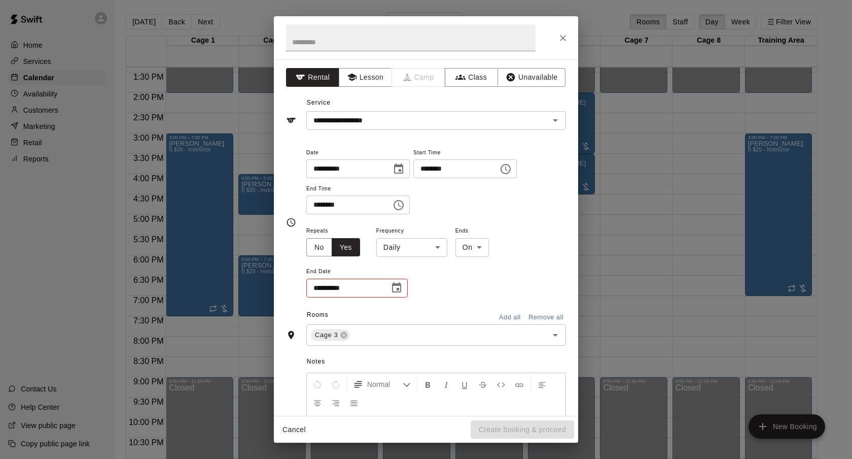
click at [382, 243] on body "Home Services Calendar Availability Customers Marketing Retail Reports Contact …" at bounding box center [426, 237] width 852 height 475
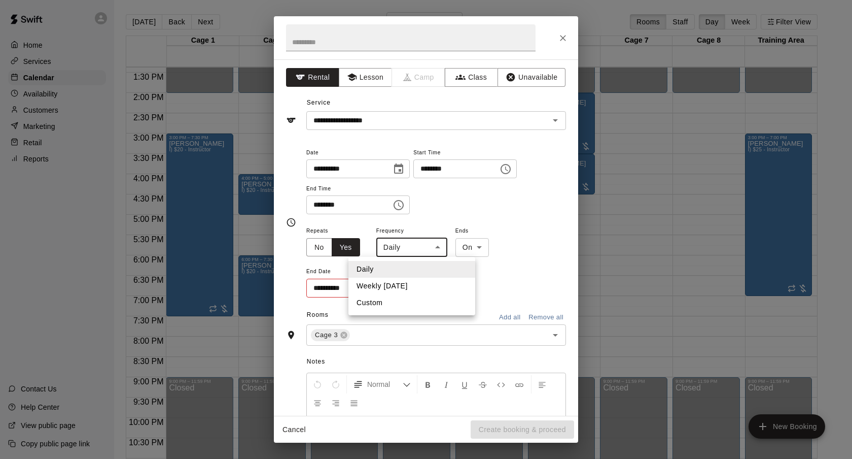
click at [390, 286] on li "Weekly on Tuesday" at bounding box center [411, 285] width 127 height 17
type input "******"
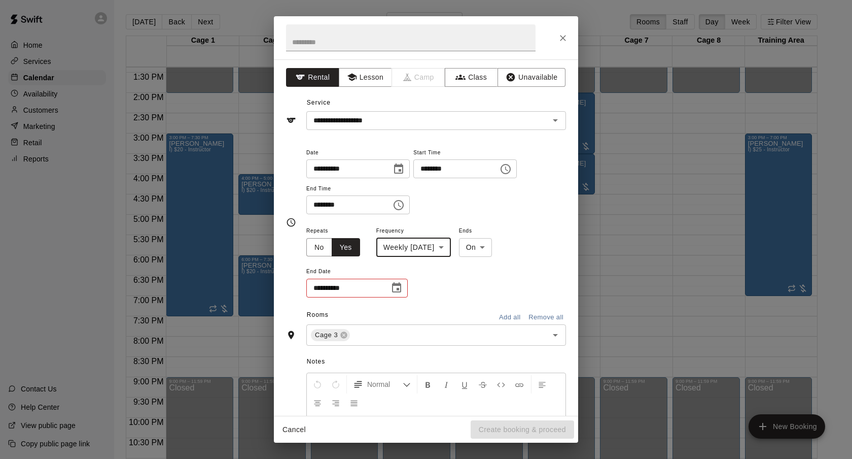
click at [390, 286] on button "Choose date" at bounding box center [397, 287] width 20 height 20
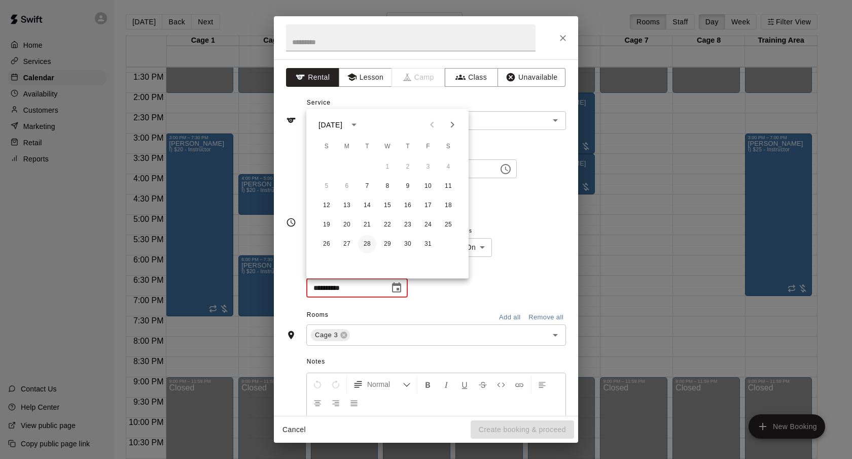
click at [365, 248] on button "28" at bounding box center [367, 244] width 18 height 18
type input "**********"
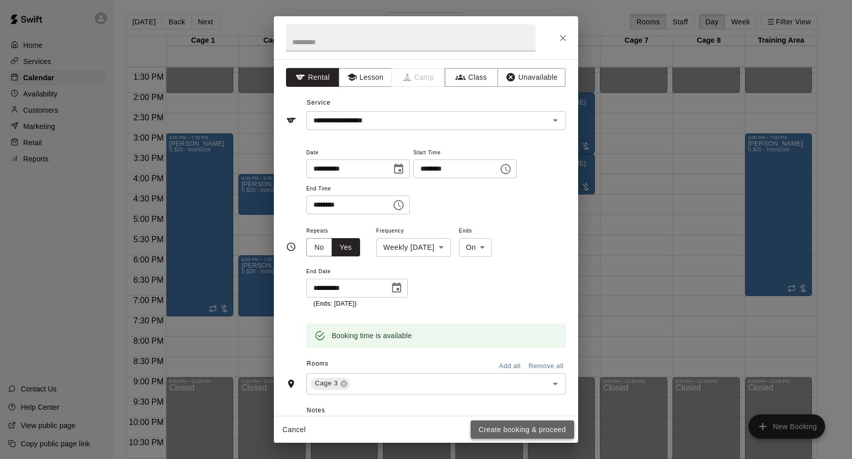
click at [490, 429] on button "Create booking & proceed" at bounding box center [522, 429] width 103 height 19
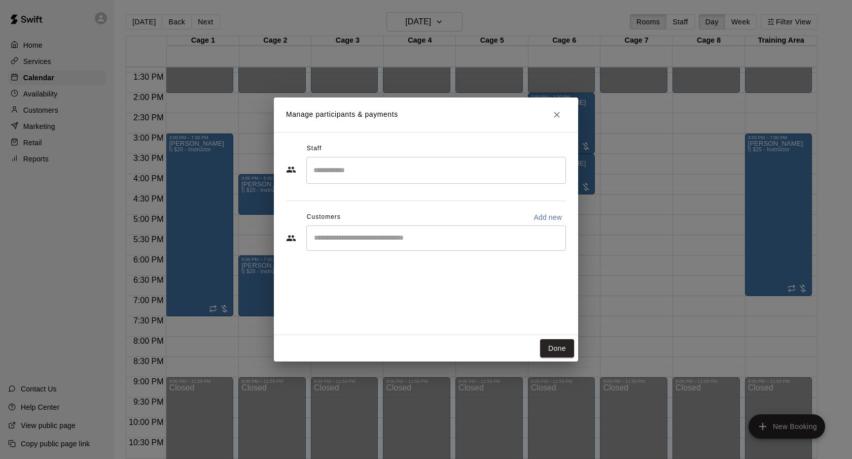
click at [413, 236] on input "Start typing to search customers..." at bounding box center [436, 238] width 251 height 10
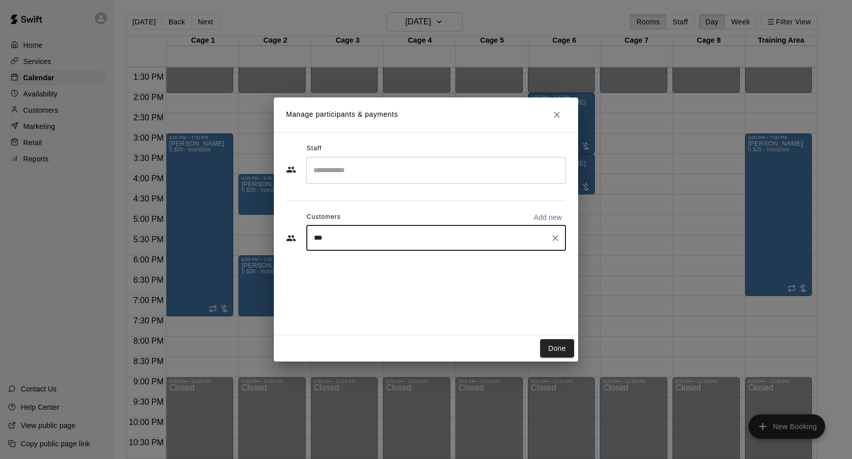
type input "****"
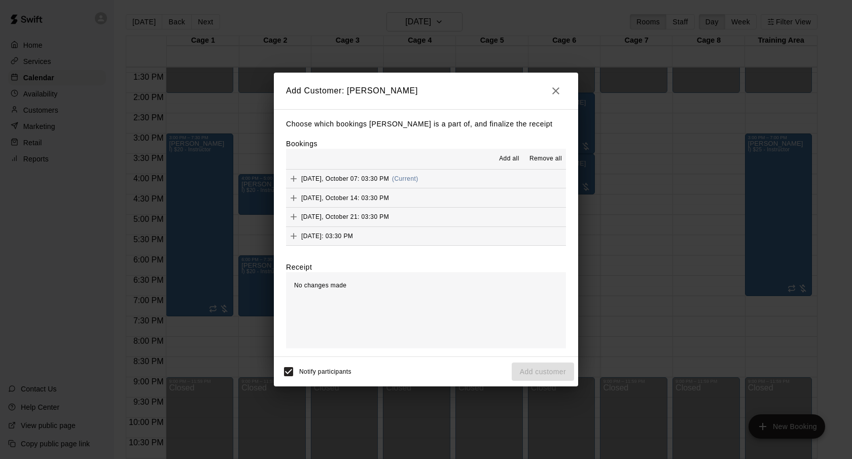
click at [505, 159] on span "Add all" at bounding box center [509, 159] width 20 height 10
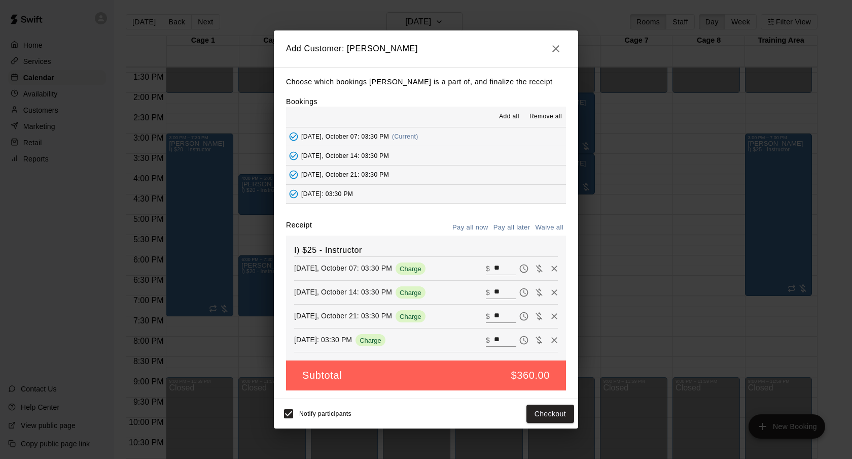
click at [499, 229] on button "Pay all later" at bounding box center [512, 228] width 42 height 16
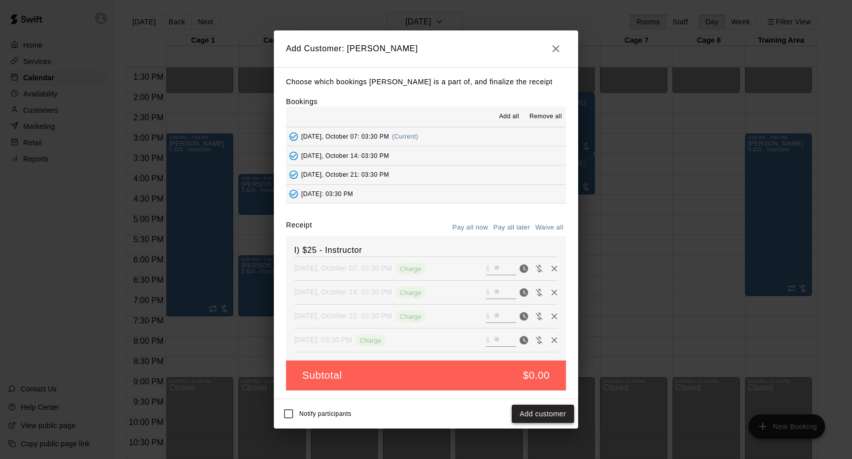
click at [538, 418] on button "Add customer" at bounding box center [543, 413] width 62 height 19
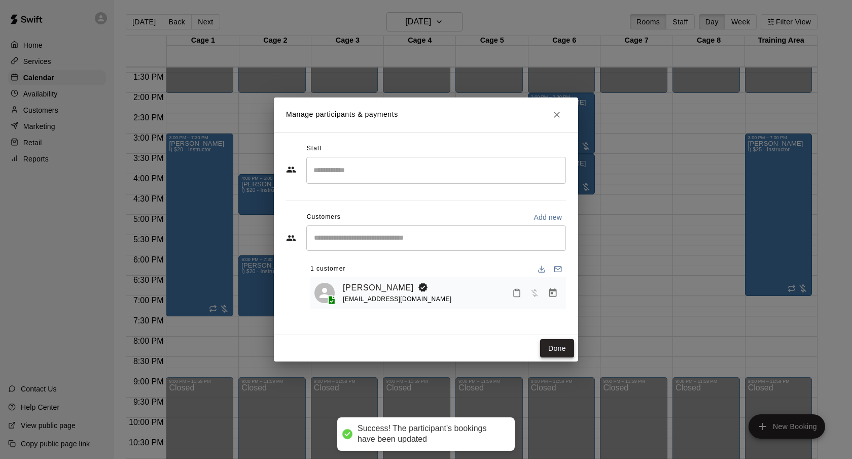
click at [557, 349] on button "Done" at bounding box center [557, 348] width 34 height 19
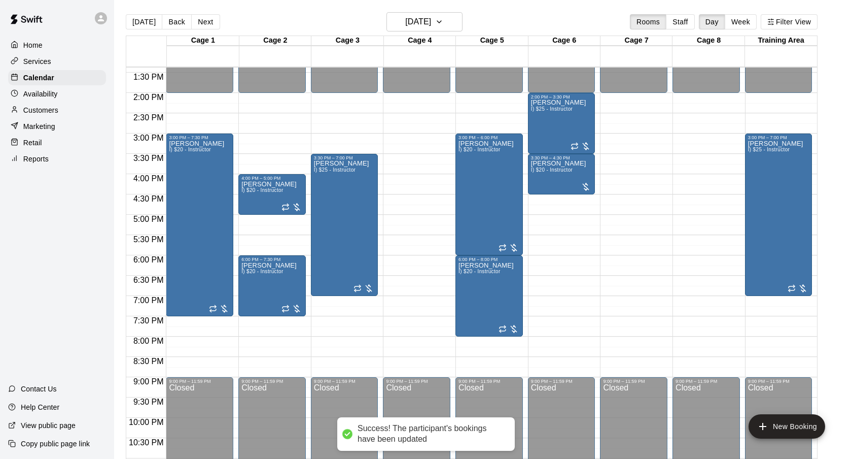
click at [430, 36] on div "Cage 4" at bounding box center [420, 41] width 72 height 10
click at [424, 29] on button "Tuesday Oct 07" at bounding box center [425, 21] width 76 height 19
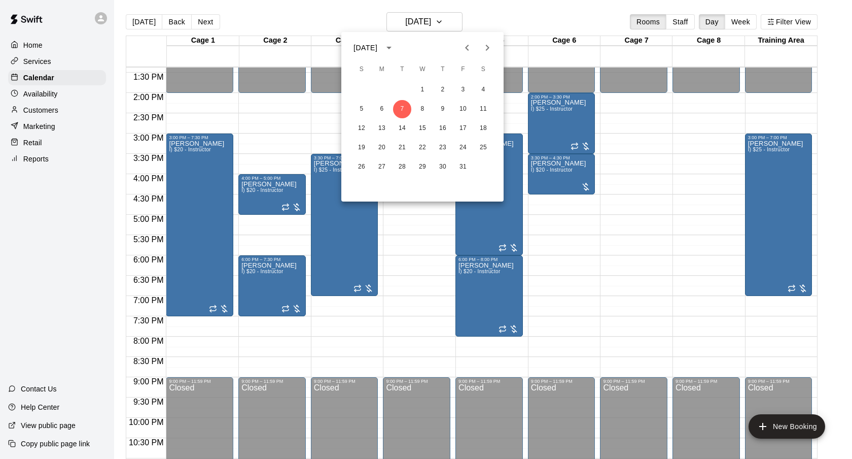
click at [469, 44] on icon "Previous month" at bounding box center [467, 48] width 12 height 12
click at [481, 134] on button "20" at bounding box center [483, 128] width 18 height 18
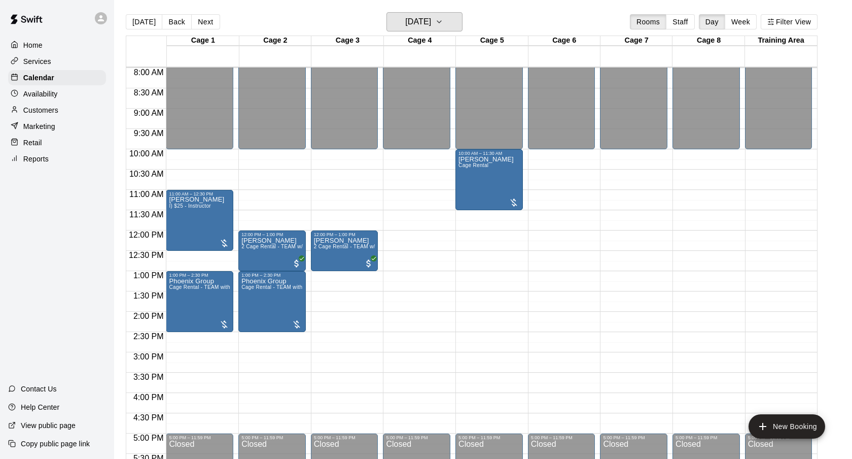
scroll to position [324, 0]
click at [425, 23] on h6 "Saturday Sep 20" at bounding box center [418, 22] width 26 height 14
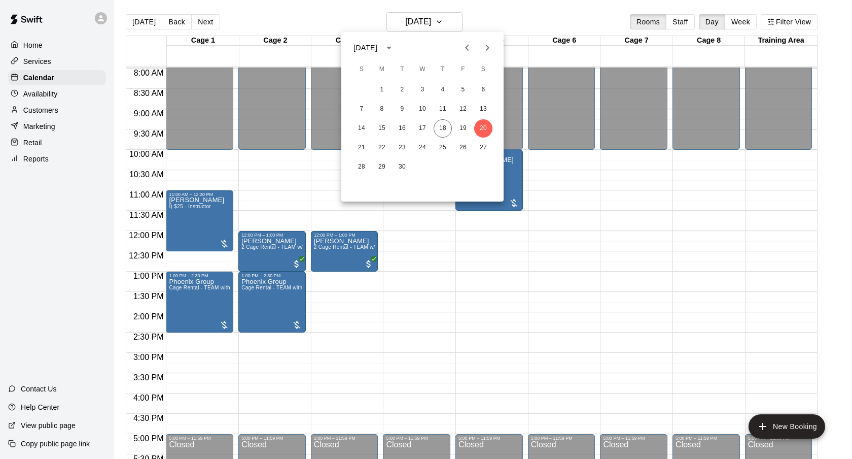
click at [478, 51] on button "Next month" at bounding box center [487, 48] width 20 height 20
click at [481, 87] on button "4" at bounding box center [483, 90] width 18 height 18
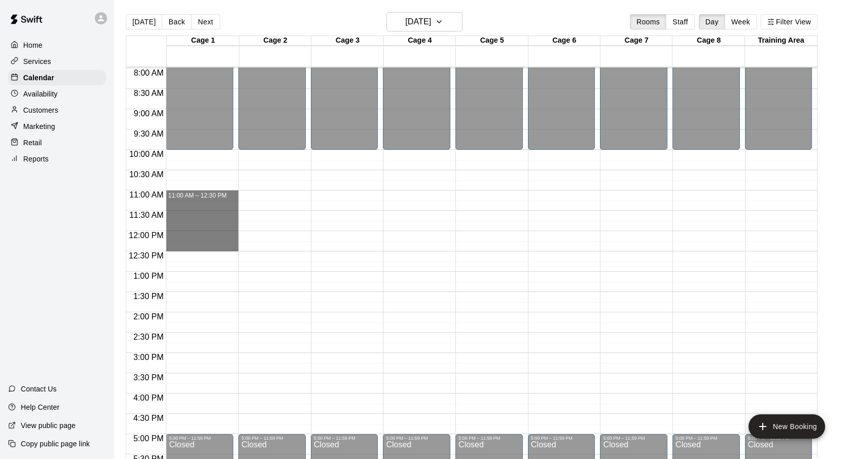
drag, startPoint x: 190, startPoint y: 194, endPoint x: 192, endPoint y: 251, distance: 56.3
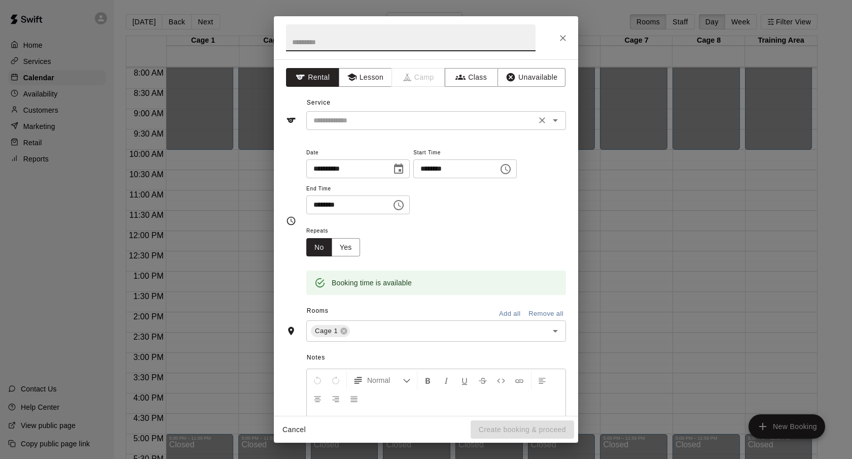
click at [423, 120] on input "text" at bounding box center [421, 120] width 224 height 13
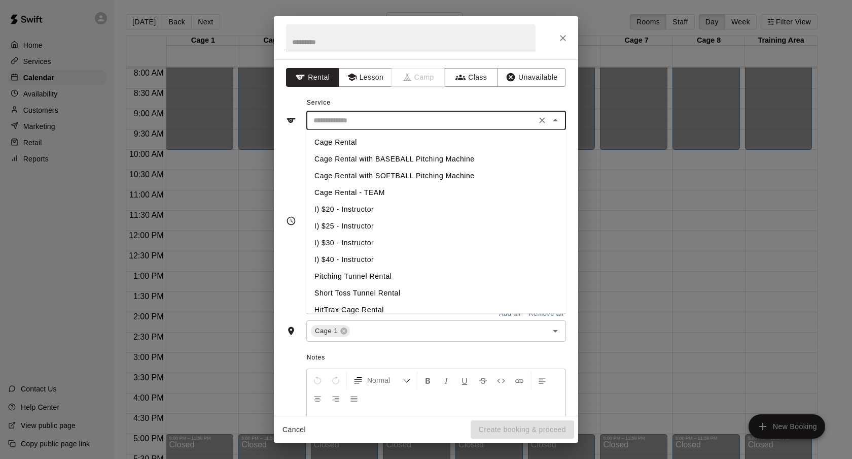
click at [363, 223] on li "I) $25 - Instructor" at bounding box center [436, 226] width 260 height 17
type input "**********"
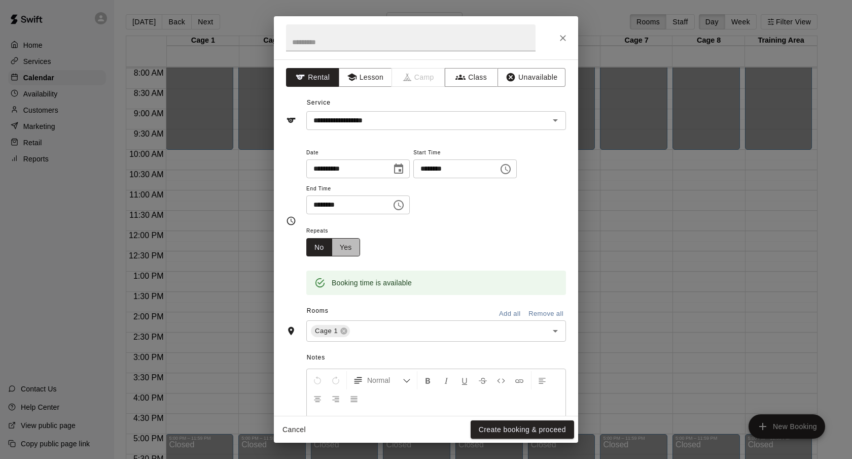
click at [350, 239] on button "Yes" at bounding box center [346, 247] width 28 height 19
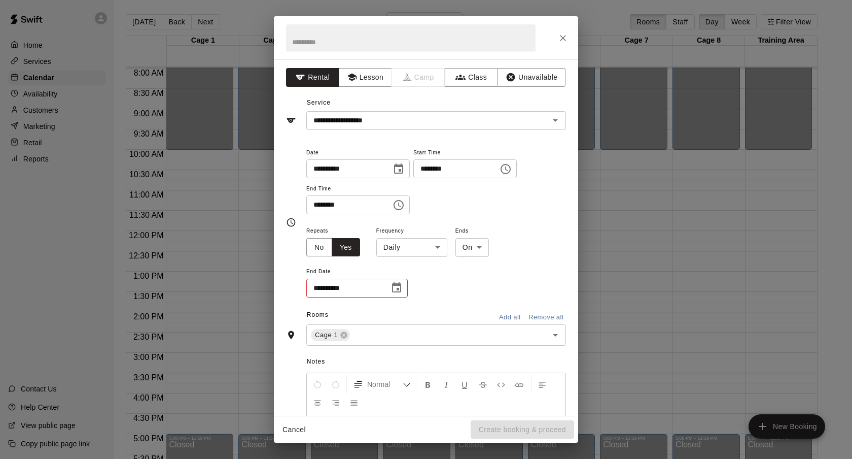
click at [393, 243] on body "Home Services Calendar Availability Customers Marketing Retail Reports Contact …" at bounding box center [426, 237] width 852 height 475
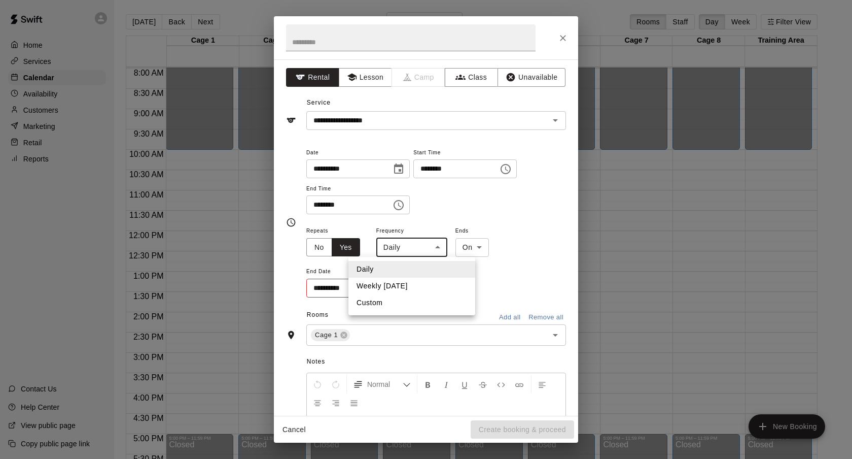
click at [392, 285] on li "Weekly on Saturday" at bounding box center [411, 285] width 127 height 17
type input "******"
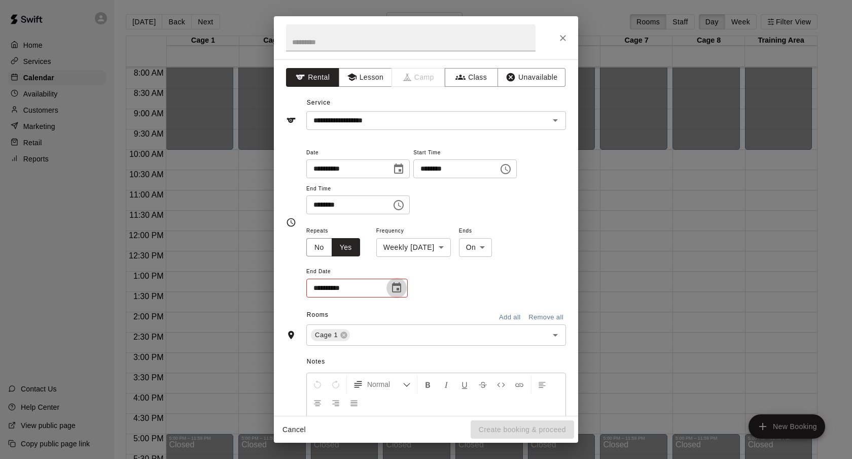
click at [394, 286] on icon "Choose date" at bounding box center [397, 288] width 12 height 12
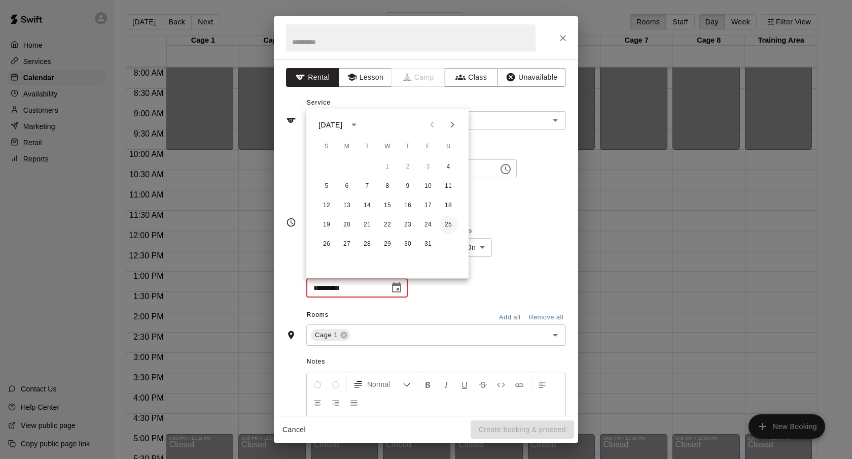
click at [451, 227] on button "25" at bounding box center [448, 225] width 18 height 18
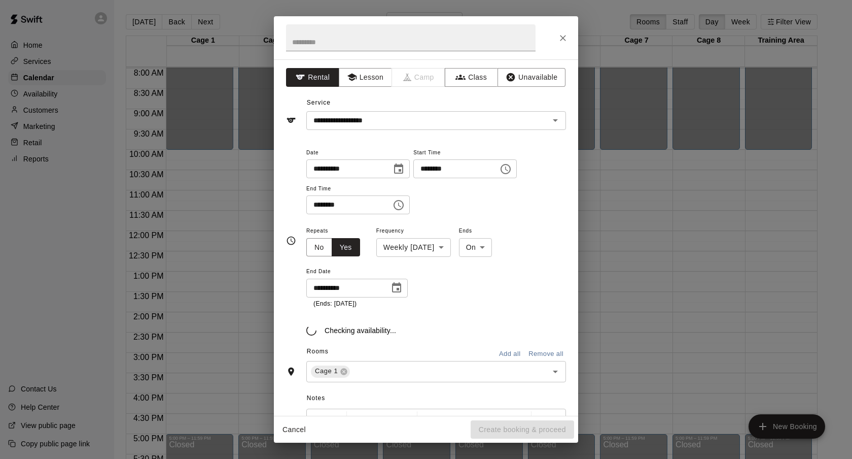
type input "**********"
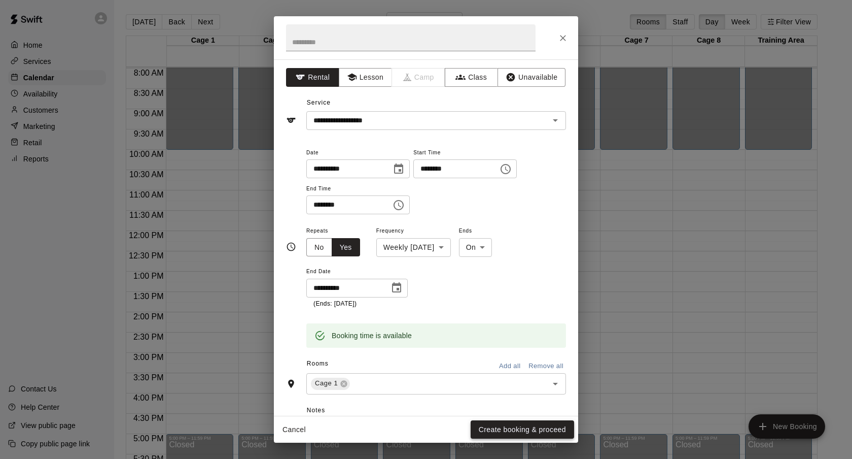
click at [504, 434] on button "Create booking & proceed" at bounding box center [522, 429] width 103 height 19
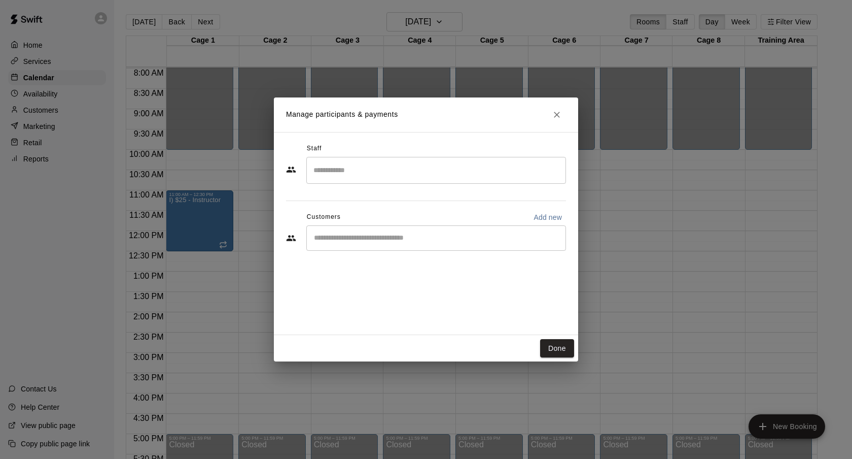
click at [427, 233] on input "Start typing to search customers..." at bounding box center [436, 238] width 251 height 10
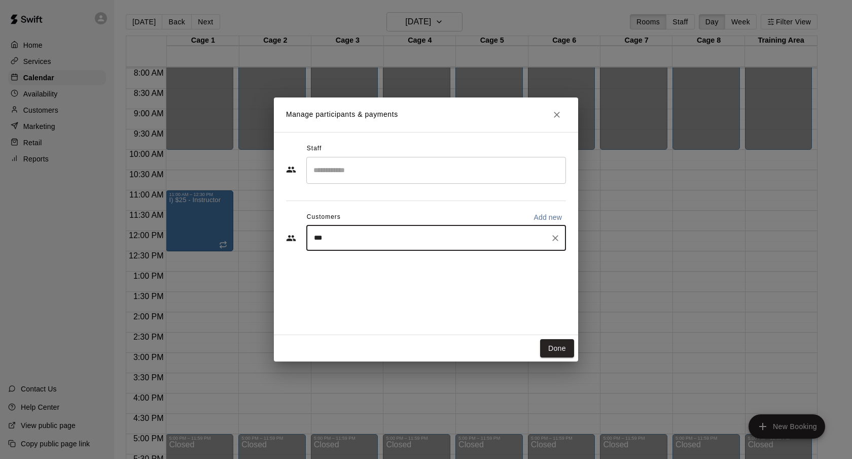
type input "****"
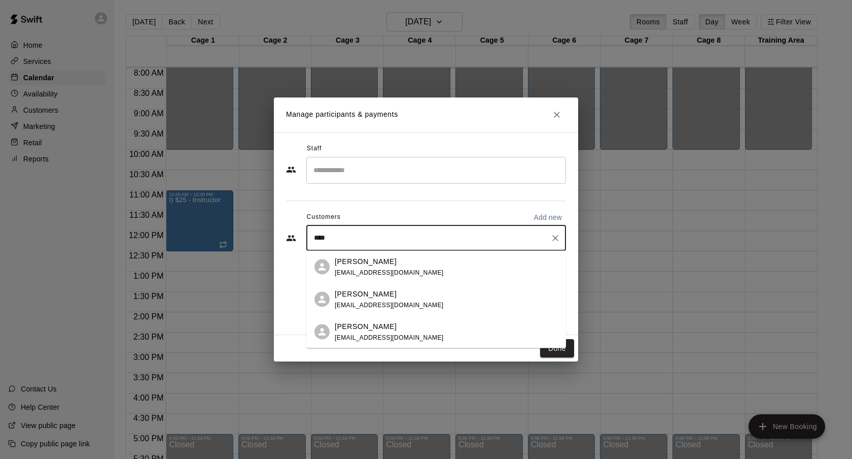
click at [403, 265] on div "[PERSON_NAME]" at bounding box center [389, 261] width 109 height 11
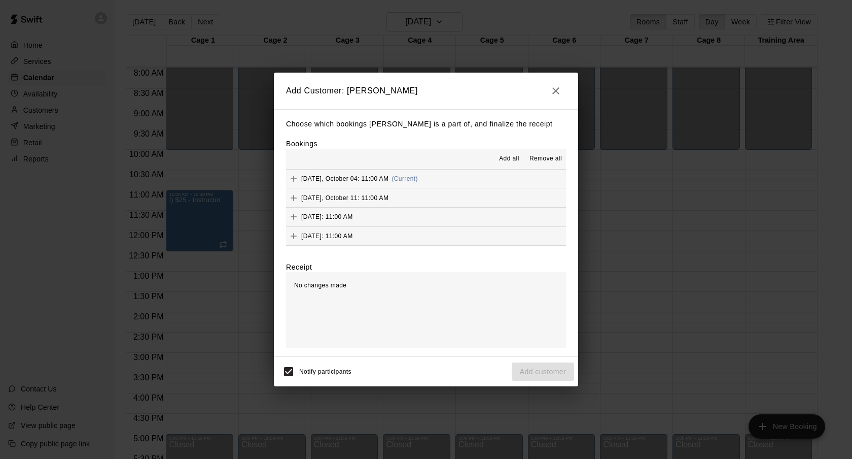
click at [503, 156] on span "Add all" at bounding box center [509, 159] width 20 height 10
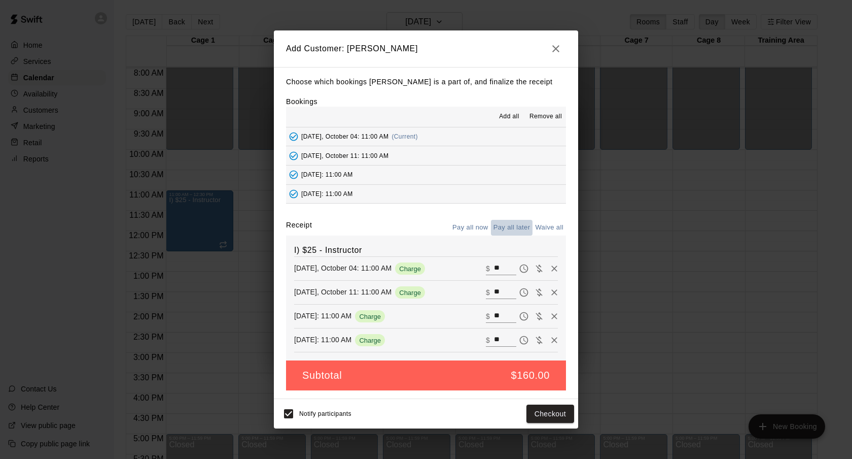
click at [512, 224] on button "Pay all later" at bounding box center [512, 228] width 42 height 16
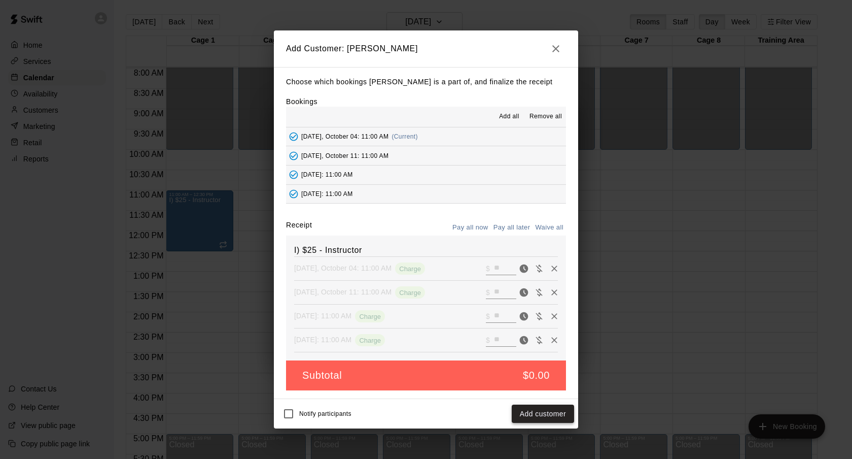
click at [528, 420] on button "Add customer" at bounding box center [543, 413] width 62 height 19
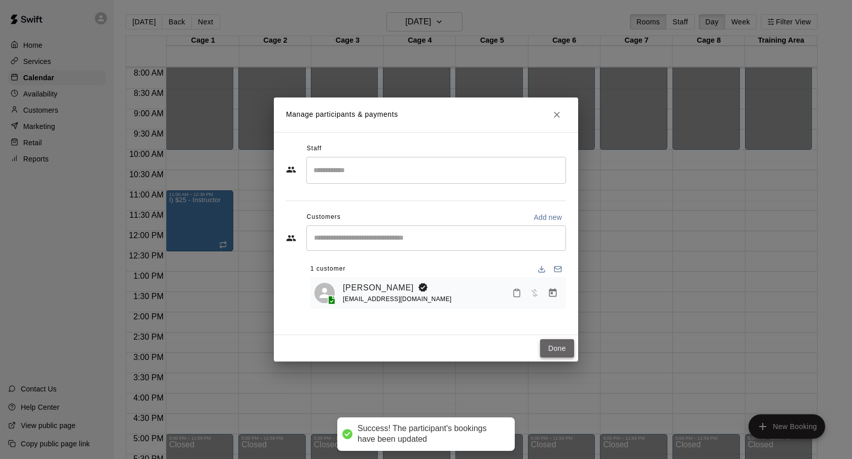
click at [561, 355] on button "Done" at bounding box center [557, 348] width 34 height 19
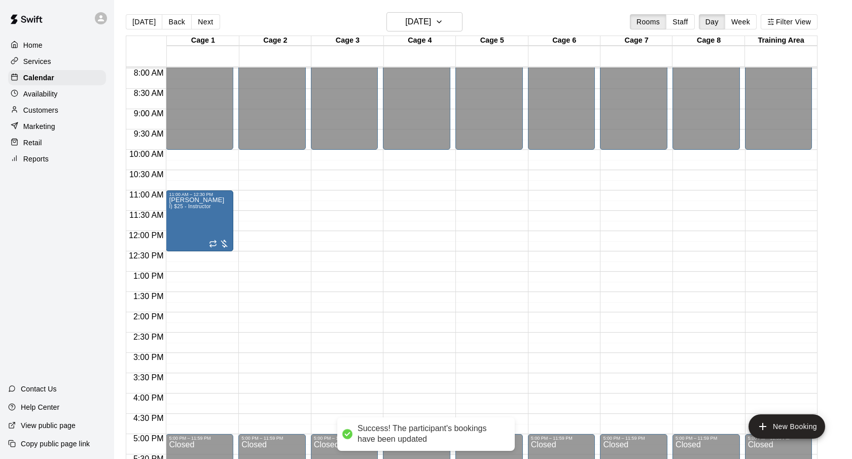
click at [428, 10] on main "Today Back Next Saturday Oct 04 Rooms Staff Day Week Filter View Cage 1 04 Sat …" at bounding box center [483, 237] width 738 height 475
click at [428, 26] on h6 "Saturday Oct 04" at bounding box center [418, 22] width 26 height 14
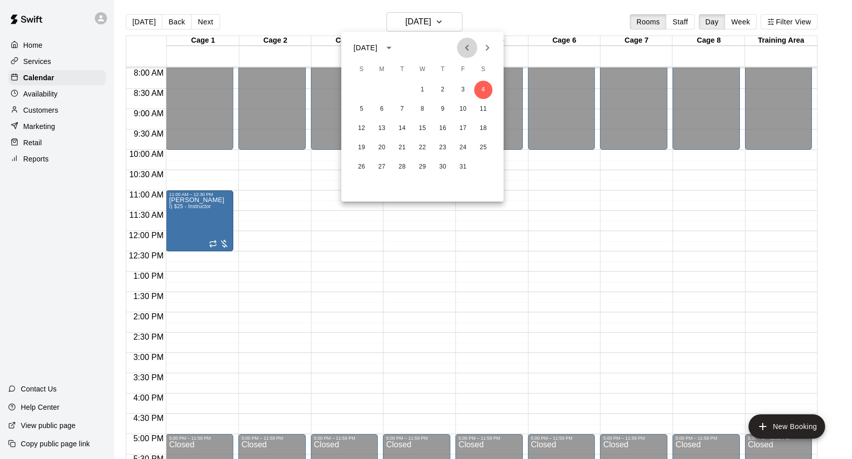
click at [469, 50] on icon "Previous month" at bounding box center [467, 48] width 12 height 12
click at [479, 145] on button "27" at bounding box center [483, 147] width 18 height 18
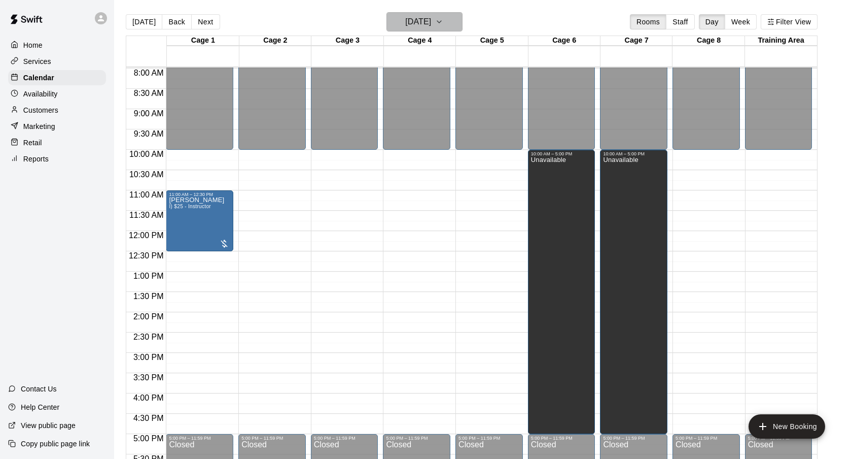
click at [422, 23] on h6 "Saturday Sep 27" at bounding box center [418, 22] width 26 height 14
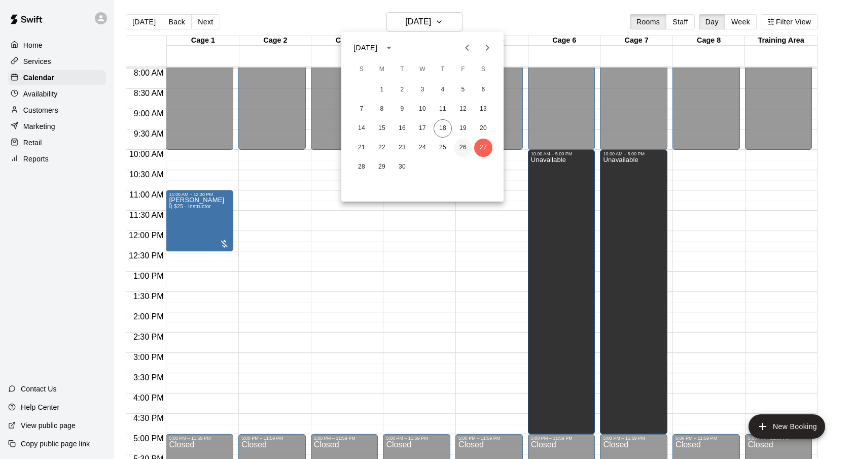
click at [462, 143] on button "26" at bounding box center [463, 147] width 18 height 18
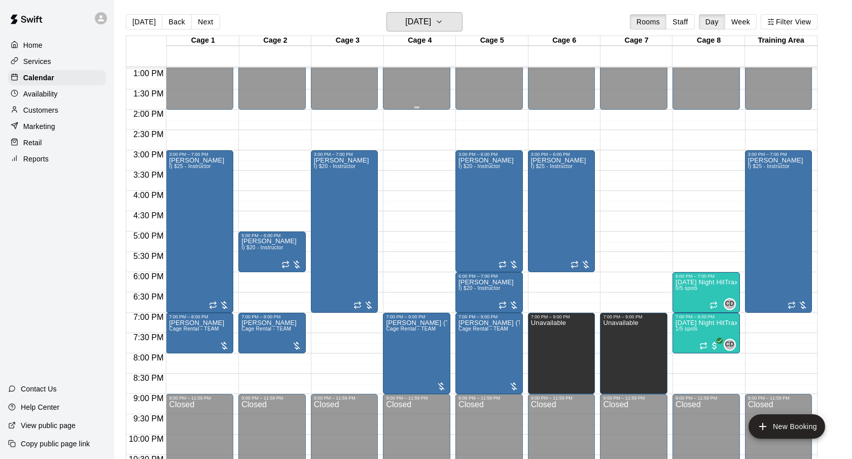
scroll to position [527, 0]
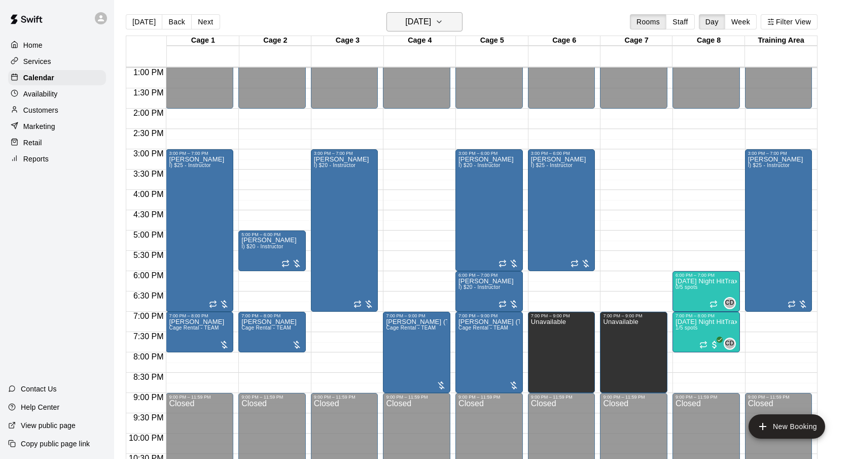
click at [448, 29] on button "Friday Sep 26" at bounding box center [425, 21] width 76 height 19
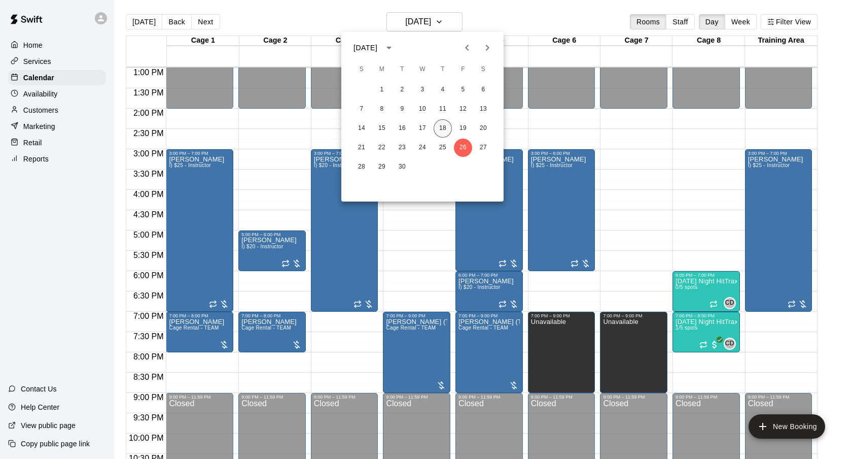
click at [437, 129] on button "18" at bounding box center [443, 128] width 18 height 18
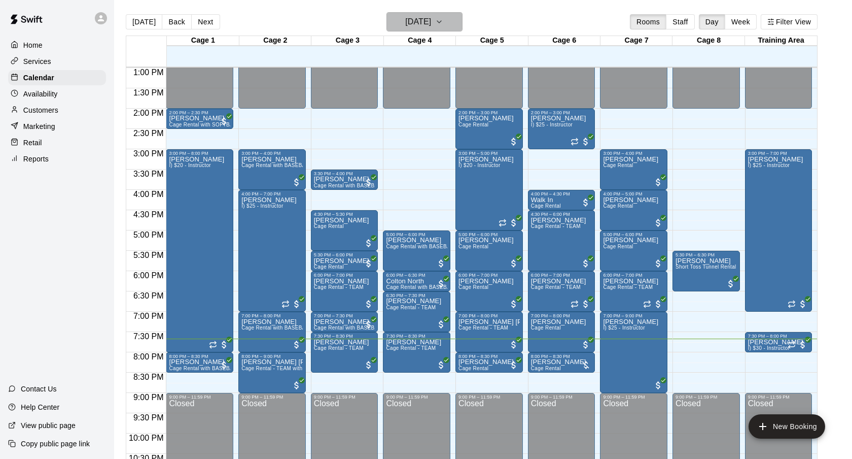
click at [460, 23] on button "[DATE]" at bounding box center [425, 21] width 76 height 19
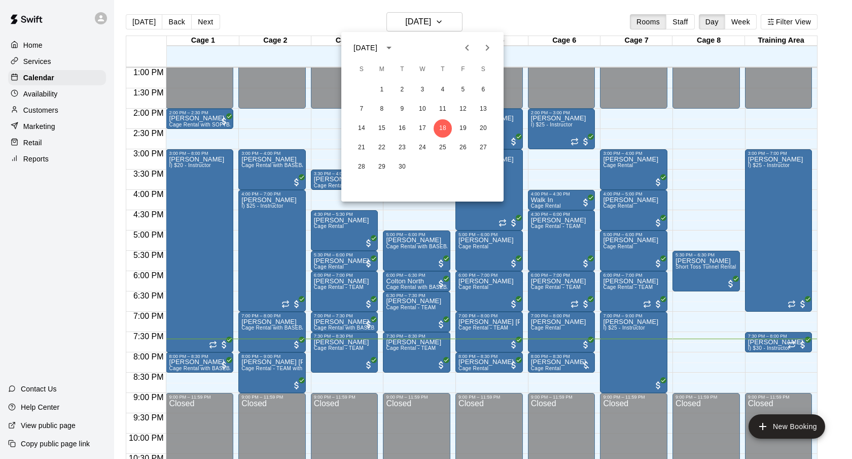
click at [494, 49] on button "Next month" at bounding box center [487, 48] width 20 height 20
click at [466, 50] on icon "Previous month" at bounding box center [467, 48] width 12 height 12
click at [458, 134] on button "19" at bounding box center [463, 128] width 18 height 18
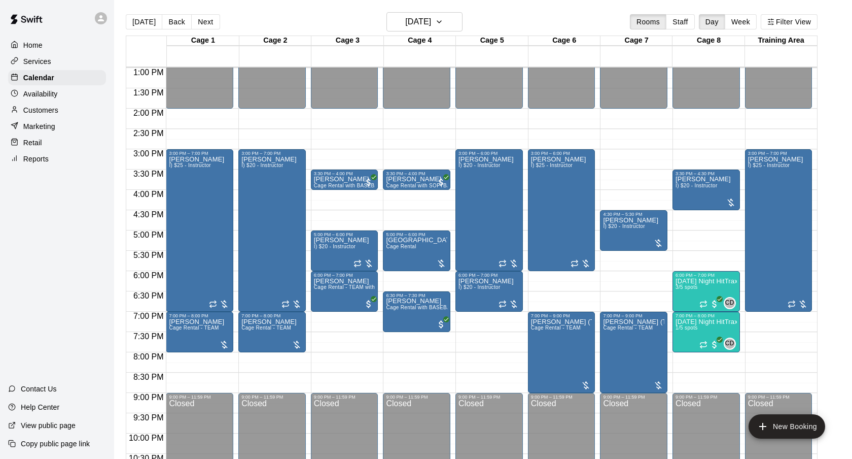
click at [524, 21] on div "Today Back Next Friday Sep 19 Rooms Staff Day Week Filter View" at bounding box center [472, 23] width 692 height 23
click at [443, 20] on icon "button" at bounding box center [439, 22] width 8 height 12
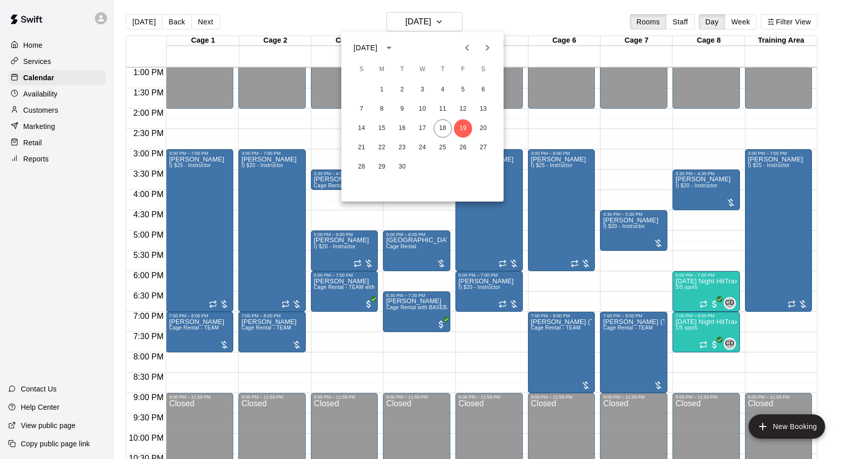
click at [514, 17] on div at bounding box center [426, 229] width 852 height 459
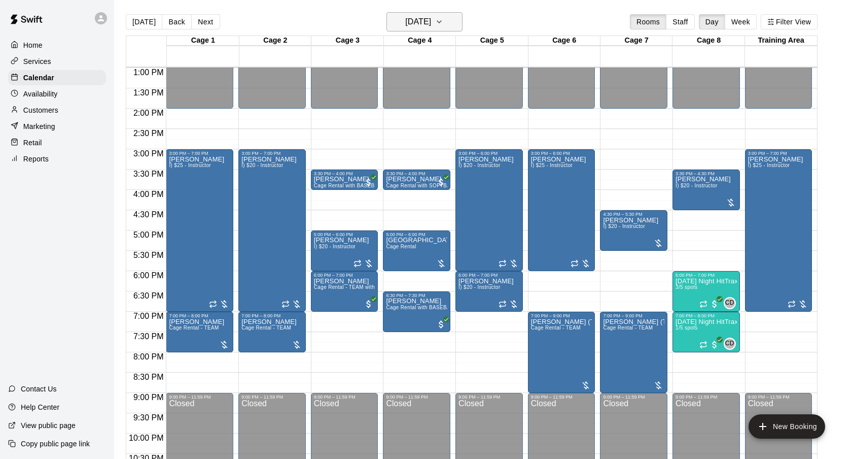
click at [445, 26] on button "Friday Sep 19" at bounding box center [425, 21] width 76 height 19
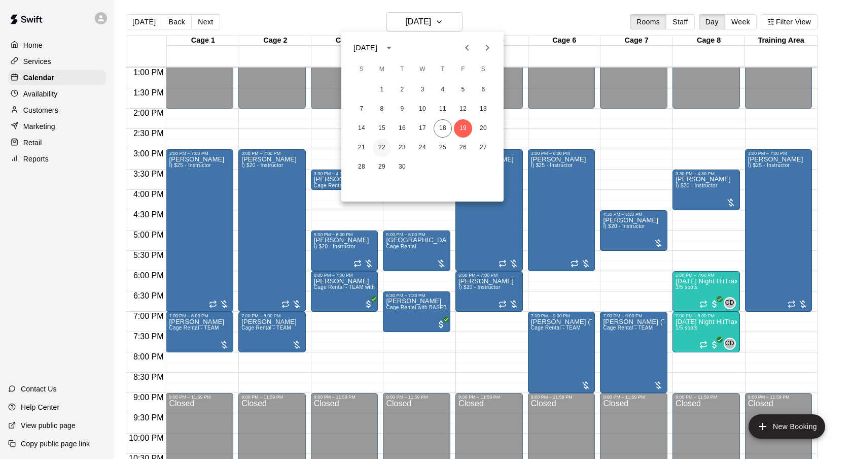
click at [385, 147] on button "22" at bounding box center [382, 147] width 18 height 18
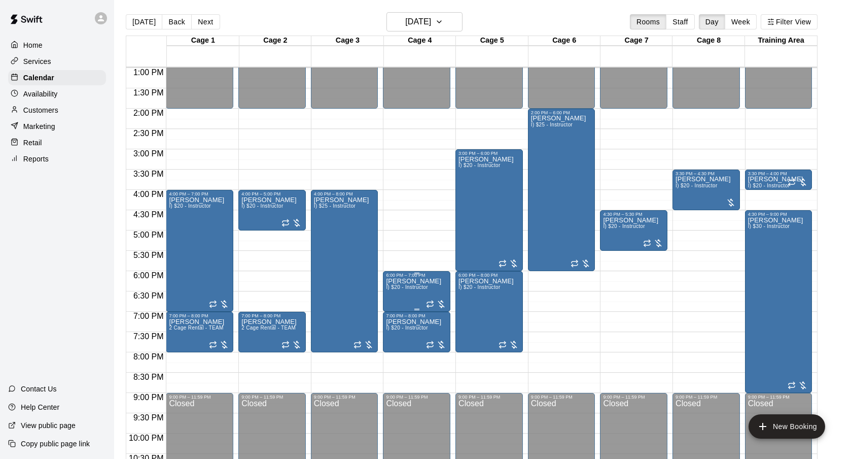
click at [413, 286] on span "I) $20 - Instructor" at bounding box center [407, 287] width 42 height 6
click at [397, 341] on icon "delete" at bounding box center [397, 343] width 12 height 12
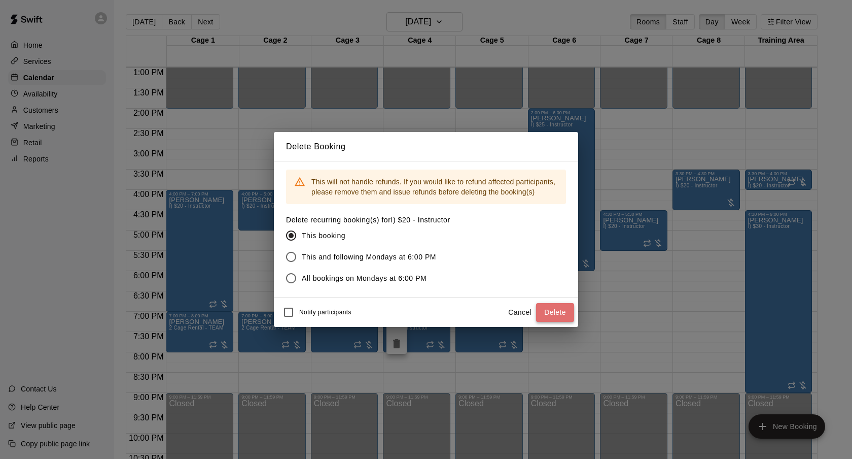
click at [568, 312] on button "Delete" at bounding box center [555, 312] width 38 height 19
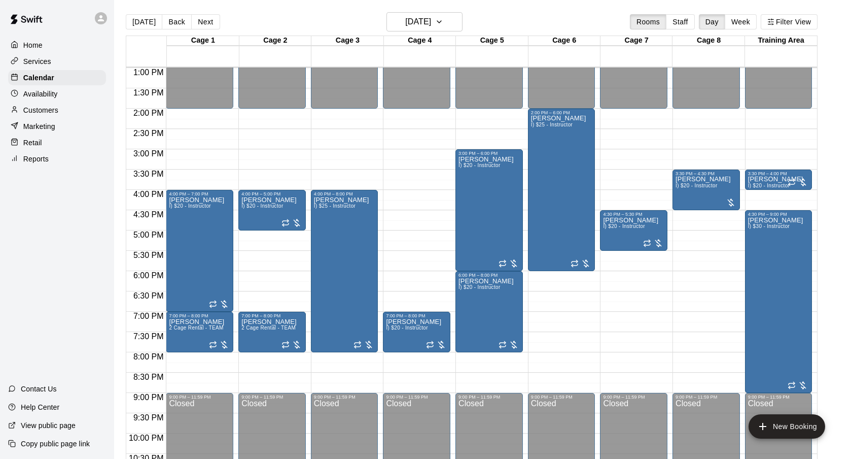
click at [592, 25] on div "Today Back Next Monday Sep 22 Rooms Staff Day Week Filter View" at bounding box center [472, 23] width 692 height 23
click at [415, 19] on h6 "Monday Sep 22" at bounding box center [418, 22] width 26 height 14
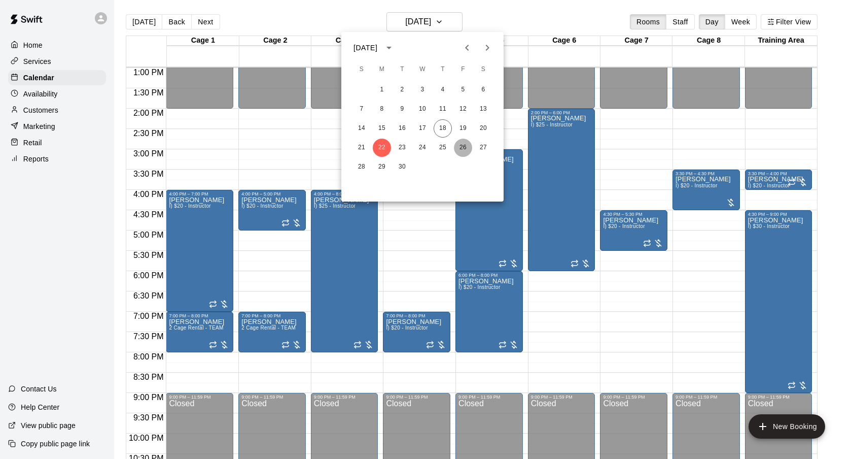
click at [465, 142] on button "26" at bounding box center [463, 147] width 18 height 18
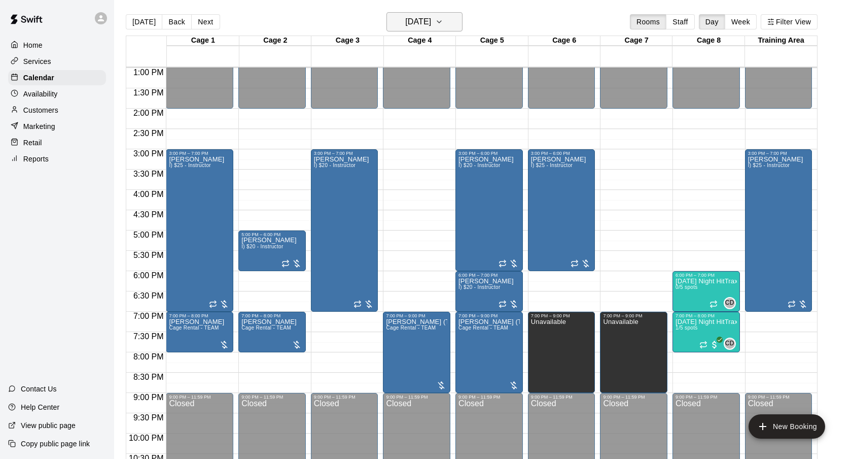
click at [443, 22] on icon "button" at bounding box center [439, 22] width 8 height 12
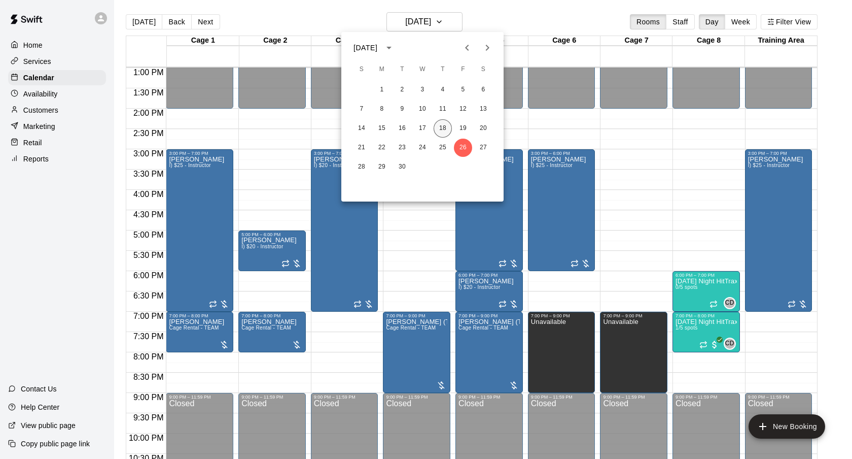
click at [439, 133] on button "18" at bounding box center [443, 128] width 18 height 18
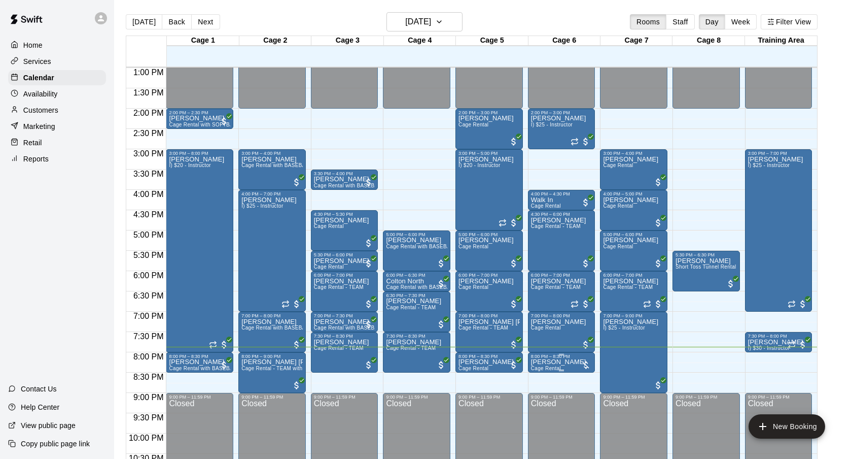
click at [544, 390] on img "edit" at bounding box center [542, 394] width 12 height 12
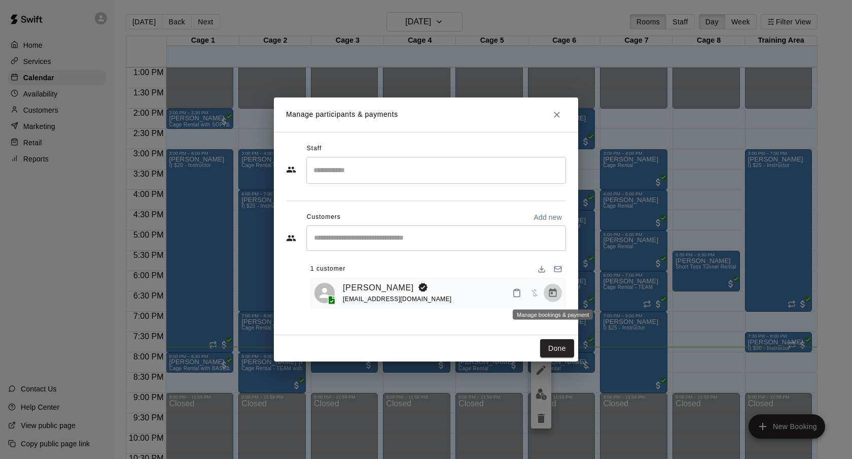
click at [550, 297] on icon "Manage bookings & payment" at bounding box center [553, 293] width 10 height 10
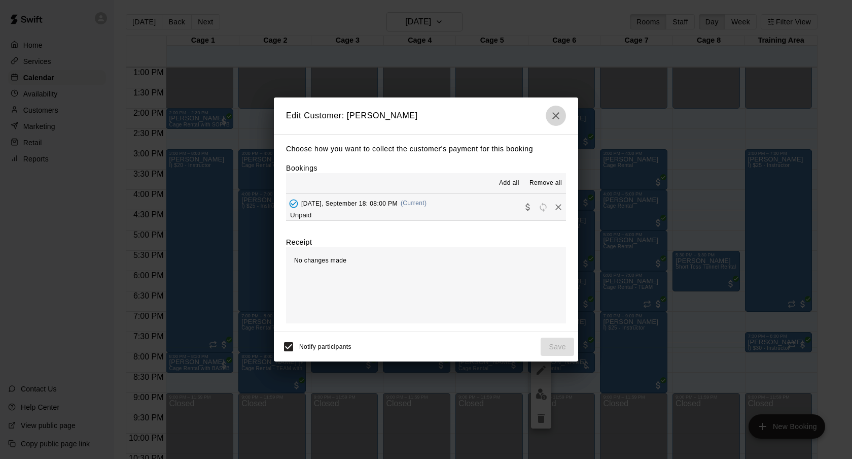
click at [565, 119] on button "button" at bounding box center [556, 116] width 20 height 20
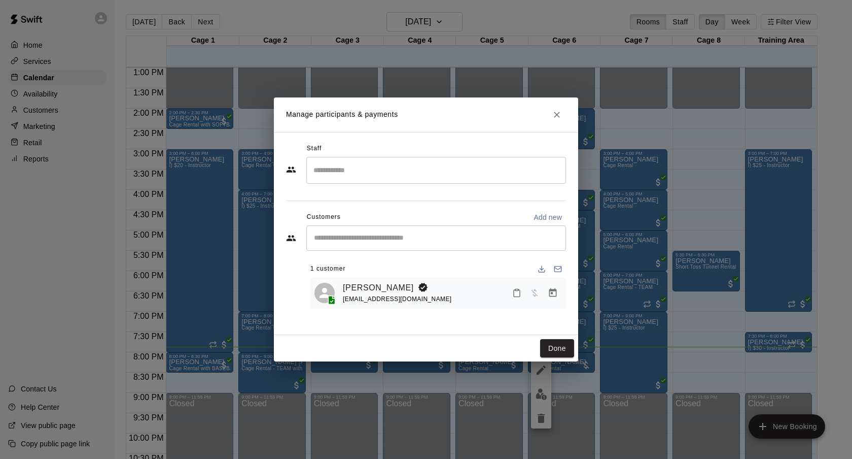
click at [564, 118] on button "Close" at bounding box center [557, 115] width 18 height 18
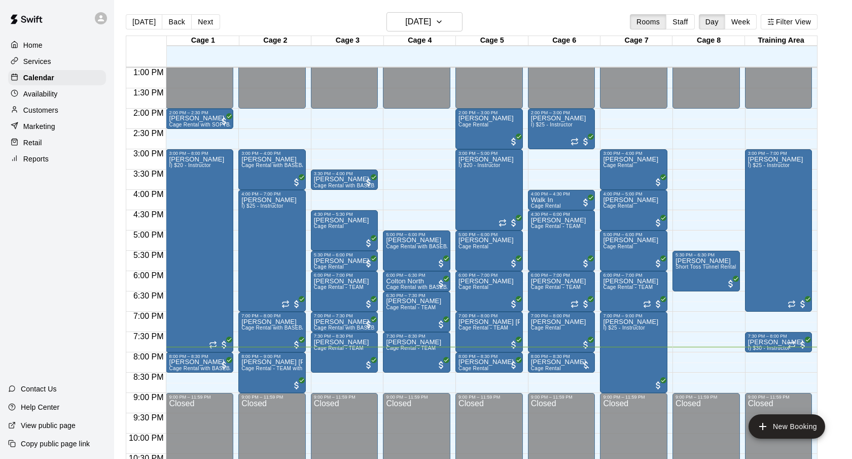
click at [559, 21] on div "Today Back Next Thursday Sep 18 Rooms Staff Day Week Filter View" at bounding box center [472, 23] width 692 height 23
click at [563, 362] on p "[PERSON_NAME]" at bounding box center [558, 362] width 55 height 0
click at [537, 400] on img "edit" at bounding box center [542, 397] width 12 height 12
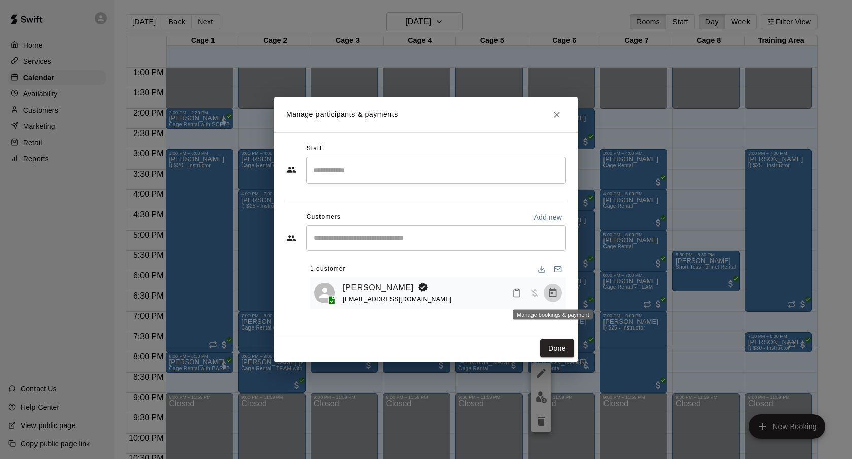
click at [556, 288] on icon "Manage bookings & payment" at bounding box center [553, 293] width 10 height 10
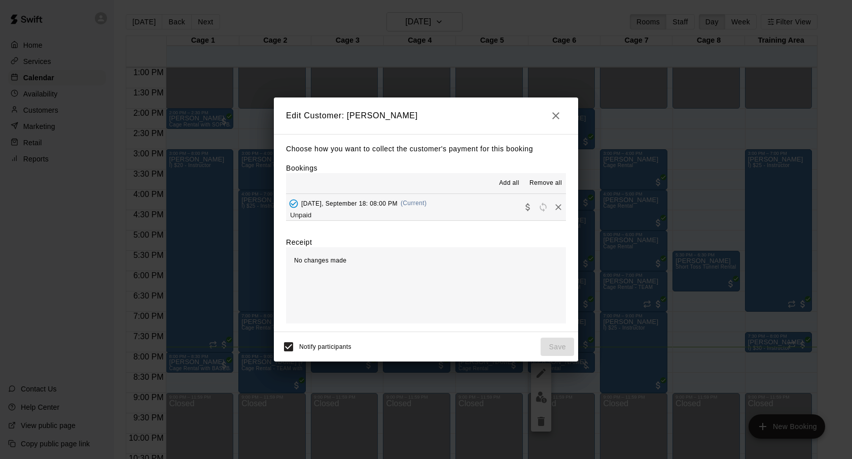
click at [482, 206] on button "Thursday, September 18: 08:00 PM (Current) Unpaid" at bounding box center [426, 207] width 280 height 26
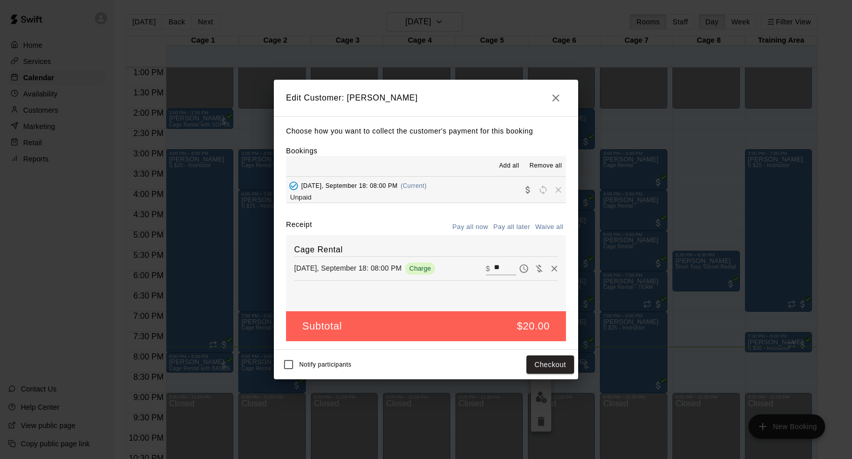
click at [564, 354] on div "Notify participants Checkout" at bounding box center [426, 364] width 296 height 21
click at [555, 357] on button "Checkout" at bounding box center [550, 364] width 48 height 19
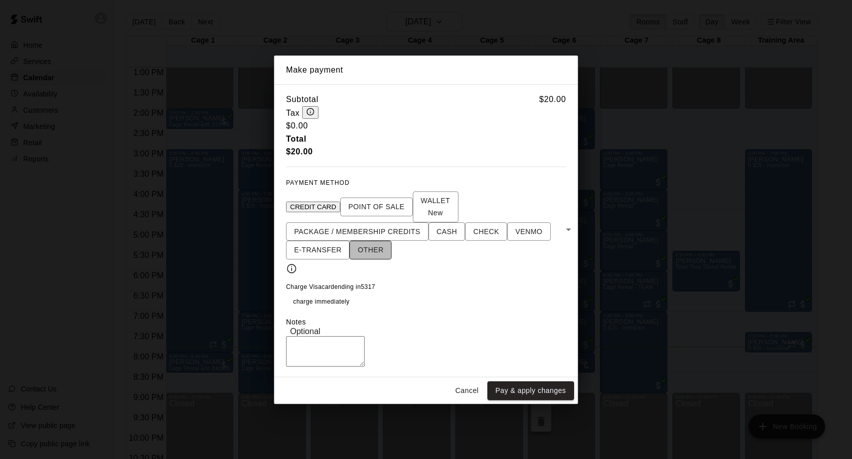
click at [372, 243] on span "OTHER" at bounding box center [371, 249] width 26 height 13
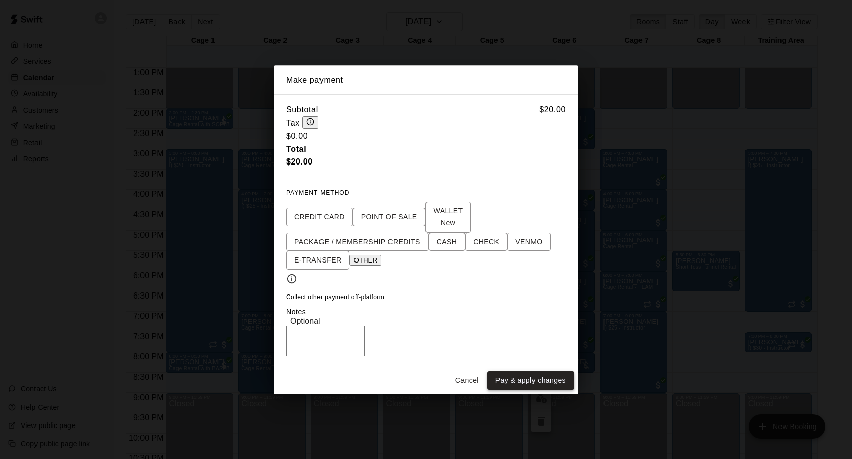
click at [509, 384] on button "Pay & apply changes" at bounding box center [530, 380] width 87 height 19
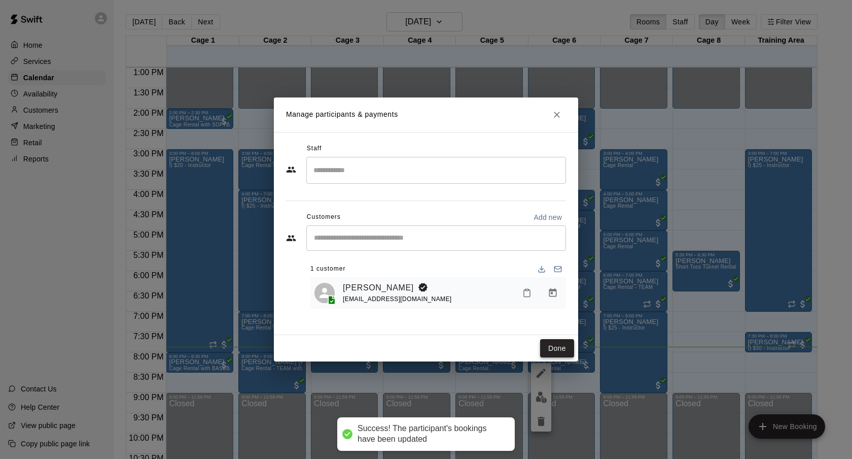
click at [547, 347] on button "Done" at bounding box center [557, 348] width 34 height 19
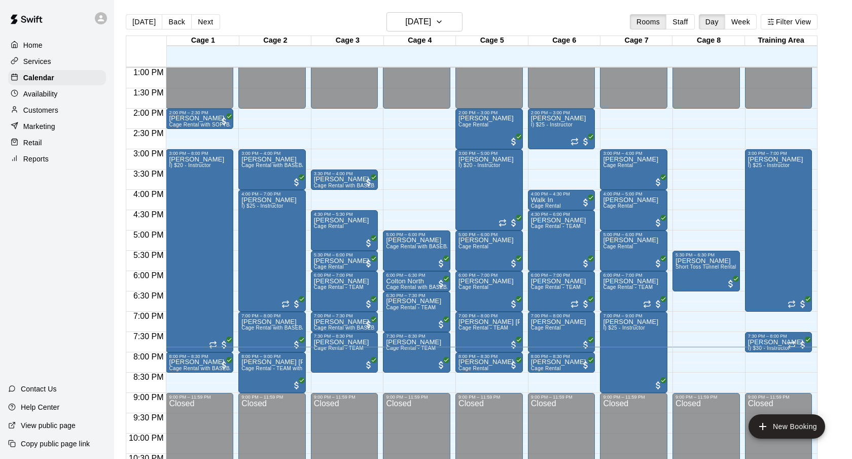
click at [596, 19] on div "Today Back Next Thursday Sep 18 Rooms Staff Day Week Filter View" at bounding box center [472, 23] width 692 height 23
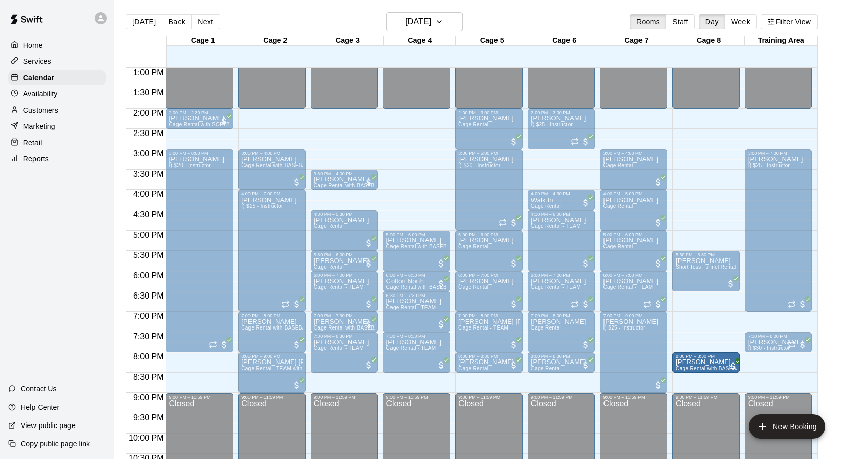
drag, startPoint x: 203, startPoint y: 364, endPoint x: 696, endPoint y: 369, distance: 493.1
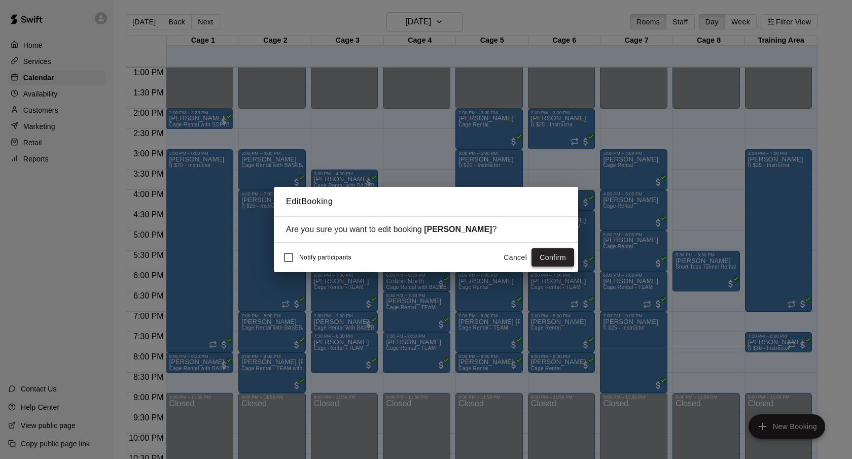
click at [541, 255] on button "Confirm" at bounding box center [553, 257] width 43 height 19
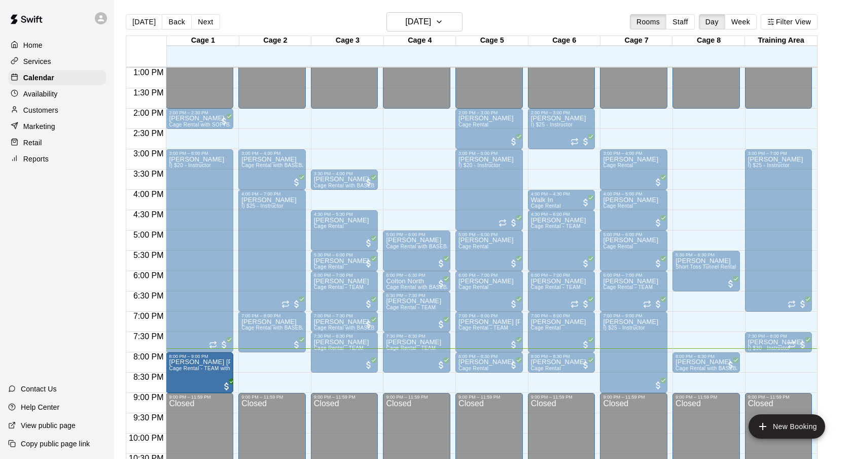
drag, startPoint x: 278, startPoint y: 373, endPoint x: 220, endPoint y: 376, distance: 57.9
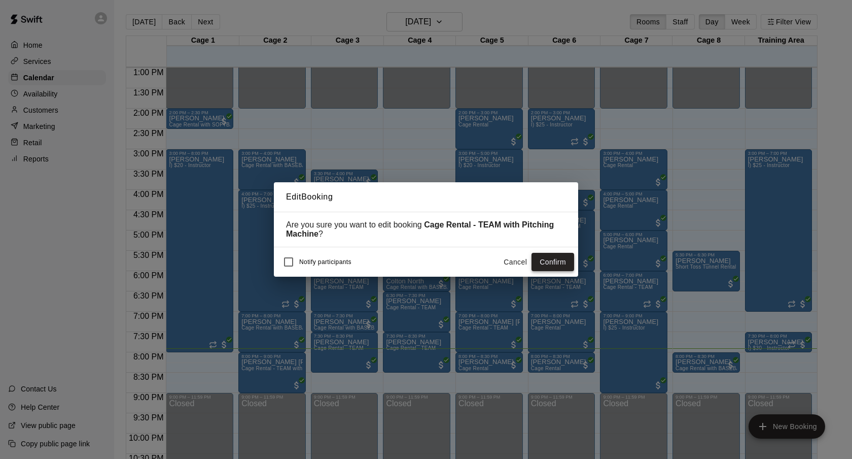
click at [546, 264] on button "Confirm" at bounding box center [553, 262] width 43 height 19
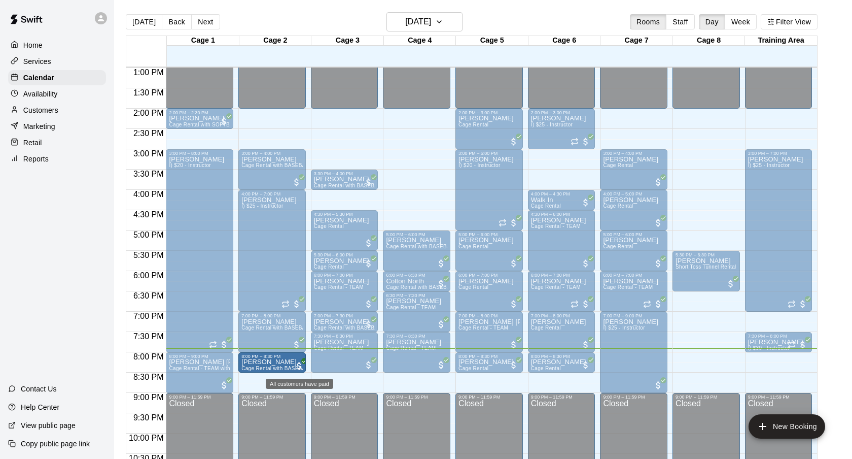
drag, startPoint x: 718, startPoint y: 362, endPoint x: 300, endPoint y: 364, distance: 418.5
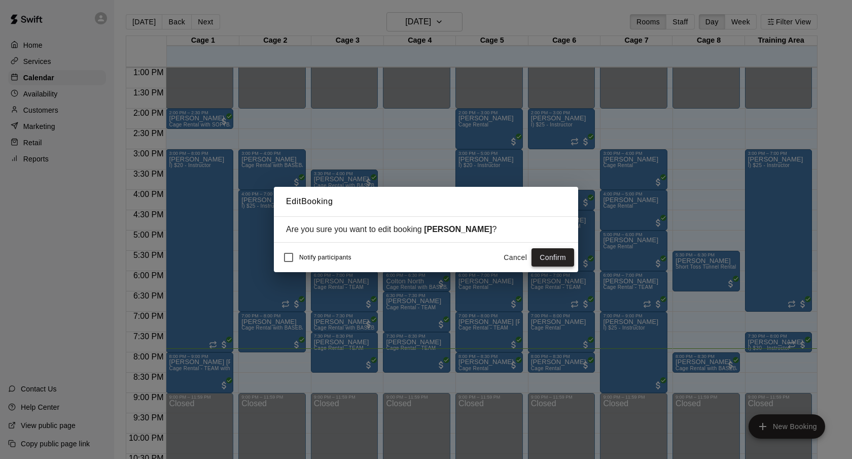
click at [544, 255] on button "Confirm" at bounding box center [553, 257] width 43 height 19
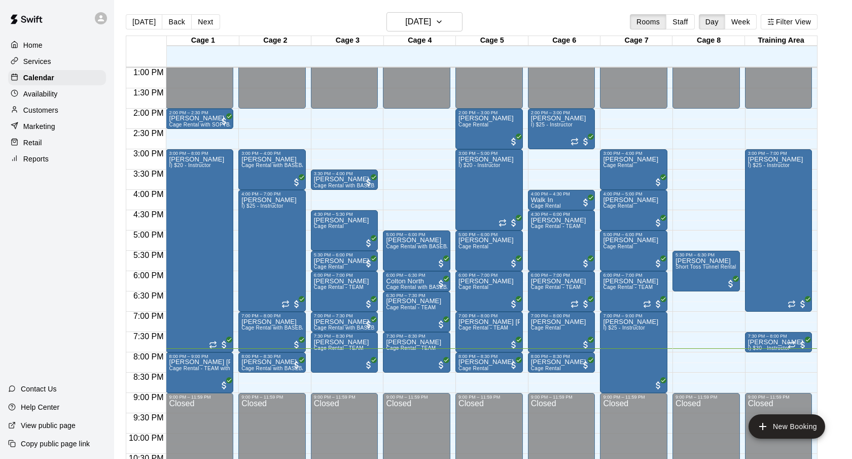
click at [535, 20] on div "Today Back Next Thursday Sep 18 Rooms Staff Day Week Filter View" at bounding box center [472, 23] width 692 height 23
click at [578, 12] on div "Today Back Next Thursday Sep 18 Rooms Staff Day Week Filter View" at bounding box center [472, 23] width 692 height 23
click at [431, 17] on h6 "[DATE]" at bounding box center [418, 22] width 26 height 14
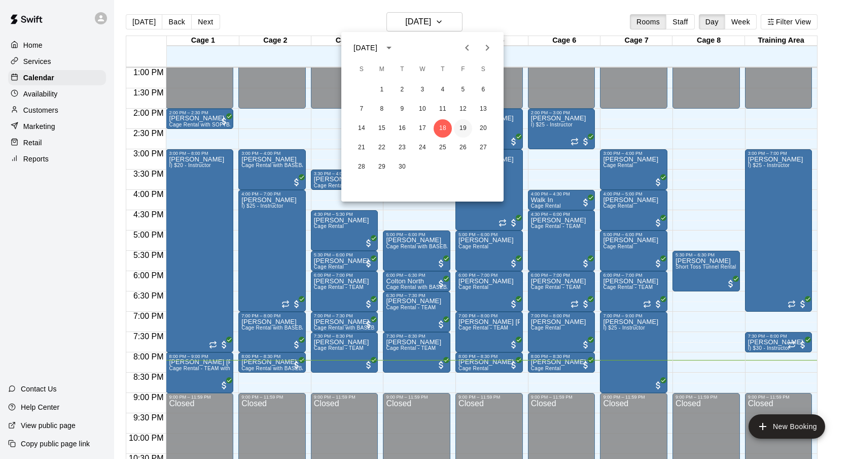
click at [463, 128] on button "19" at bounding box center [463, 128] width 18 height 18
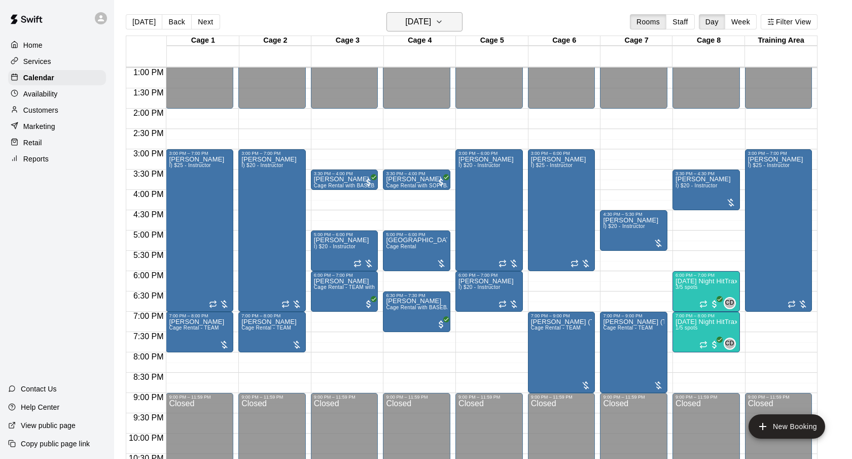
click at [443, 23] on button "Friday Sep 19" at bounding box center [425, 21] width 76 height 19
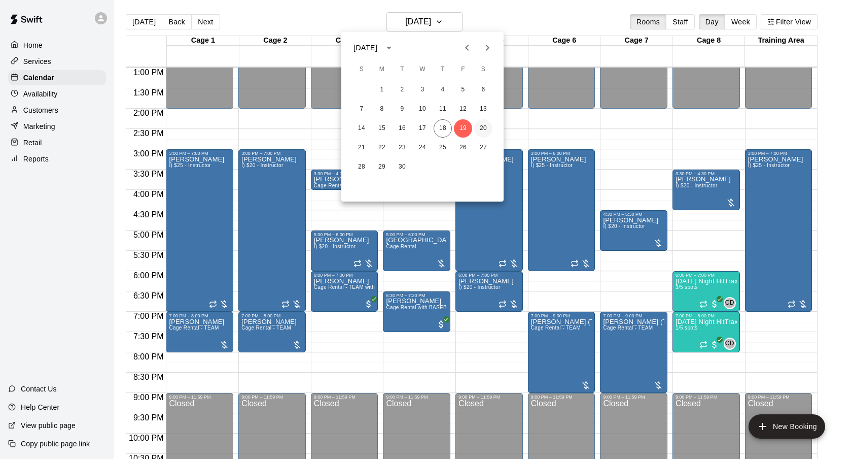
click at [485, 130] on button "20" at bounding box center [483, 128] width 18 height 18
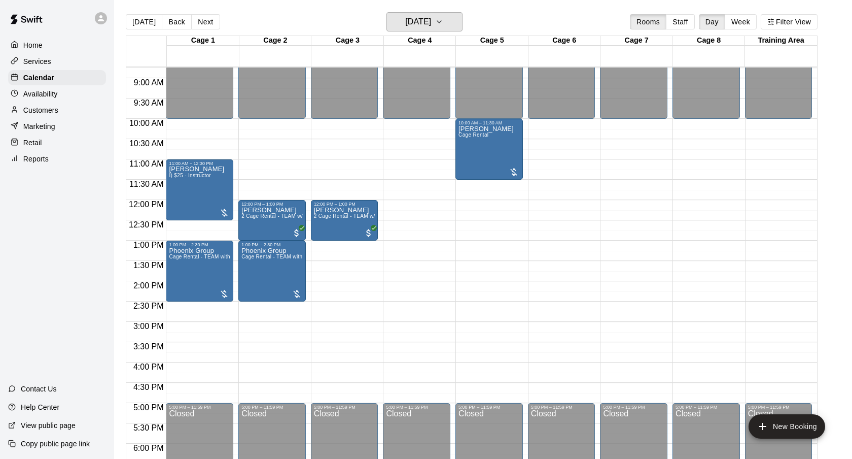
scroll to position [356, 0]
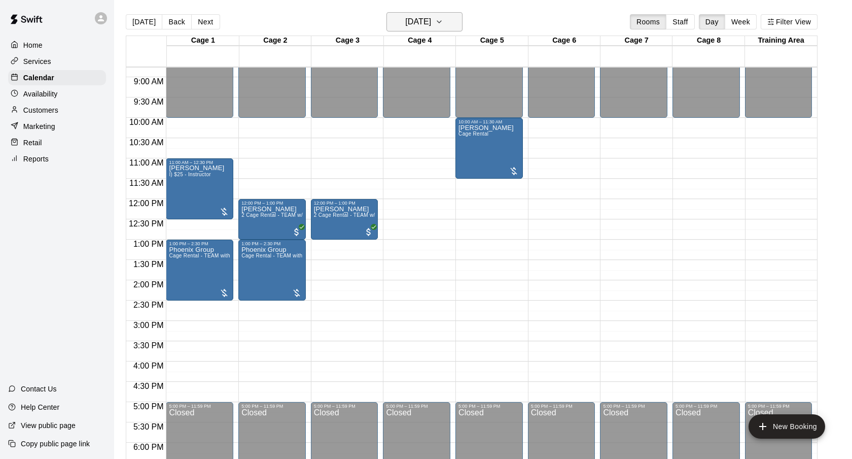
click at [430, 22] on h6 "Saturday Sep 20" at bounding box center [418, 22] width 26 height 14
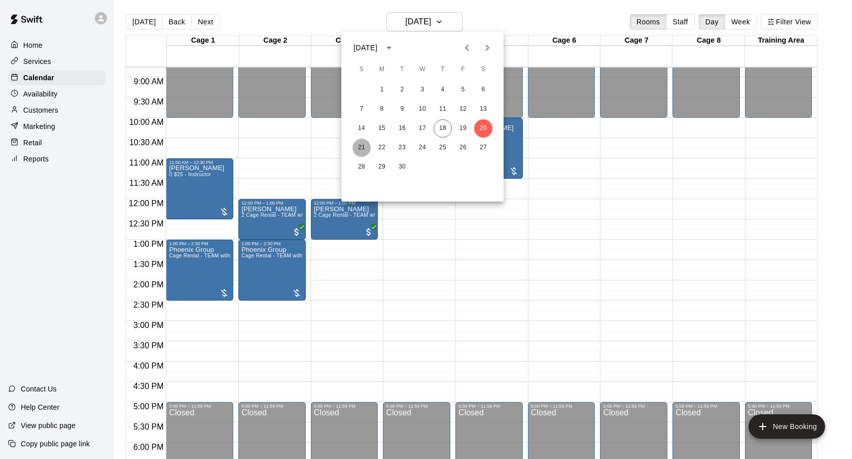
click at [360, 147] on button "21" at bounding box center [362, 147] width 18 height 18
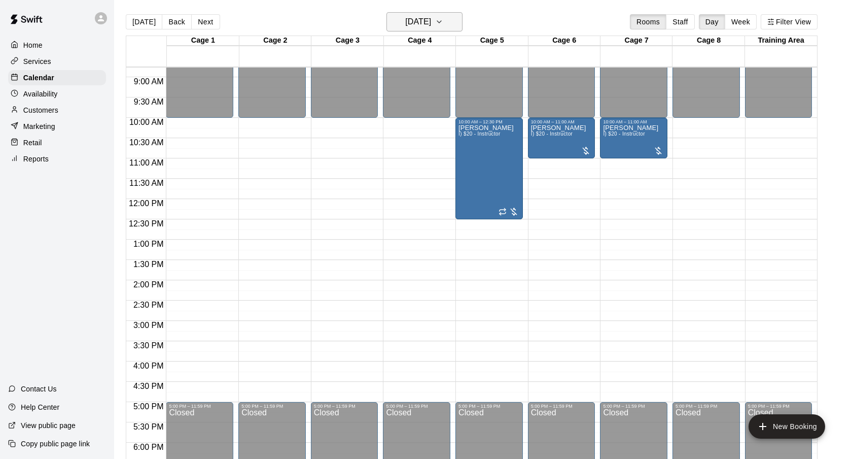
click at [430, 27] on h6 "Sunday Sep 21" at bounding box center [418, 22] width 26 height 14
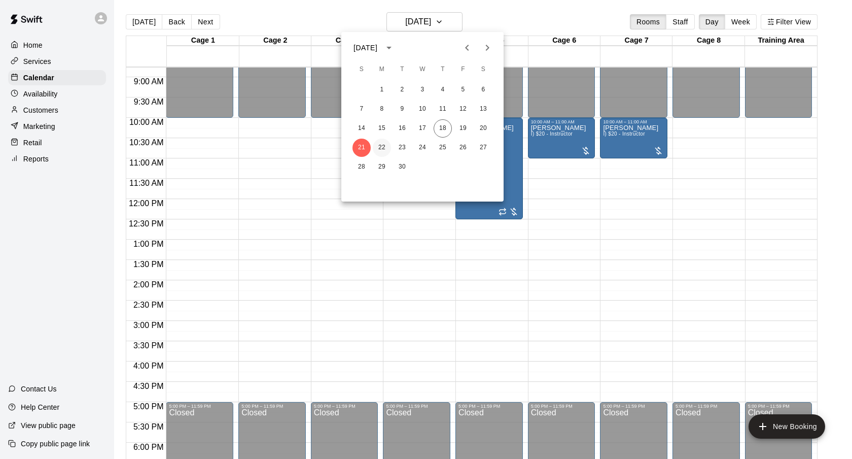
click at [384, 148] on button "22" at bounding box center [382, 147] width 18 height 18
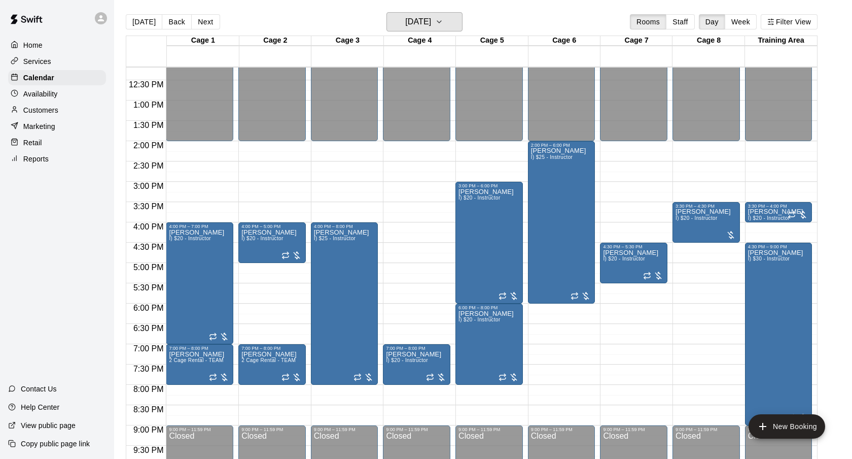
scroll to position [493, 0]
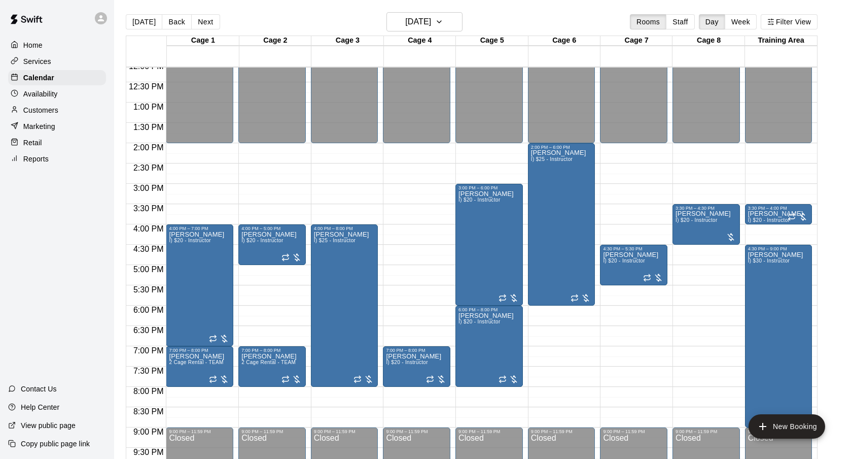
click at [514, 22] on div "Today Back Next Monday Sep 22 Rooms Staff Day Week Filter View" at bounding box center [472, 23] width 692 height 23
click at [23, 422] on p "View public page" at bounding box center [48, 425] width 55 height 10
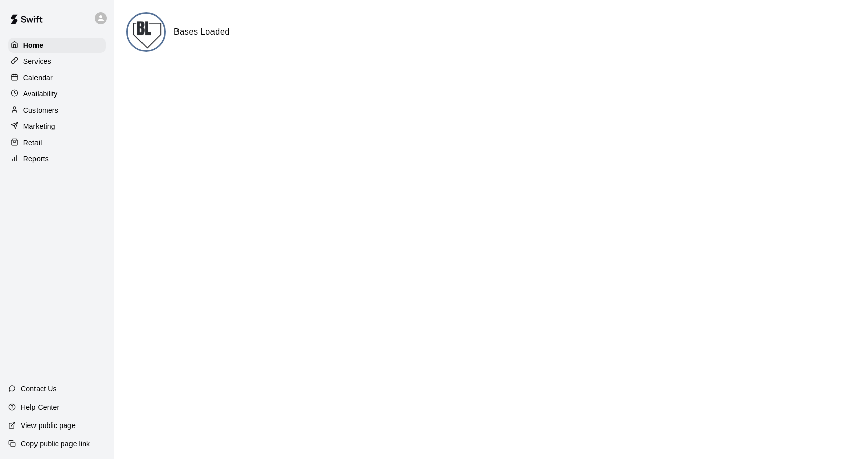
click at [49, 85] on div "Home Services Calendar Availability Customers Marketing Retail Reports" at bounding box center [57, 102] width 114 height 131
click at [49, 78] on p "Calendar" at bounding box center [37, 78] width 29 height 10
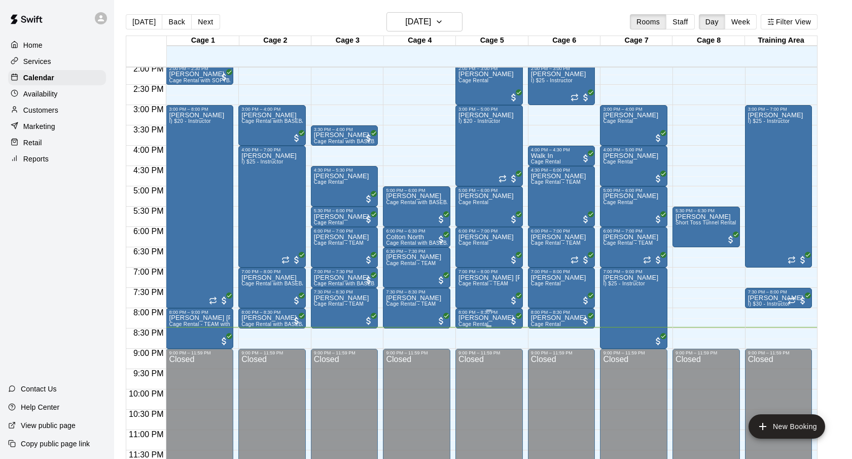
scroll to position [571, 0]
